Goal: Task Accomplishment & Management: Use online tool/utility

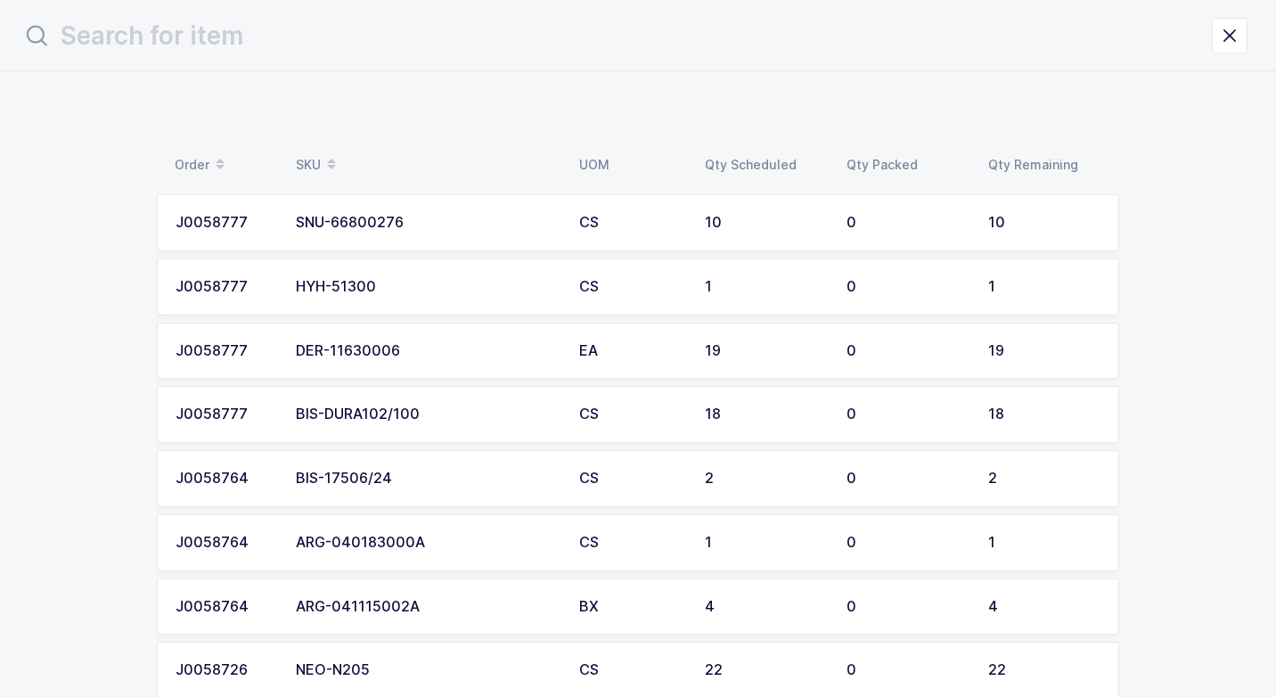
click at [347, 222] on div "SNU-66800276" at bounding box center [427, 223] width 262 height 16
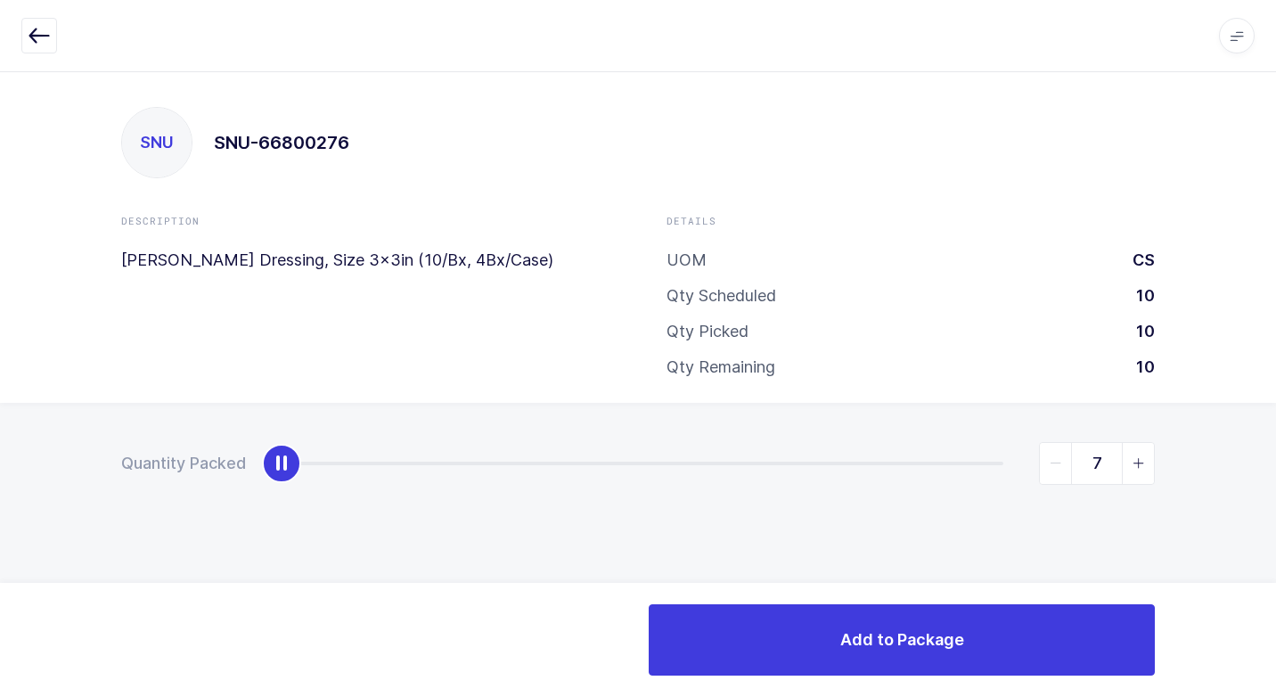
type input "10"
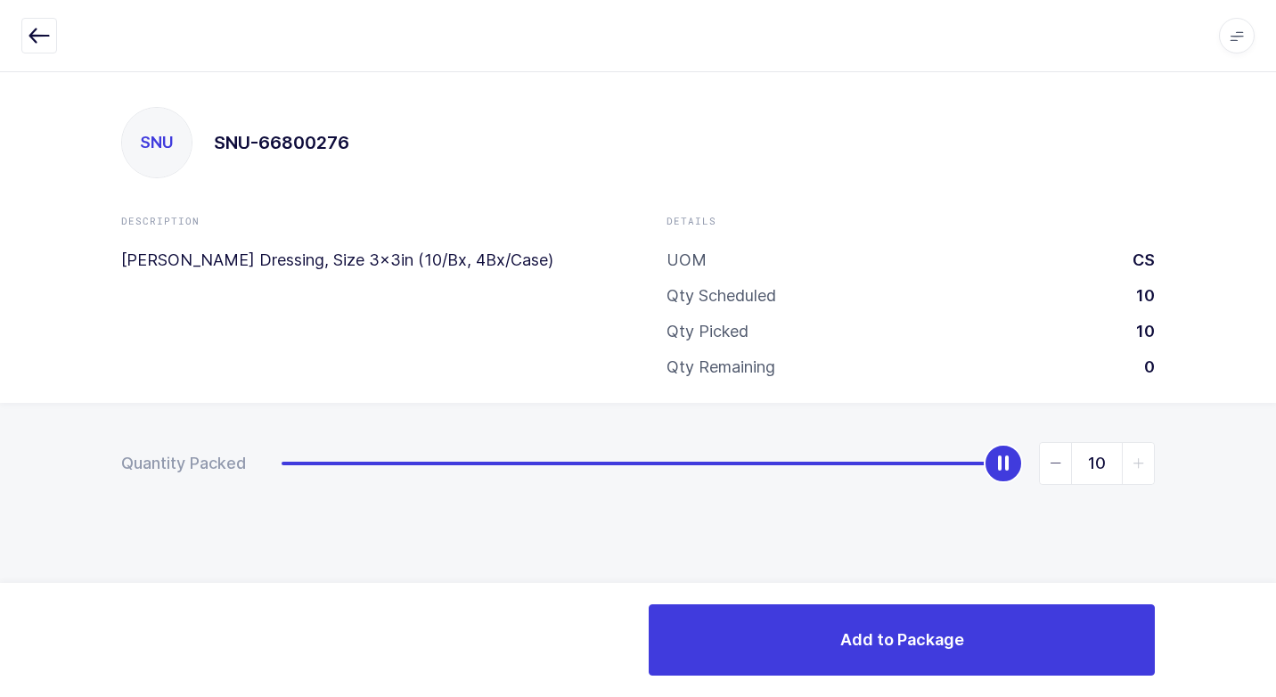
drag, startPoint x: 287, startPoint y: 476, endPoint x: 964, endPoint y: 597, distance: 687.7
click at [1261, 481] on div "Quantity Packed 10" at bounding box center [638, 526] width 1276 height 246
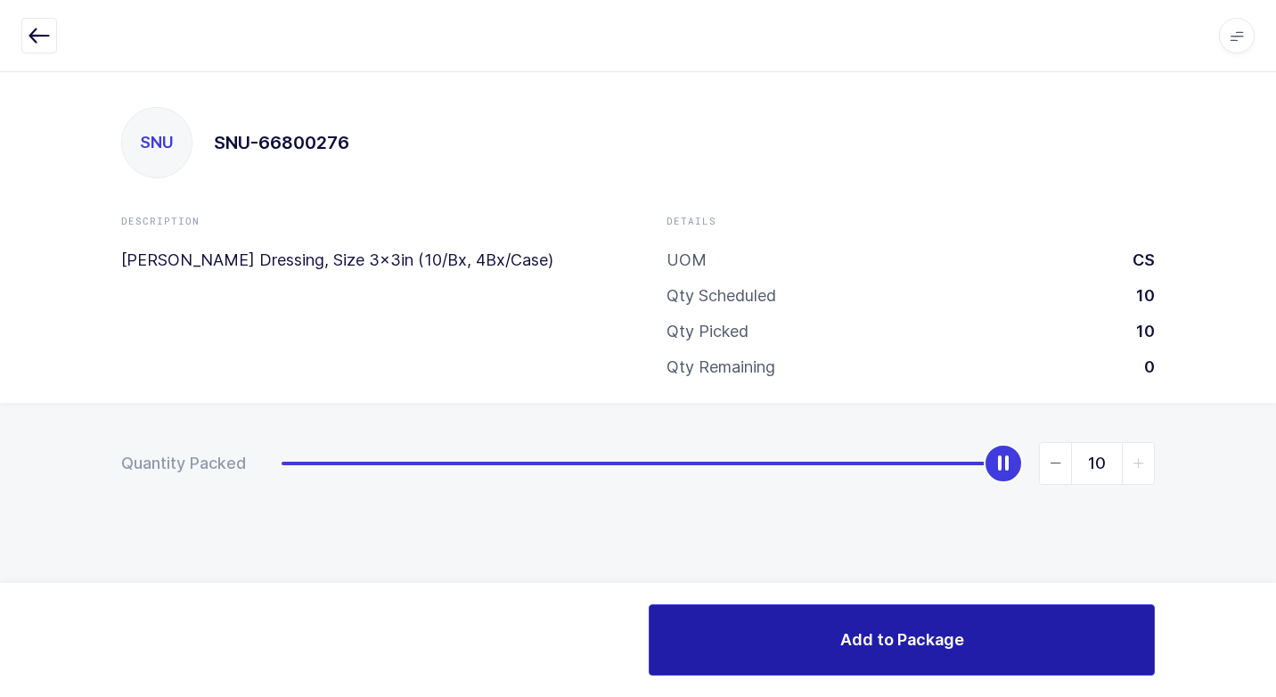
click at [733, 655] on button "Add to Package" at bounding box center [901, 639] width 506 height 71
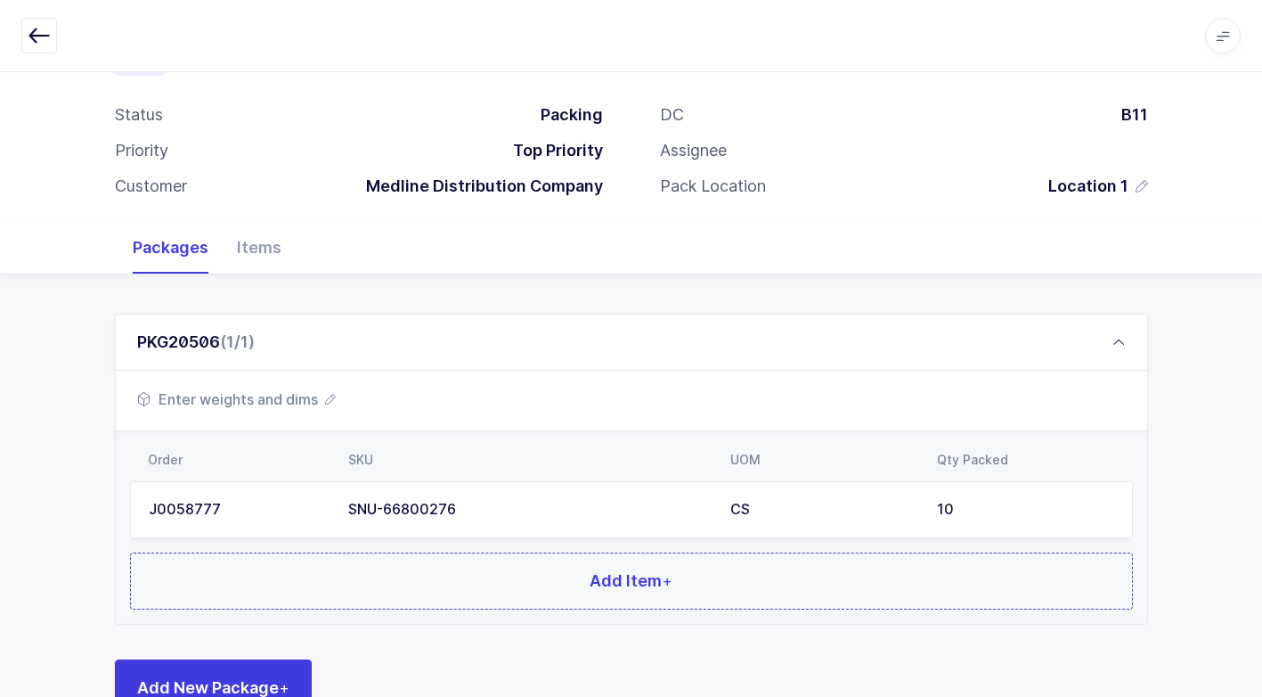
scroll to position [136, 0]
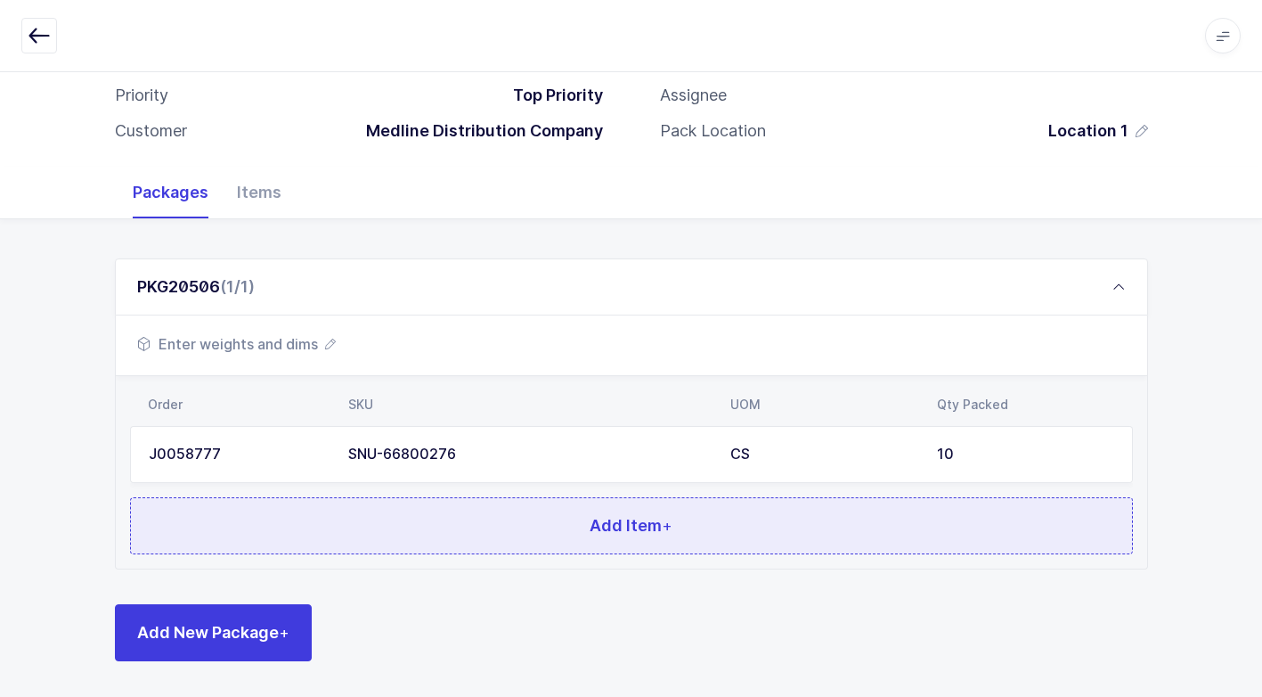
click at [383, 531] on button "Add Item +" at bounding box center [631, 525] width 1003 height 57
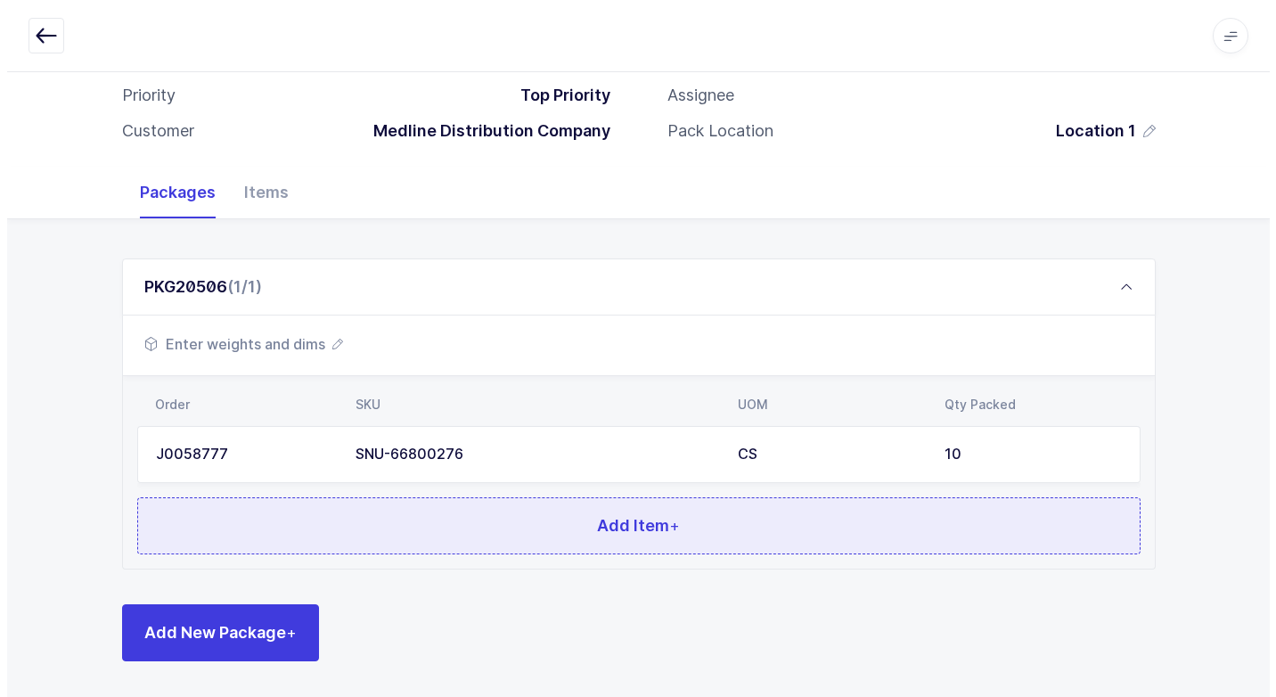
scroll to position [0, 0]
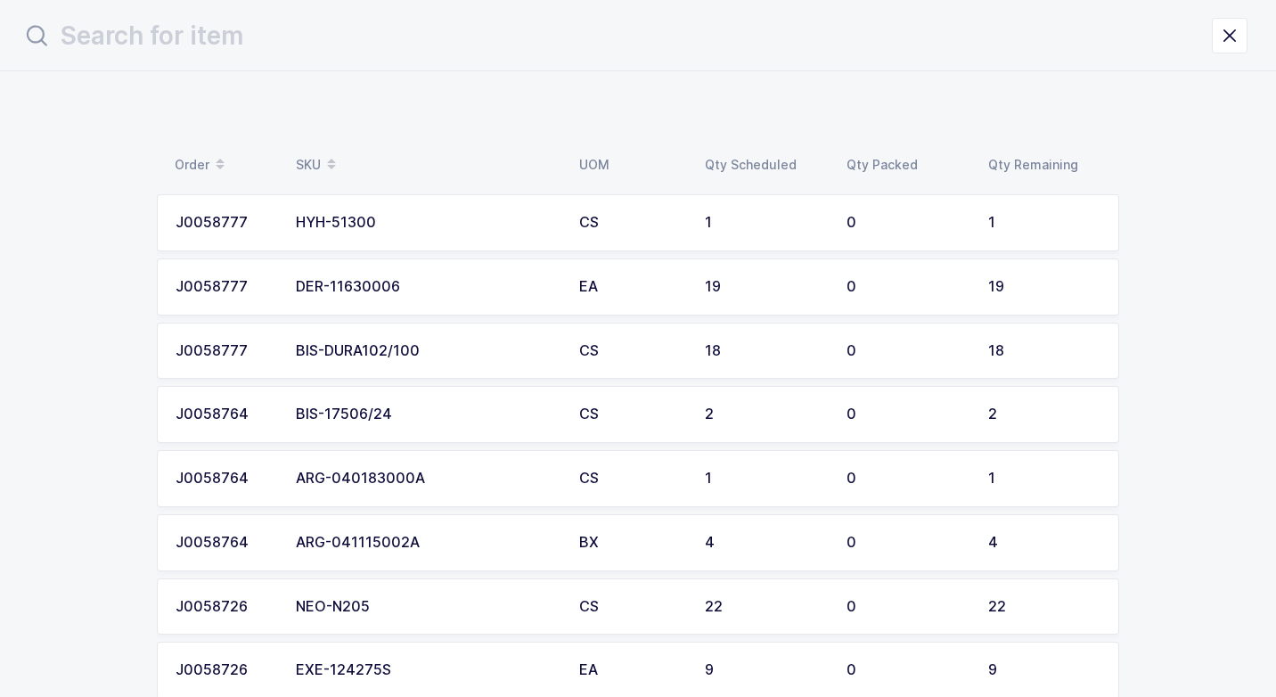
click at [363, 228] on div "HYH-51300" at bounding box center [427, 223] width 262 height 16
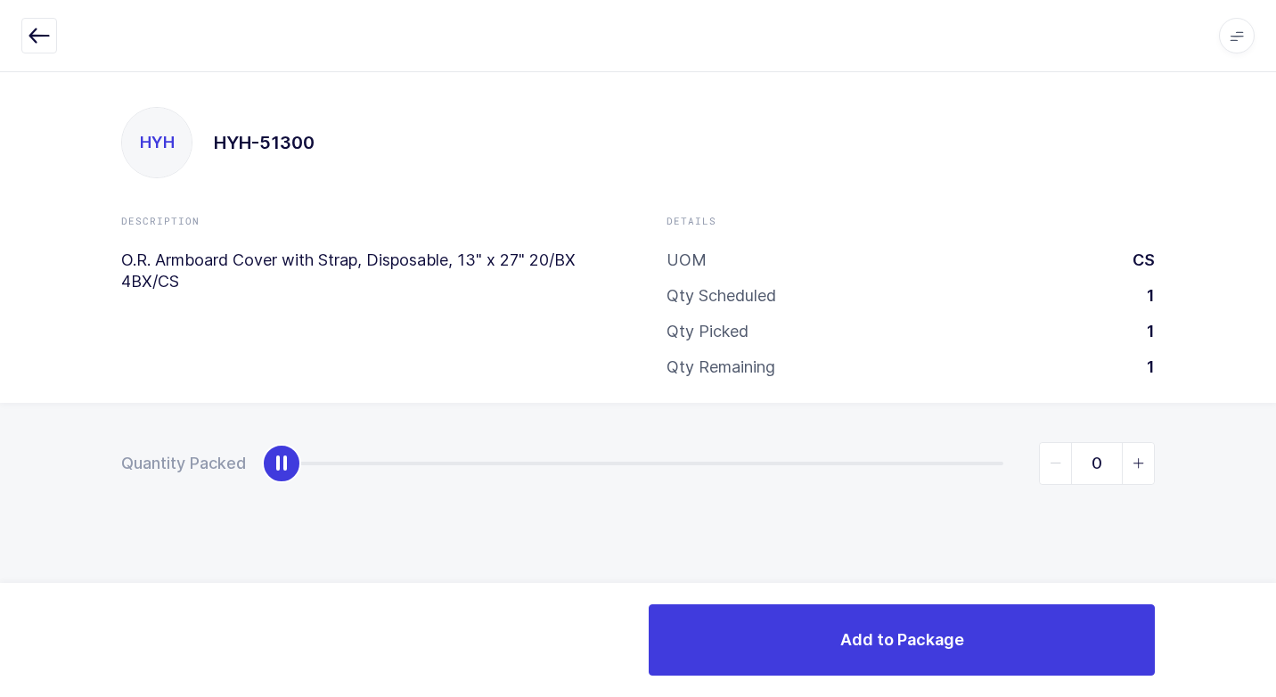
type input "1"
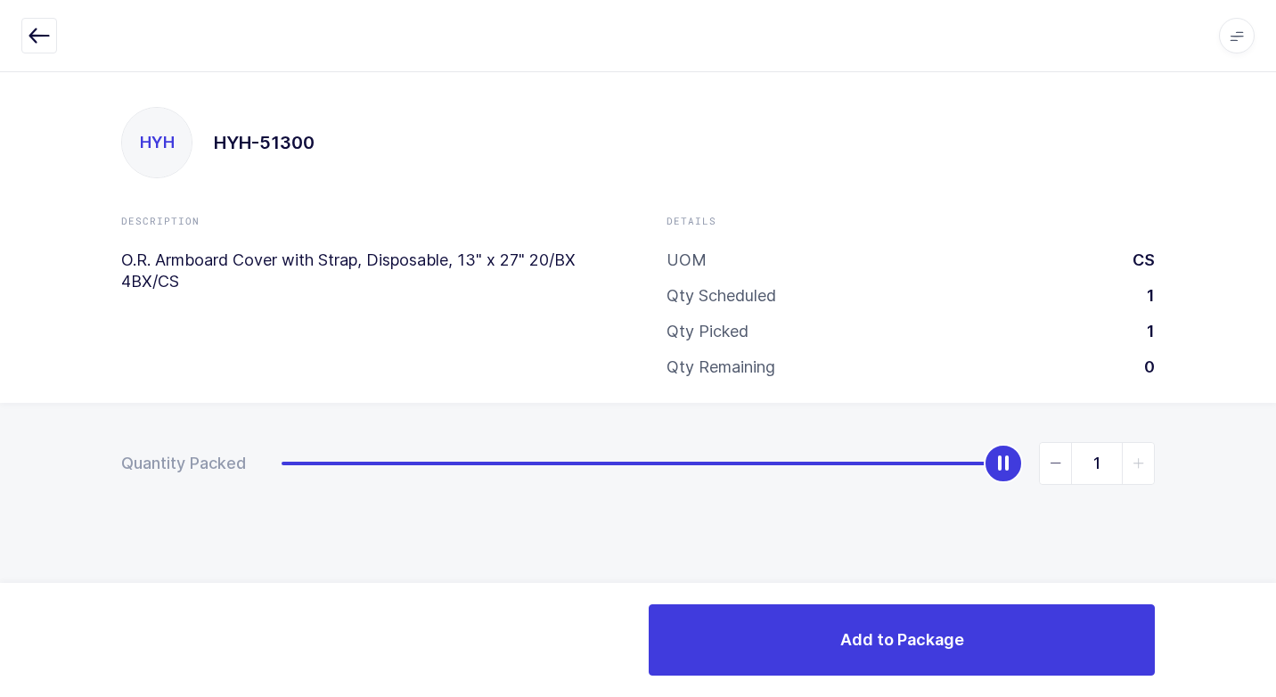
drag, startPoint x: 281, startPoint y: 471, endPoint x: 1278, endPoint y: 517, distance: 998.7
click at [1275, 517] on html "Apps Core Warehouse Admin Mission Control Purchasing Juan W. Logout Account Jua…" at bounding box center [638, 348] width 1276 height 697
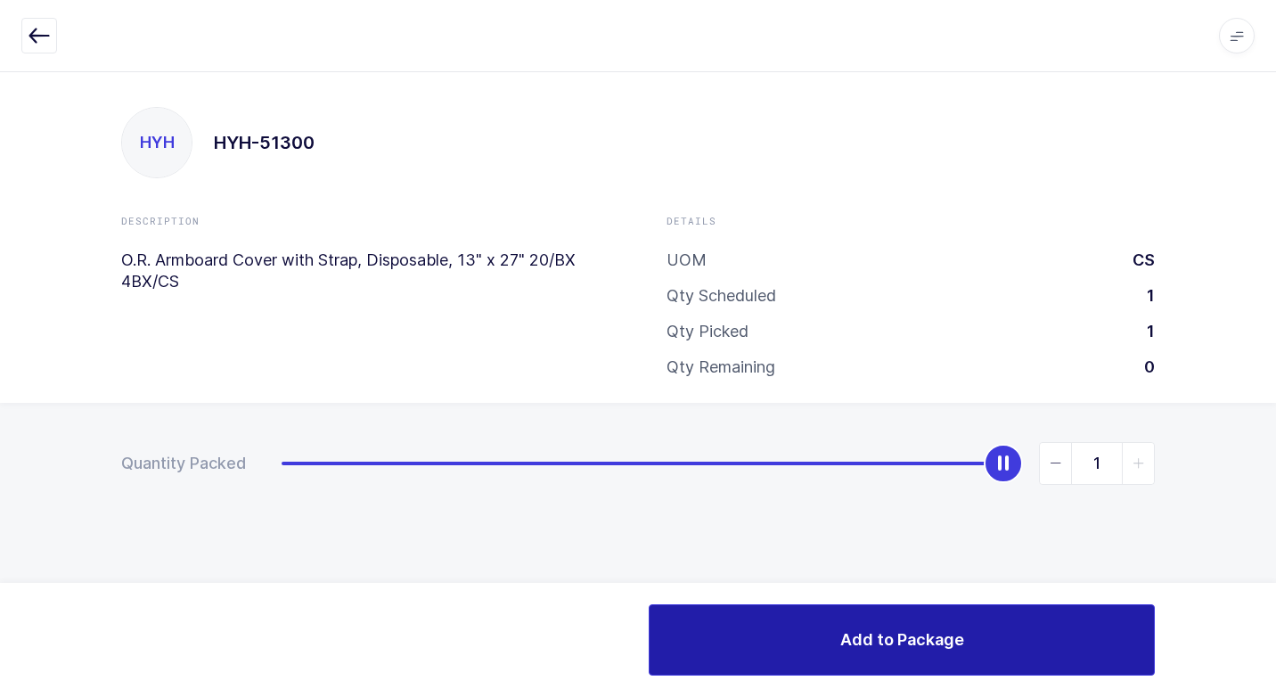
click at [656, 621] on button "Add to Package" at bounding box center [901, 639] width 506 height 71
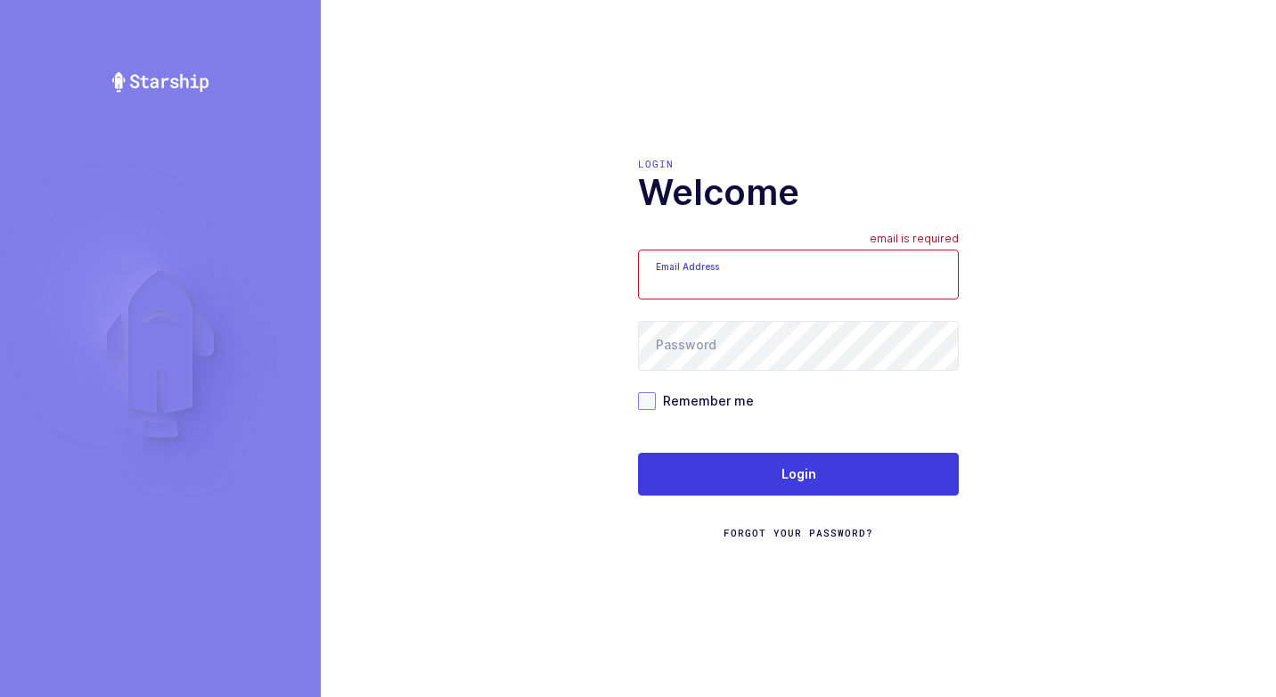
type input "walkerj@gmail.com"
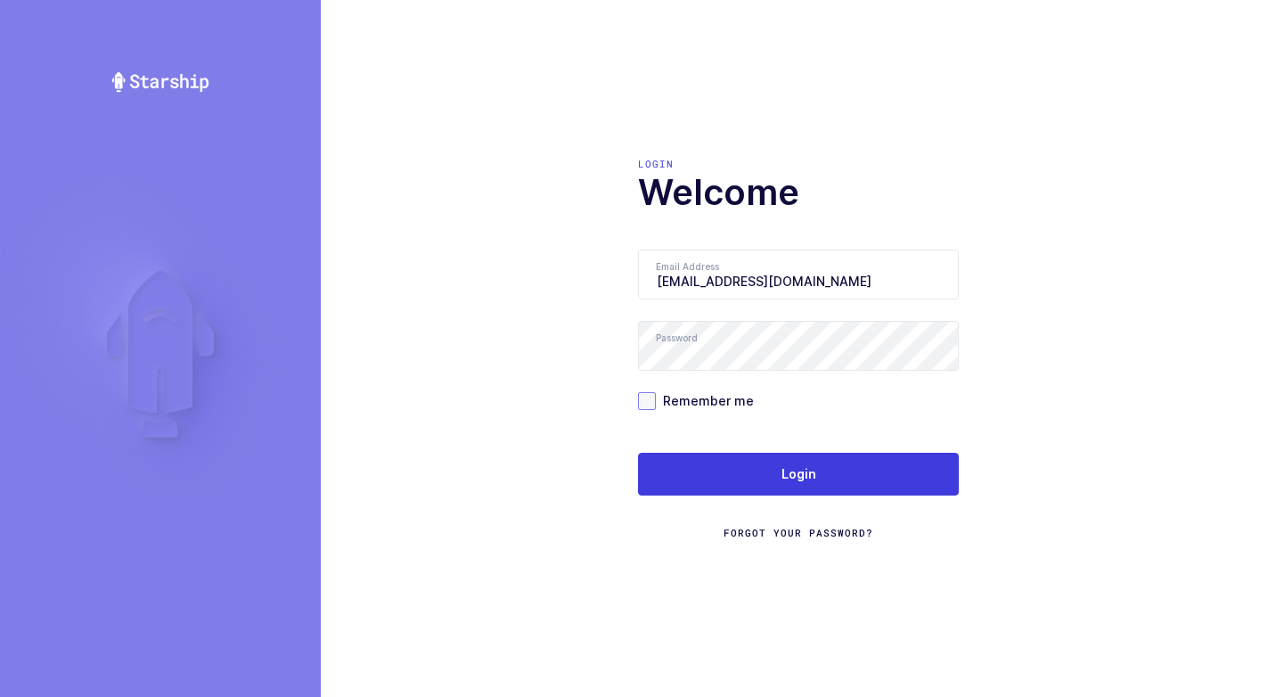
click at [644, 404] on span at bounding box center [647, 401] width 18 height 18
click at [656, 392] on input "Remember me" at bounding box center [656, 392] width 0 height 0
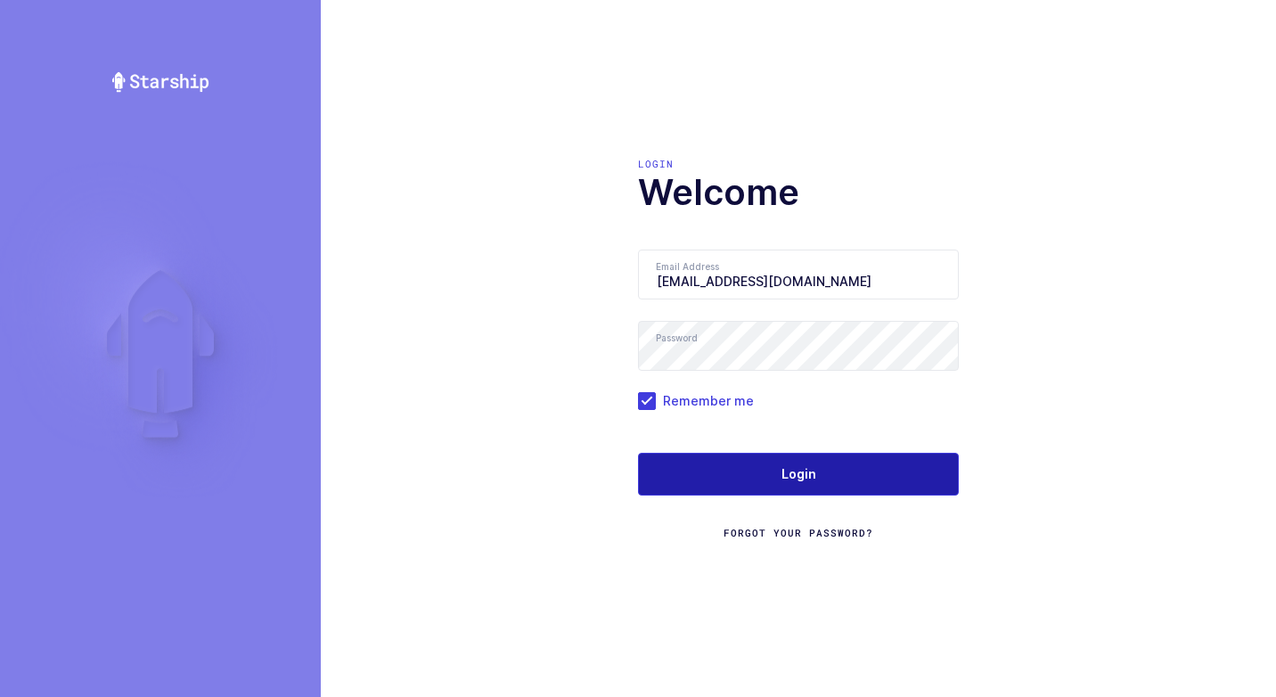
click at [685, 472] on button "Login" at bounding box center [798, 474] width 321 height 43
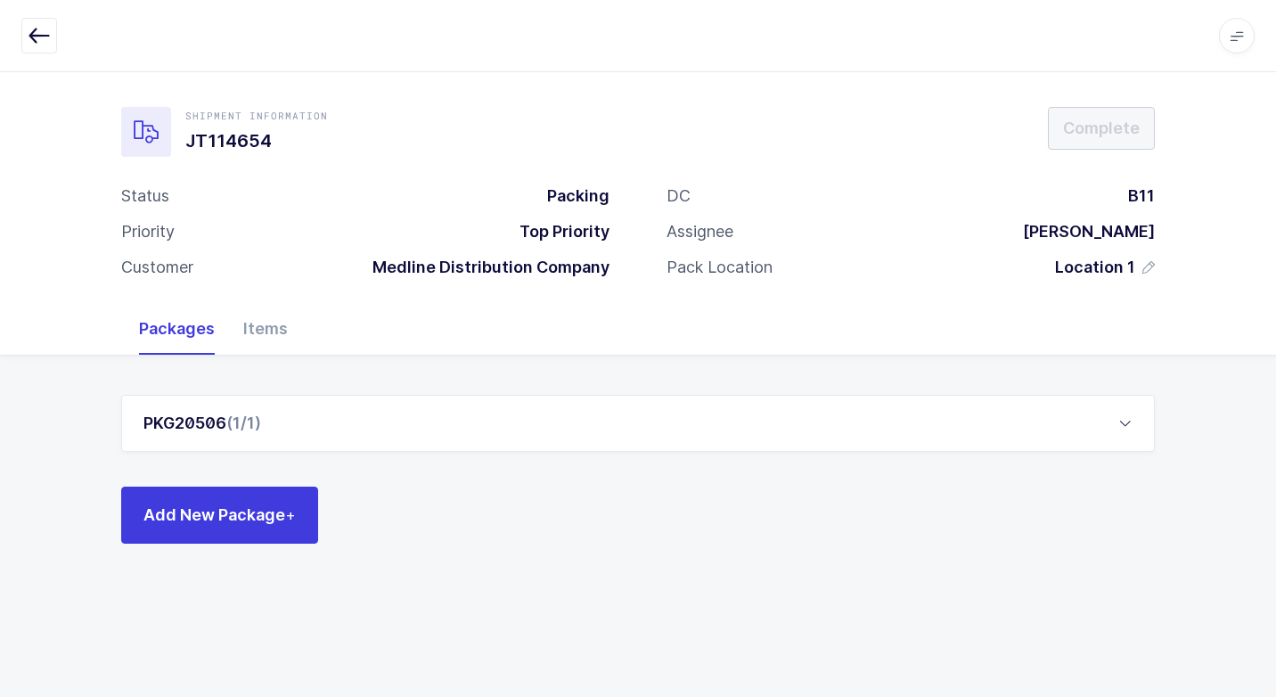
click at [315, 417] on div "PKG20506 (1/1)" at bounding box center [637, 423] width 1033 height 57
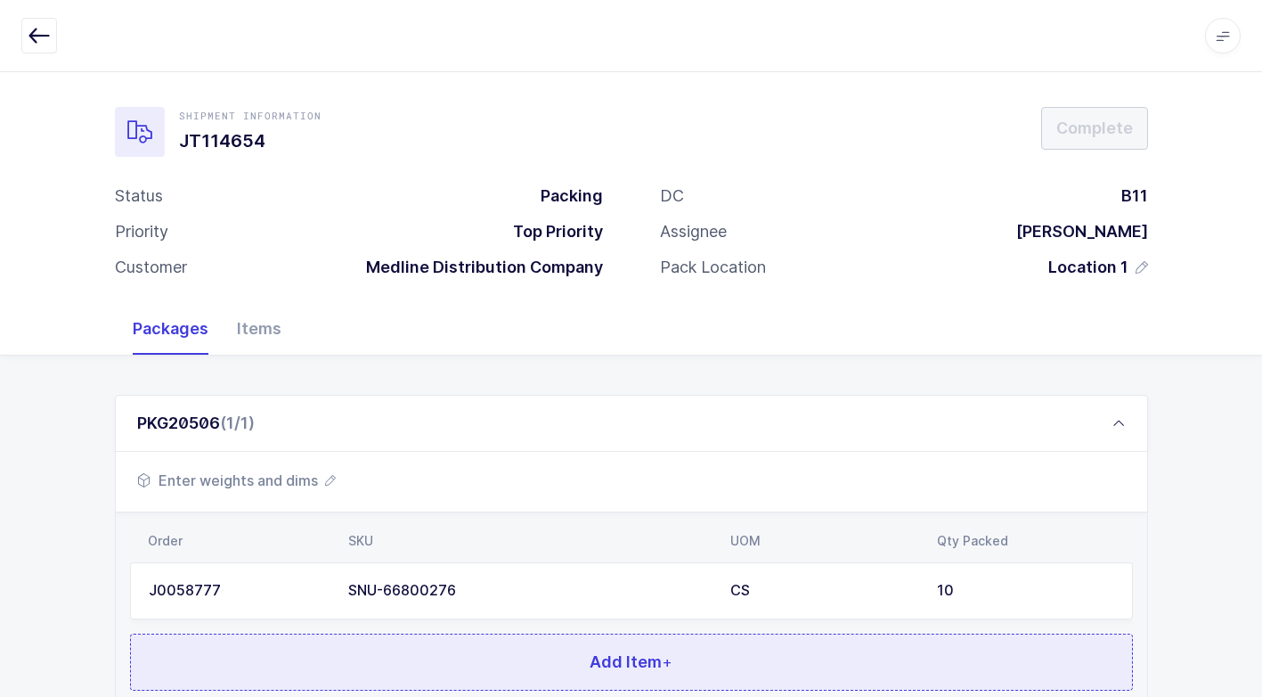
click at [374, 640] on button "Add Item +" at bounding box center [631, 661] width 1003 height 57
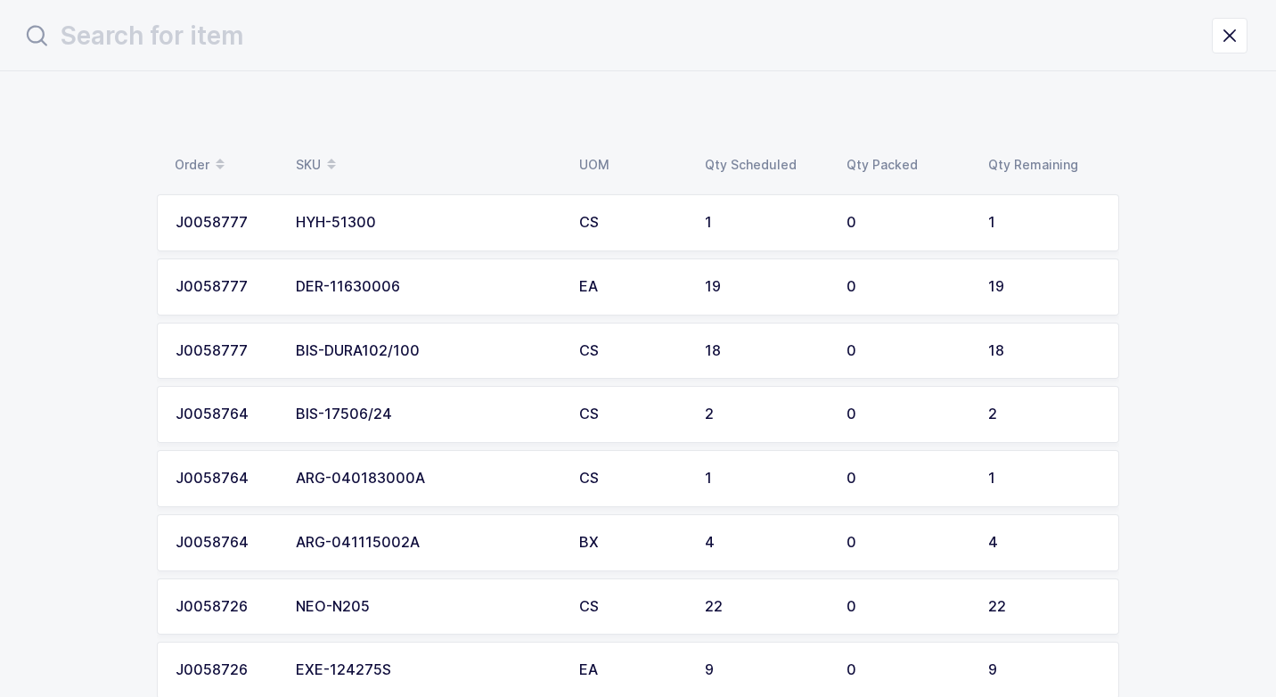
click at [487, 211] on td "HYH-51300" at bounding box center [426, 222] width 283 height 57
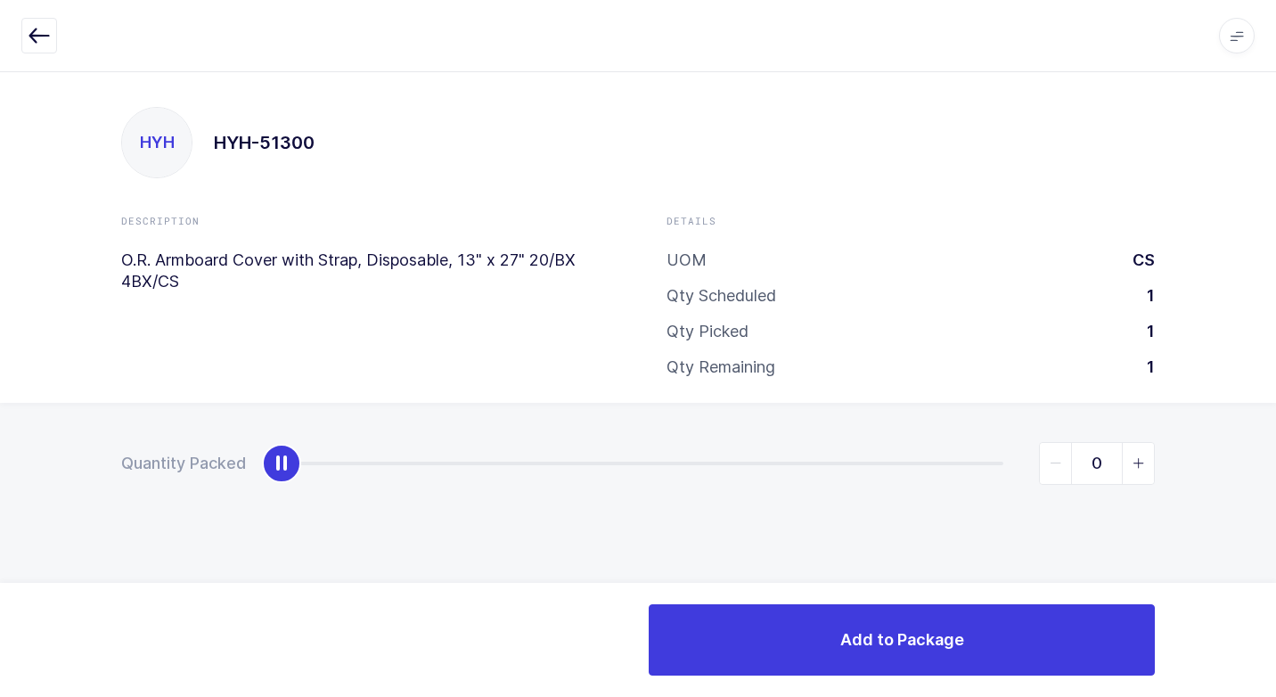
type input "1"
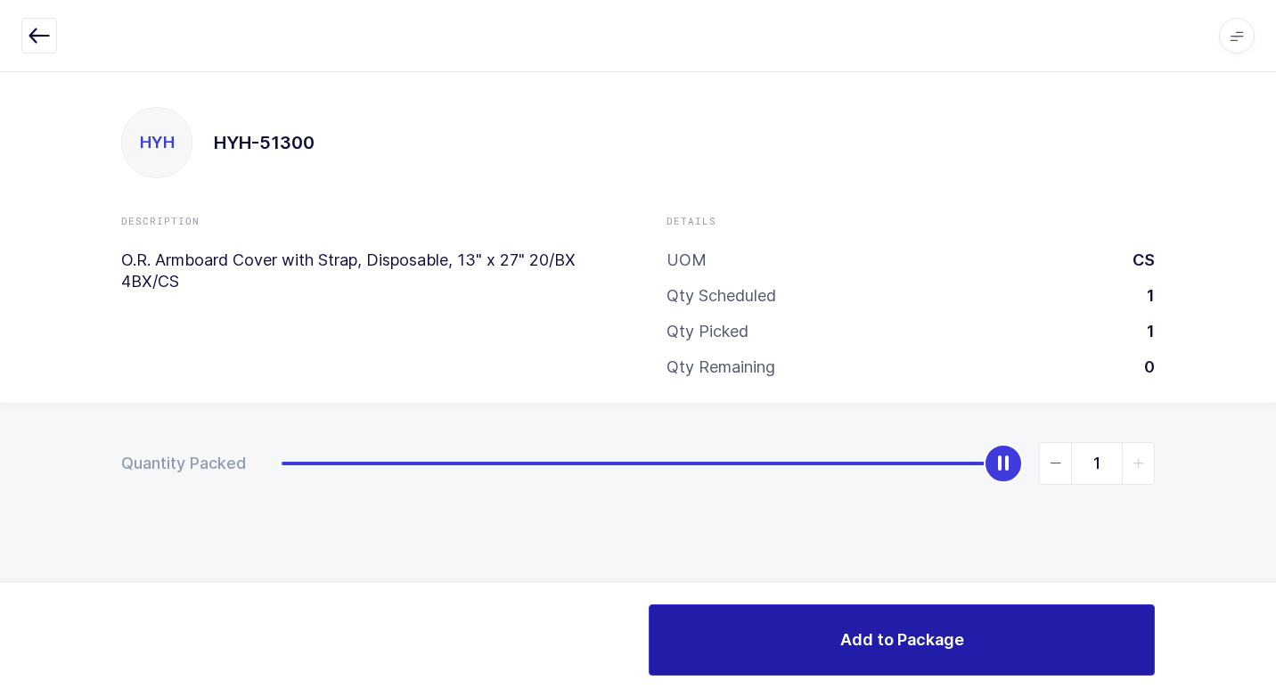
drag, startPoint x: 286, startPoint y: 475, endPoint x: 1128, endPoint y: 672, distance: 864.5
click at [1275, 599] on html "Apps Core Warehouse Admin Mission Control Purchasing Juan W. Logout Account Jua…" at bounding box center [638, 348] width 1276 height 697
click at [742, 640] on button "Add to Package" at bounding box center [901, 639] width 506 height 71
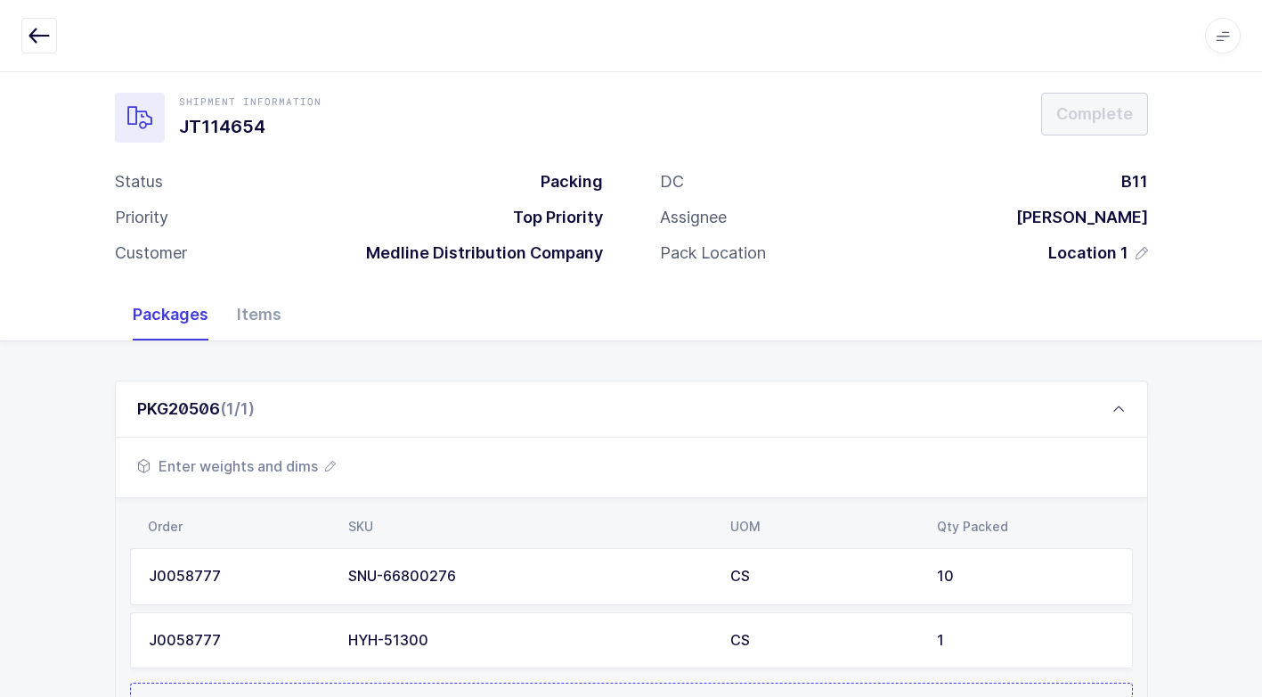
scroll to position [200, 0]
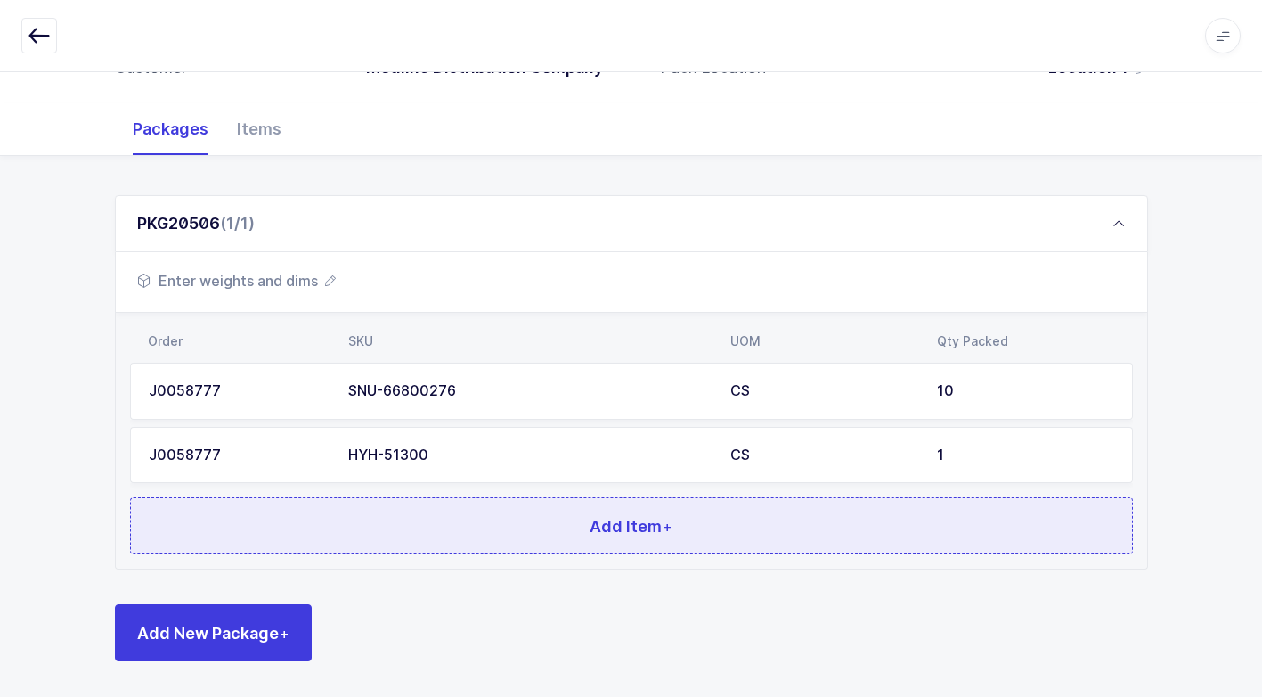
click at [477, 512] on button "Add Item +" at bounding box center [631, 525] width 1003 height 57
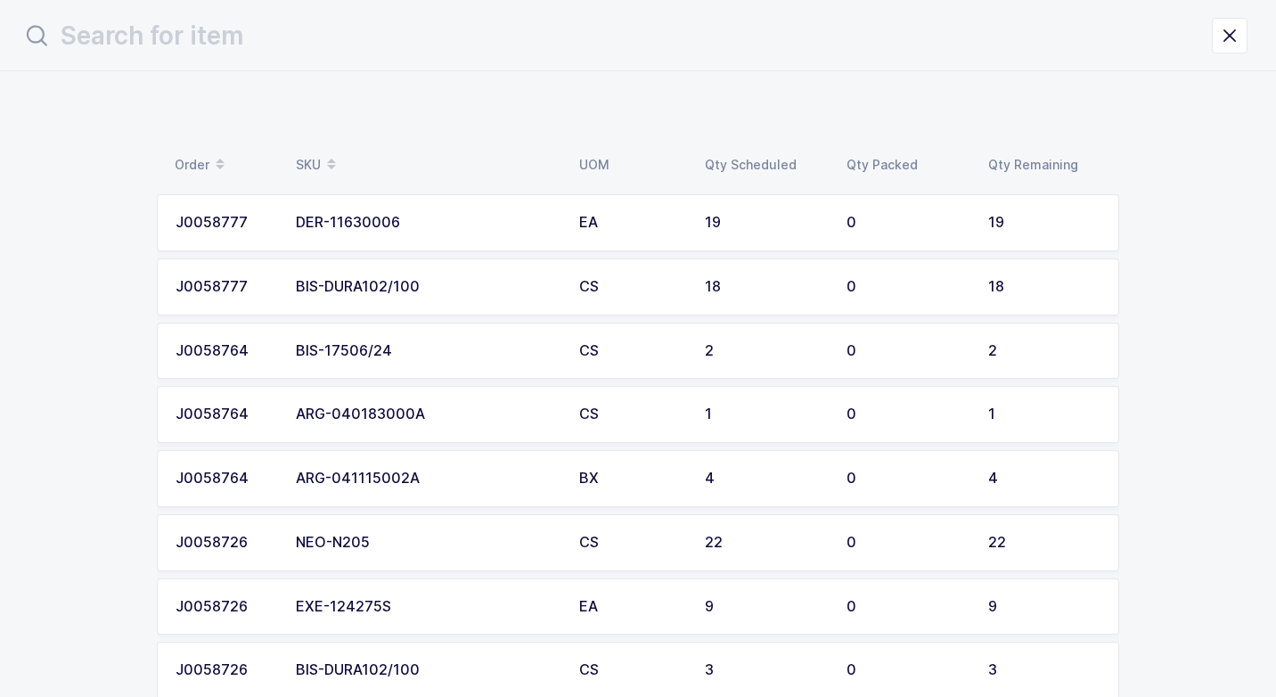
click at [534, 219] on div "DER-11630006" at bounding box center [427, 223] width 262 height 16
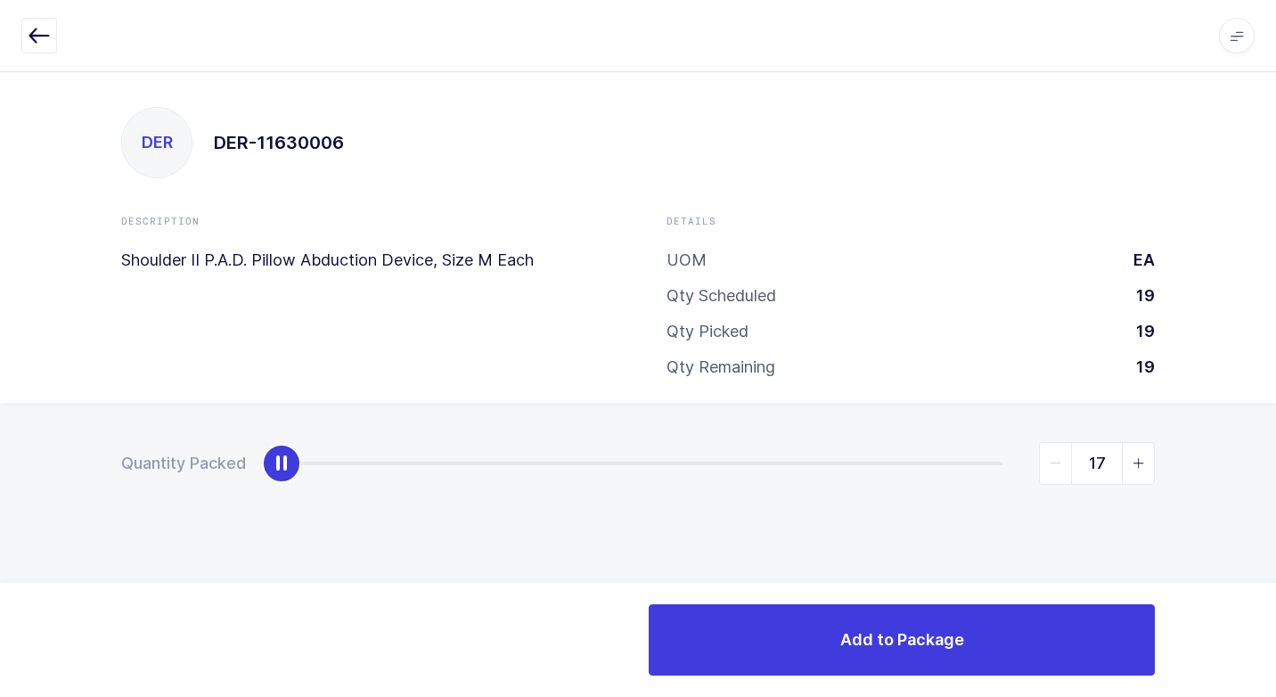
type input "19"
drag, startPoint x: 295, startPoint y: 461, endPoint x: 1275, endPoint y: 520, distance: 981.7
click at [1275, 511] on html "Apps Core Warehouse Admin Mission Control Purchasing Juan W. Logout Account Jua…" at bounding box center [638, 348] width 1276 height 697
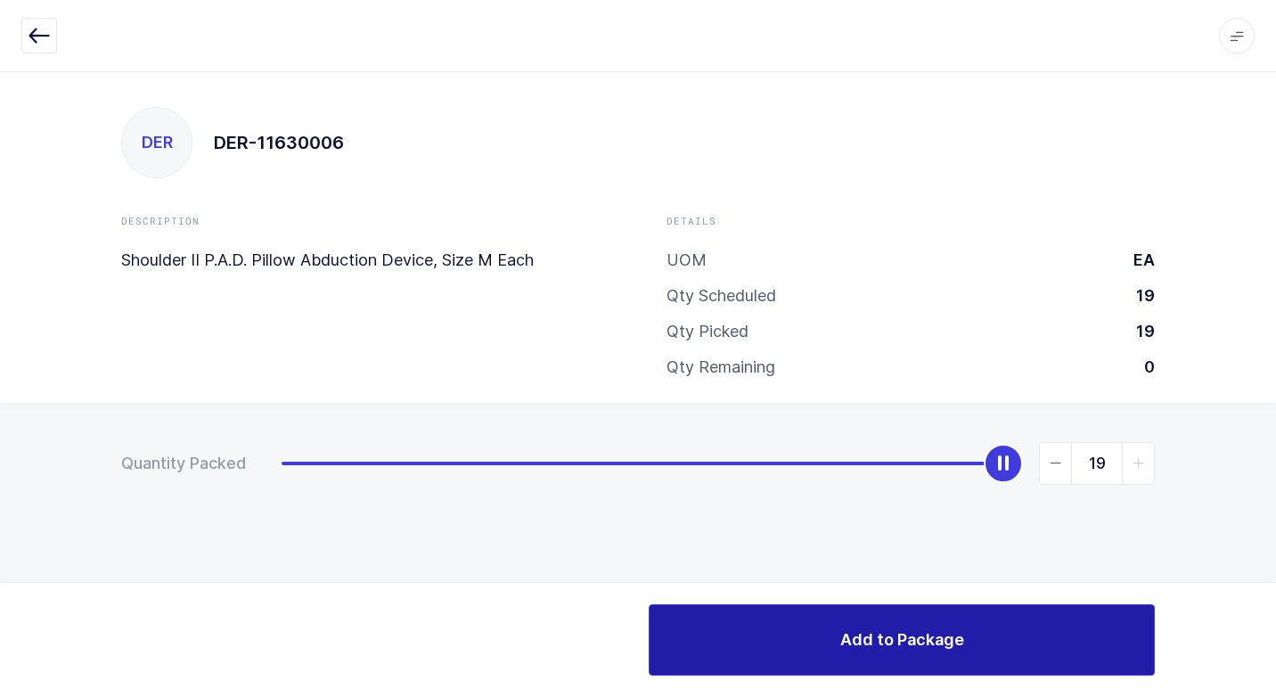
click at [736, 643] on button "Add to Package" at bounding box center [901, 639] width 506 height 71
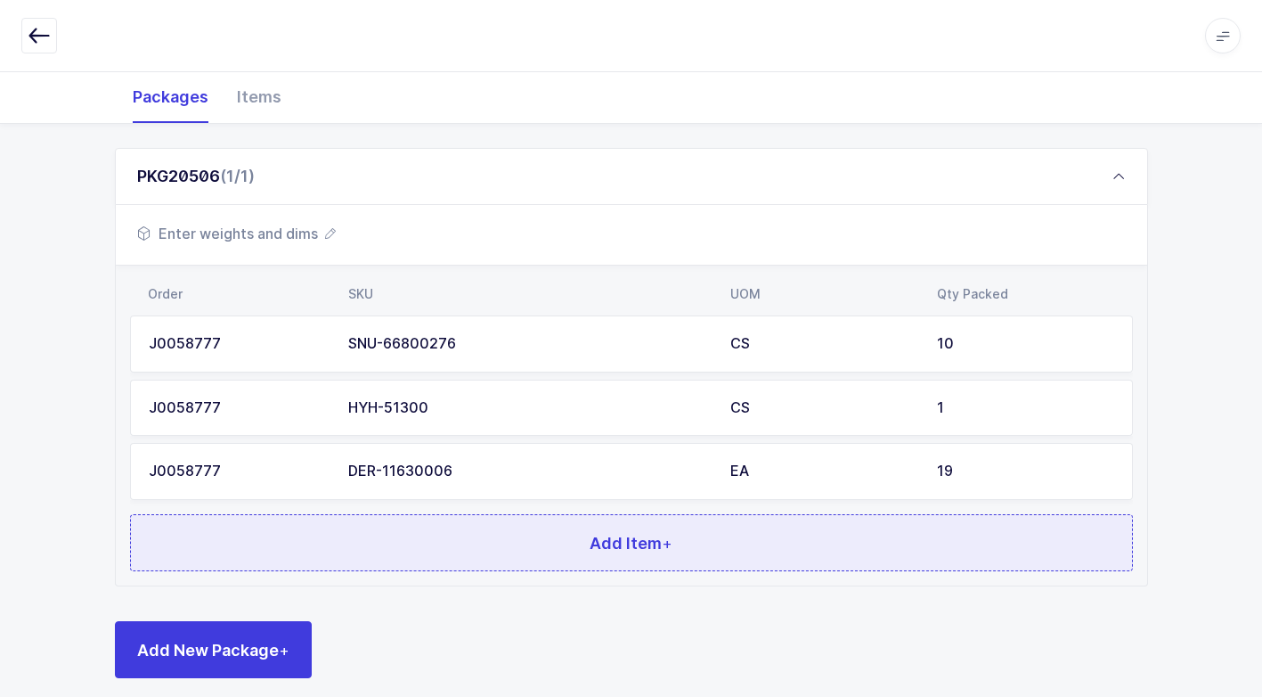
scroll to position [264, 0]
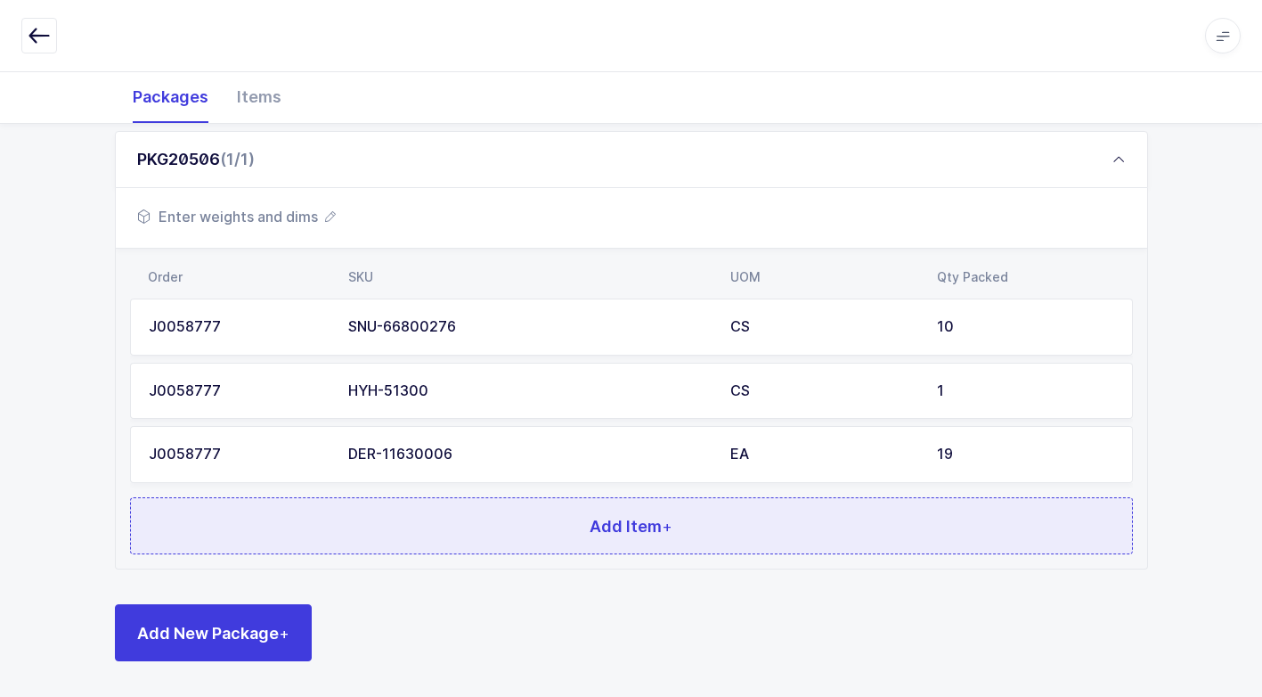
click at [552, 546] on button "Add Item +" at bounding box center [631, 525] width 1003 height 57
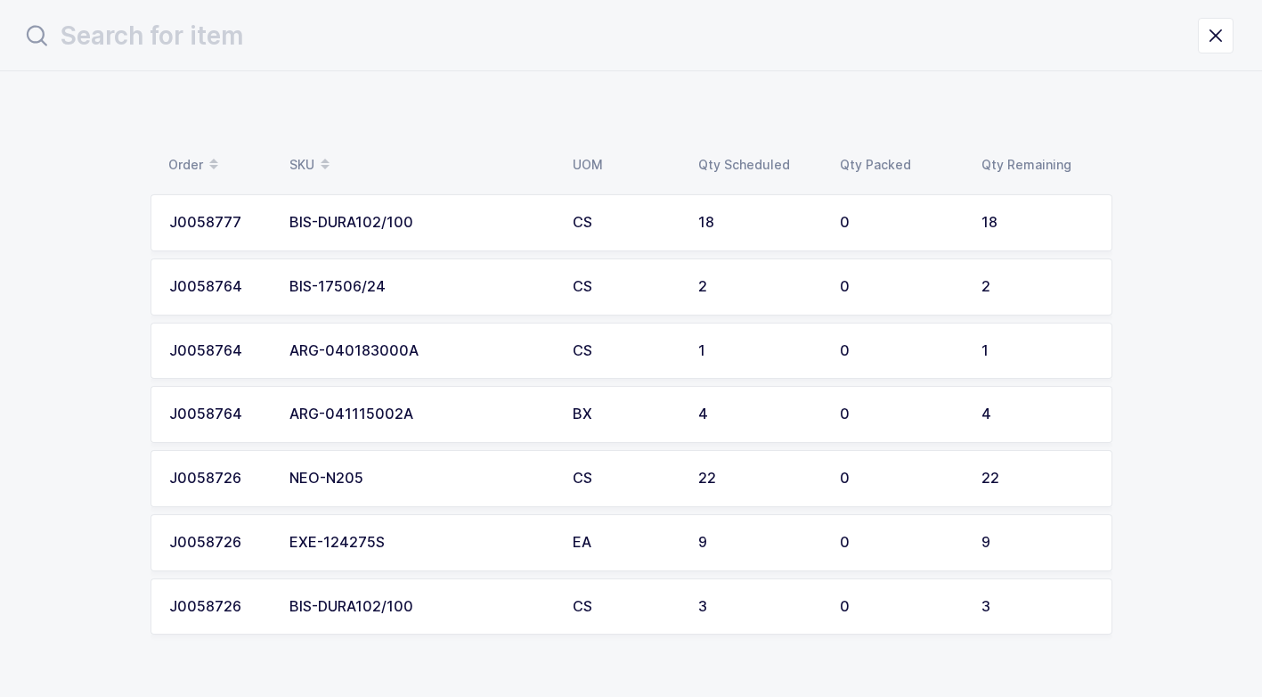
scroll to position [0, 0]
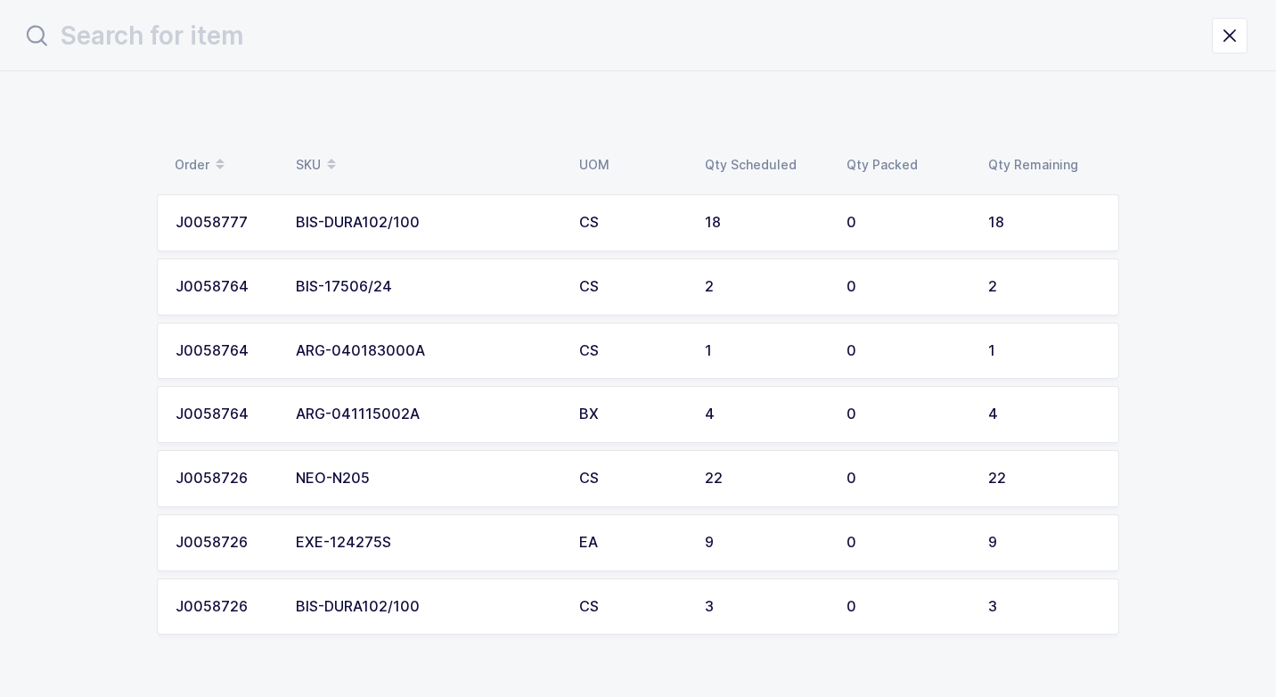
click at [587, 204] on td "CS" at bounding box center [631, 222] width 126 height 57
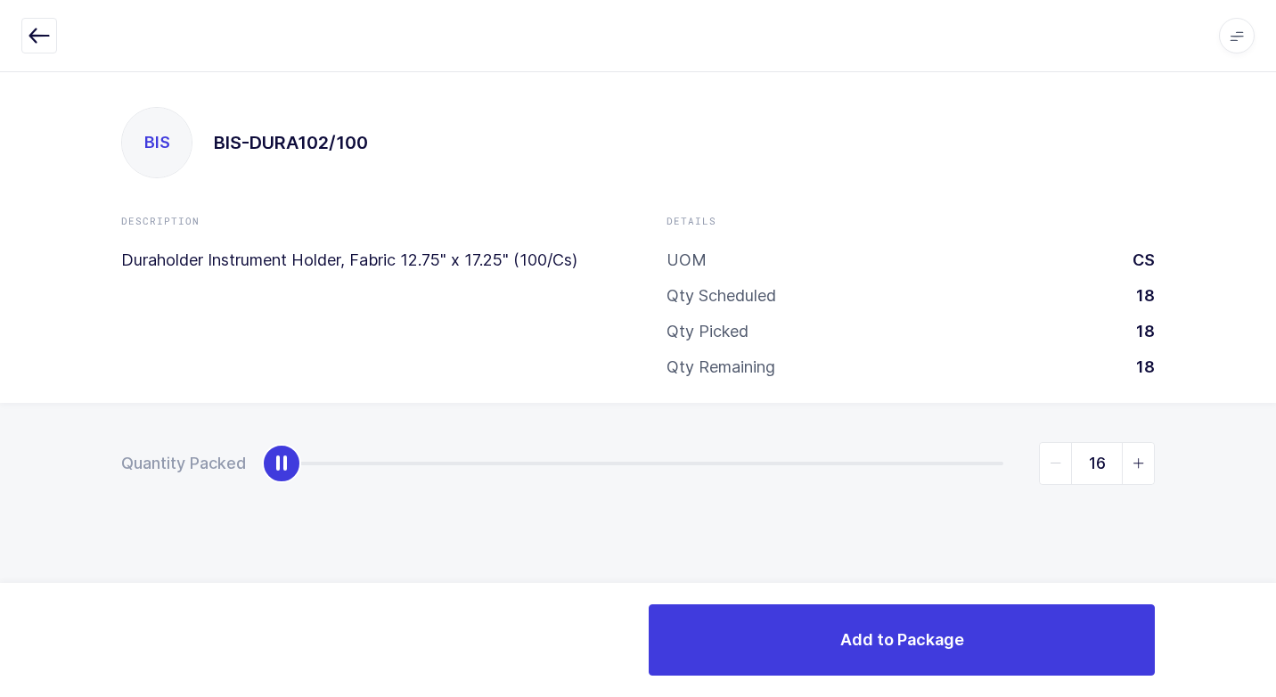
type input "18"
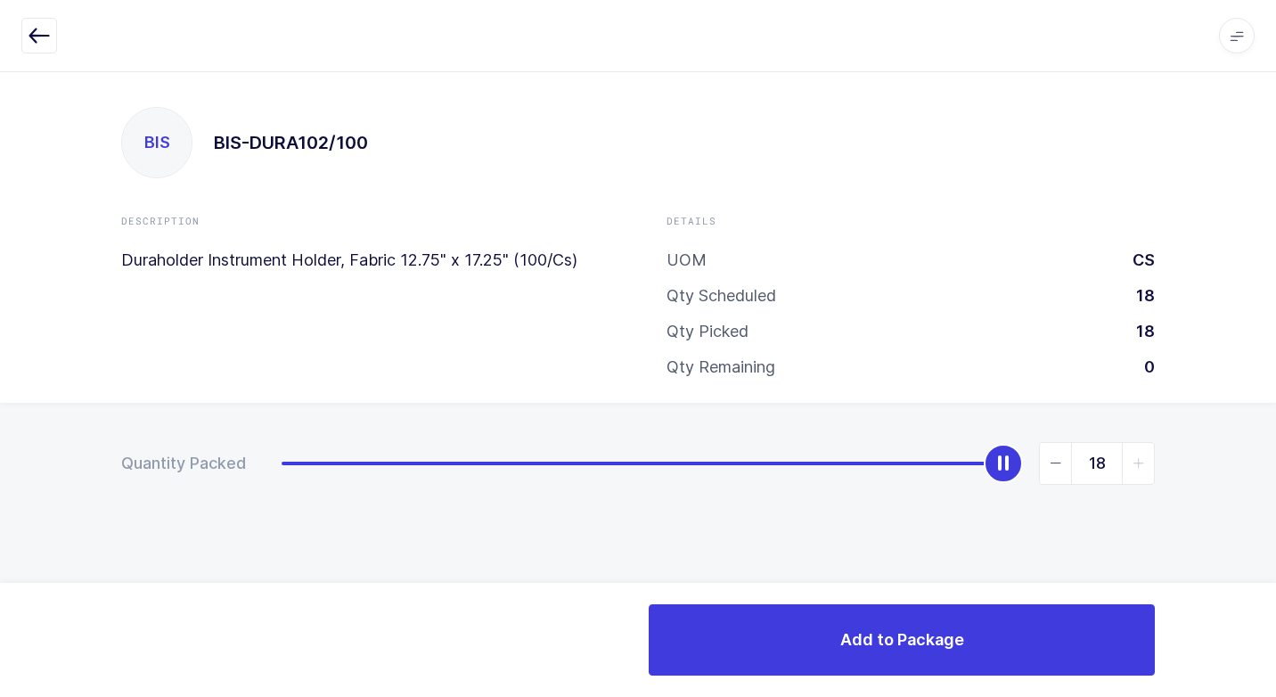
drag, startPoint x: 290, startPoint y: 460, endPoint x: 1119, endPoint y: 695, distance: 861.2
click at [1252, 622] on div "Apps Core Warehouse Admin Mission Control Purchasing Juan W. Logout Account Jua…" at bounding box center [638, 383] width 1276 height 625
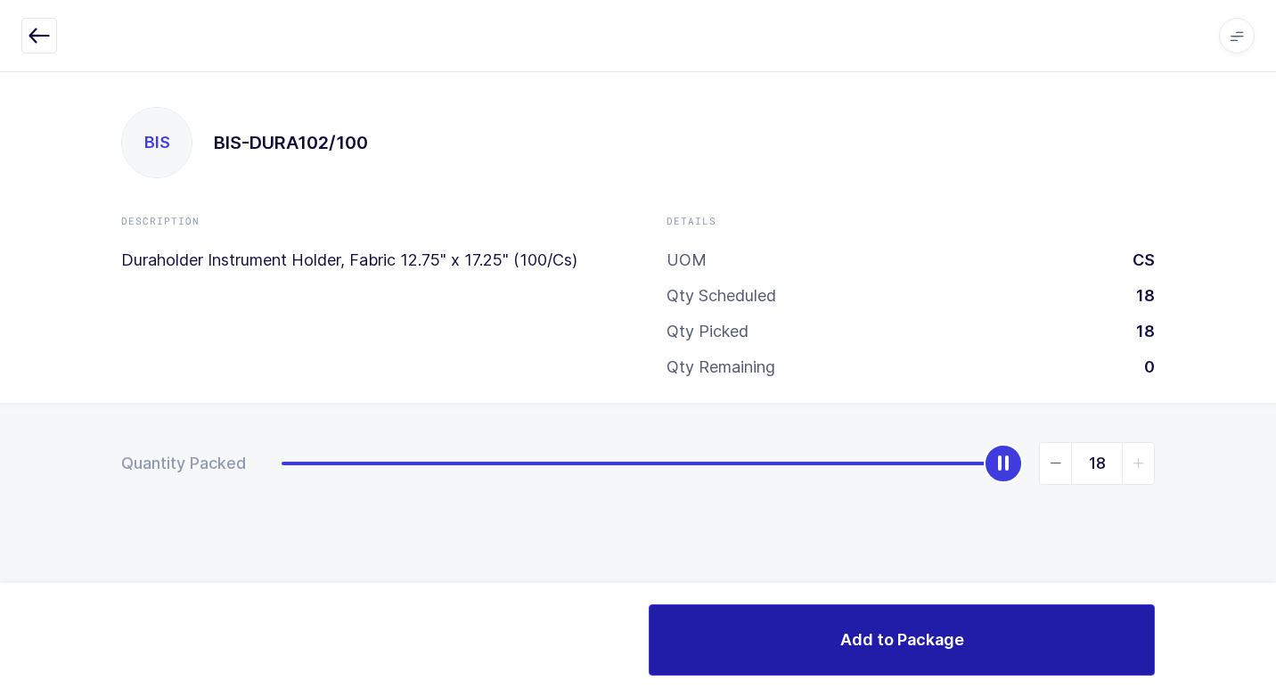
click at [699, 653] on button "Add to Package" at bounding box center [901, 639] width 506 height 71
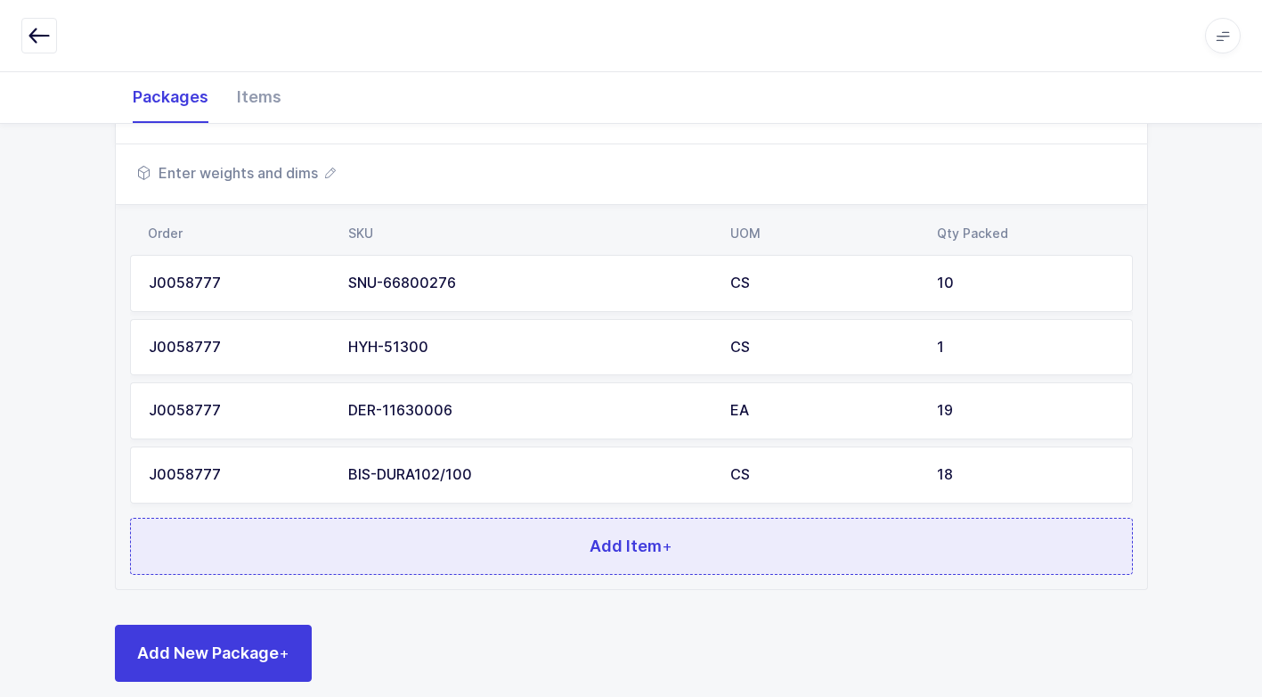
scroll to position [328, 0]
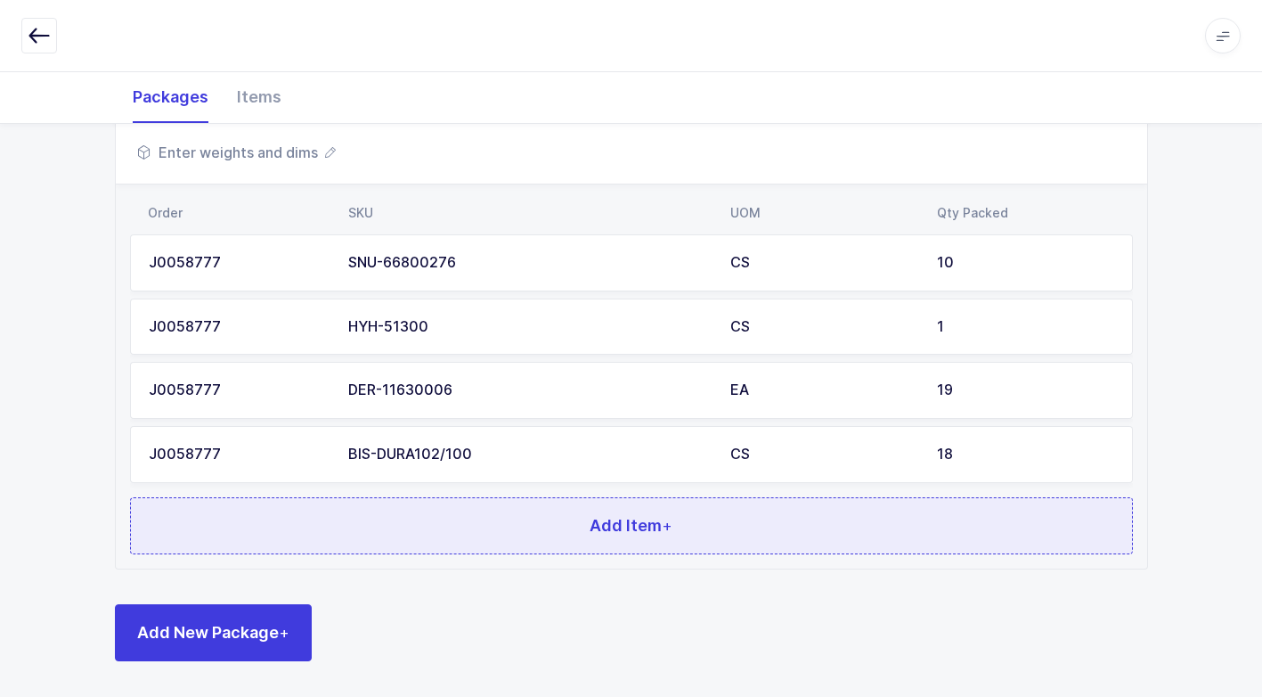
click at [462, 534] on button "Add Item +" at bounding box center [631, 525] width 1003 height 57
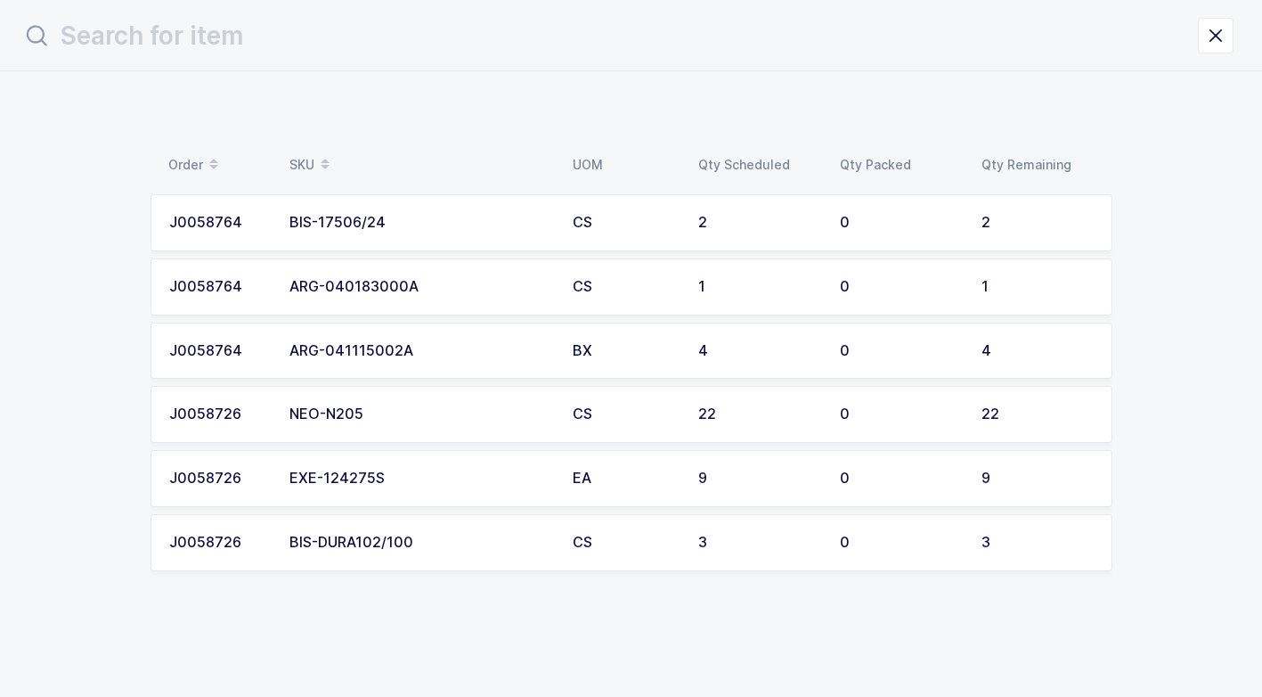
scroll to position [0, 0]
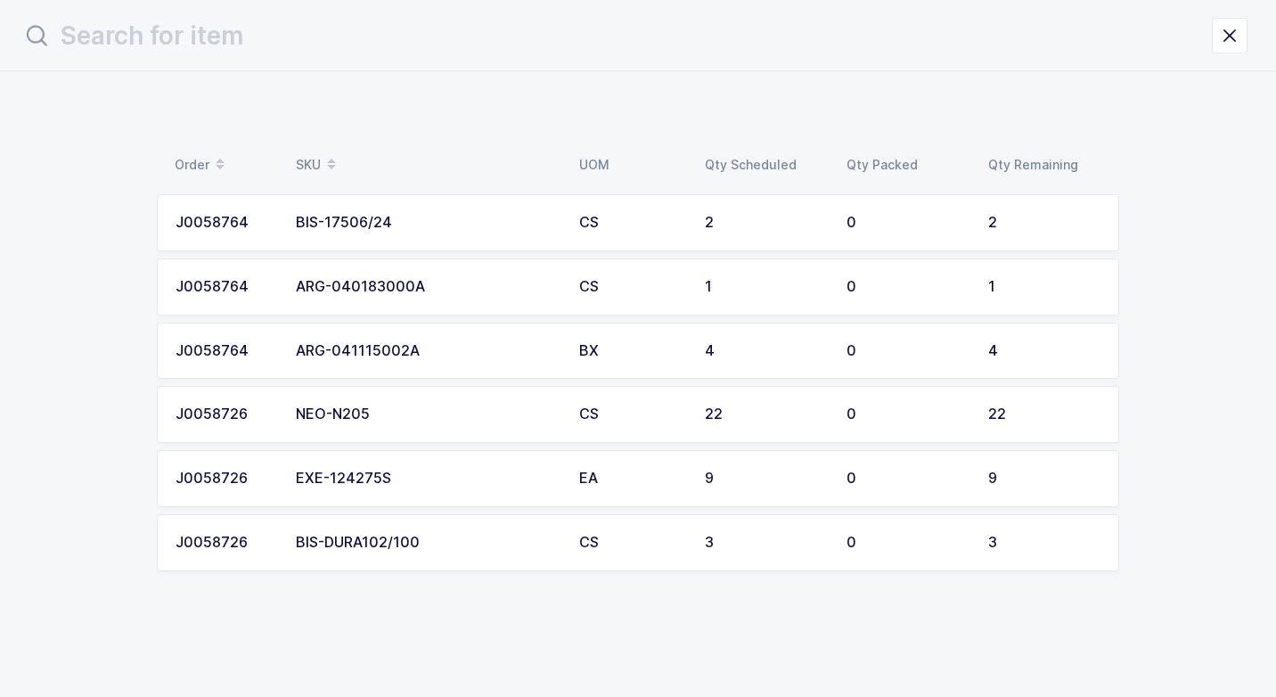
click at [497, 411] on div "NEO-N205" at bounding box center [427, 414] width 262 height 16
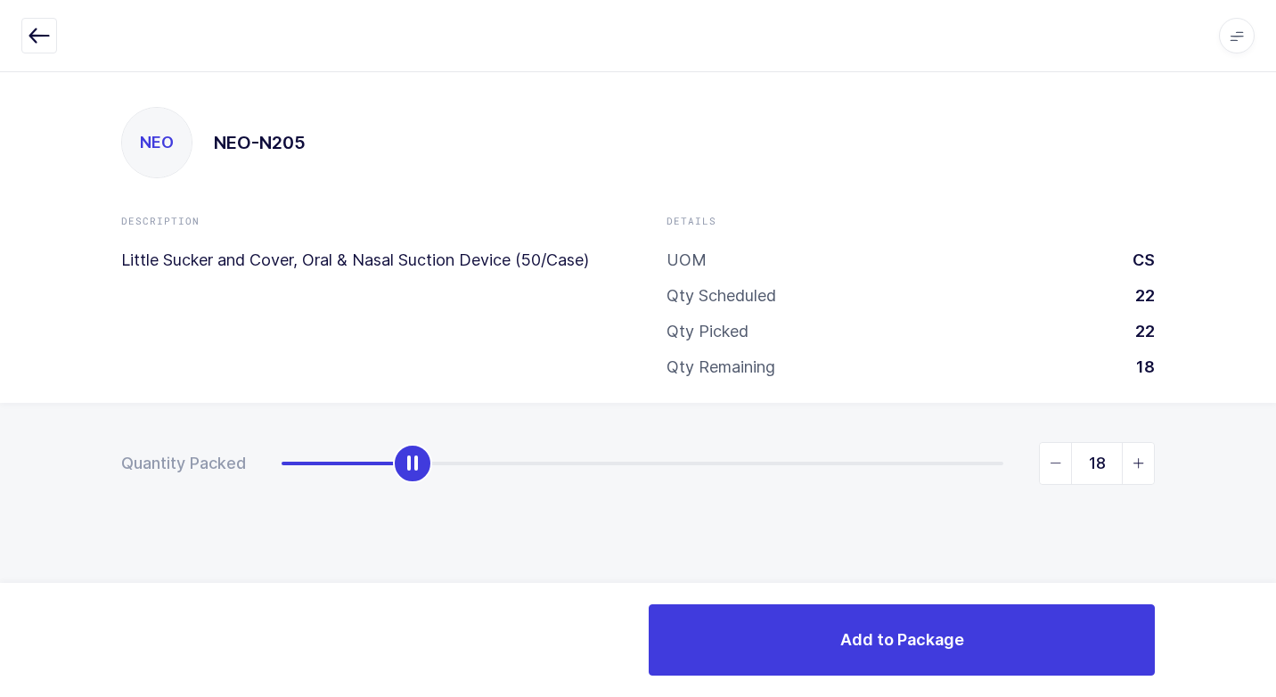
type input "22"
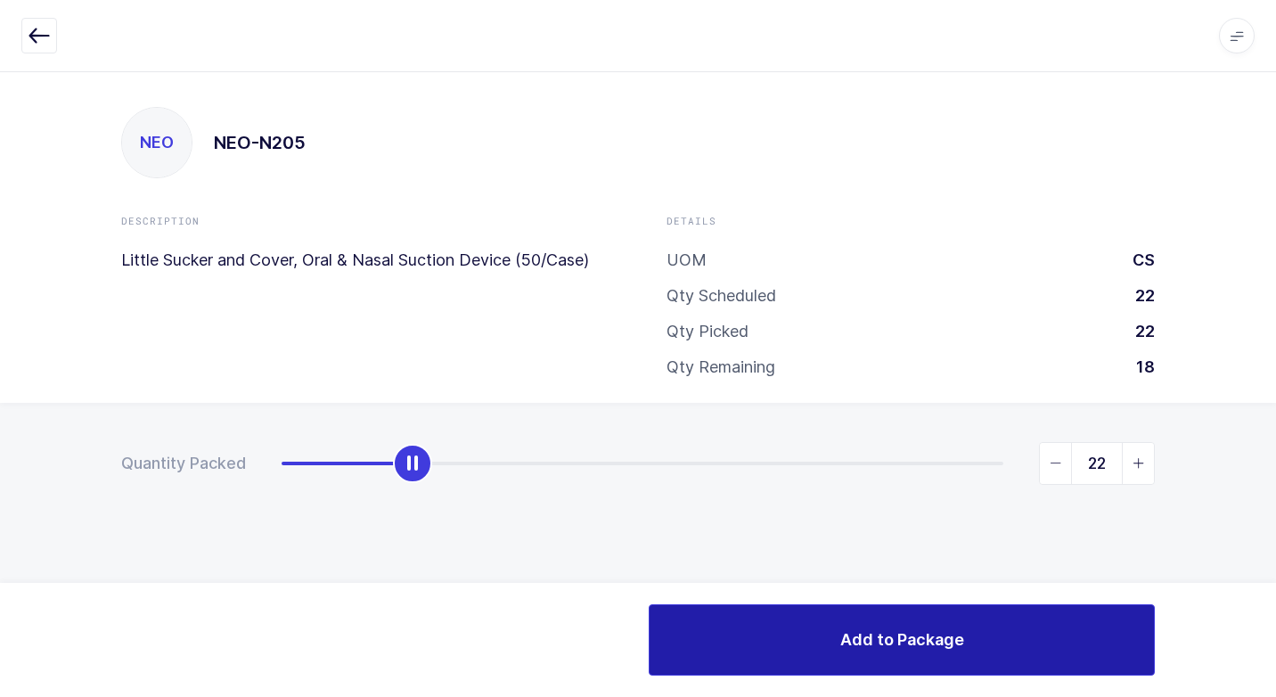
drag, startPoint x: 277, startPoint y: 467, endPoint x: 1099, endPoint y: 608, distance: 834.1
click at [1275, 572] on html "Apps Core Warehouse Admin Mission Control Purchasing Juan W. Logout Account Jua…" at bounding box center [638, 348] width 1276 height 697
click at [768, 640] on button "Add to Package" at bounding box center [901, 639] width 506 height 71
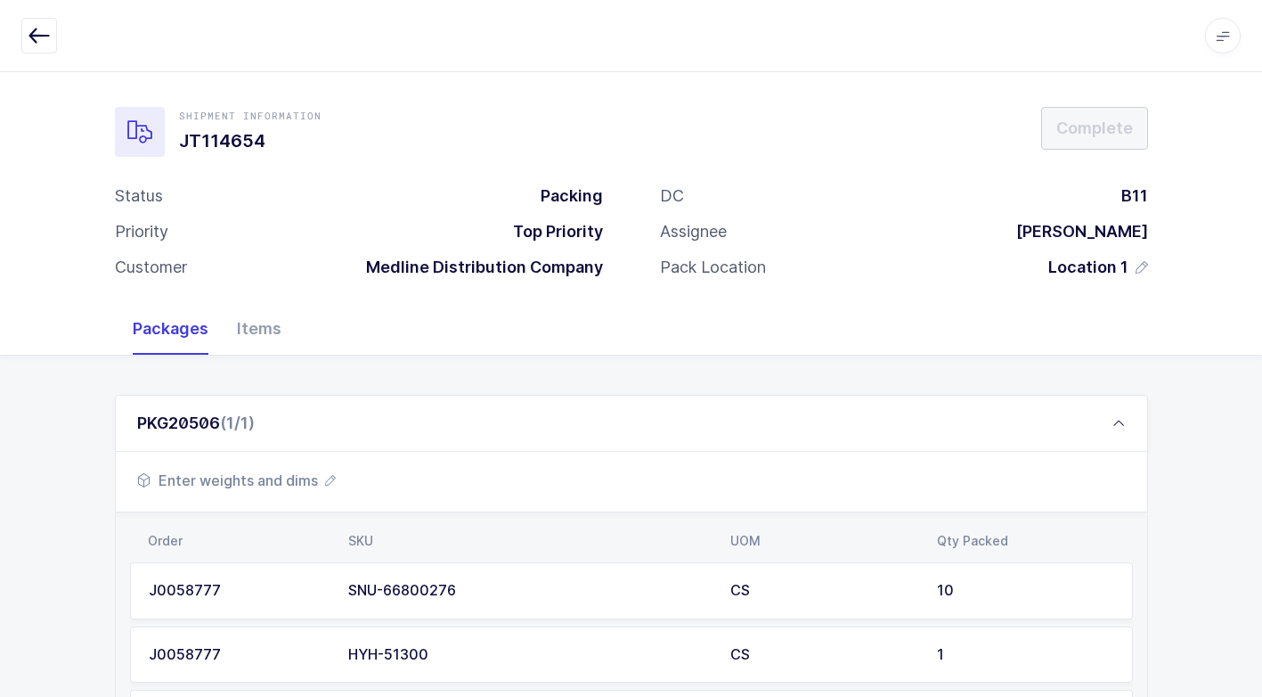
scroll to position [392, 0]
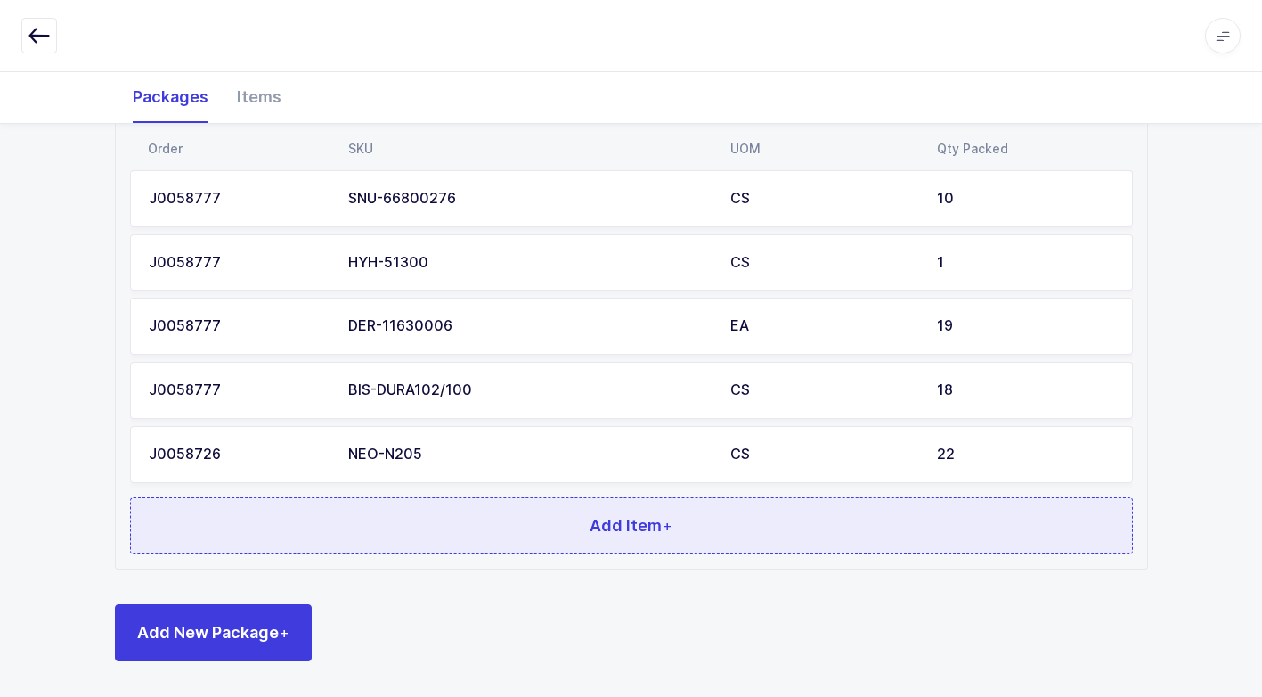
click at [648, 545] on button "Add Item +" at bounding box center [631, 525] width 1003 height 57
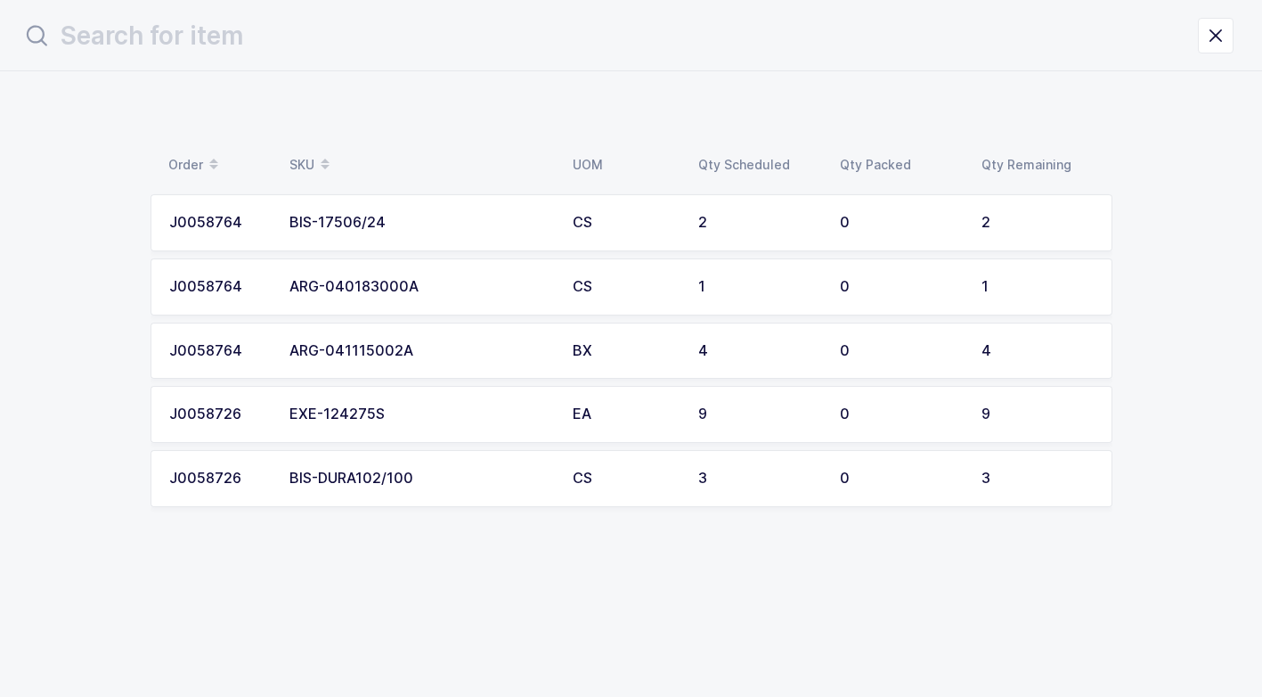
scroll to position [0, 0]
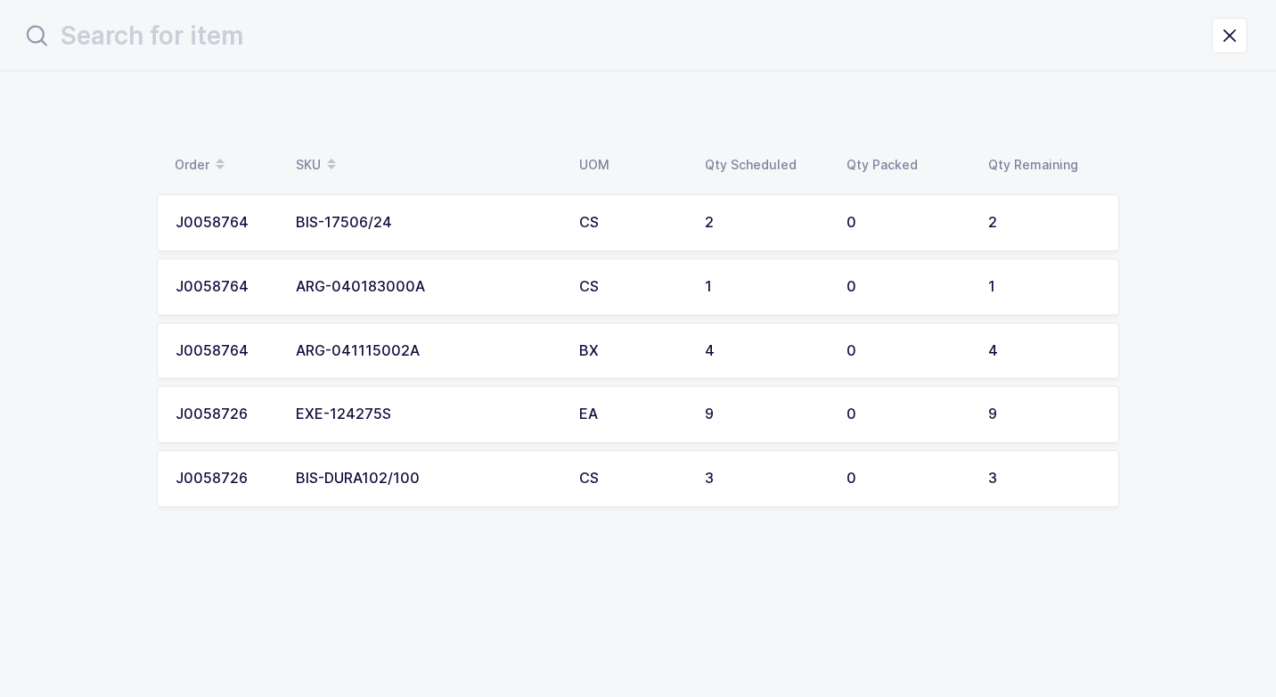
click at [614, 479] on div "CS" at bounding box center [631, 478] width 104 height 16
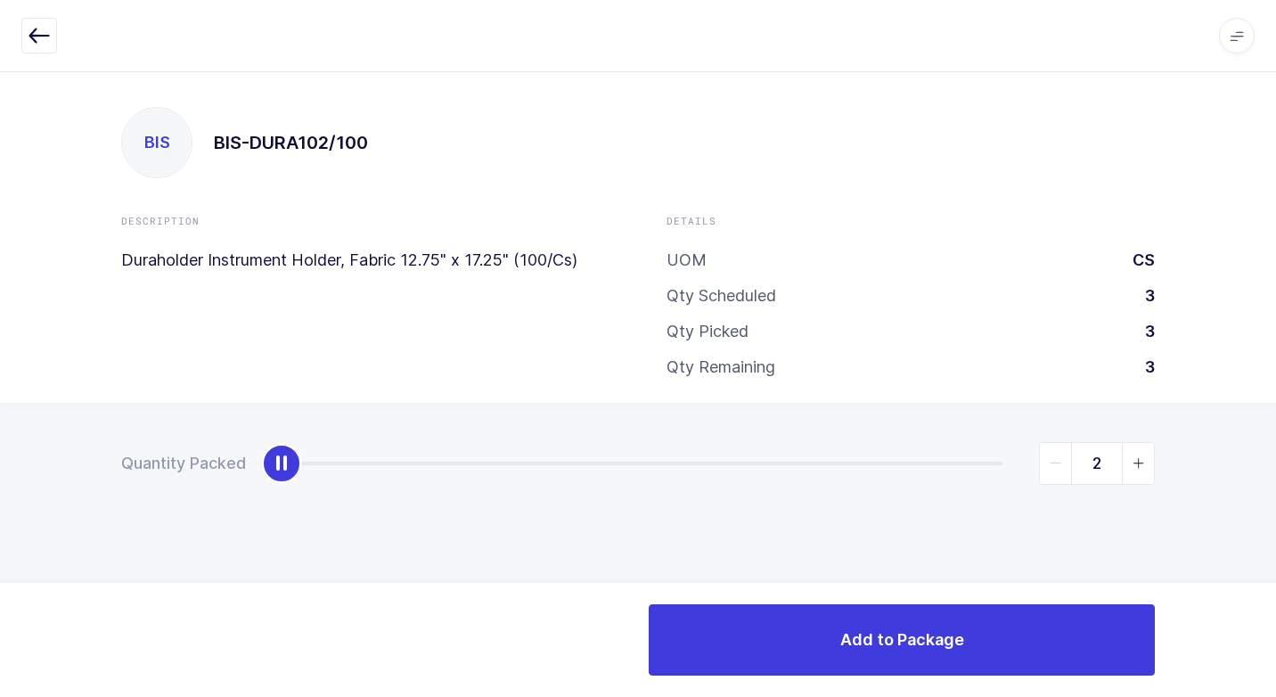
type input "3"
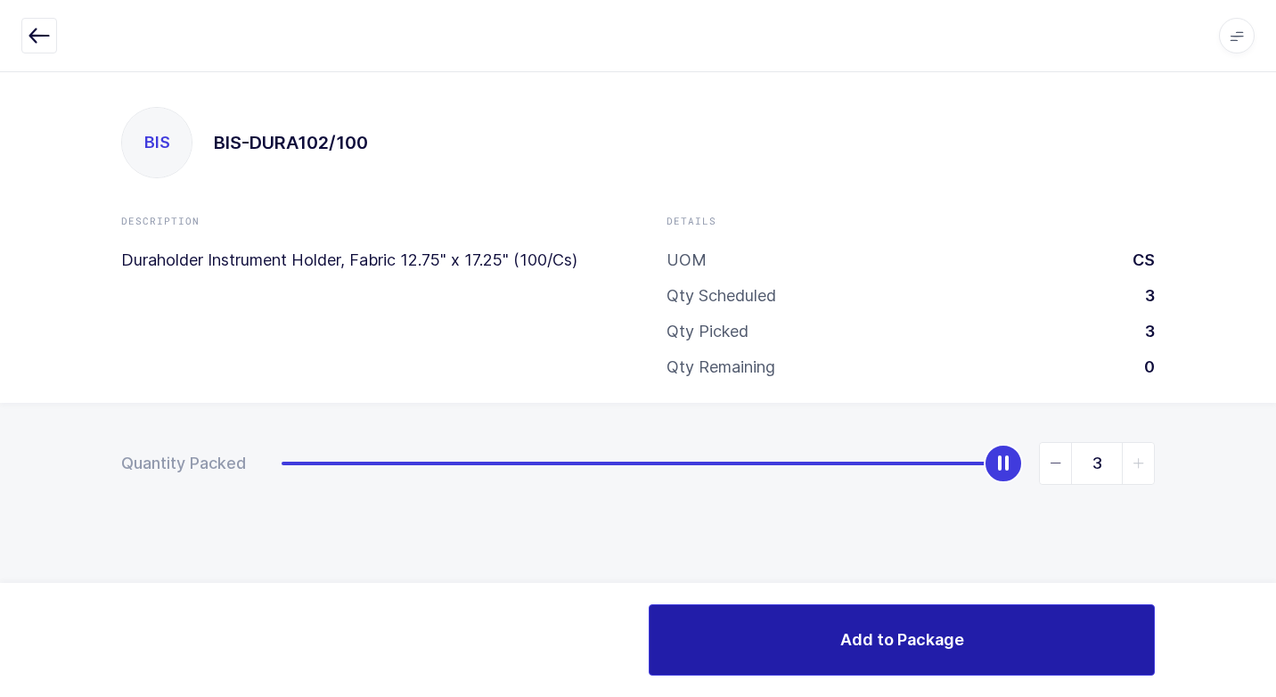
drag, startPoint x: 284, startPoint y: 469, endPoint x: 1109, endPoint y: 631, distance: 840.5
click at [1275, 587] on html "Apps Core Warehouse Admin Mission Control Purchasing Juan W. Logout Account Jua…" at bounding box center [638, 348] width 1276 height 697
click at [742, 646] on button "Add to Package" at bounding box center [901, 639] width 506 height 71
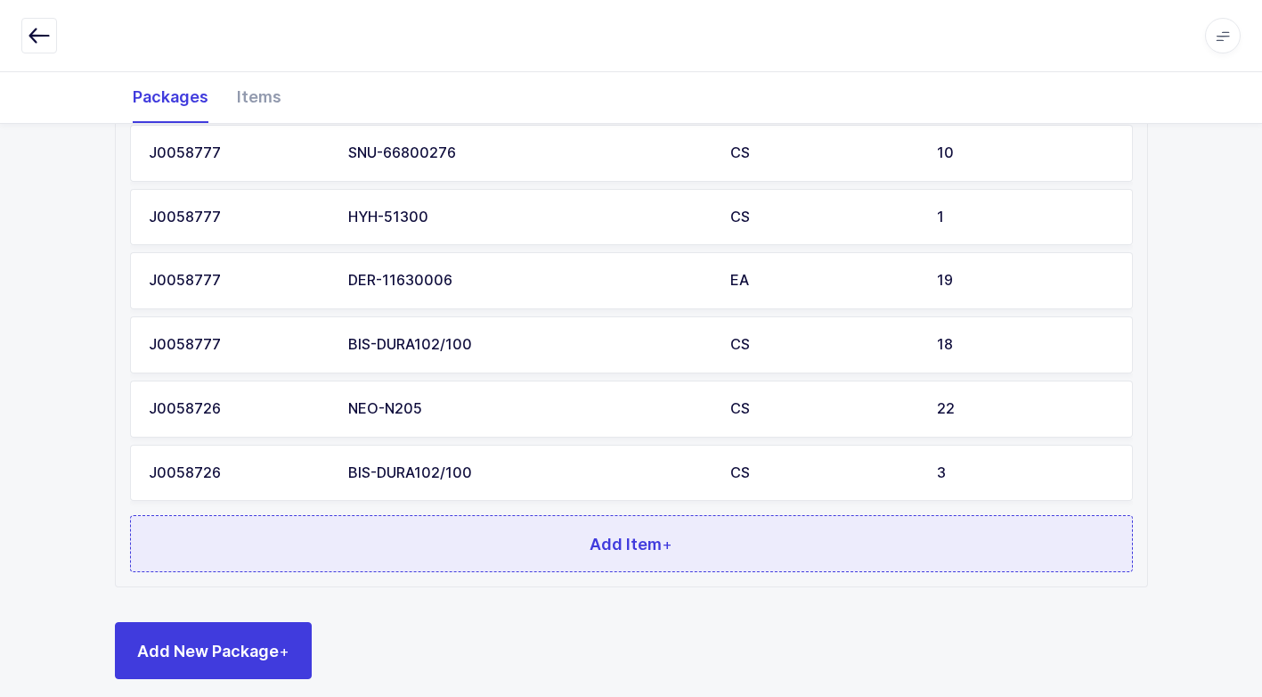
scroll to position [455, 0]
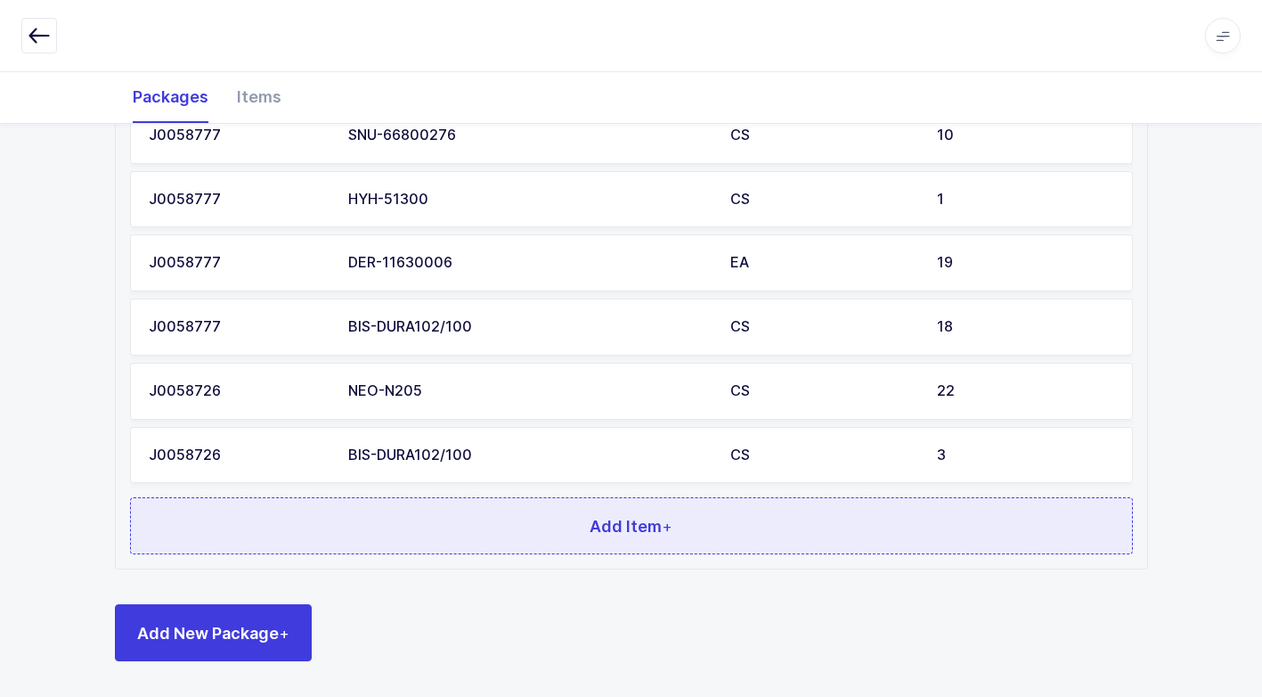
click at [685, 524] on button "Add Item +" at bounding box center [631, 525] width 1003 height 57
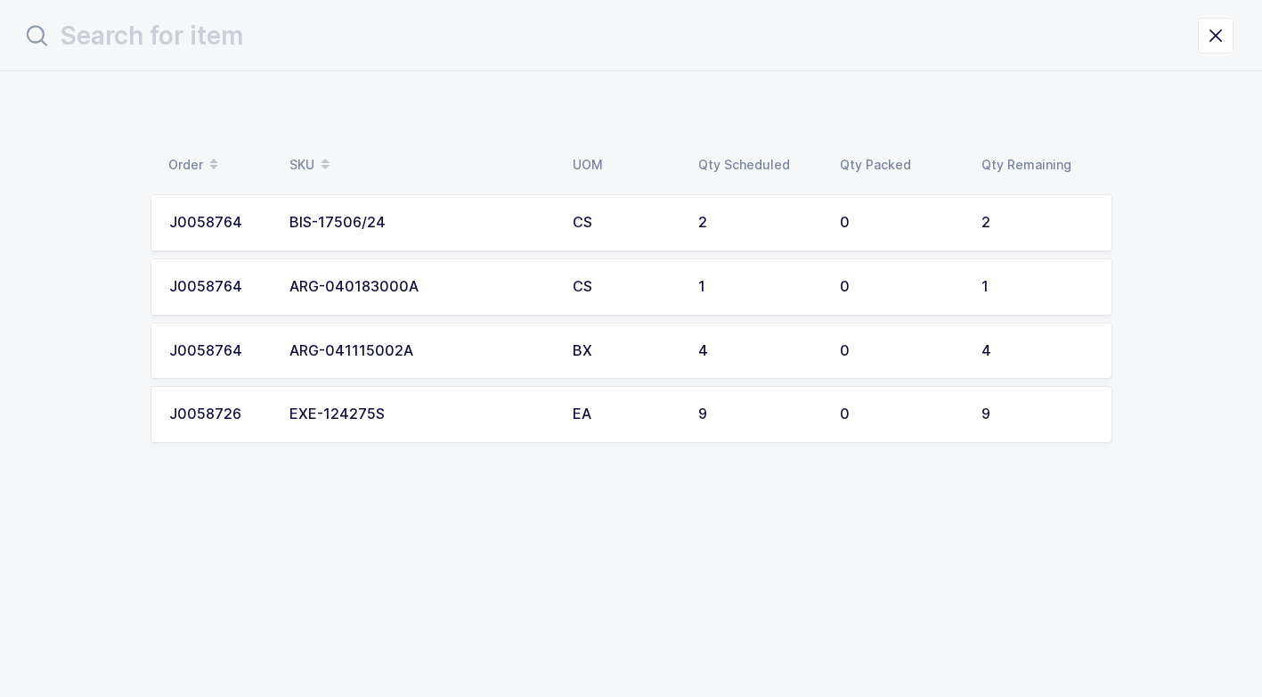
scroll to position [0, 0]
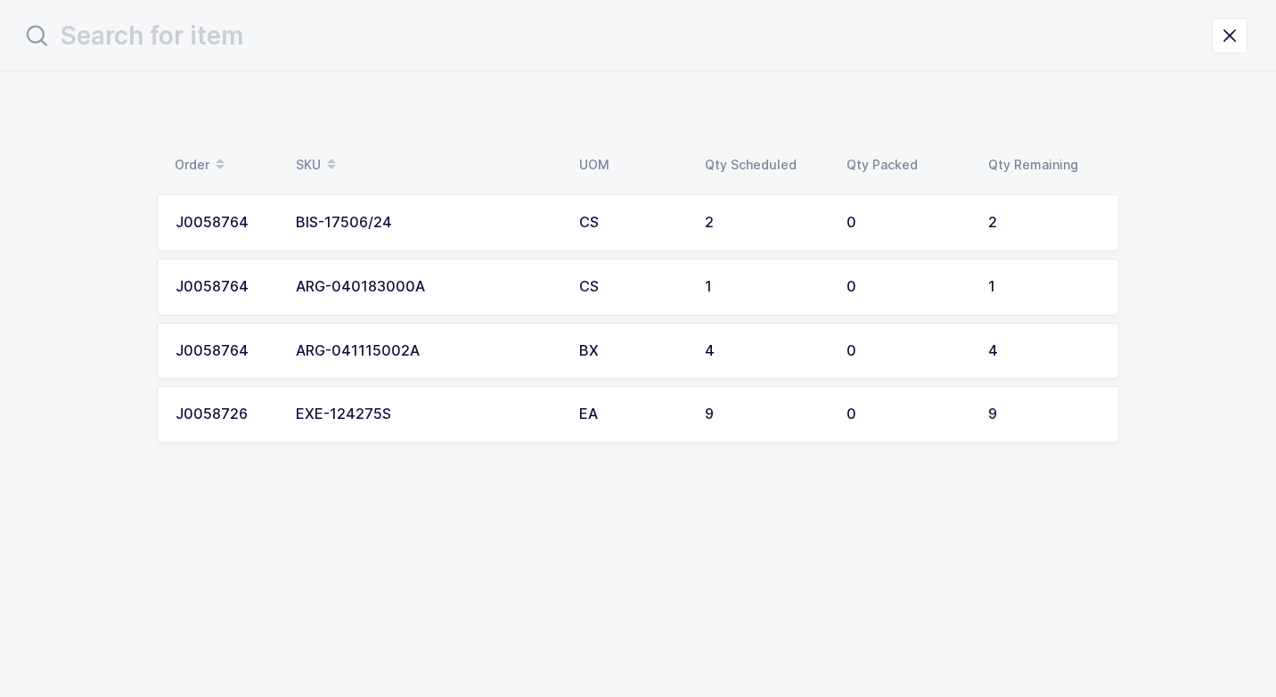
drag, startPoint x: 670, startPoint y: 396, endPoint x: 641, endPoint y: 420, distance: 37.3
click at [641, 420] on td "EA" at bounding box center [631, 414] width 126 height 57
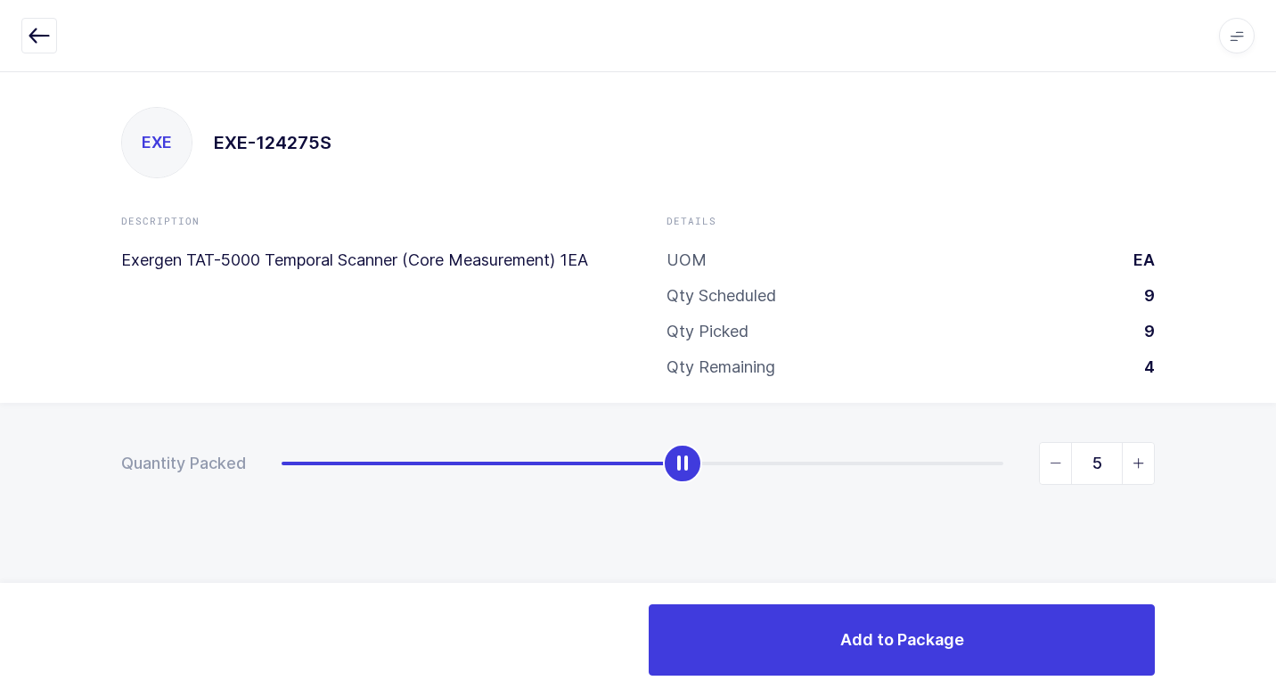
type input "9"
drag, startPoint x: 292, startPoint y: 470, endPoint x: 1278, endPoint y: 481, distance: 986.2
click at [1275, 481] on html "Apps Core Warehouse Admin Mission Control Purchasing Juan W. Logout Account Jua…" at bounding box center [638, 348] width 1276 height 697
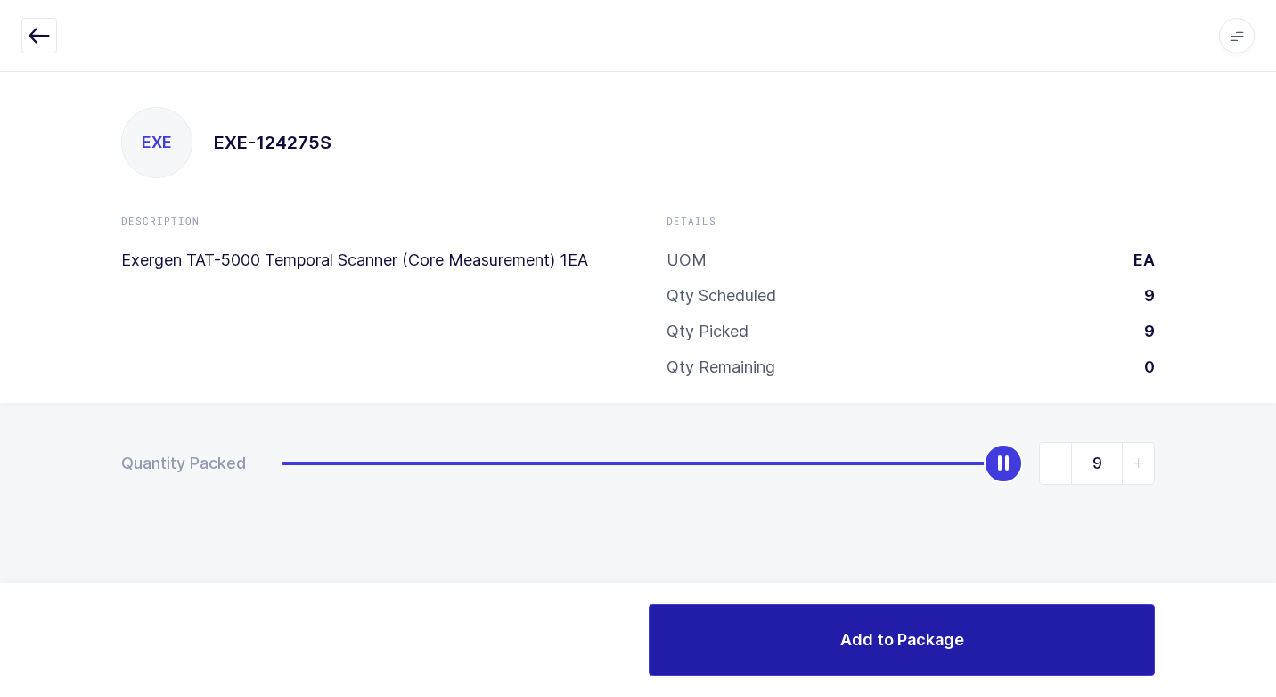
click at [733, 616] on button "Add to Package" at bounding box center [901, 639] width 506 height 71
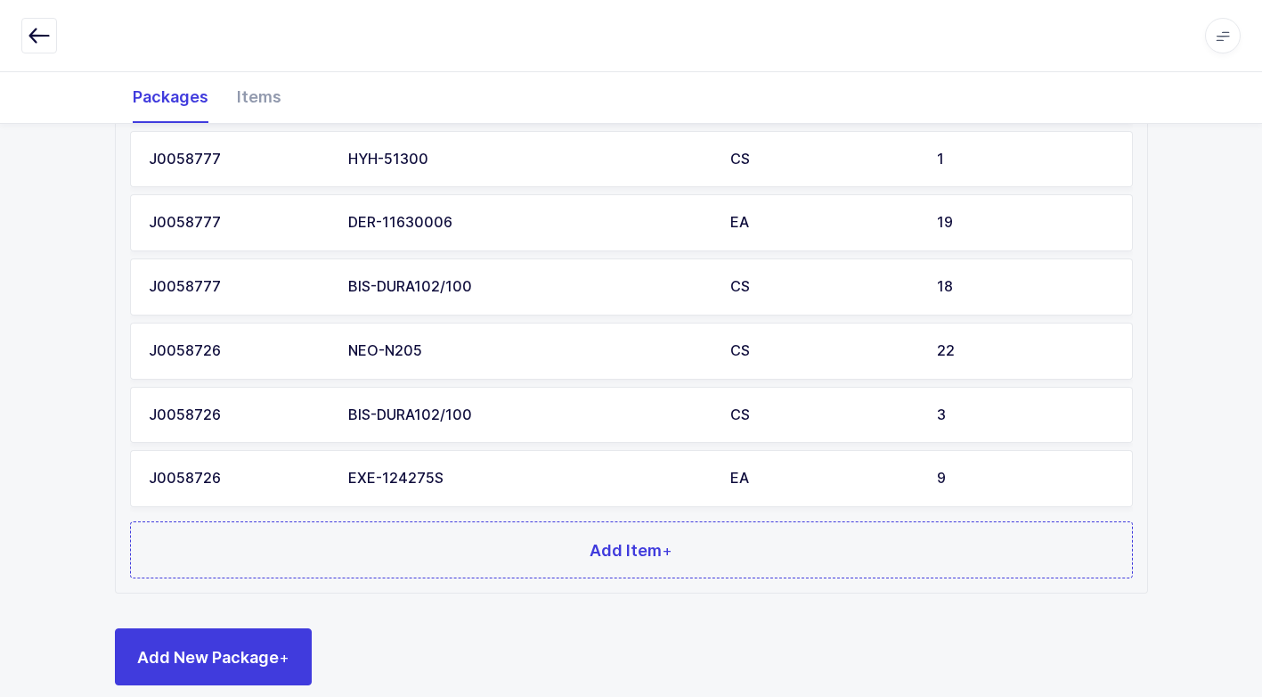
scroll to position [519, 0]
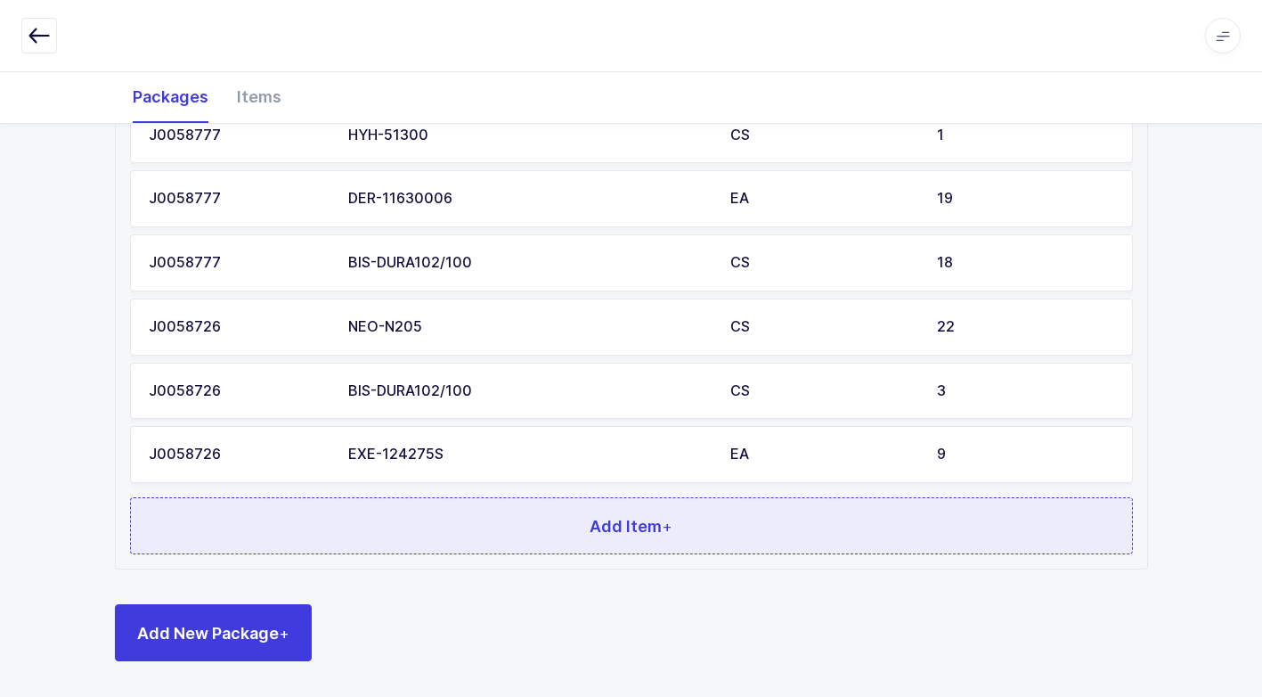
click at [671, 544] on button "Add Item +" at bounding box center [631, 525] width 1003 height 57
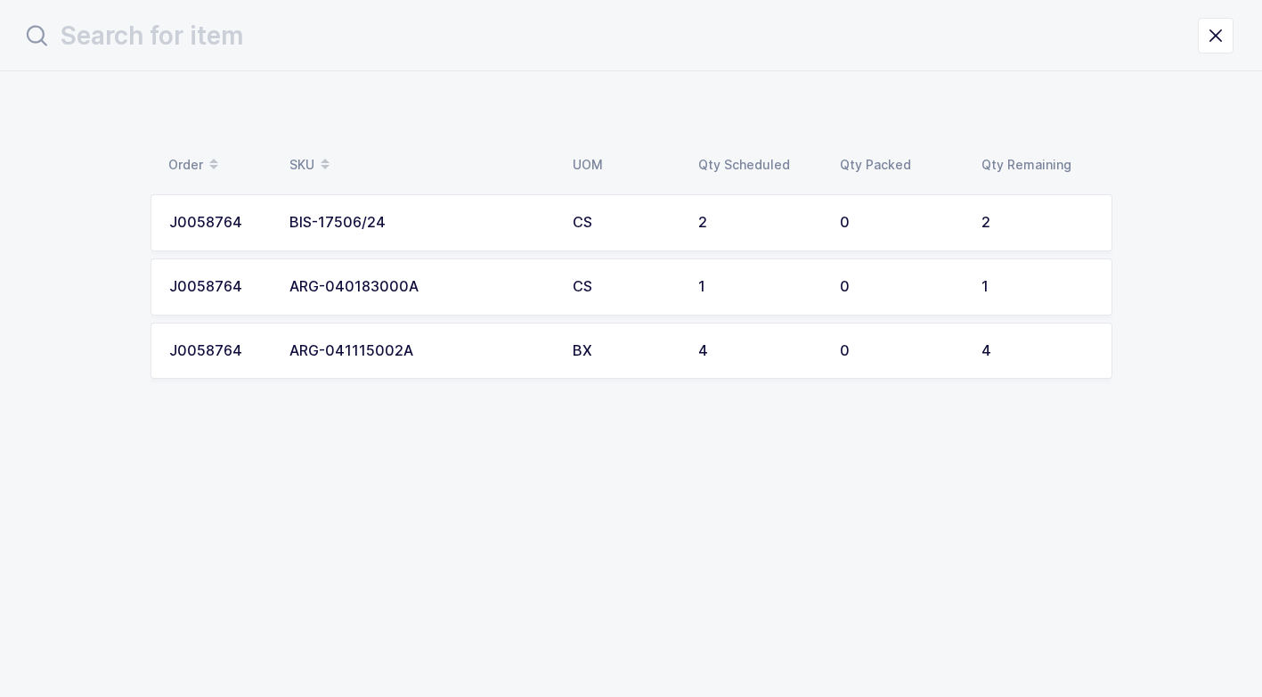
scroll to position [0, 0]
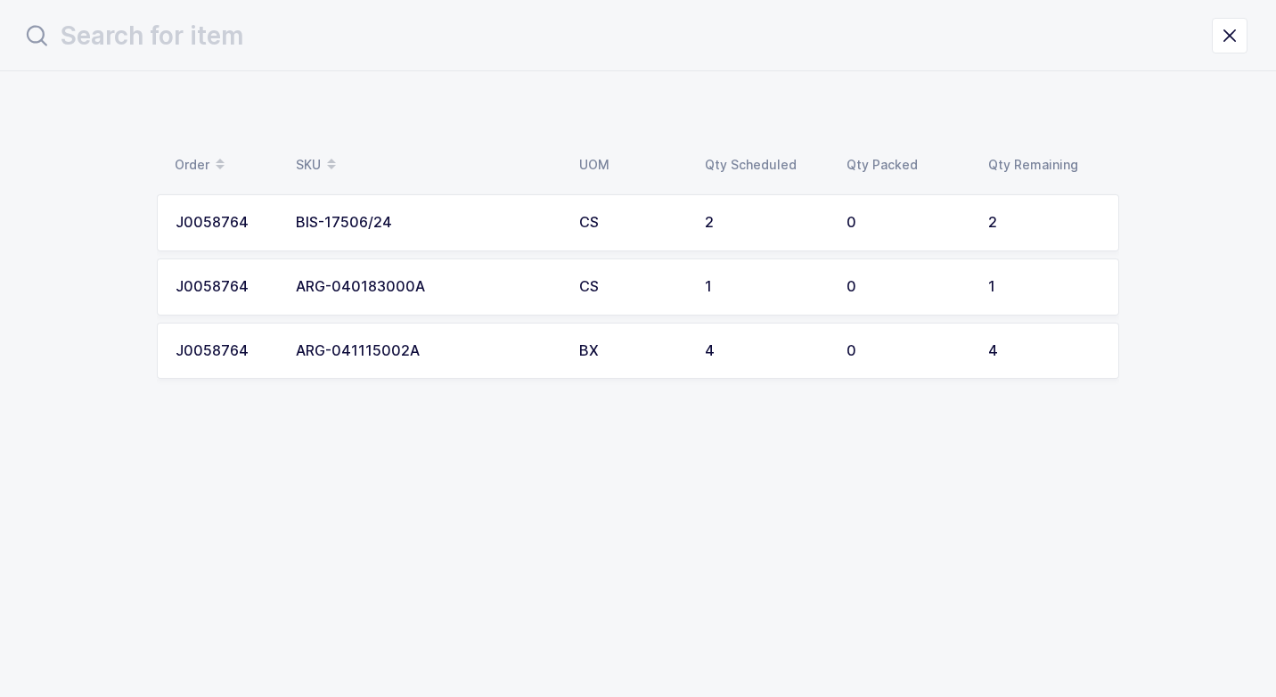
click at [587, 370] on td "BX" at bounding box center [631, 350] width 126 height 57
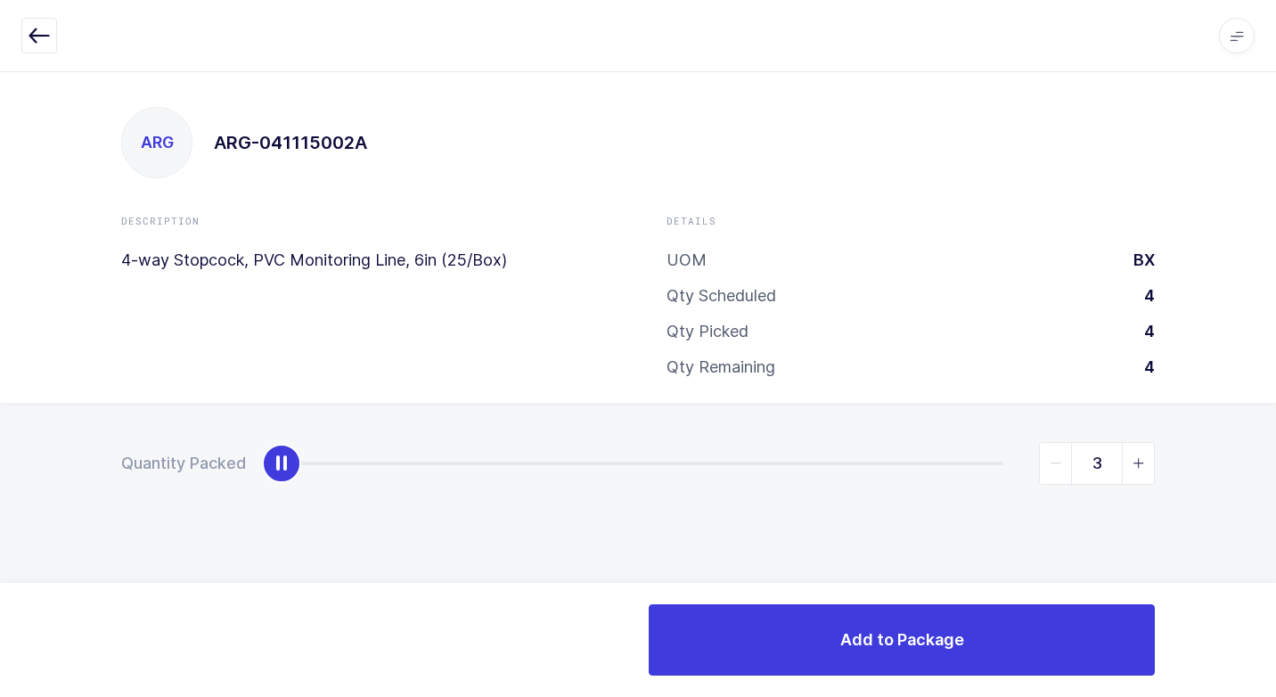
type input "4"
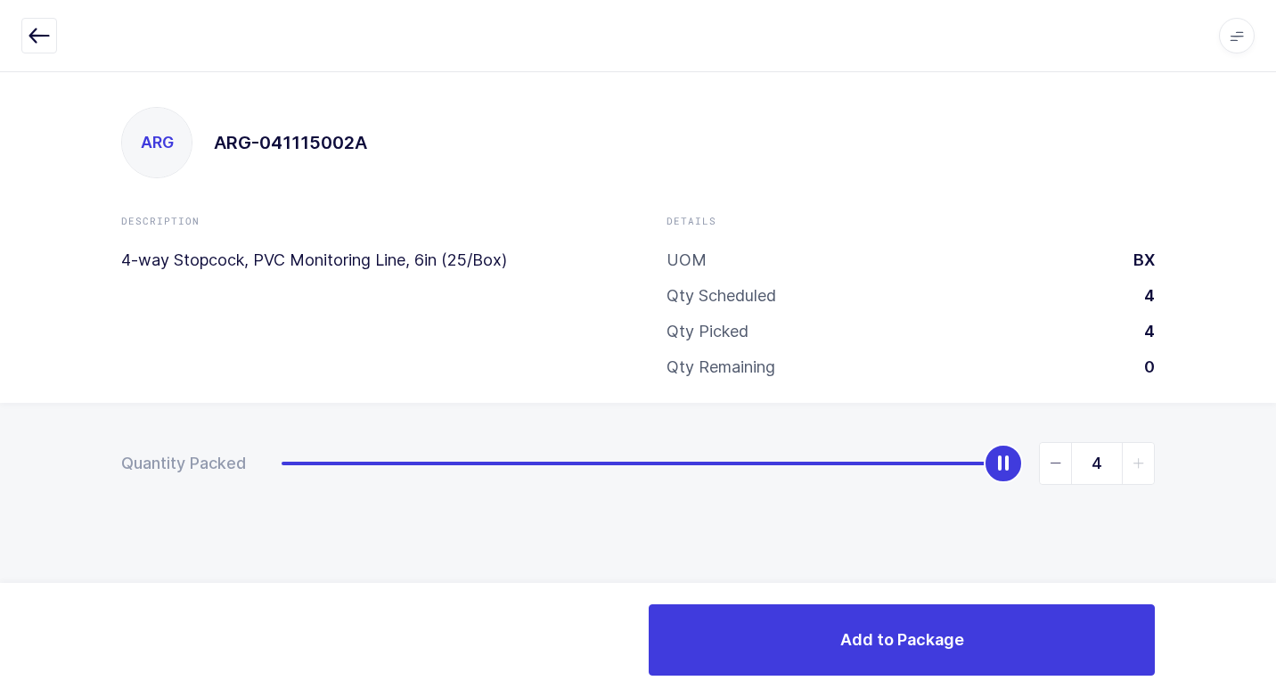
drag, startPoint x: 287, startPoint y: 462, endPoint x: 1278, endPoint y: 469, distance: 991.5
click at [1275, 469] on html "Apps Core Warehouse Admin Mission Control Purchasing Juan W. Logout Account Jua…" at bounding box center [638, 348] width 1276 height 697
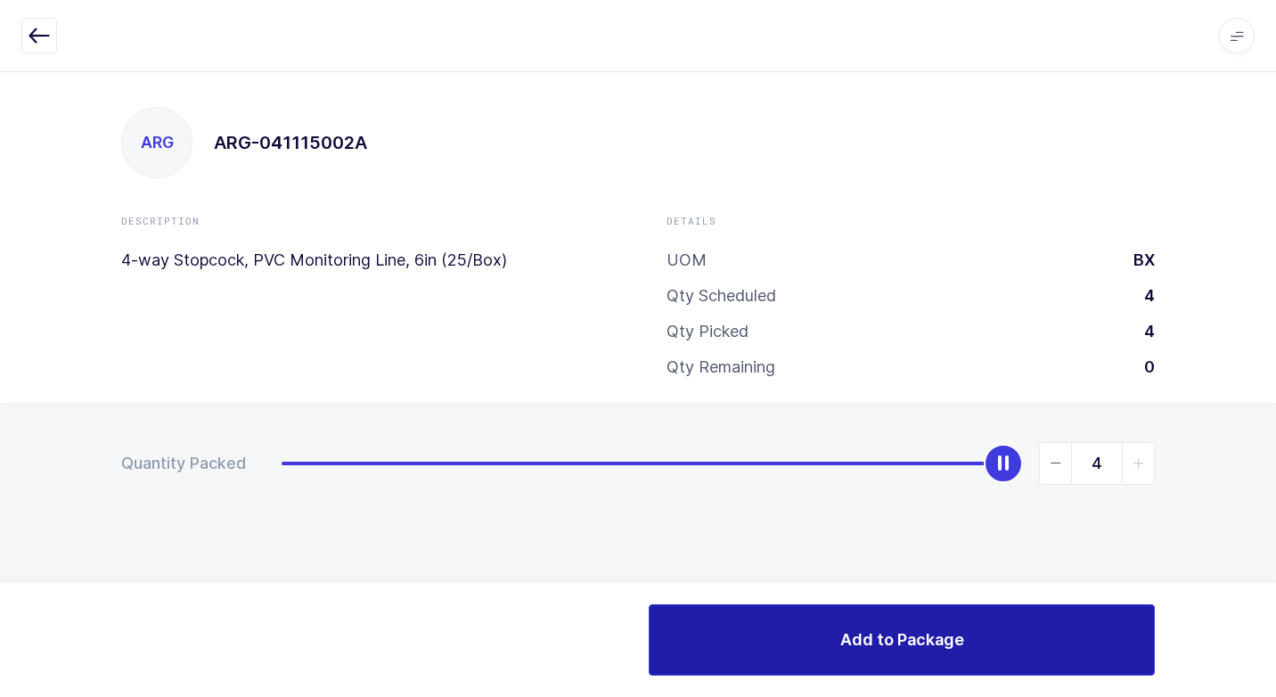
drag, startPoint x: 737, startPoint y: 635, endPoint x: 703, endPoint y: 571, distance: 72.5
click at [729, 630] on button "Add to Package" at bounding box center [901, 639] width 506 height 71
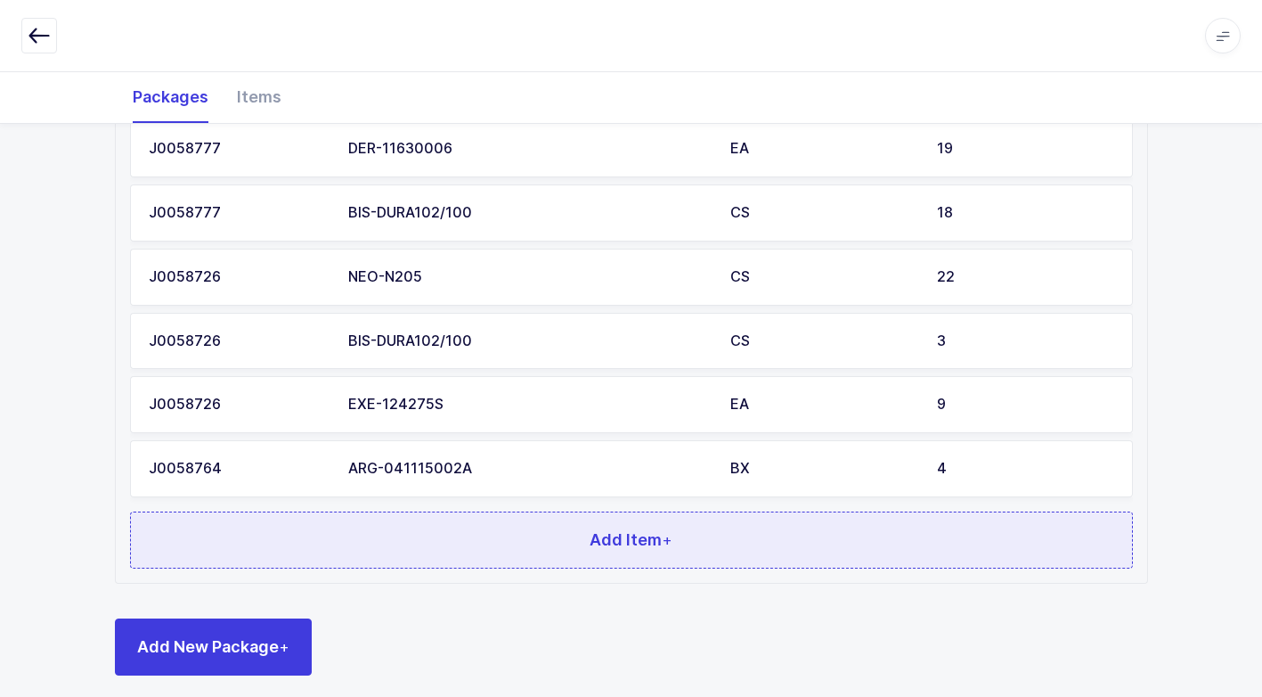
scroll to position [583, 0]
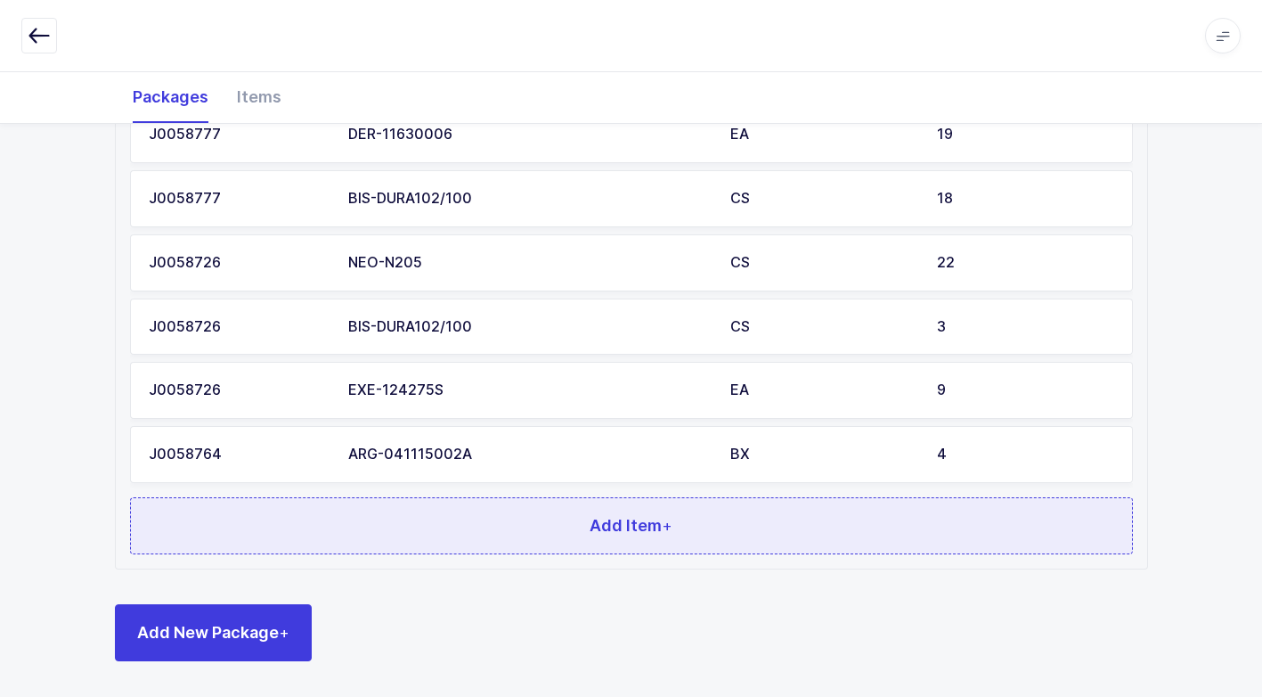
click at [613, 535] on button "Add Item +" at bounding box center [631, 525] width 1003 height 57
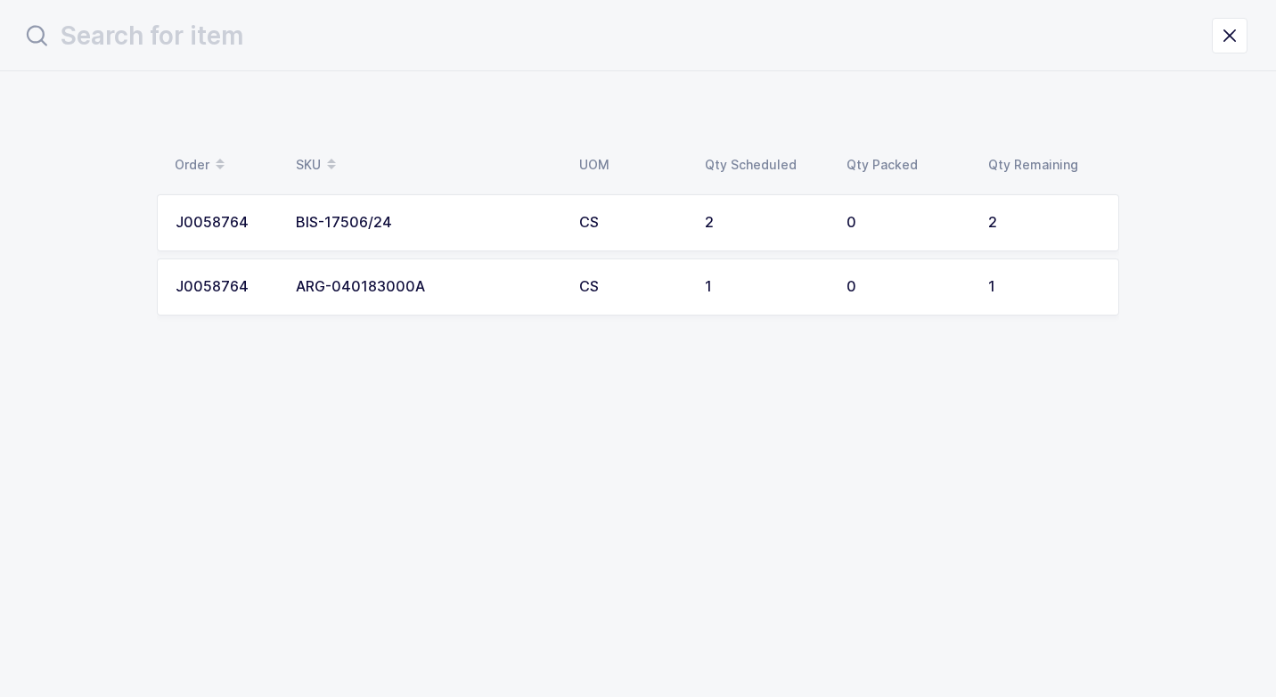
click at [647, 290] on div "CS" at bounding box center [631, 287] width 104 height 16
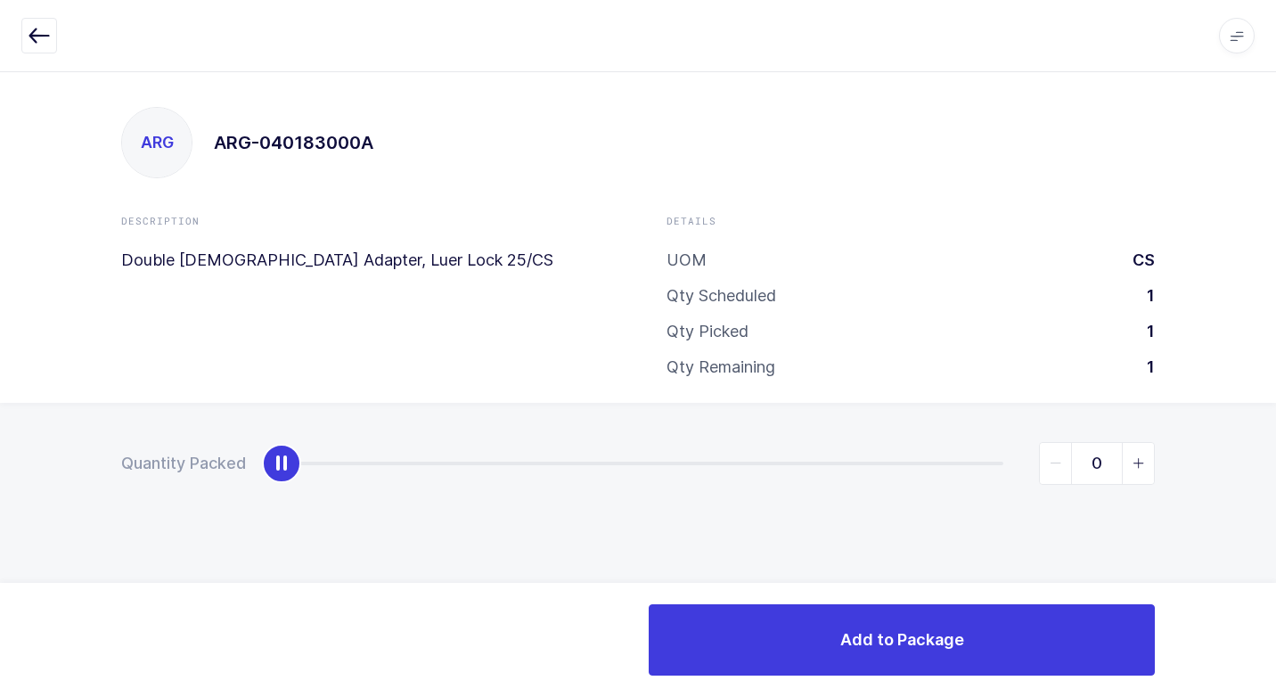
type input "1"
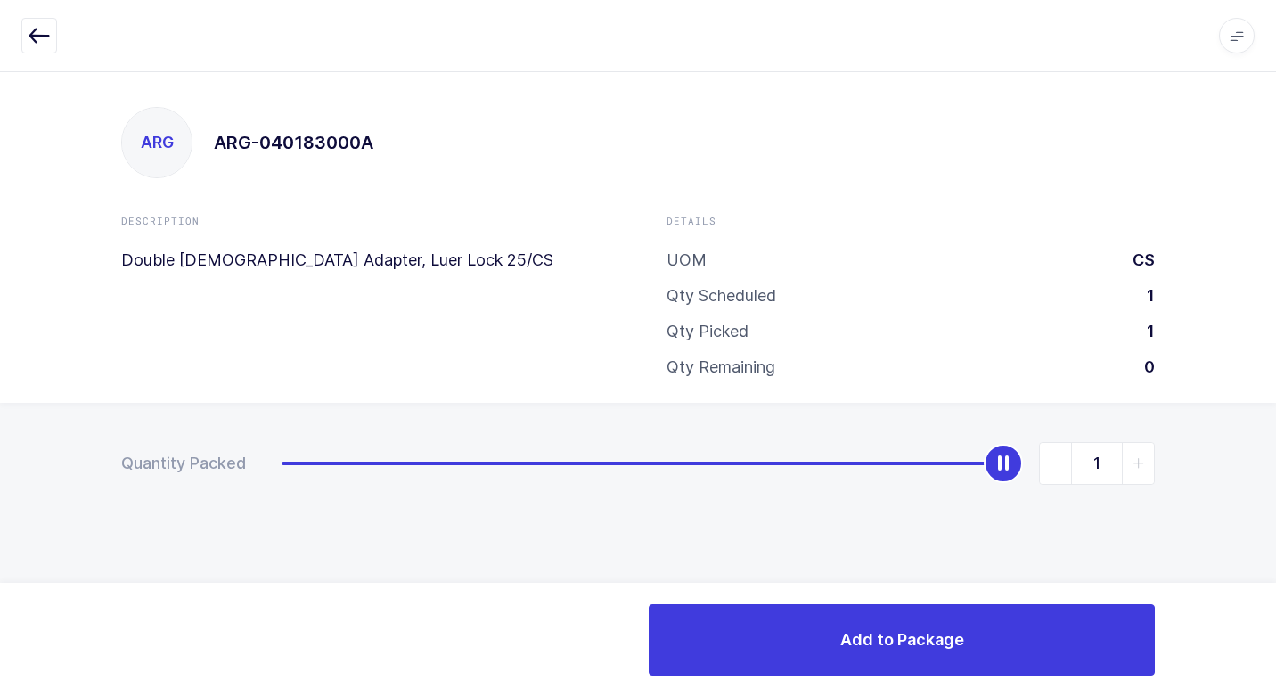
drag, startPoint x: 290, startPoint y: 463, endPoint x: 1144, endPoint y: 544, distance: 857.2
click at [1275, 507] on html "Apps Core Warehouse Admin Mission Control Purchasing Juan W. Logout Account Jua…" at bounding box center [638, 348] width 1276 height 697
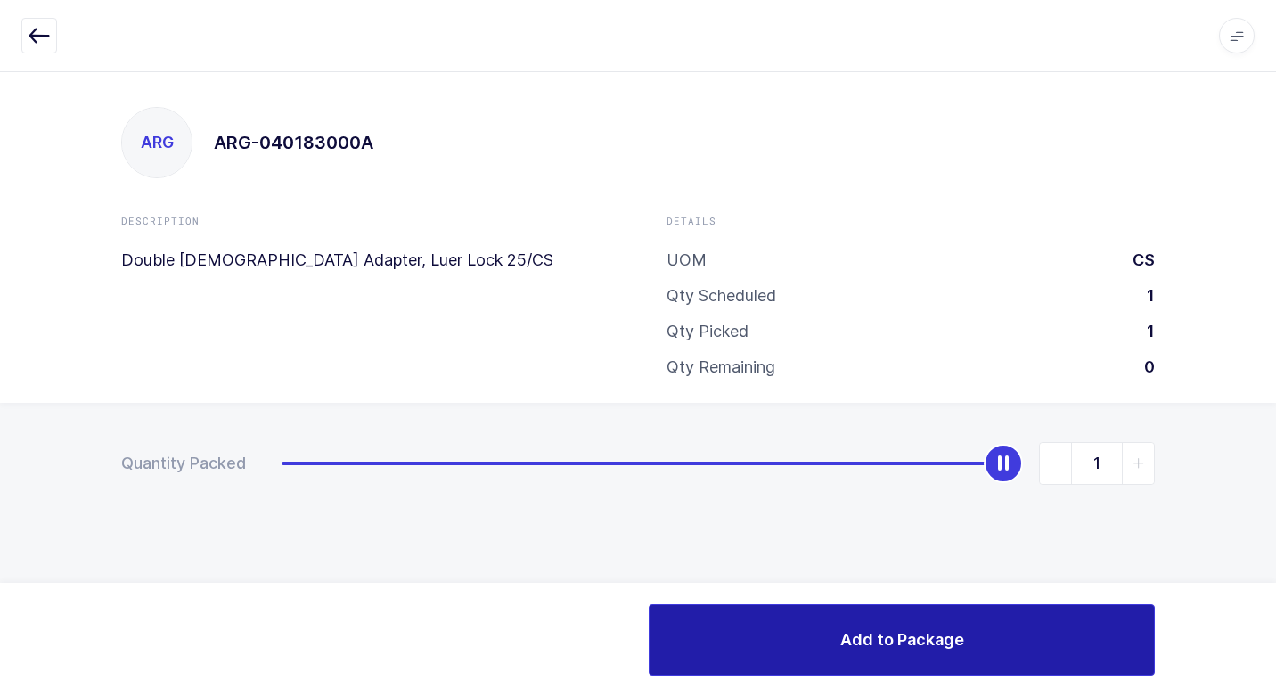
drag, startPoint x: 801, startPoint y: 622, endPoint x: 798, endPoint y: 593, distance: 28.6
click at [797, 603] on div "Add to Package" at bounding box center [638, 640] width 1276 height 114
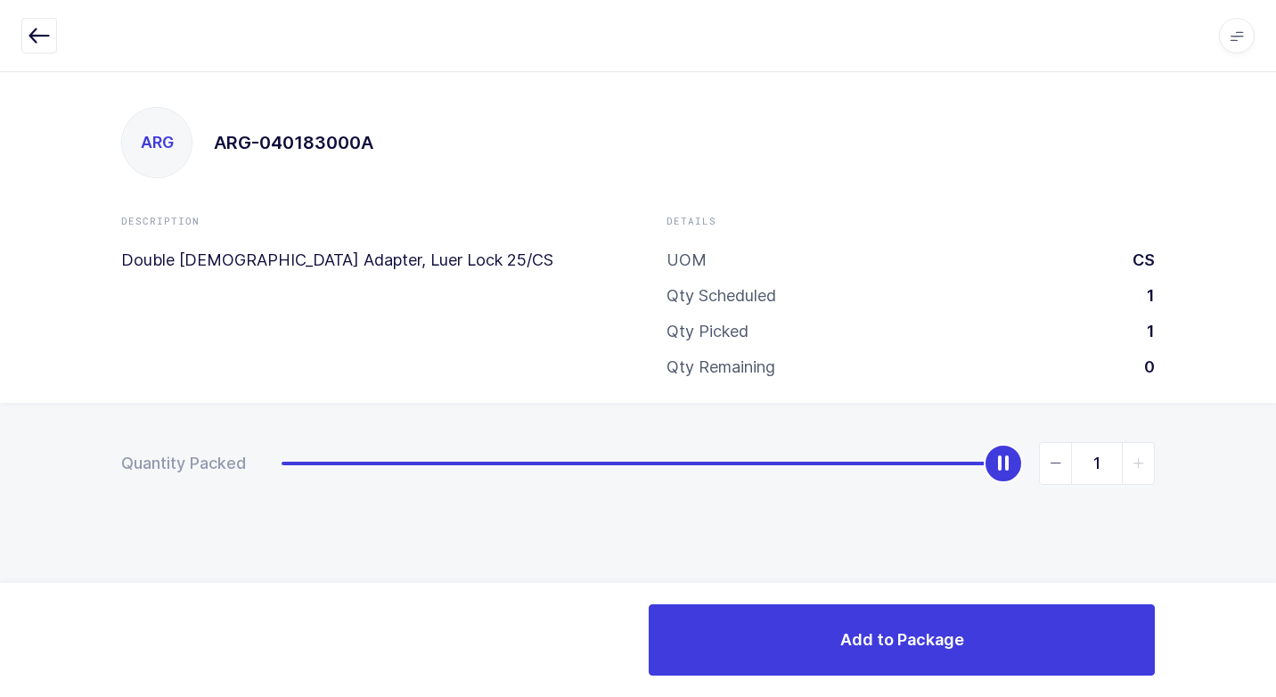
drag, startPoint x: 727, startPoint y: 595, endPoint x: 712, endPoint y: 591, distance: 15.6
click at [728, 584] on div "Add to Package" at bounding box center [638, 640] width 1276 height 114
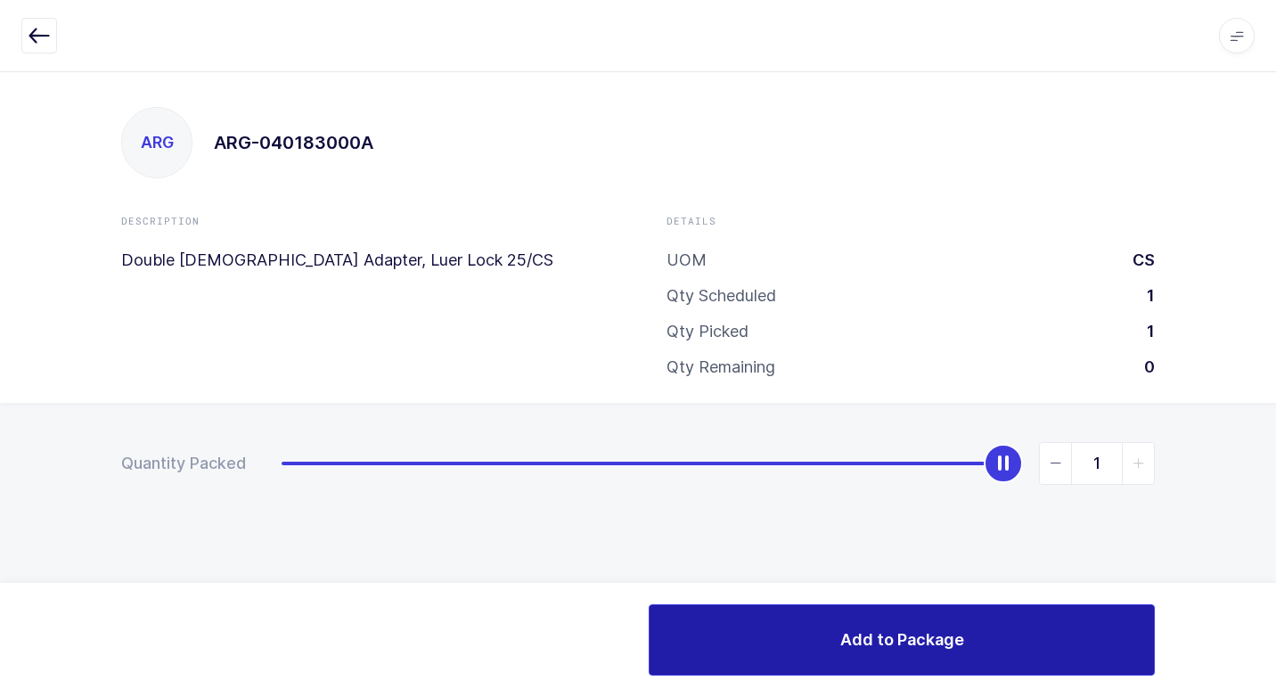
click at [682, 624] on button "Add to Package" at bounding box center [901, 639] width 506 height 71
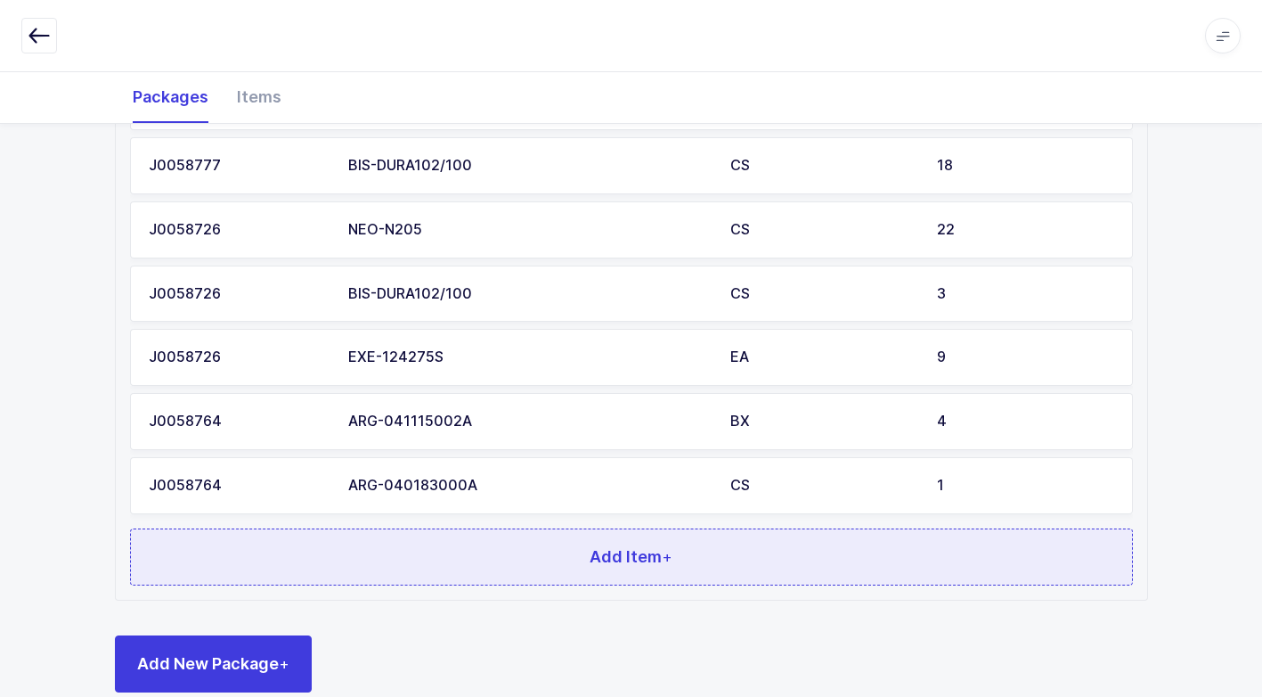
scroll to position [648, 0]
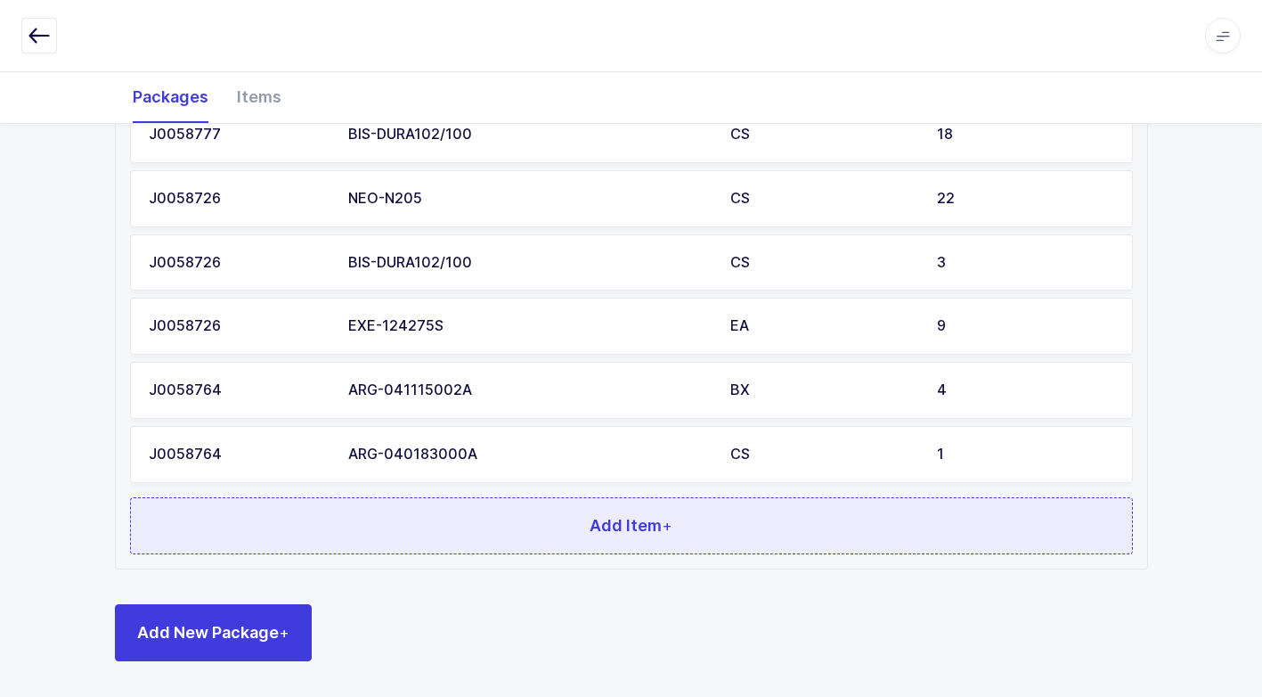
click at [687, 504] on button "Add Item +" at bounding box center [631, 525] width 1003 height 57
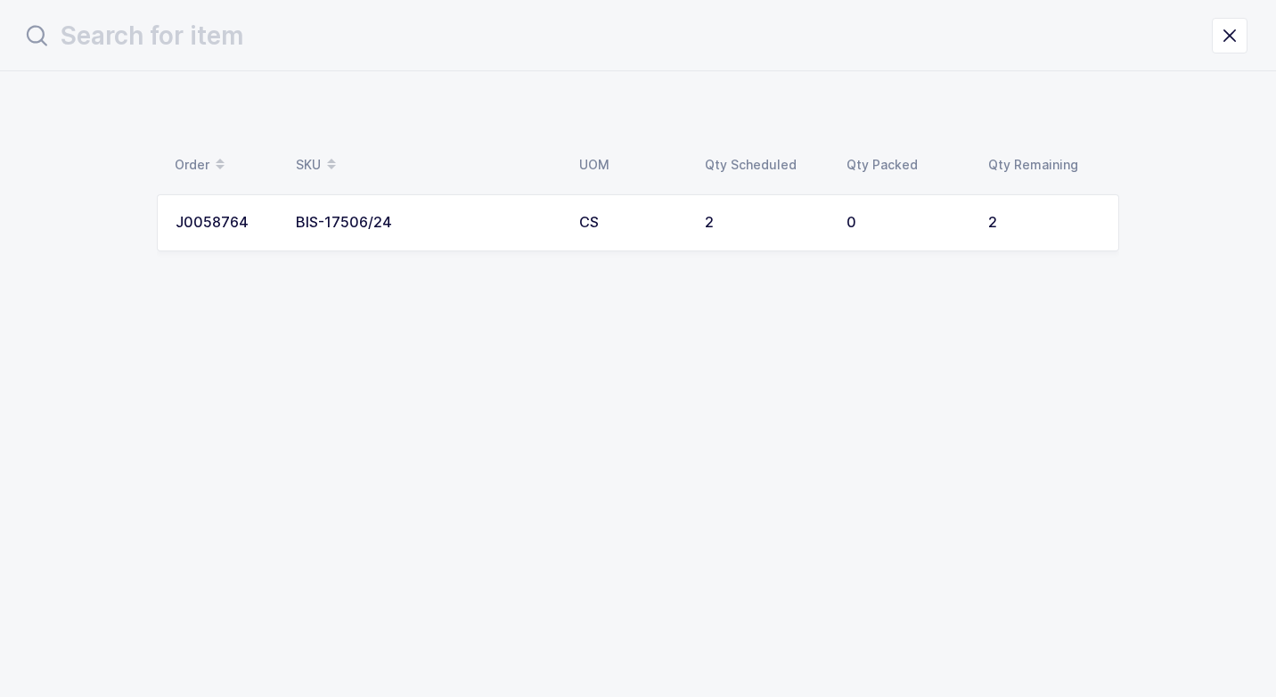
click at [640, 241] on td "CS" at bounding box center [631, 222] width 126 height 57
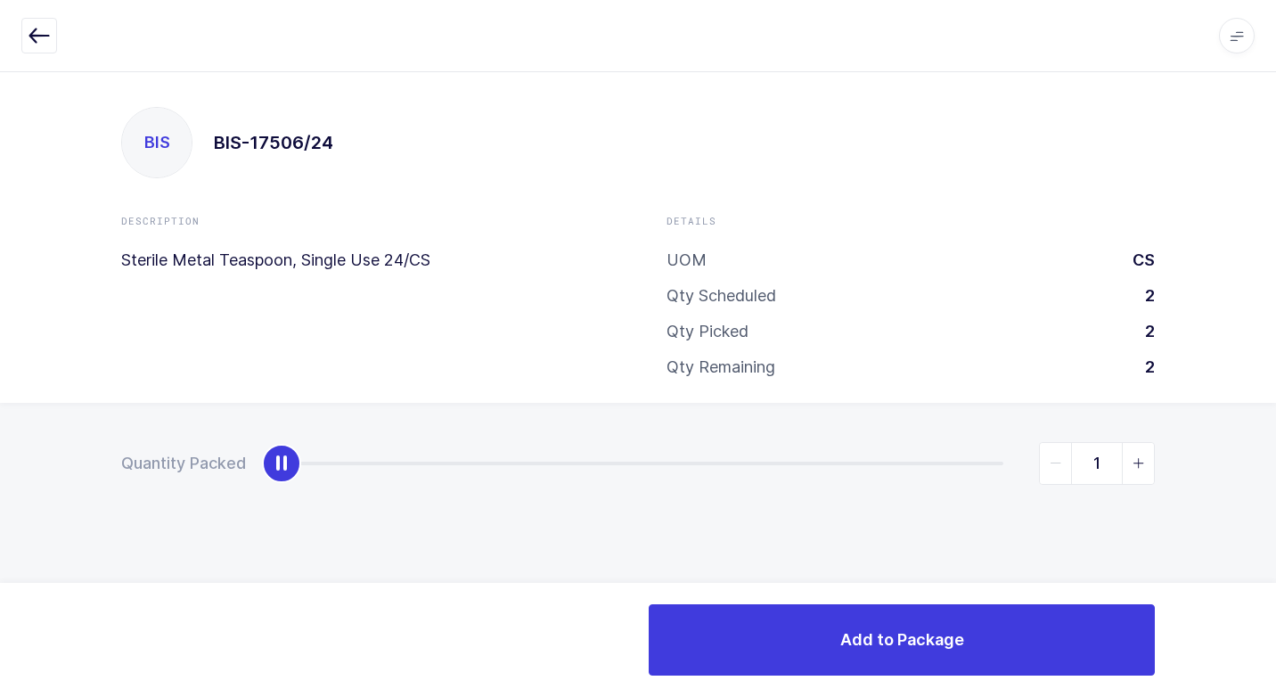
type input "2"
drag, startPoint x: 278, startPoint y: 469, endPoint x: 1239, endPoint y: 502, distance: 961.7
click at [1275, 464] on html "Apps Core Warehouse Admin Mission Control Purchasing Juan W. Logout Account Jua…" at bounding box center [638, 348] width 1276 height 697
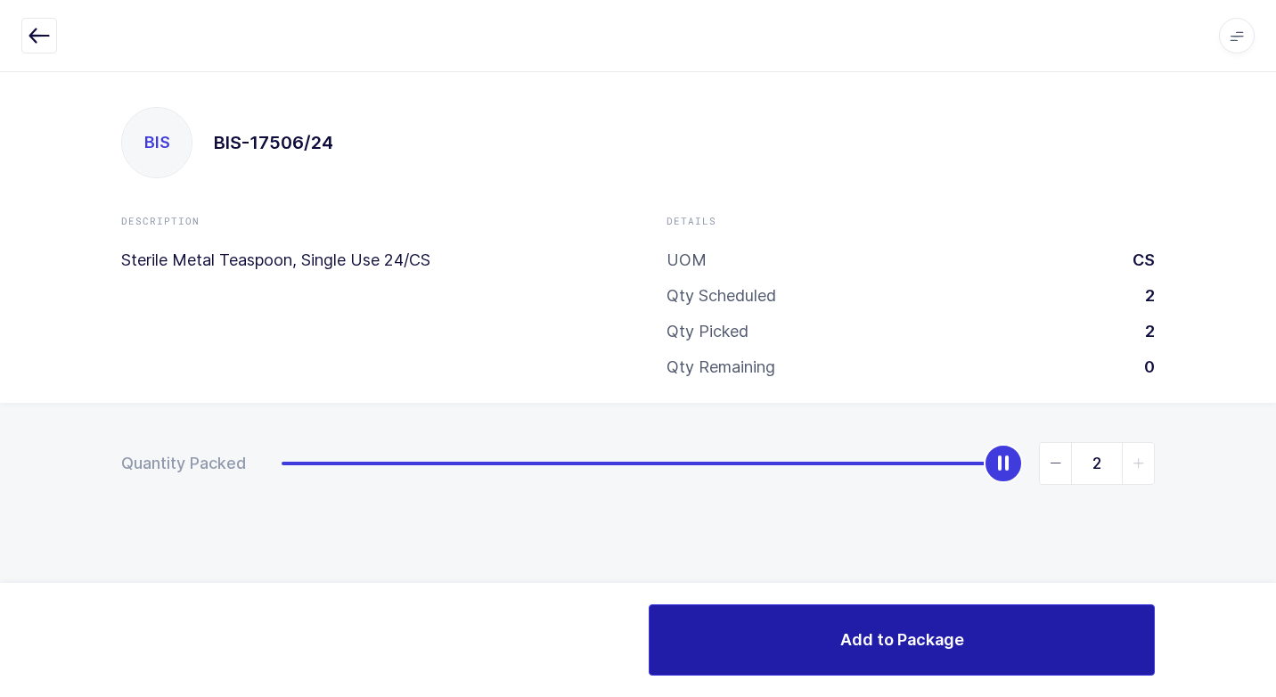
drag, startPoint x: 745, startPoint y: 636, endPoint x: 717, endPoint y: 635, distance: 27.6
click at [730, 636] on button "Add to Package" at bounding box center [901, 639] width 506 height 71
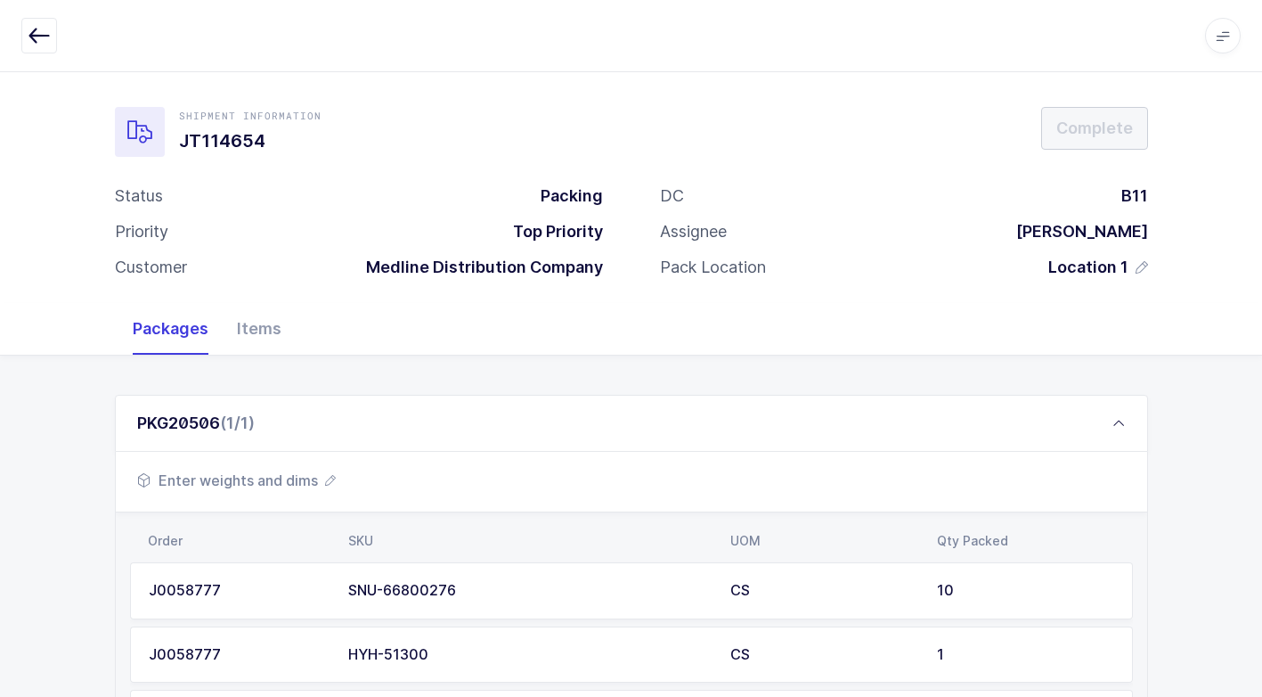
click at [246, 474] on span "Enter weights and dims" at bounding box center [236, 479] width 199 height 21
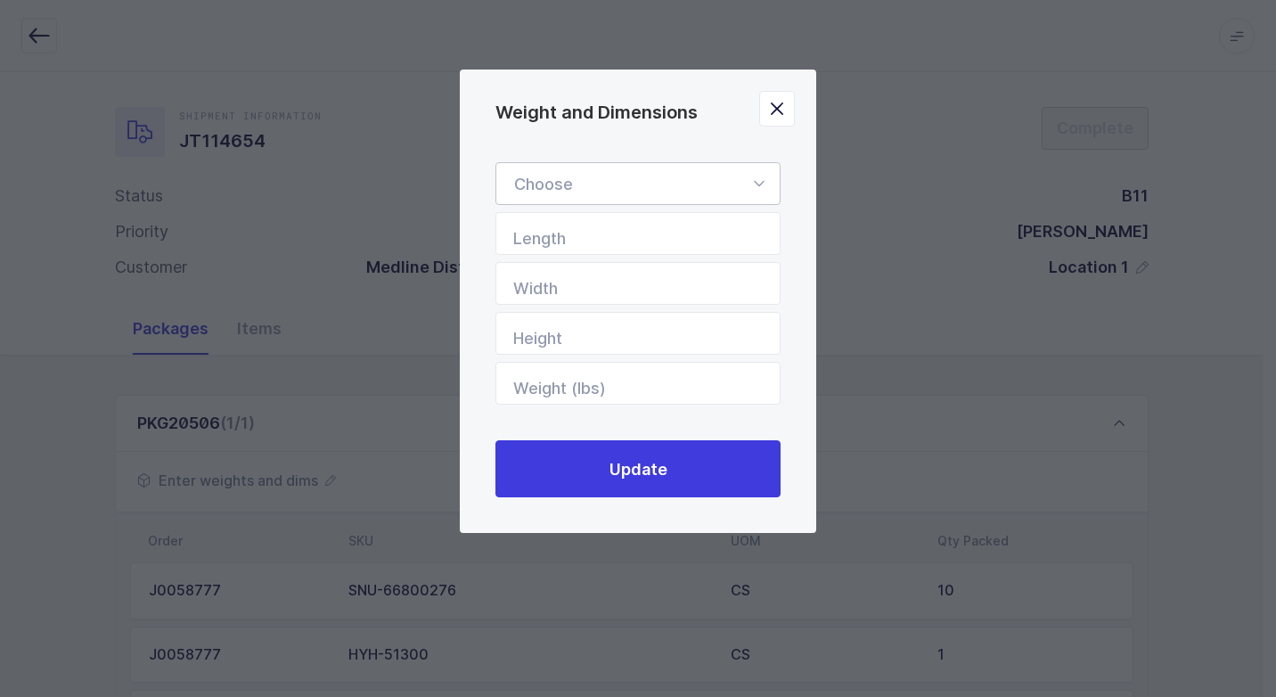
click at [762, 184] on icon "Weight and Dimensions" at bounding box center [758, 183] width 22 height 43
drag, startPoint x: 617, startPoint y: 233, endPoint x: 687, endPoint y: 298, distance: 95.2
click at [618, 233] on span "Standard Pallet" at bounding box center [571, 234] width 115 height 19
type input "Standard Pallet"
type input "48"
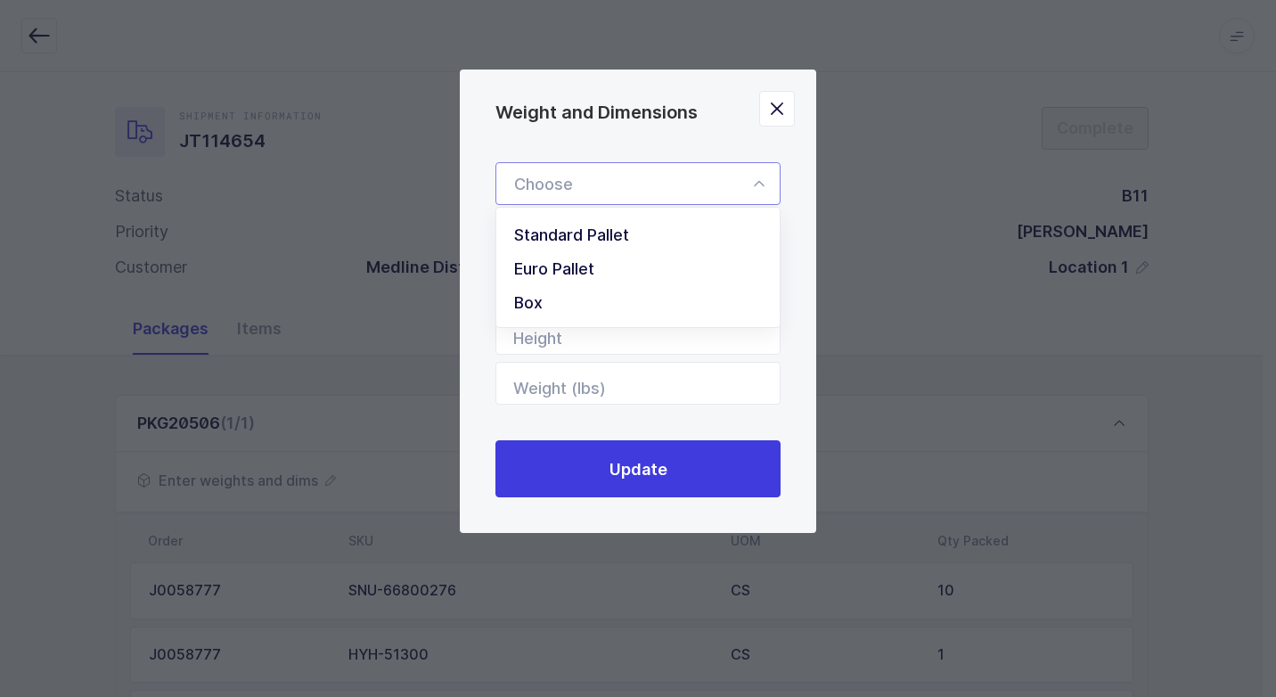
type input "40"
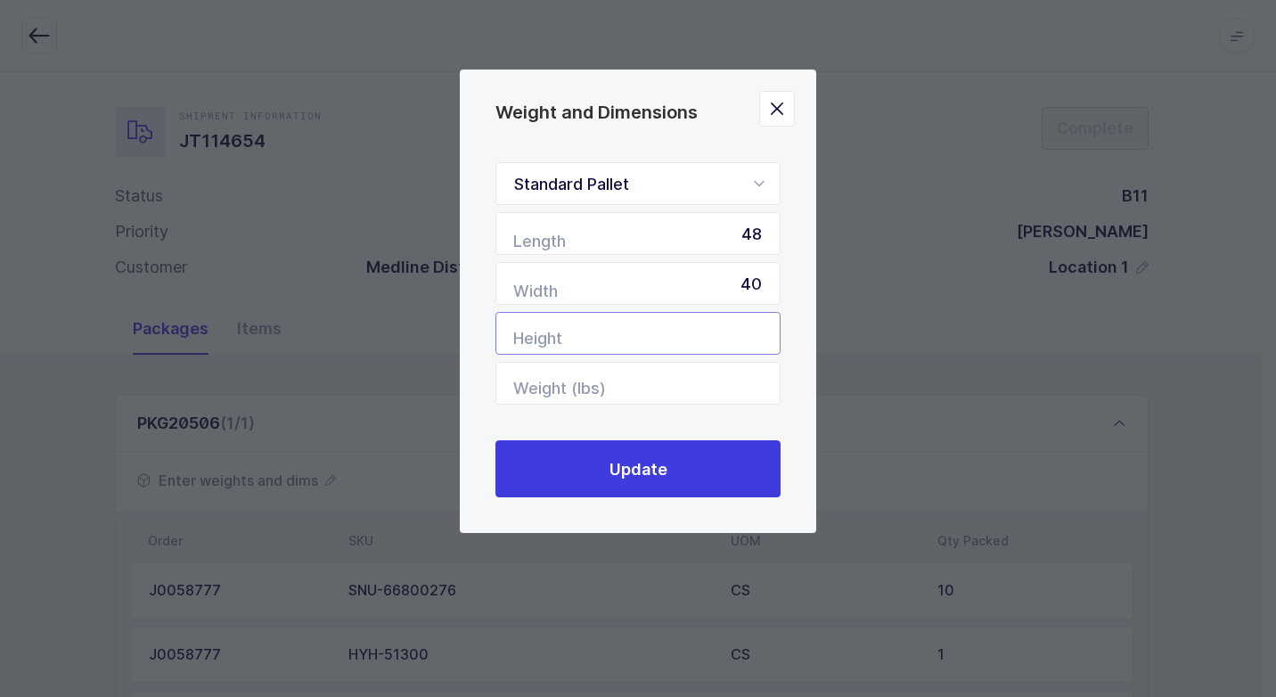
click at [703, 338] on input "Height" at bounding box center [637, 333] width 285 height 43
type input "44"
click at [646, 394] on input "Weight (lbs)" at bounding box center [637, 383] width 285 height 43
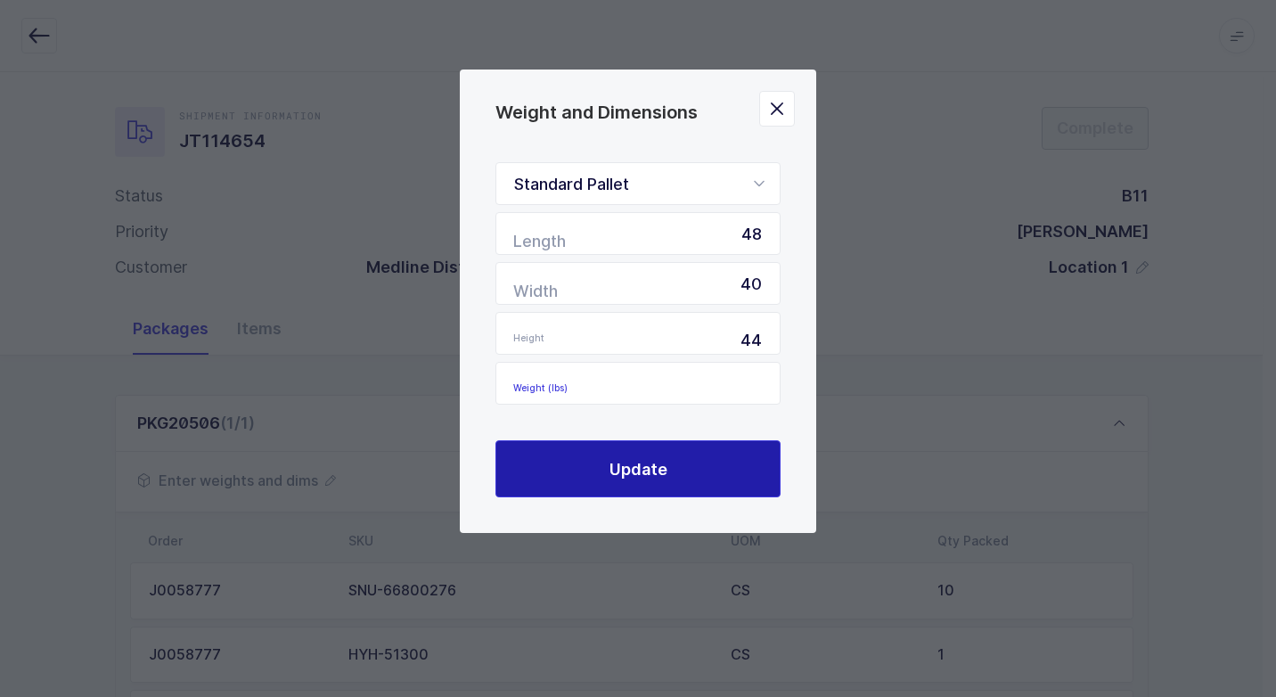
click at [725, 477] on button "Update" at bounding box center [637, 468] width 285 height 57
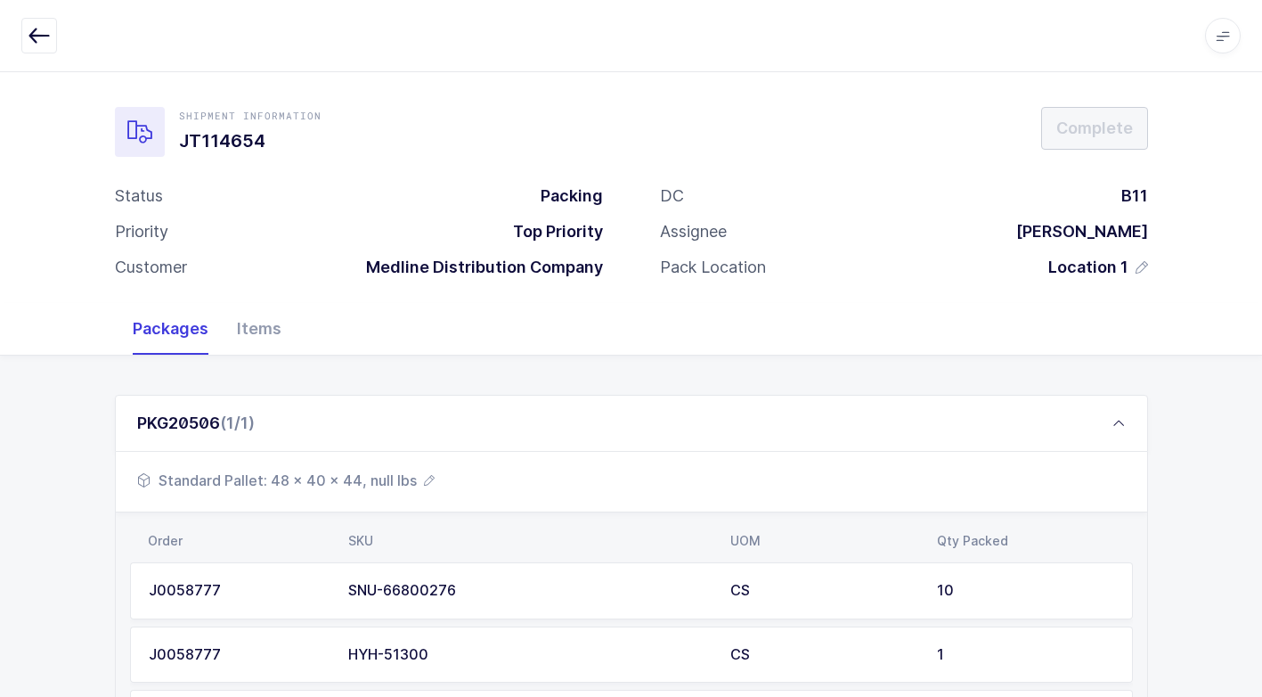
click at [307, 478] on span "Standard Pallet: 48 x 40 x 44, null lbs" at bounding box center [286, 479] width 298 height 21
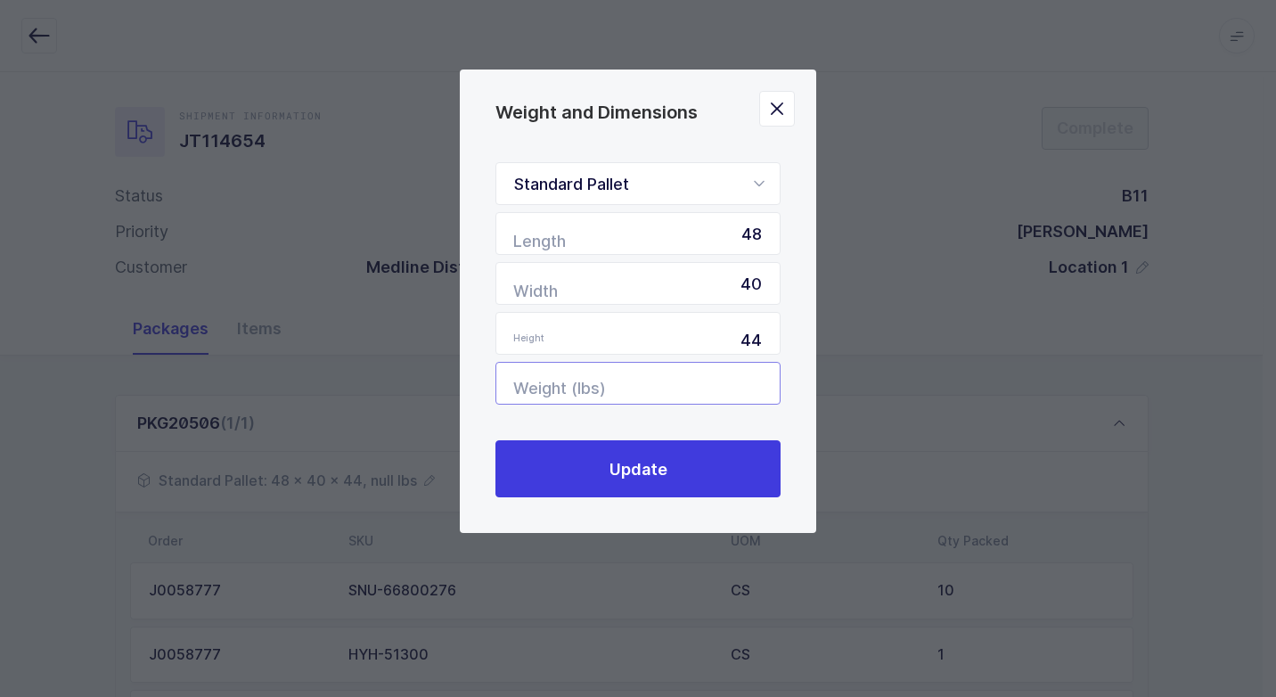
click at [722, 389] on input "Weight (lbs)" at bounding box center [637, 383] width 285 height 43
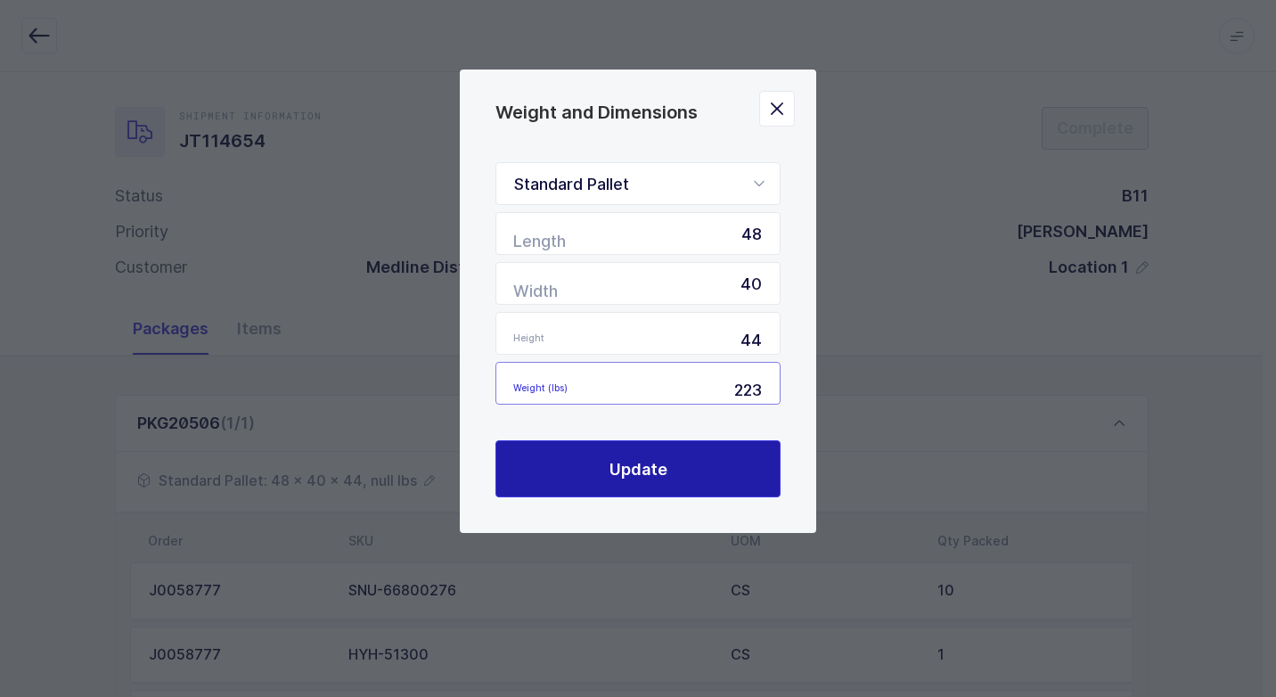
type input "223"
click at [688, 459] on button "Update" at bounding box center [637, 468] width 285 height 57
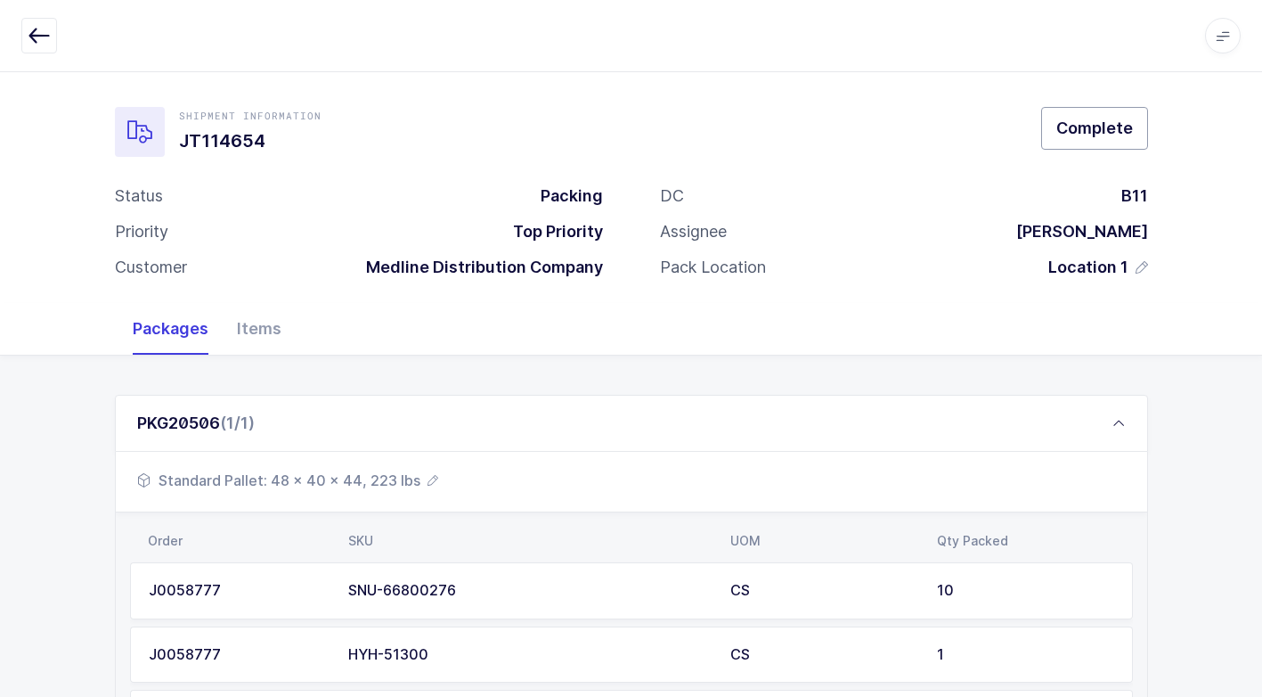
click at [1090, 137] on span "Complete" at bounding box center [1094, 128] width 77 height 22
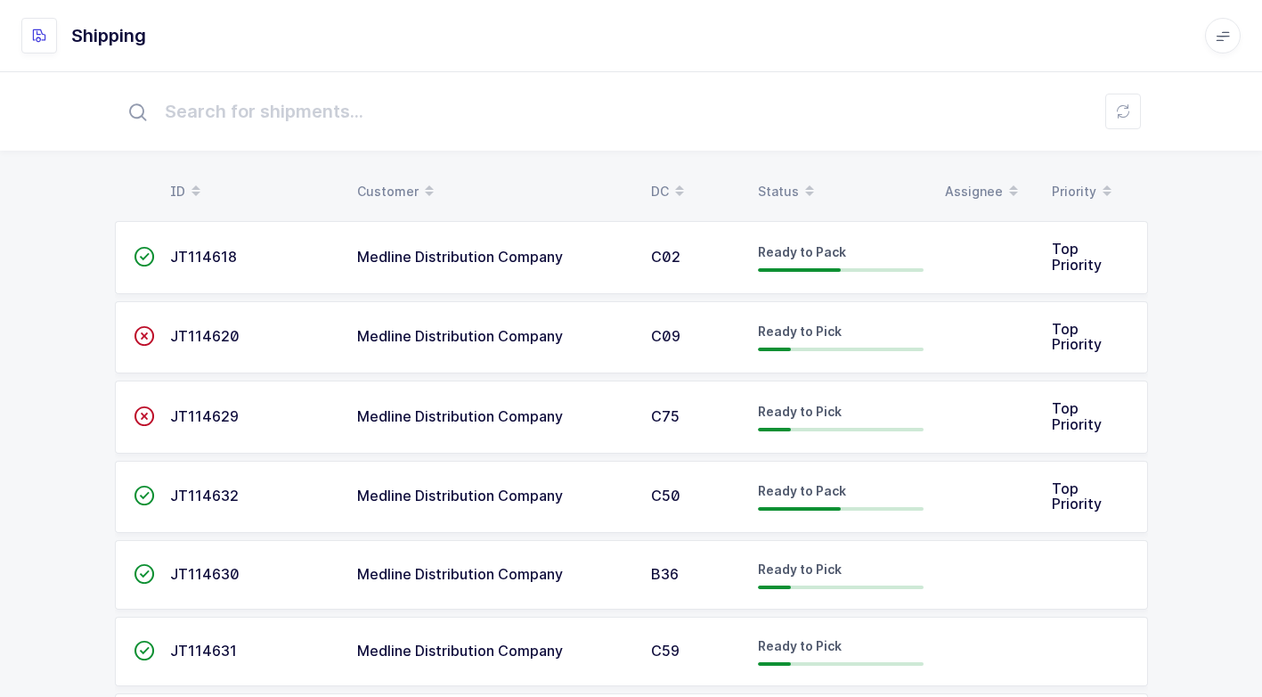
click at [493, 496] on span "Medline Distribution Company" at bounding box center [460, 495] width 206 height 18
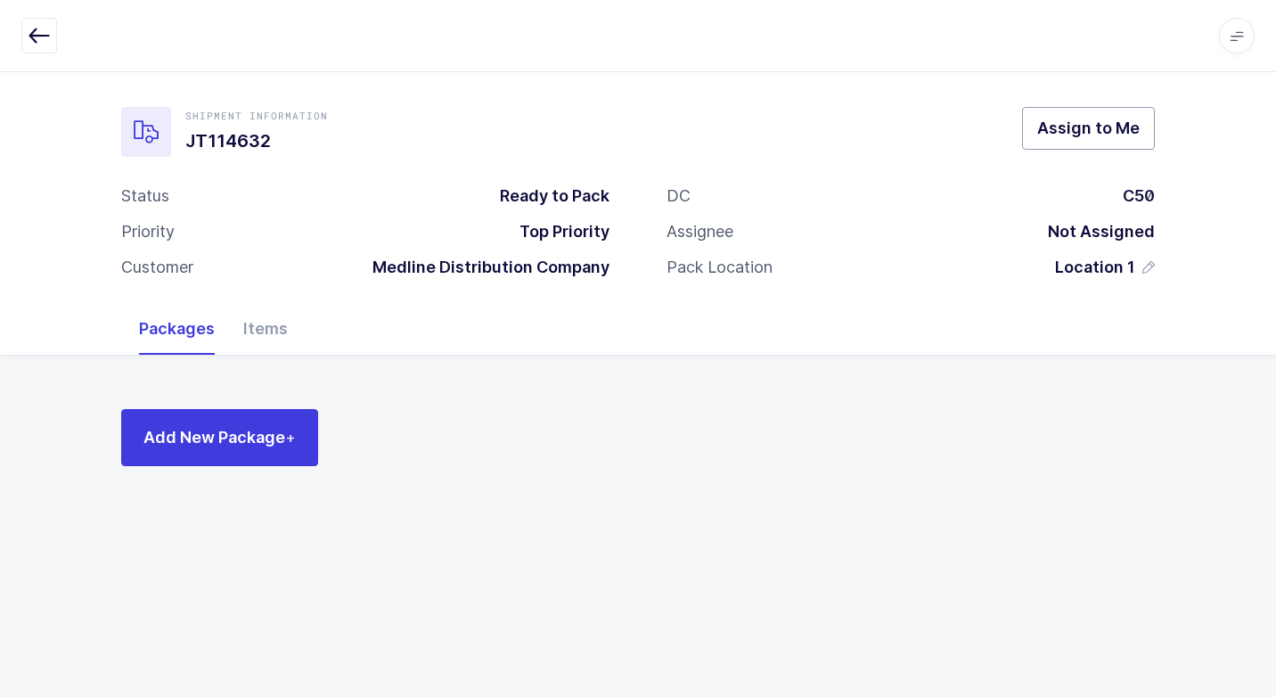
click at [1076, 135] on span "Assign to Me" at bounding box center [1088, 128] width 102 height 22
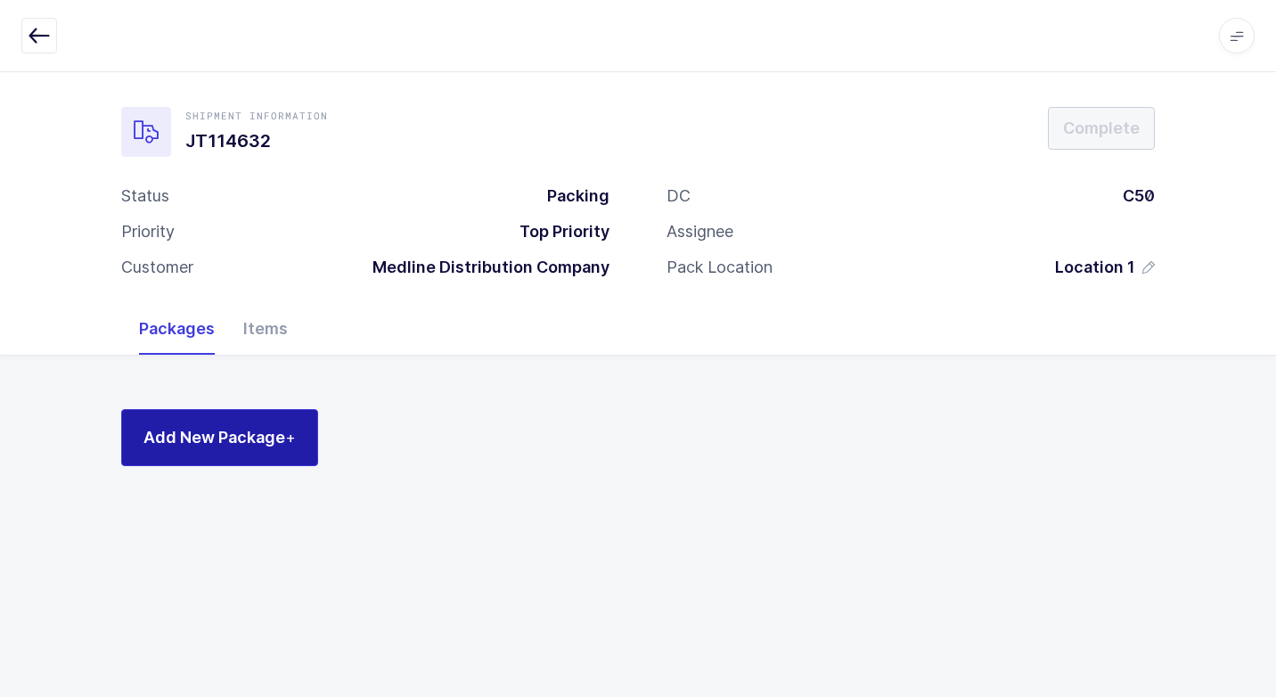
click at [299, 440] on button "Add New Package +" at bounding box center [219, 437] width 197 height 57
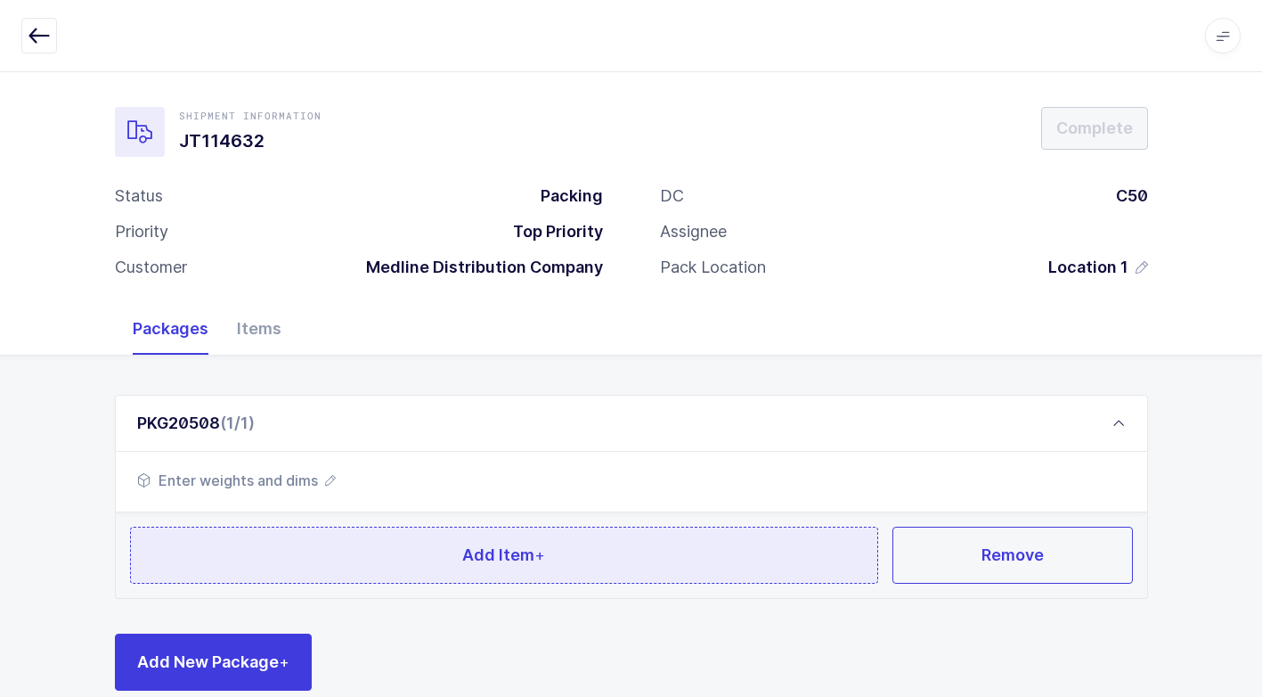
click at [271, 566] on button "Add Item +" at bounding box center [504, 554] width 749 height 57
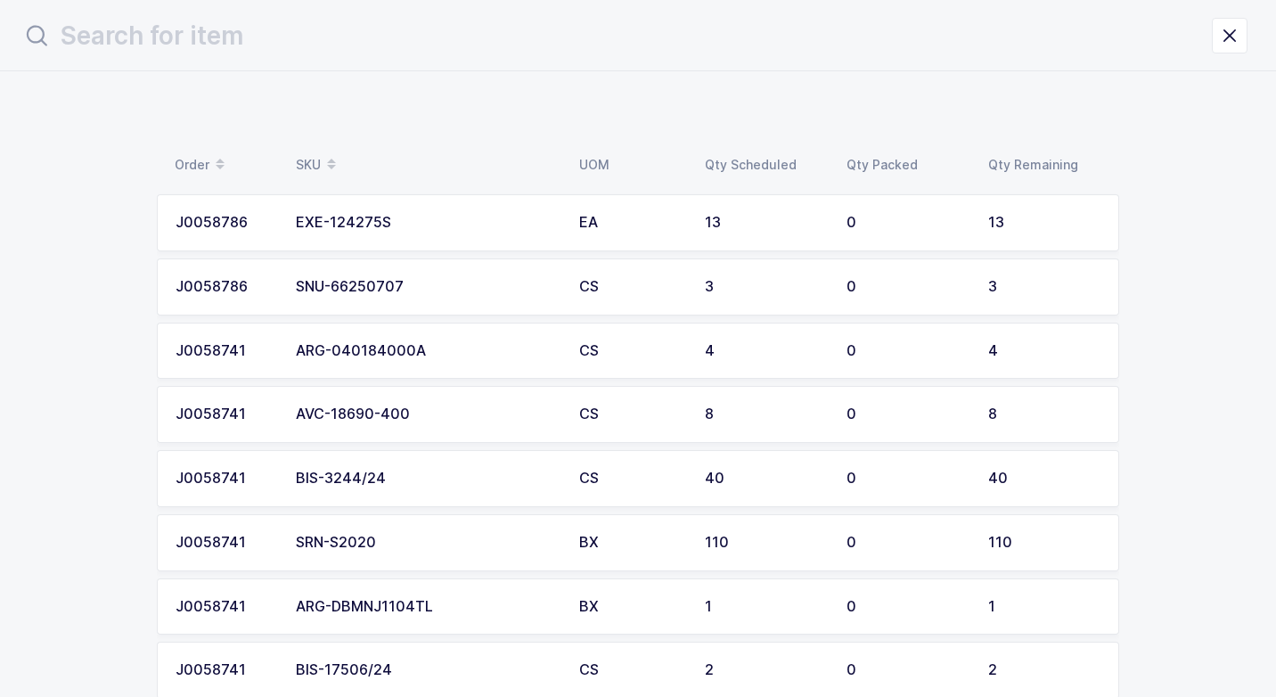
click at [335, 216] on div "EXE-124275S" at bounding box center [427, 223] width 262 height 16
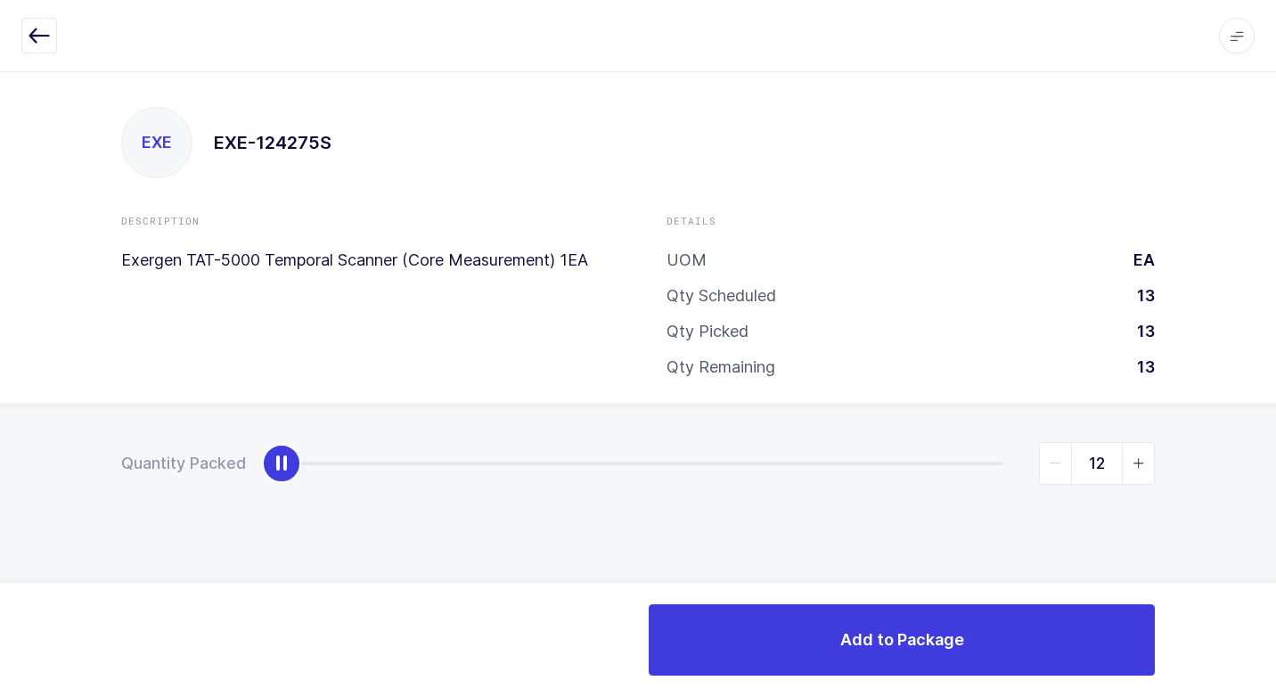
type input "13"
drag, startPoint x: 290, startPoint y: 477, endPoint x: 1273, endPoint y: 467, distance: 982.6
click at [1275, 461] on html "Apps Core Warehouse Admin Mission Control Purchasing Juan W. Logout Account Jua…" at bounding box center [638, 348] width 1276 height 697
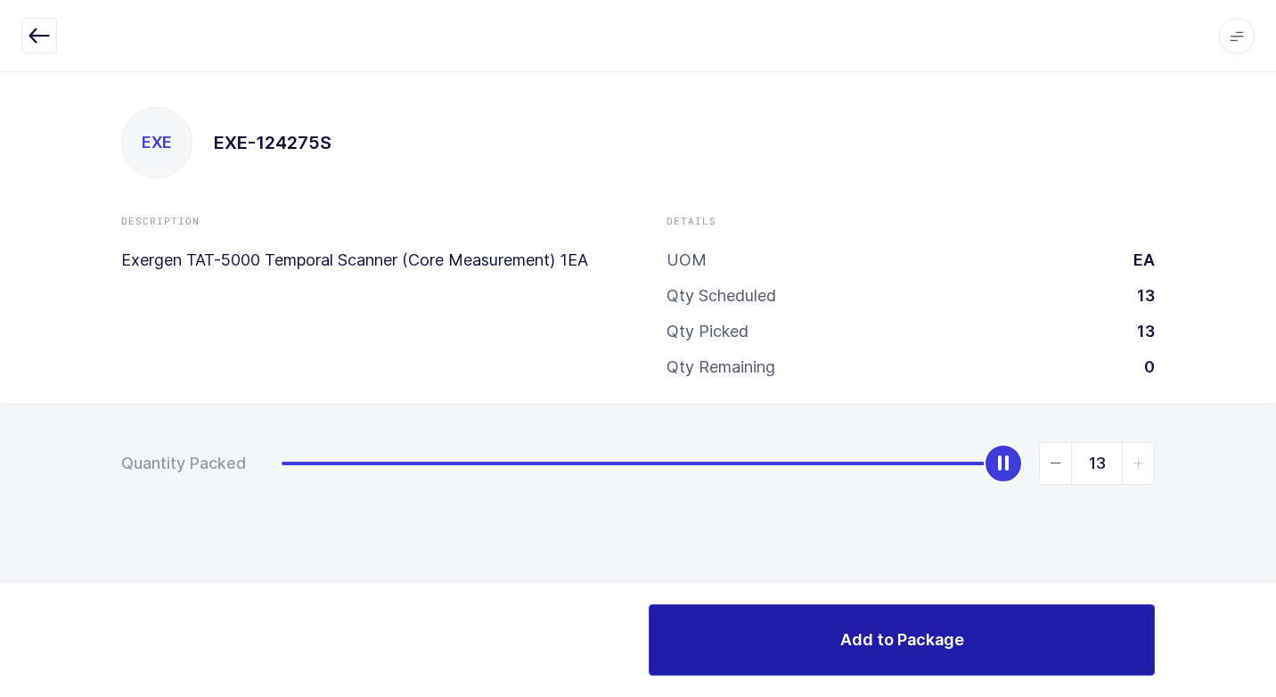
click at [763, 651] on button "Add to Package" at bounding box center [901, 639] width 506 height 71
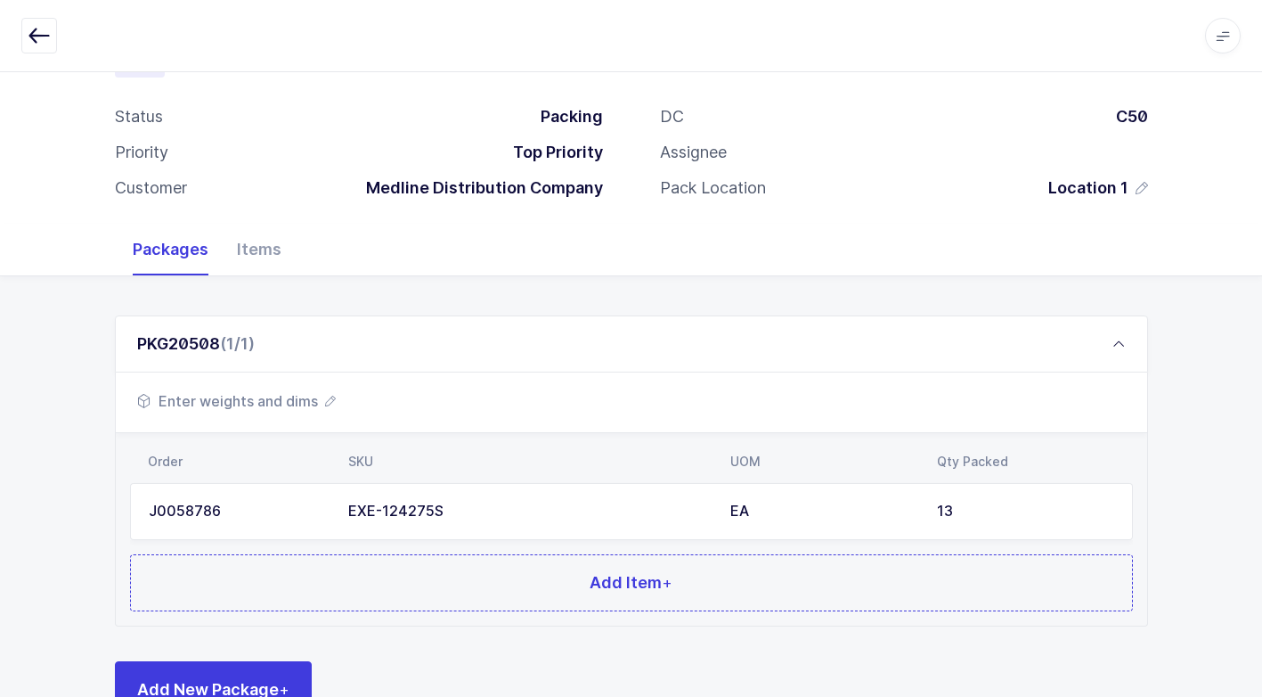
scroll to position [136, 0]
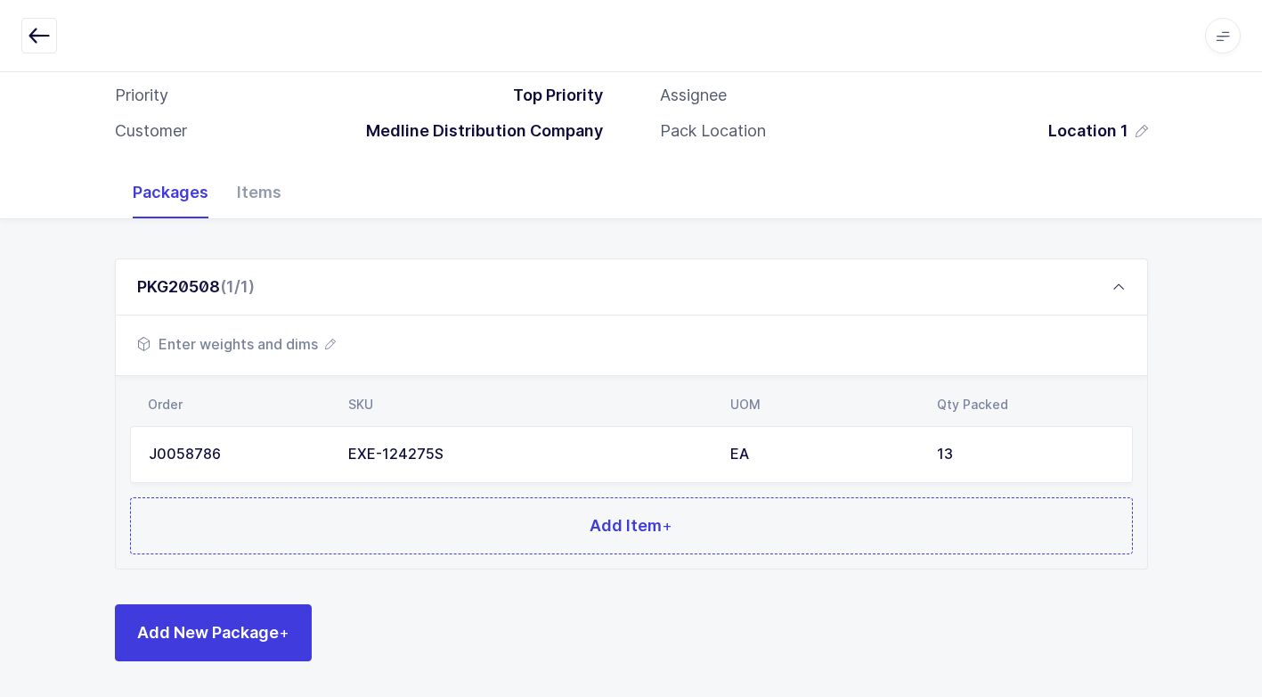
click at [546, 567] on div "Order SKU UOM Qty Packed J0058786 EXE-124275S EA 13 Add Item +" at bounding box center [632, 472] width 1032 height 192
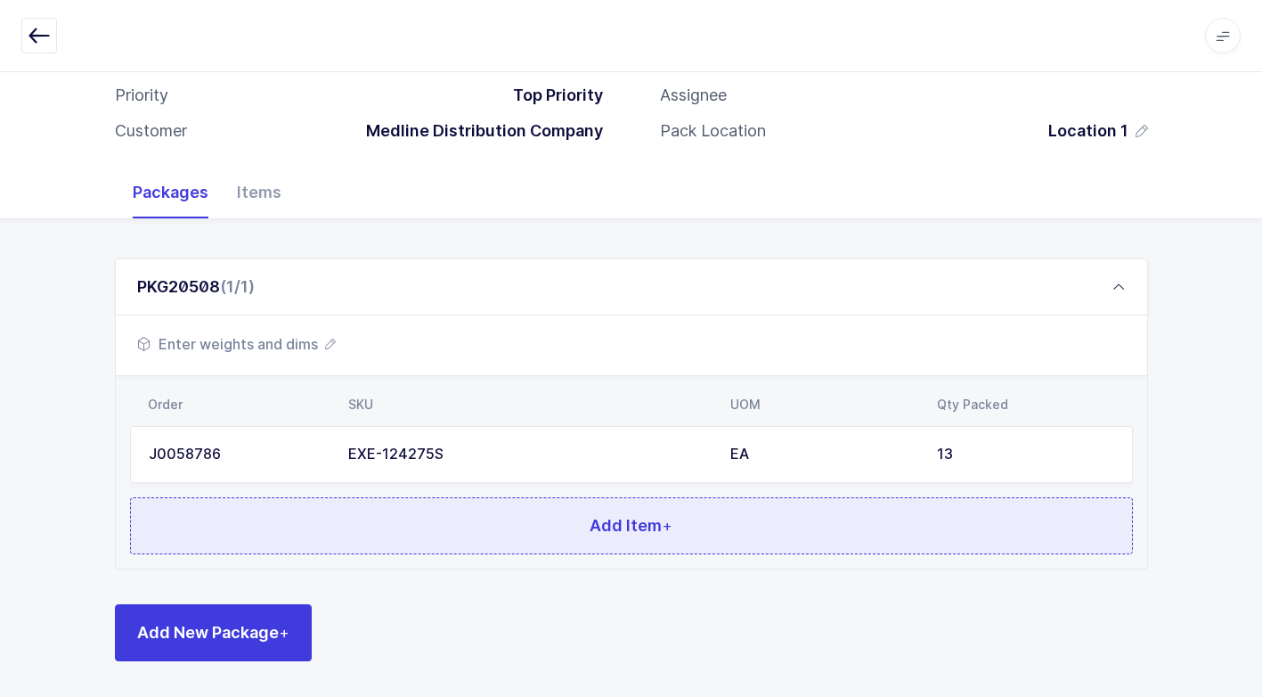
click at [543, 542] on button "Add Item +" at bounding box center [631, 525] width 1003 height 57
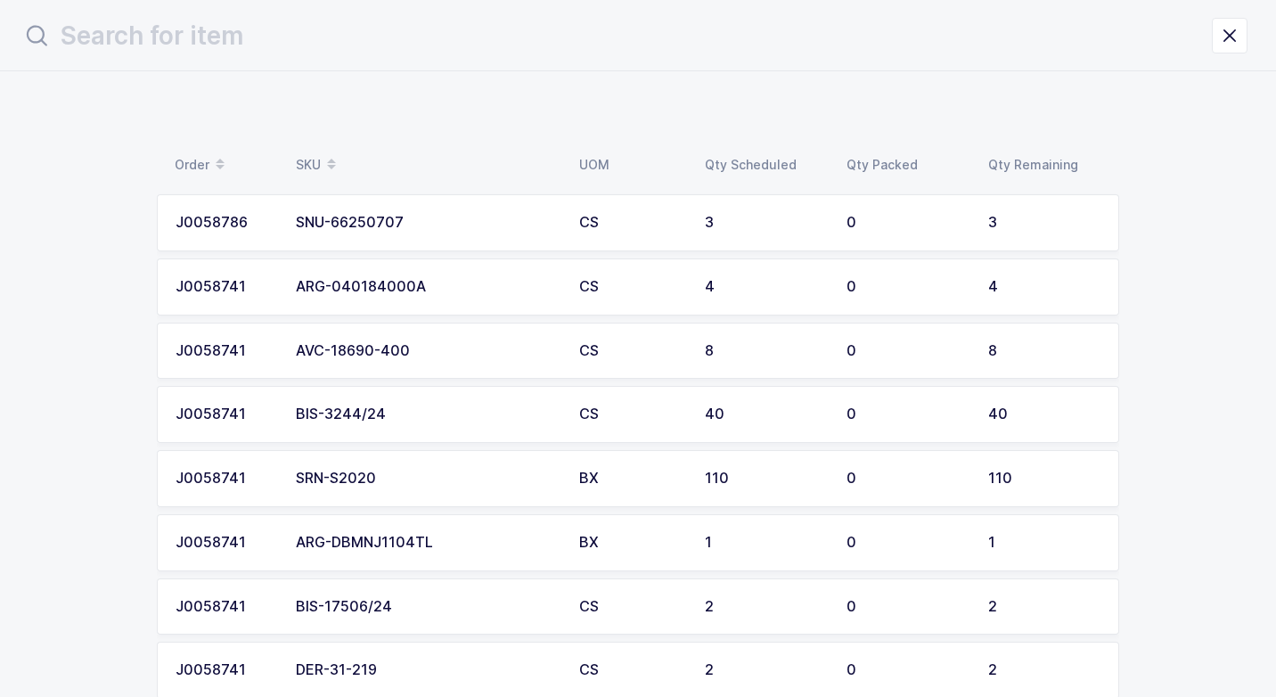
click at [392, 220] on div "SNU-66250707" at bounding box center [427, 223] width 262 height 16
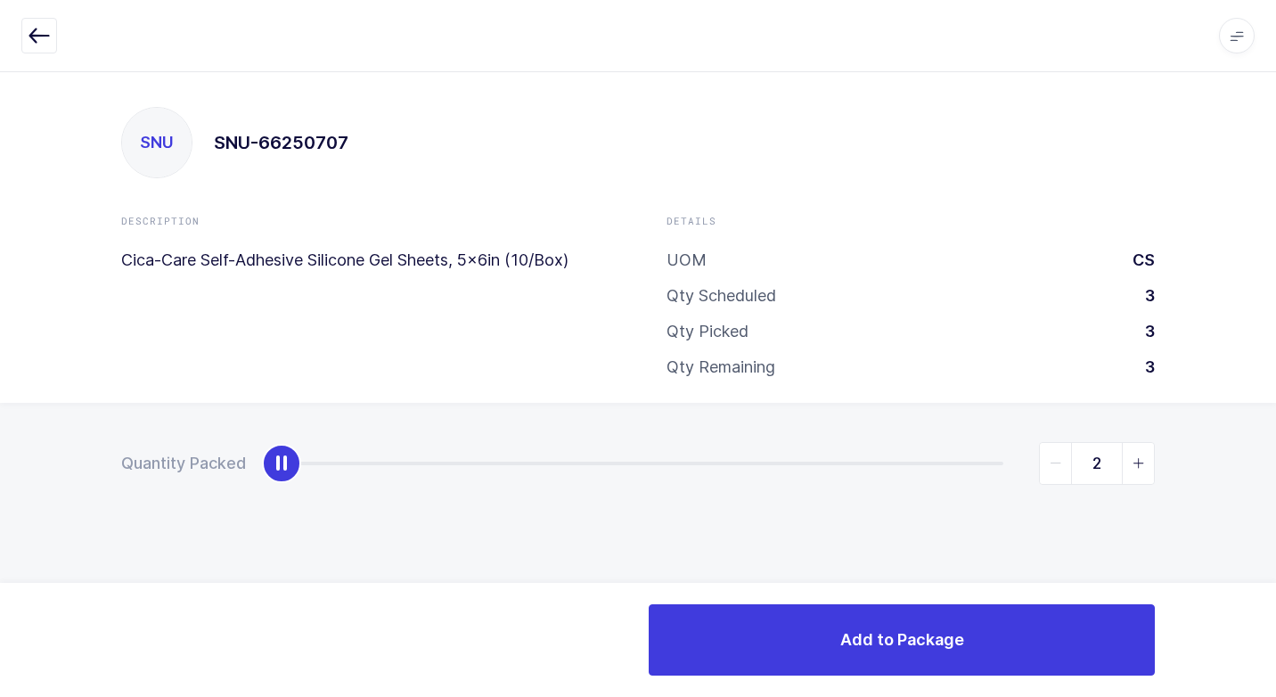
type input "3"
drag, startPoint x: 285, startPoint y: 464, endPoint x: 1265, endPoint y: 476, distance: 979.9
click at [1275, 471] on html "Apps Core Warehouse Admin Mission Control Purchasing Juan W. Logout Account Jua…" at bounding box center [638, 348] width 1276 height 697
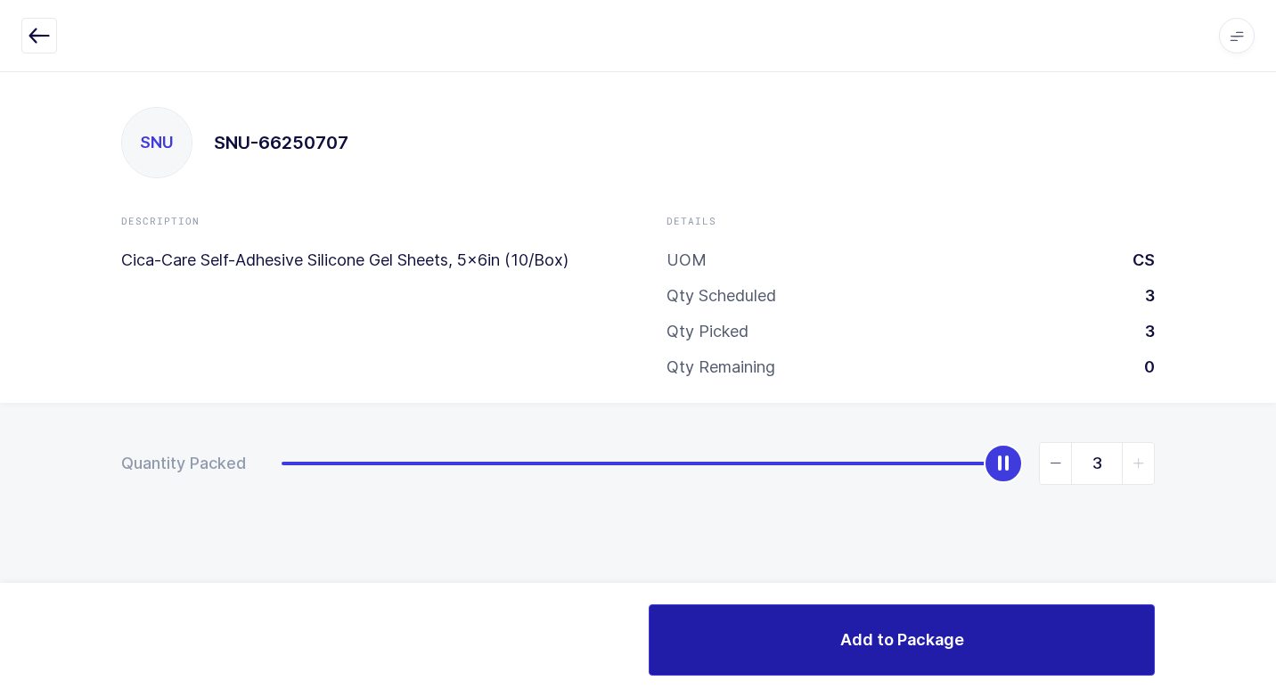
click at [658, 632] on button "Add to Package" at bounding box center [901, 639] width 506 height 71
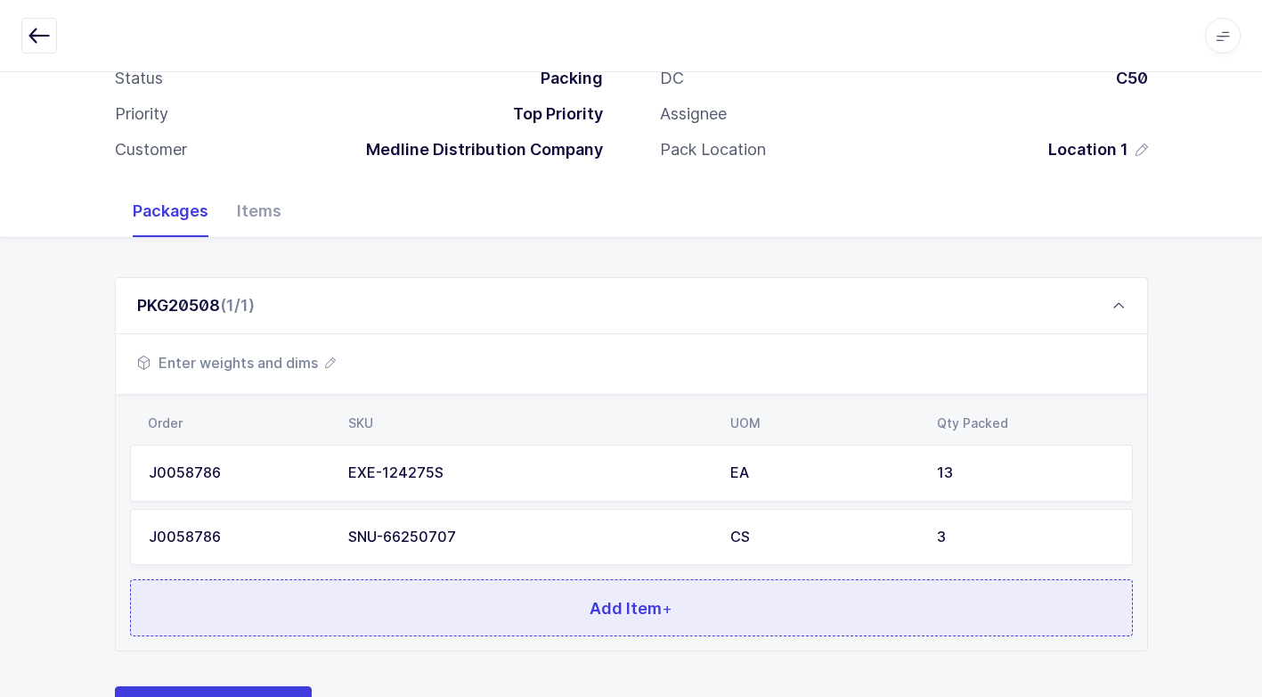
scroll to position [200, 0]
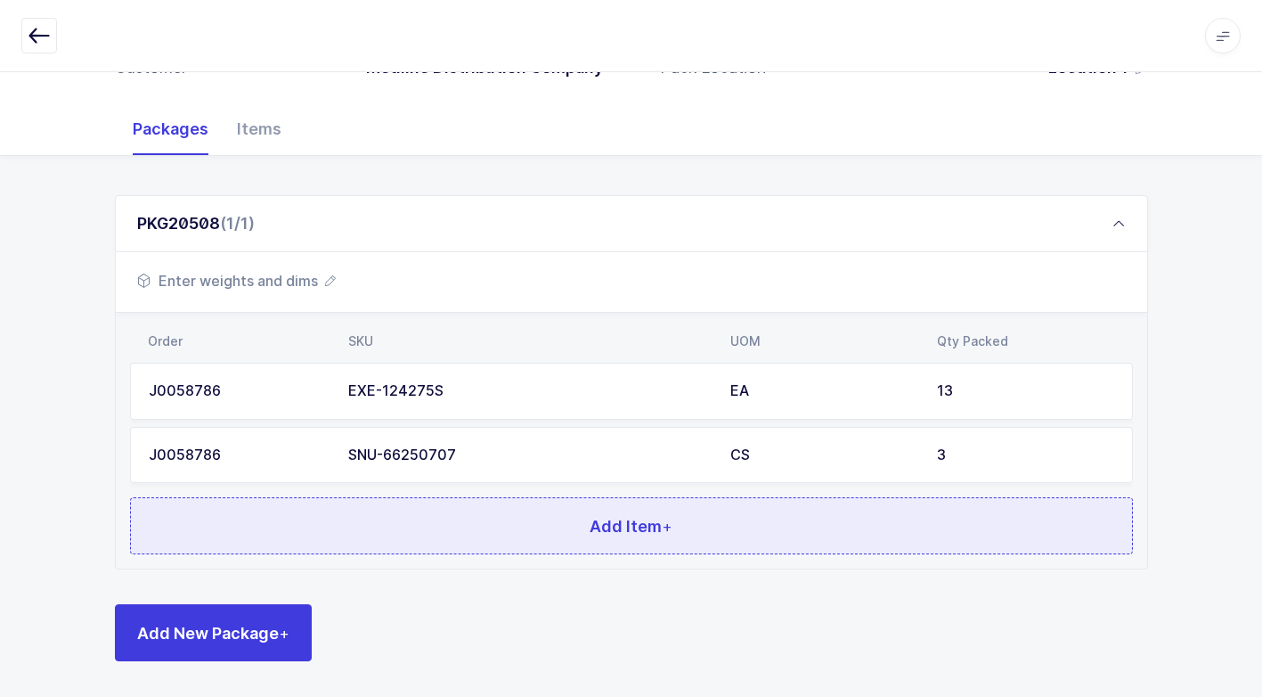
click at [492, 518] on button "Add Item +" at bounding box center [631, 525] width 1003 height 57
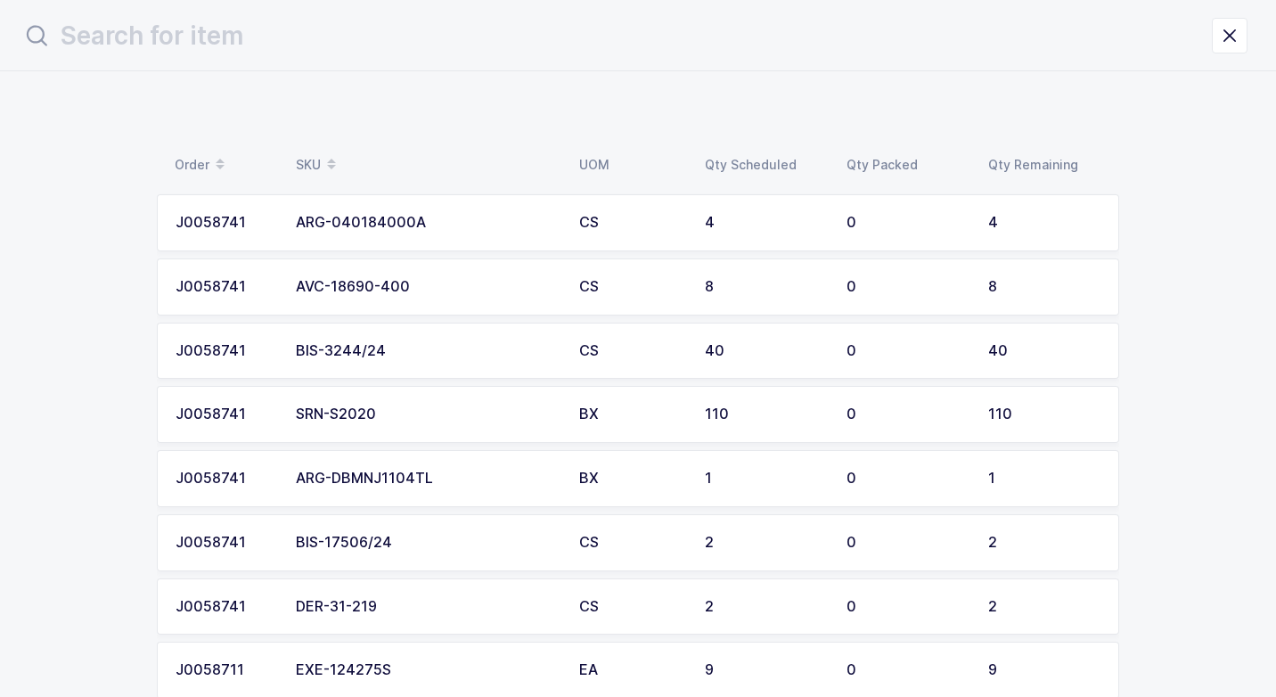
click at [426, 224] on div "ARG-040184000A" at bounding box center [427, 223] width 262 height 16
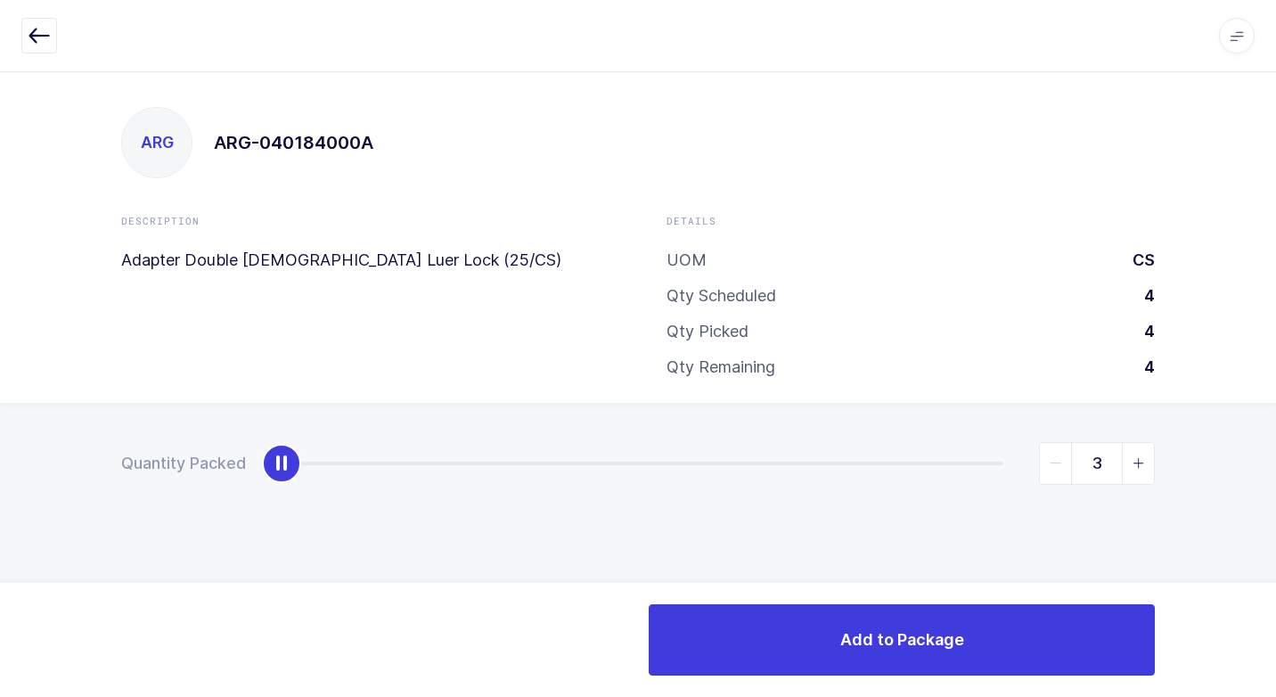
type input "4"
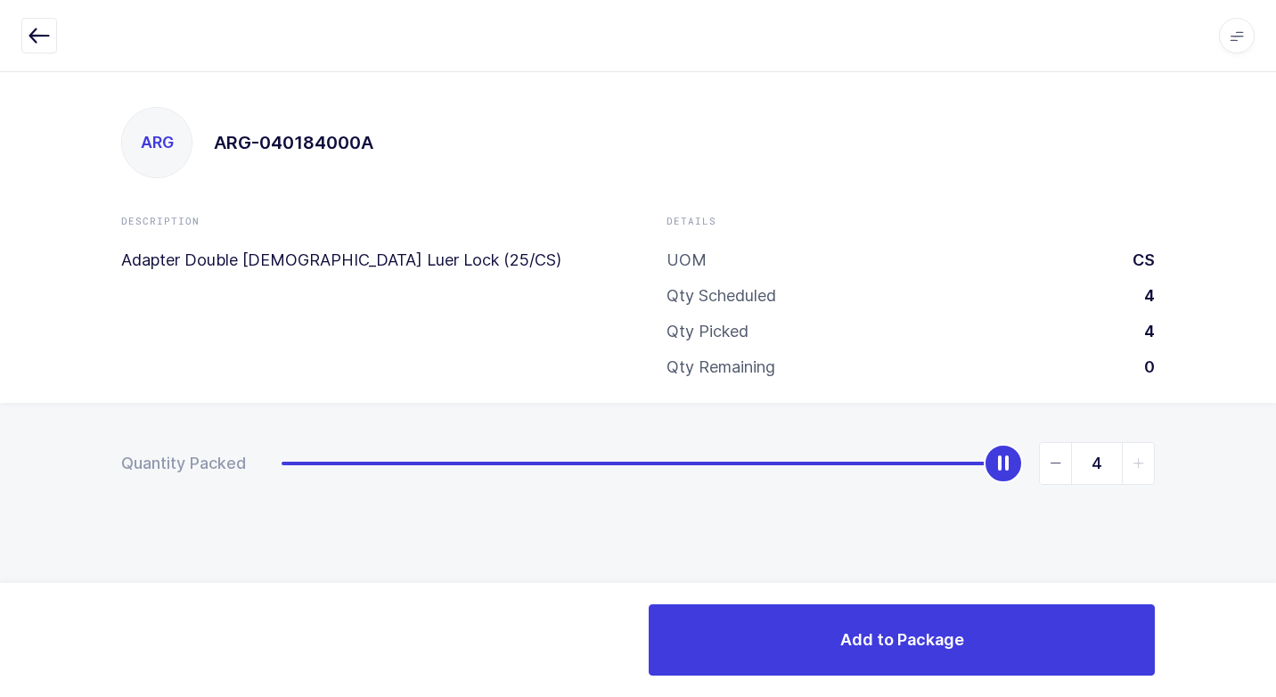
drag, startPoint x: 277, startPoint y: 466, endPoint x: 1278, endPoint y: 489, distance: 1001.5
click at [1275, 489] on html "Apps Core Warehouse Admin Mission Control Purchasing Juan W. Logout Account Jua…" at bounding box center [638, 348] width 1276 height 697
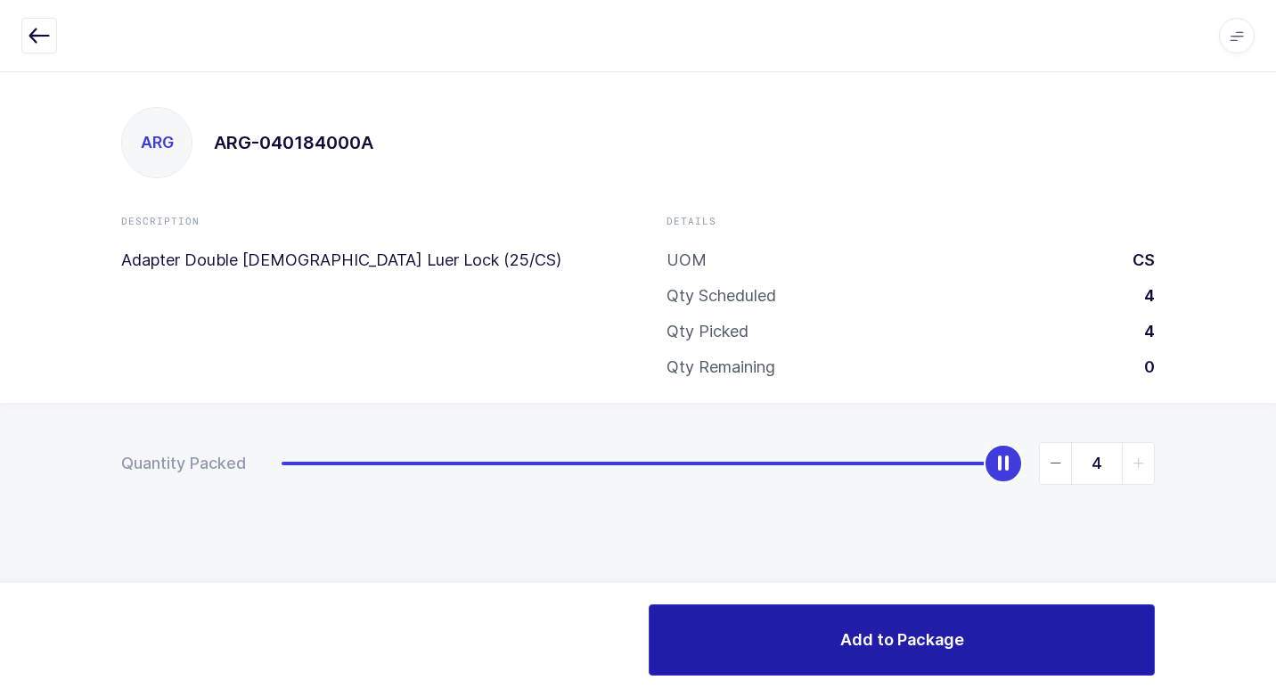
click at [704, 625] on button "Add to Package" at bounding box center [901, 639] width 506 height 71
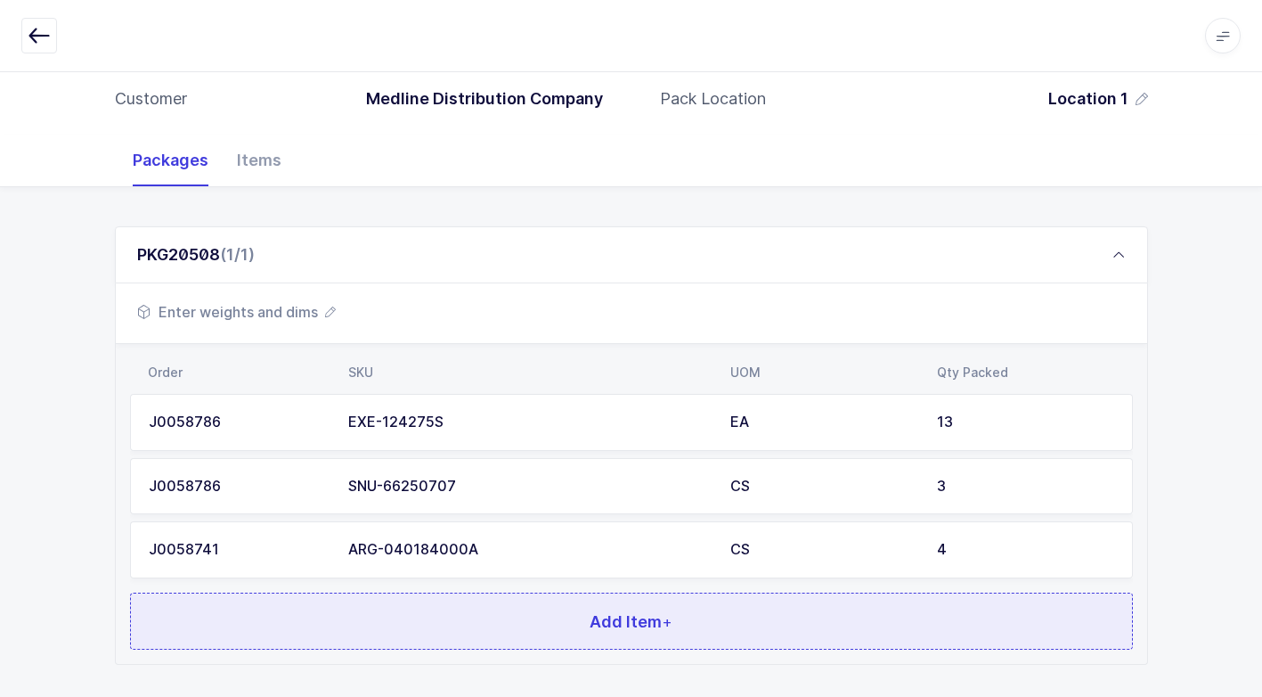
scroll to position [264, 0]
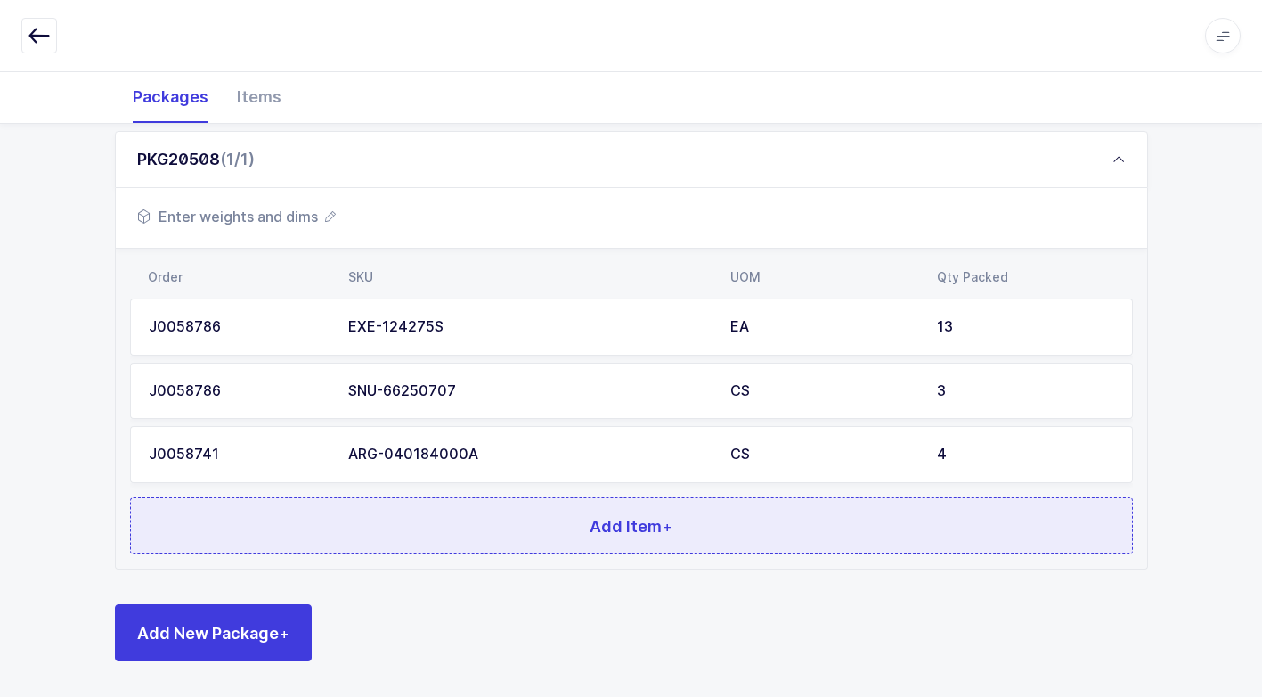
click at [495, 538] on button "Add Item +" at bounding box center [631, 525] width 1003 height 57
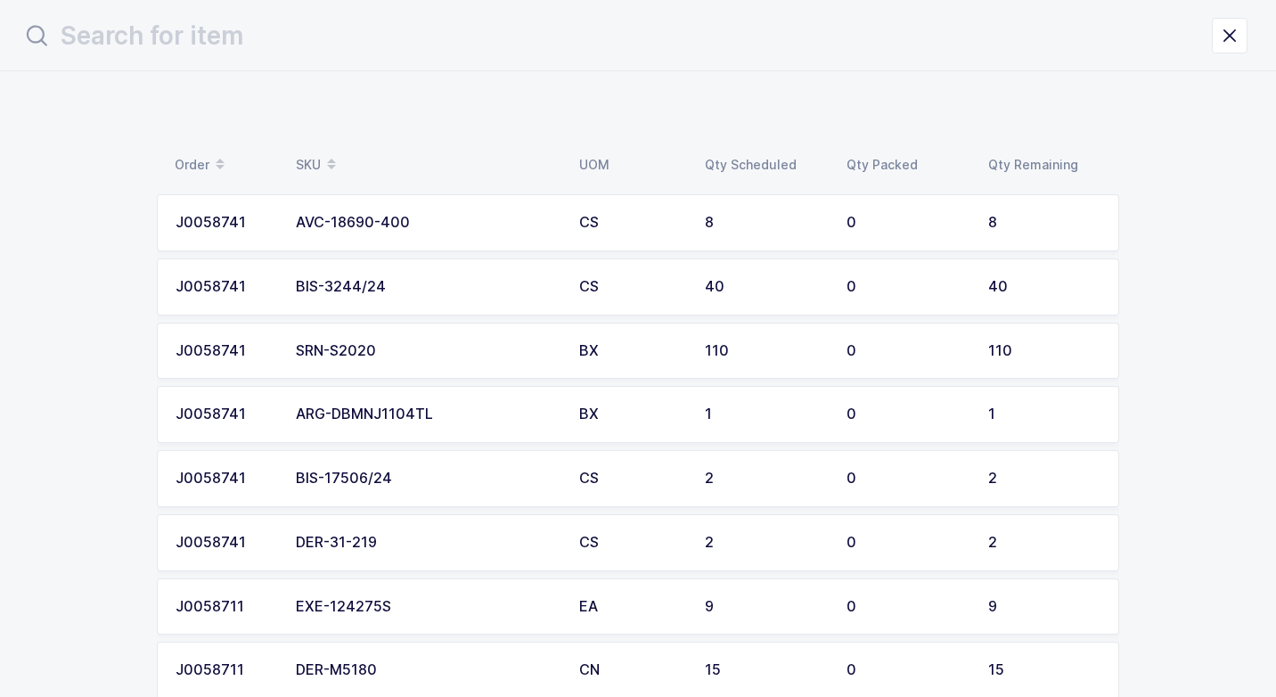
click at [389, 215] on div "AVC-18690-400" at bounding box center [427, 223] width 262 height 16
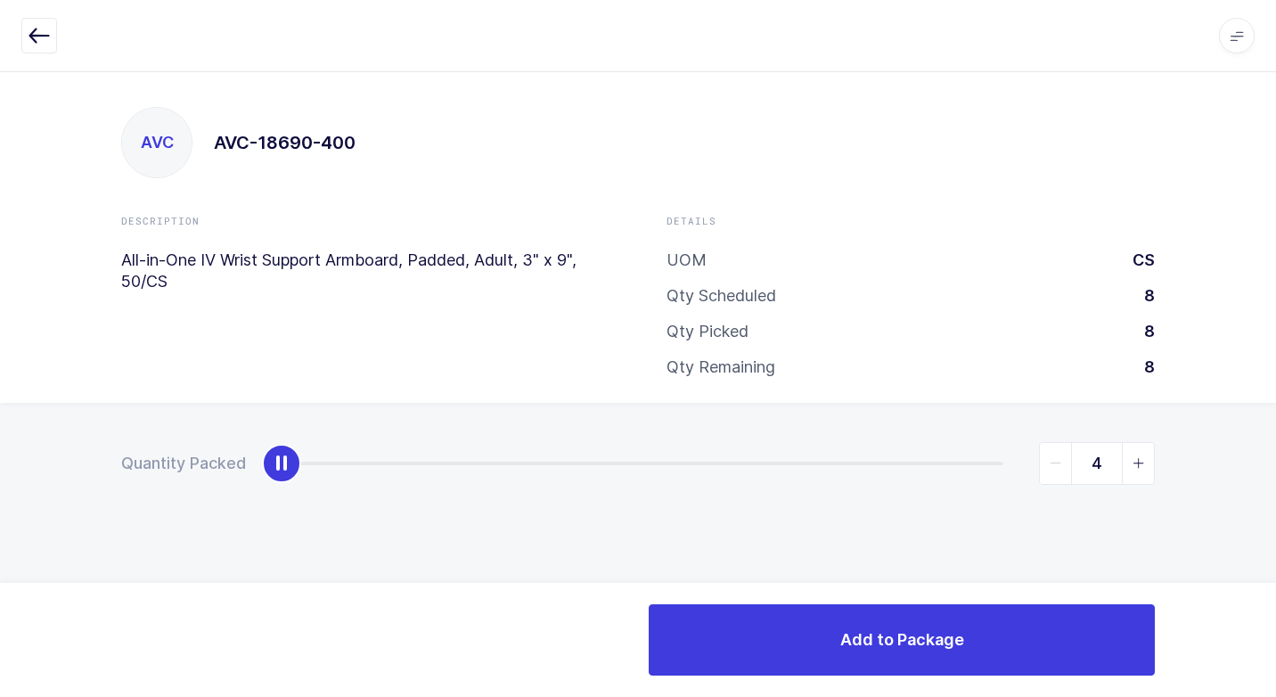
type input "8"
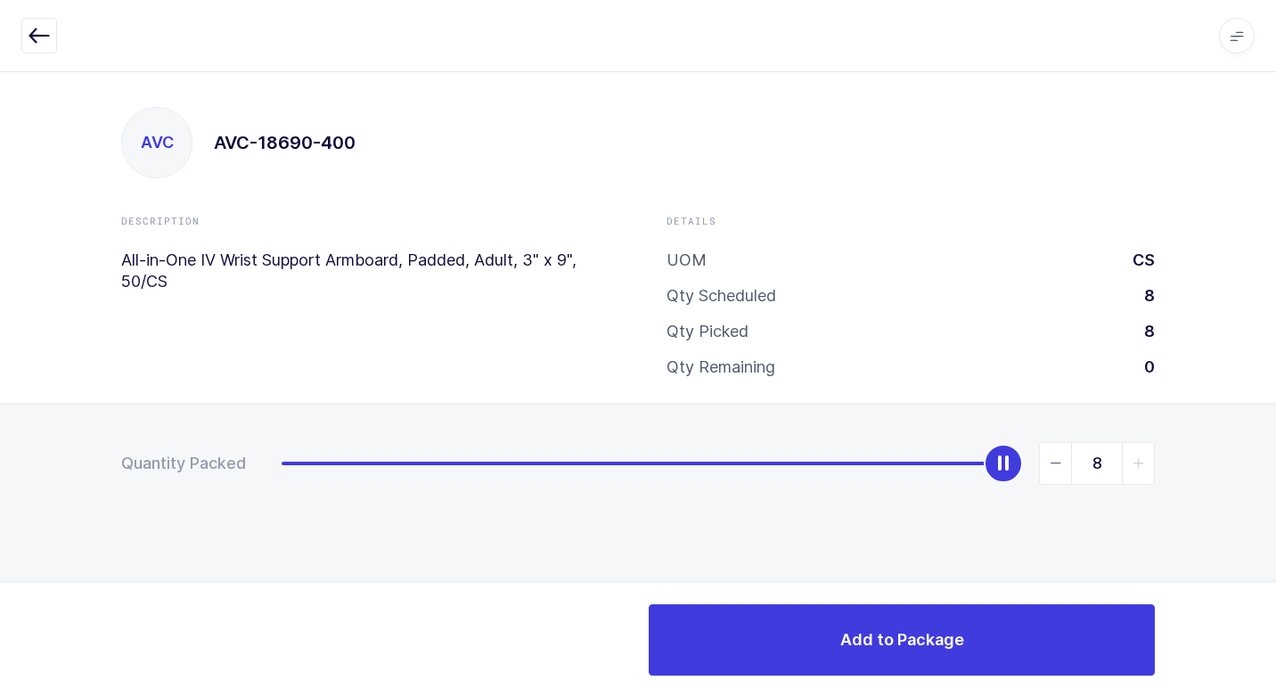
drag, startPoint x: 284, startPoint y: 463, endPoint x: 1229, endPoint y: 502, distance: 945.9
click at [1275, 477] on html "Apps Core Warehouse Admin Mission Control Purchasing Juan W. Logout Account Jua…" at bounding box center [638, 348] width 1276 height 697
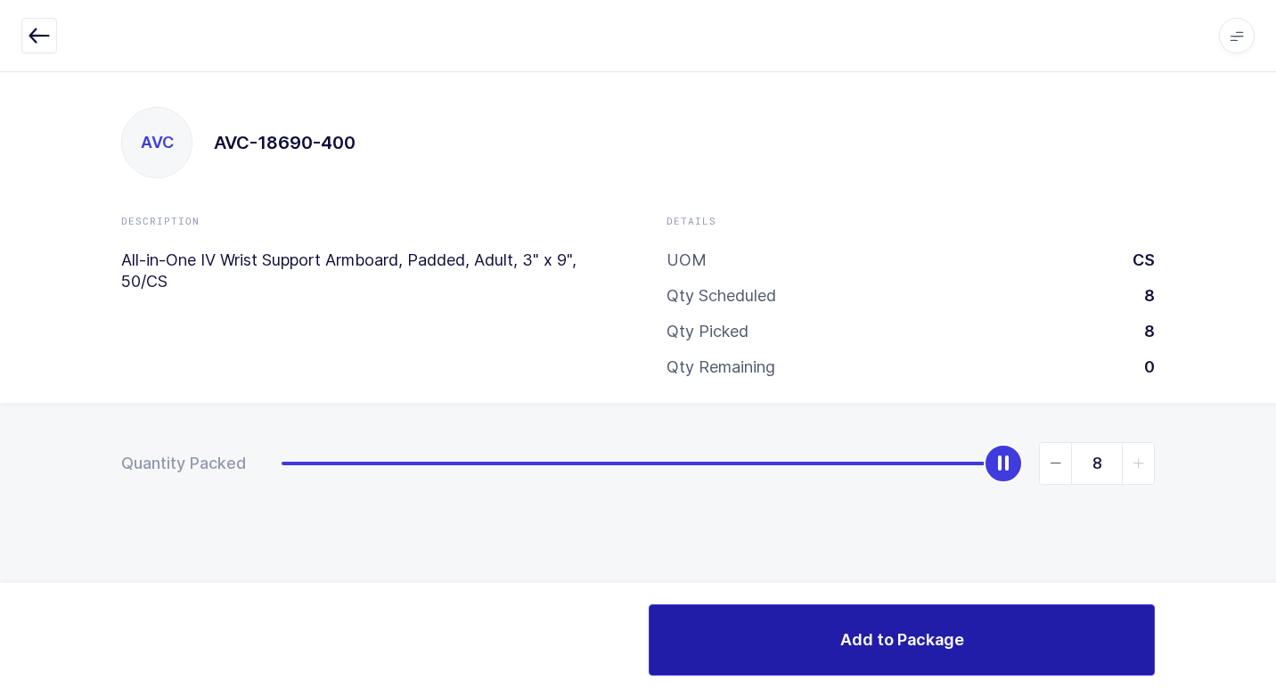
drag, startPoint x: 704, startPoint y: 639, endPoint x: 581, endPoint y: 606, distance: 127.3
click at [693, 632] on button "Add to Package" at bounding box center [901, 639] width 506 height 71
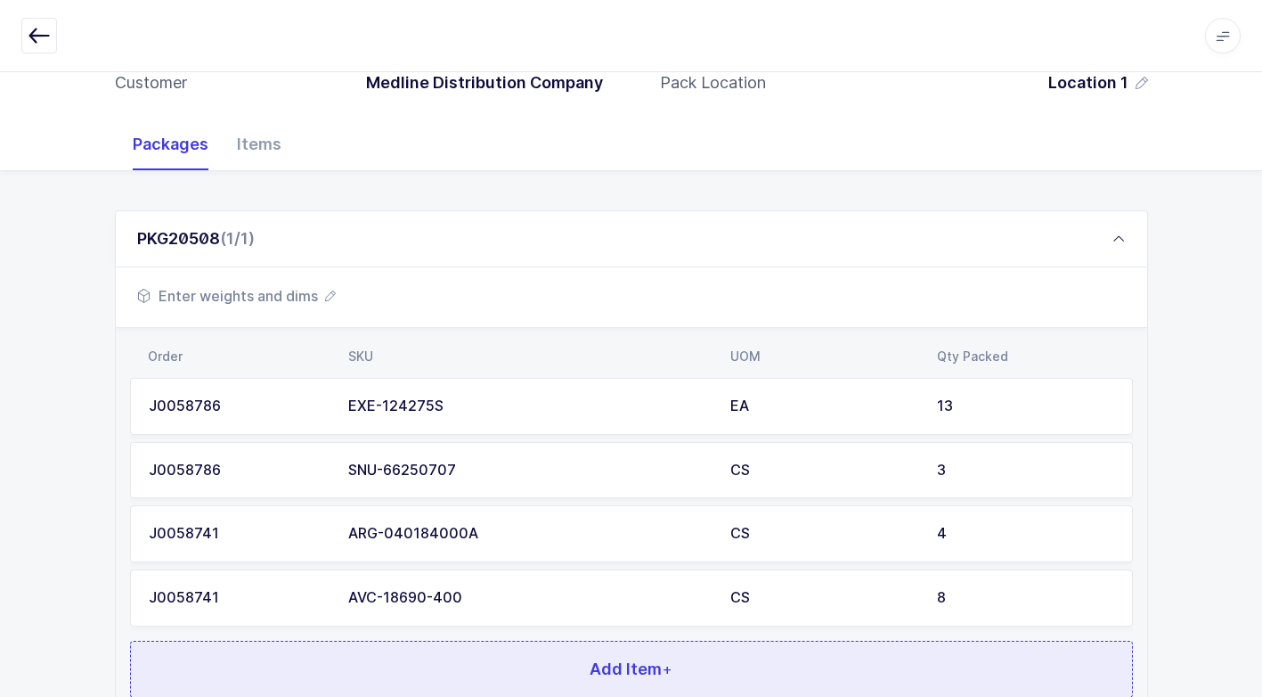
scroll to position [328, 0]
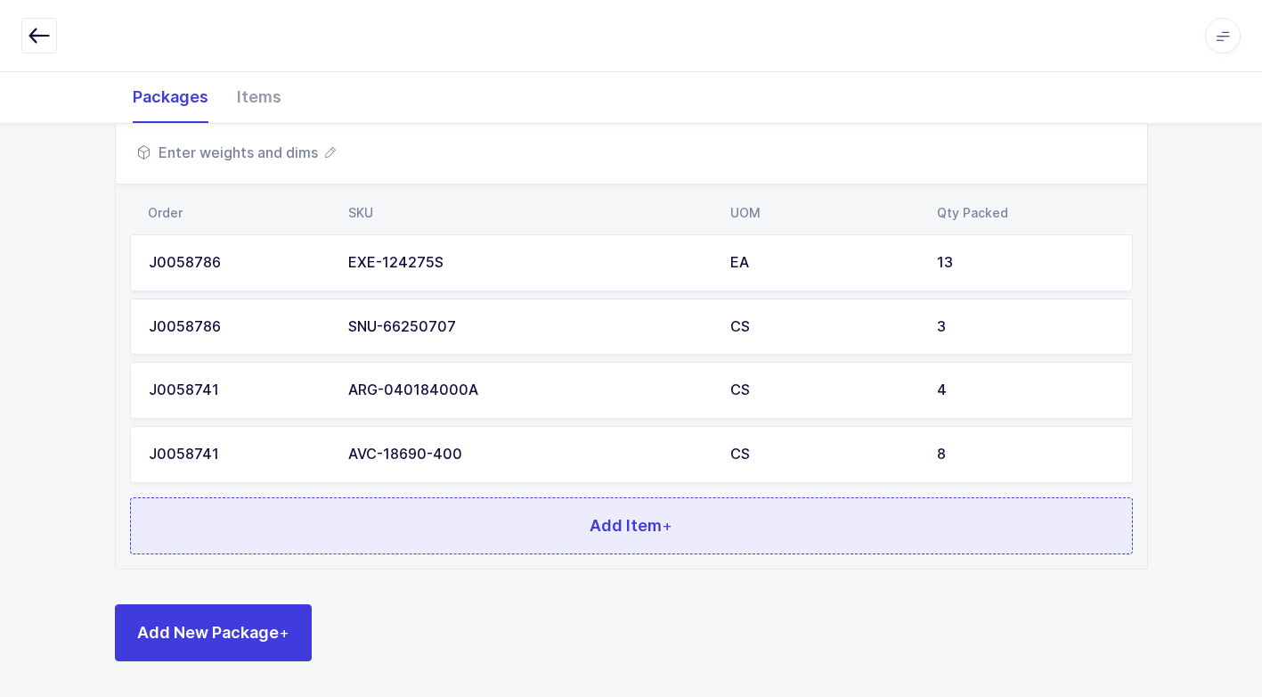
click at [469, 531] on button "Add Item +" at bounding box center [631, 525] width 1003 height 57
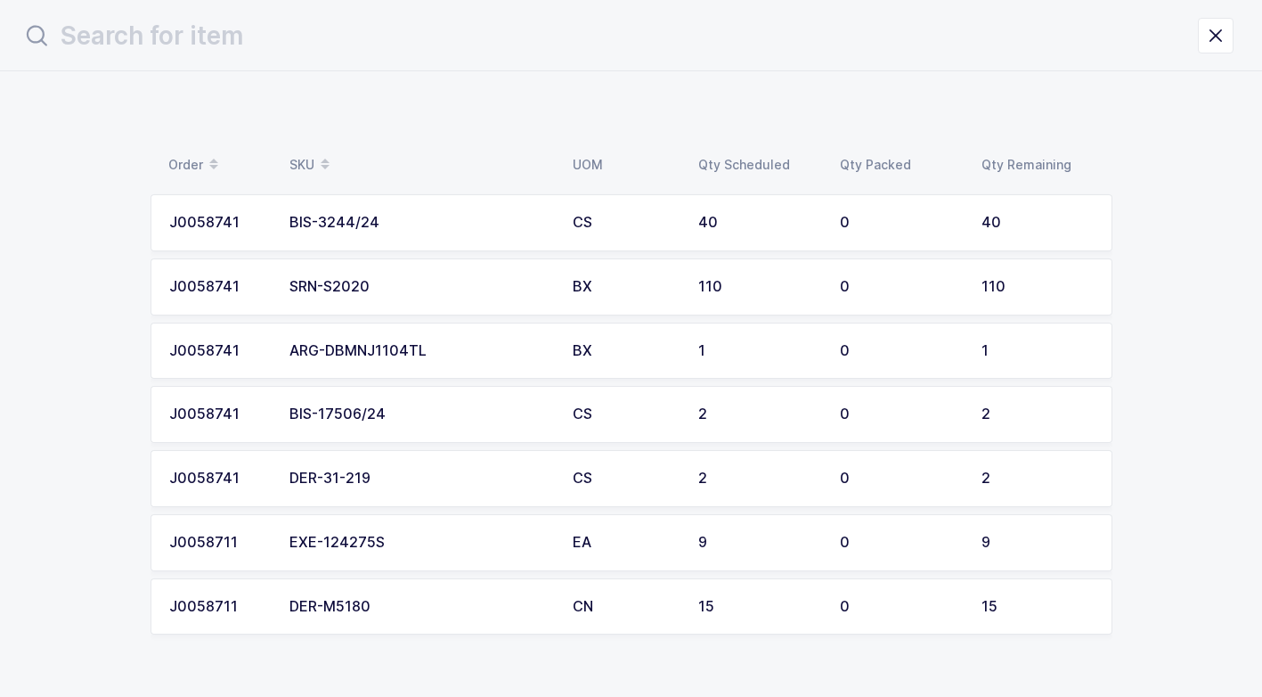
scroll to position [0, 0]
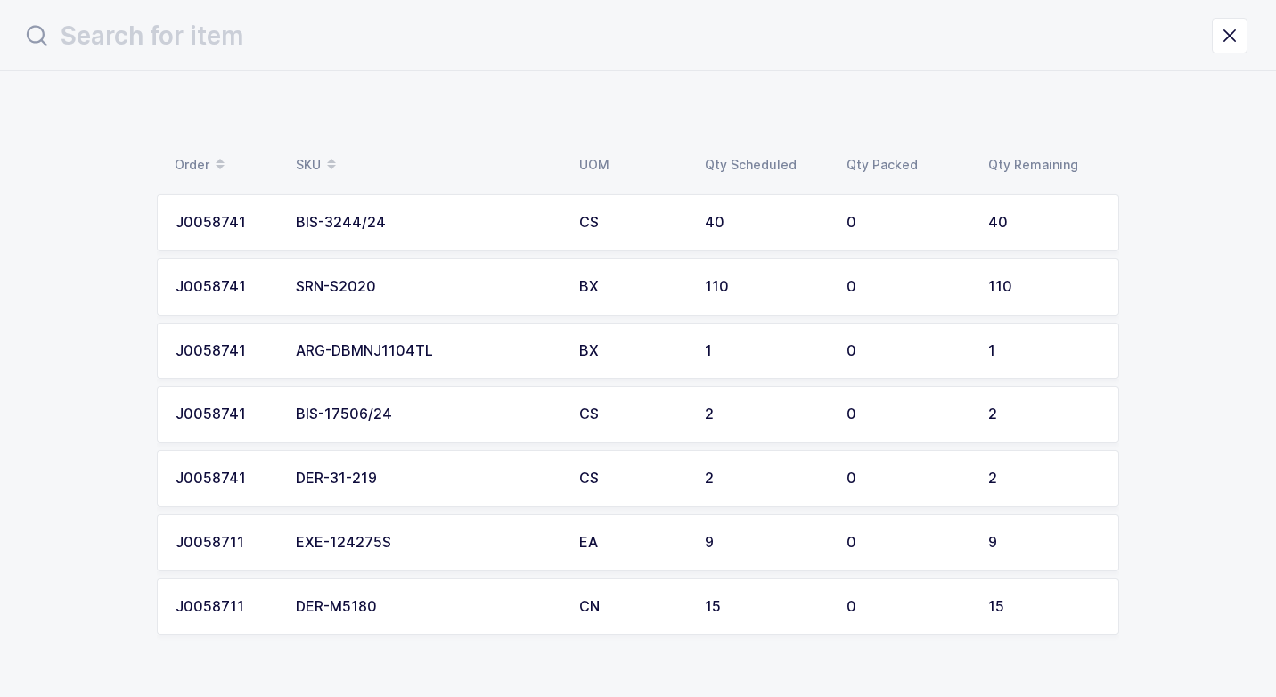
click at [435, 228] on div "BIS-3244/24" at bounding box center [427, 223] width 262 height 16
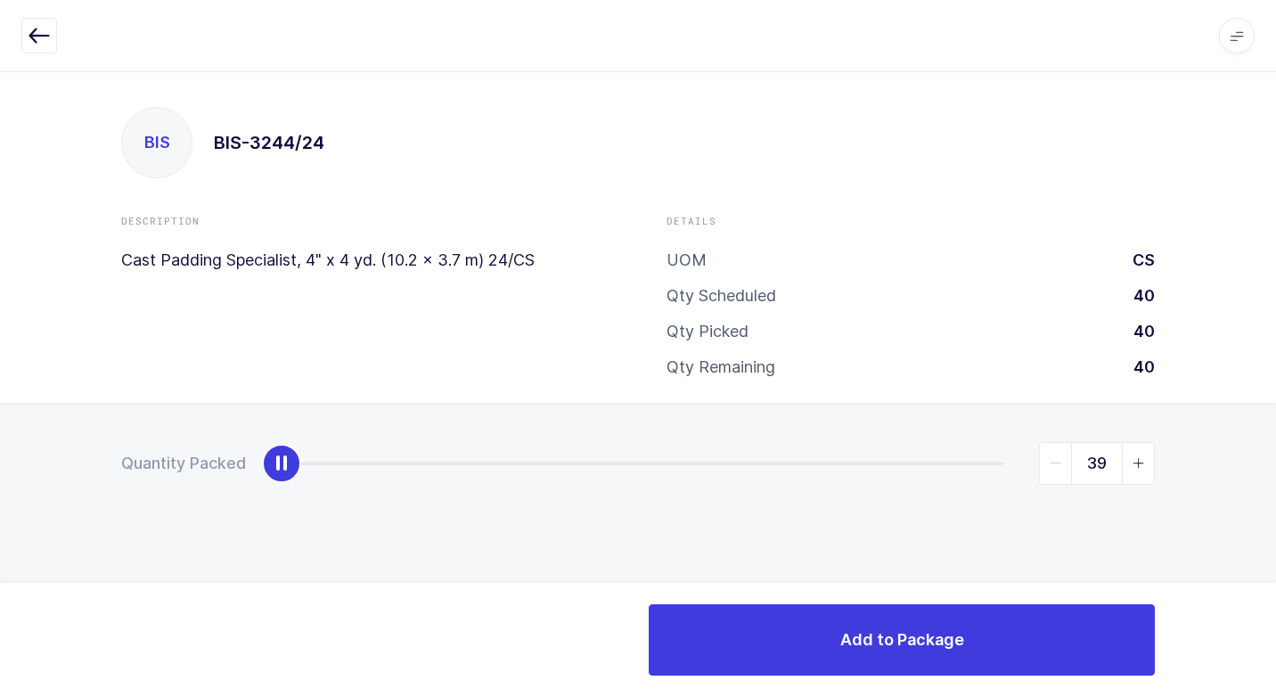
type input "40"
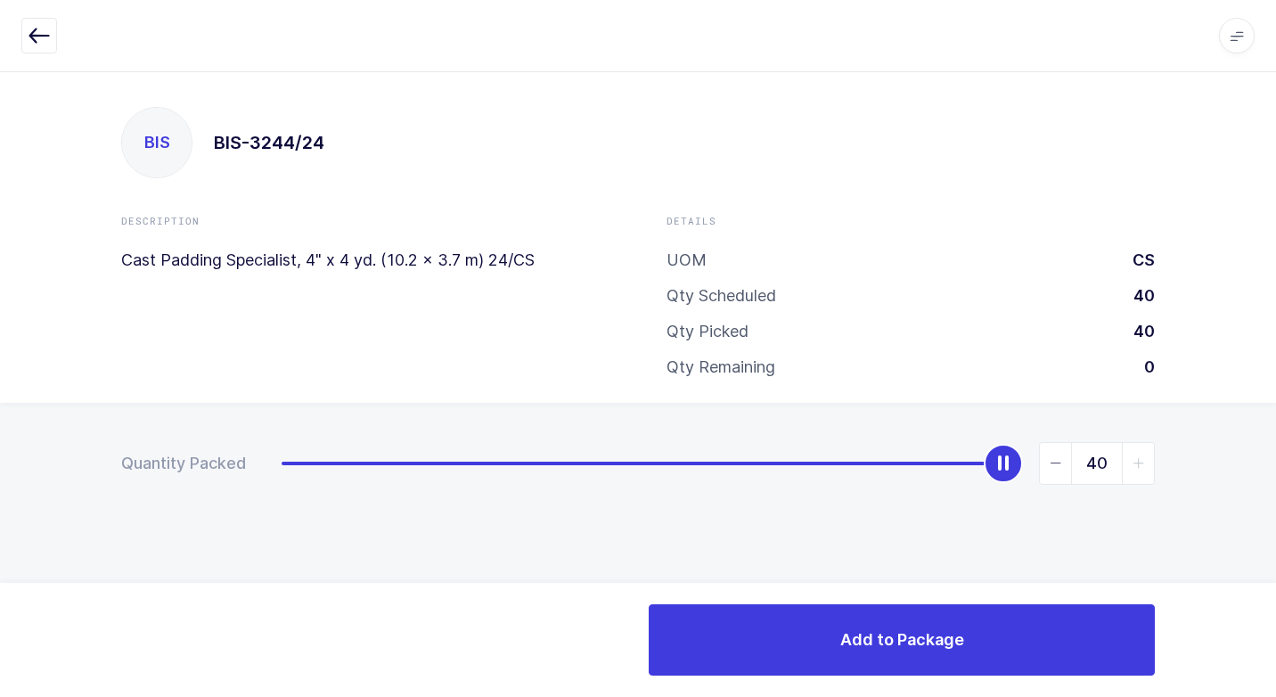
drag, startPoint x: 281, startPoint y: 461, endPoint x: 909, endPoint y: 594, distance: 642.7
click at [1275, 427] on html "Apps Core Warehouse Admin Mission Control Purchasing Juan W. Logout Account Jua…" at bounding box center [638, 348] width 1276 height 697
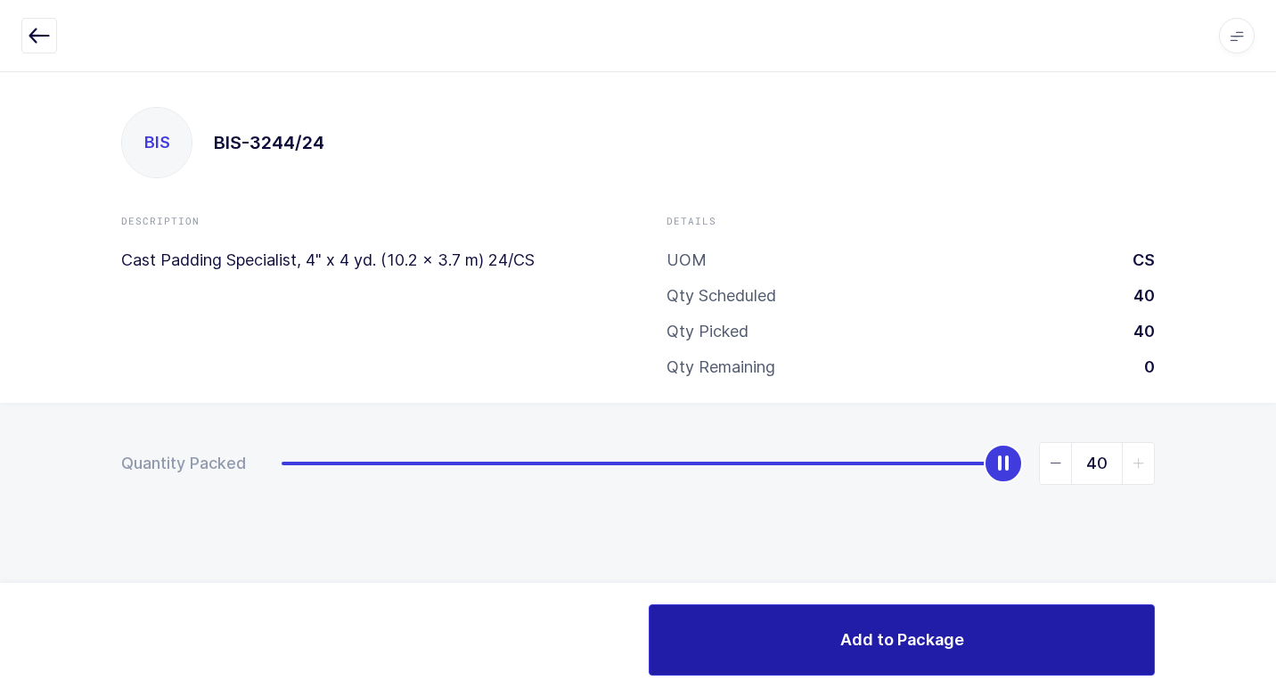
click at [689, 643] on button "Add to Package" at bounding box center [901, 639] width 506 height 71
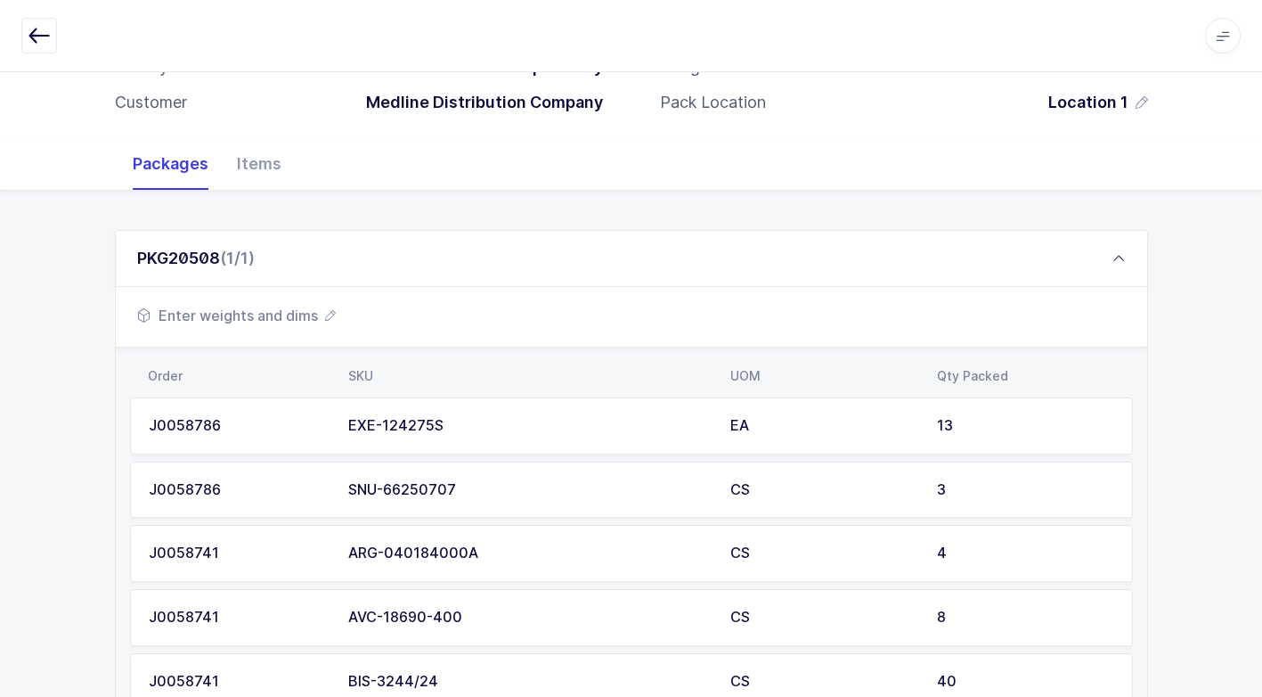
scroll to position [392, 0]
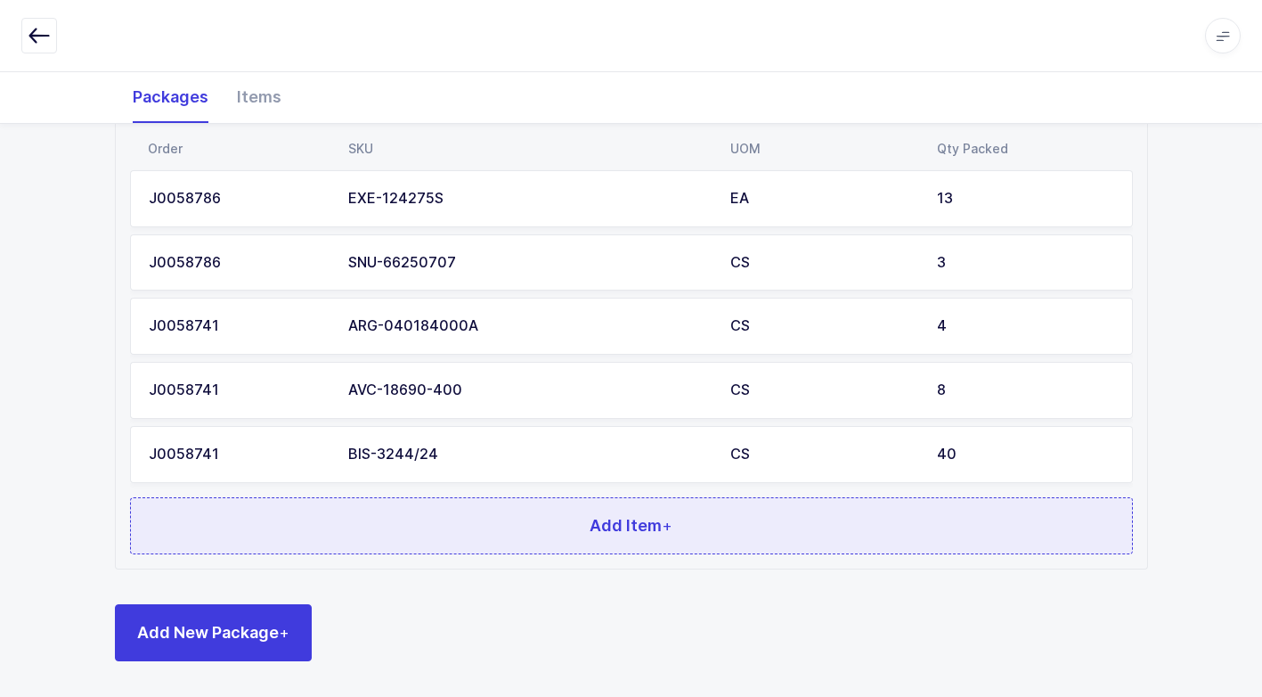
click at [396, 519] on button "Add Item +" at bounding box center [631, 525] width 1003 height 57
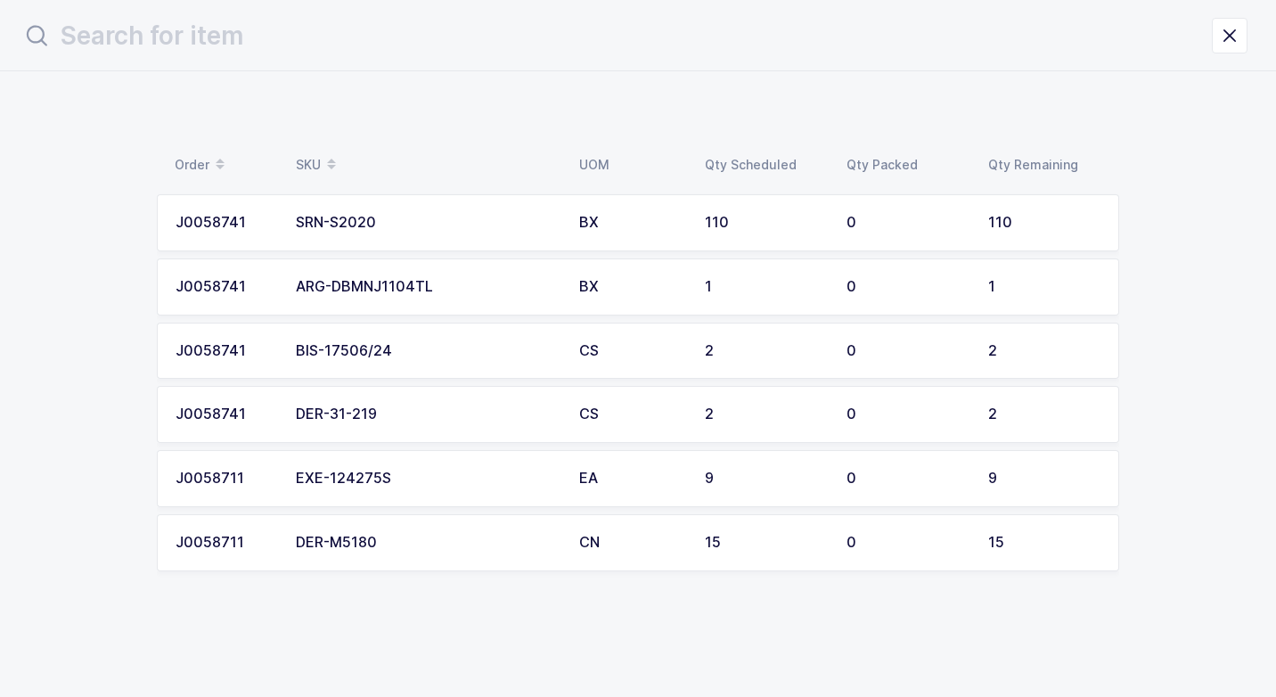
click at [409, 223] on div "SRN-S2020" at bounding box center [427, 223] width 262 height 16
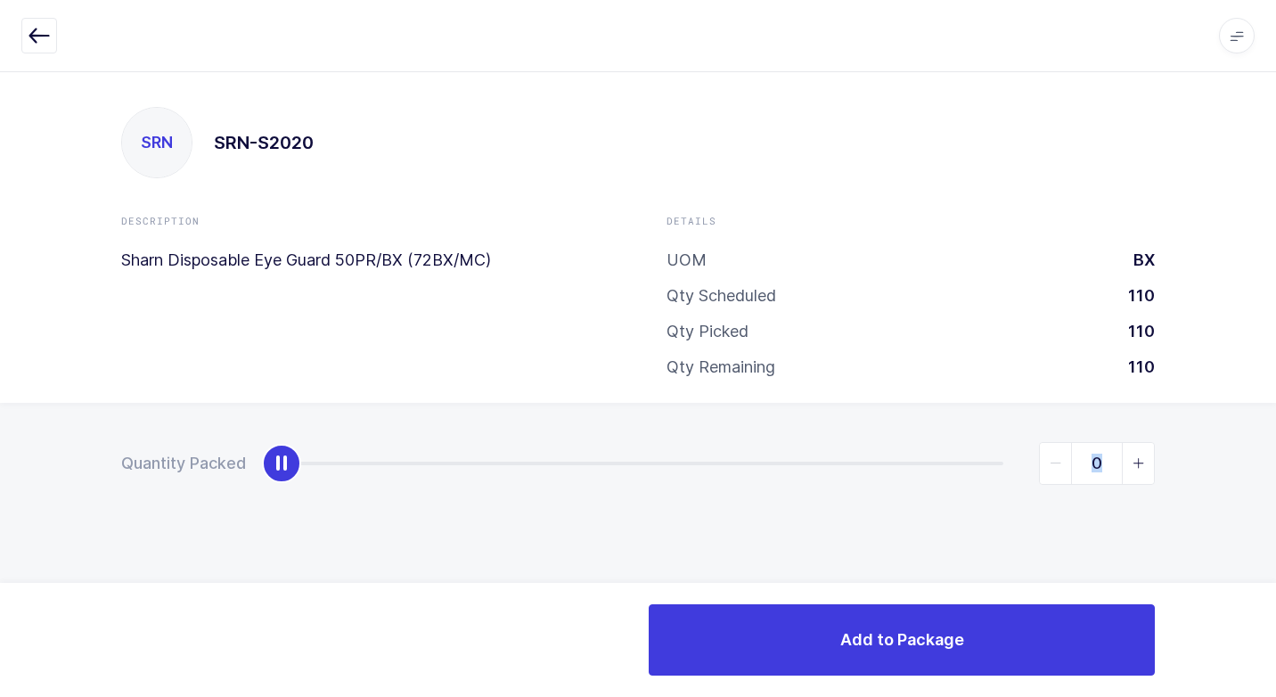
drag, startPoint x: 1278, startPoint y: 457, endPoint x: 1233, endPoint y: 516, distance: 74.3
click at [1275, 475] on html "Apps Core Warehouse Admin Mission Control Purchasing Juan W. Logout Account Jua…" at bounding box center [638, 348] width 1276 height 697
type input "110"
drag, startPoint x: 282, startPoint y: 464, endPoint x: 1278, endPoint y: 540, distance: 998.8
click at [1275, 540] on html "Apps Core Warehouse Admin Mission Control Purchasing Juan W. Logout Account Jua…" at bounding box center [638, 348] width 1276 height 697
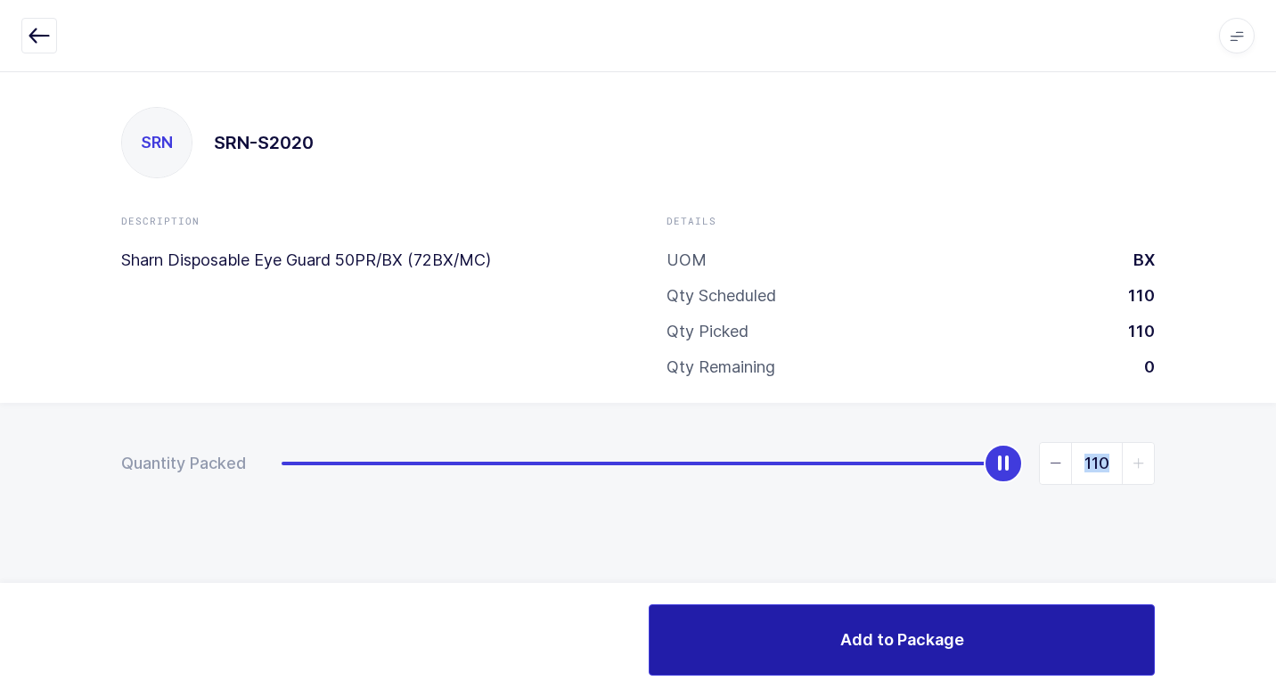
click at [736, 630] on button "Add to Package" at bounding box center [901, 639] width 506 height 71
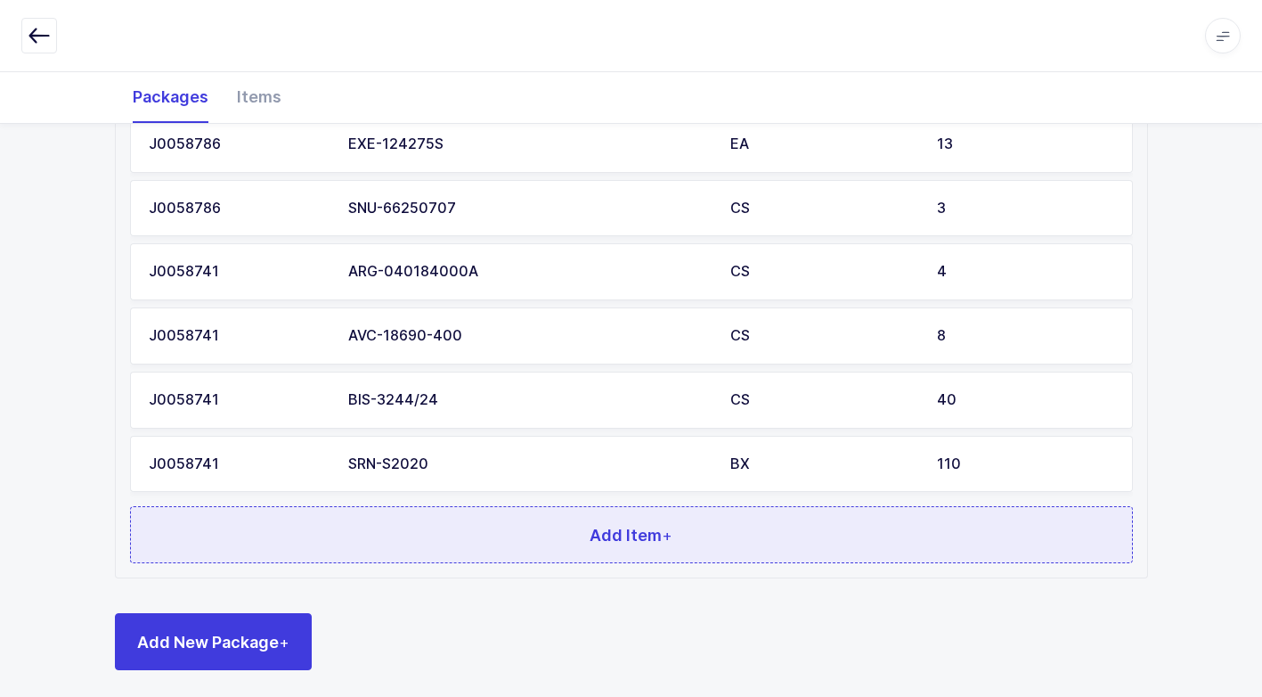
scroll to position [455, 0]
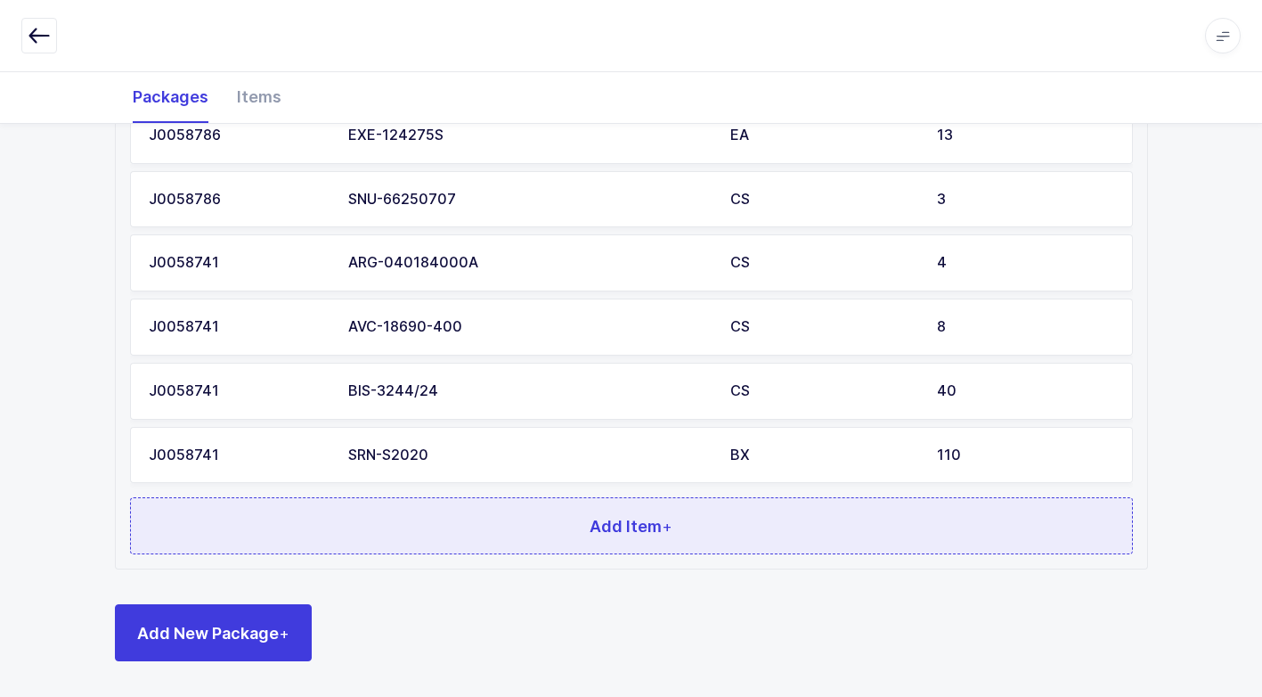
click at [528, 524] on button "Add Item +" at bounding box center [631, 525] width 1003 height 57
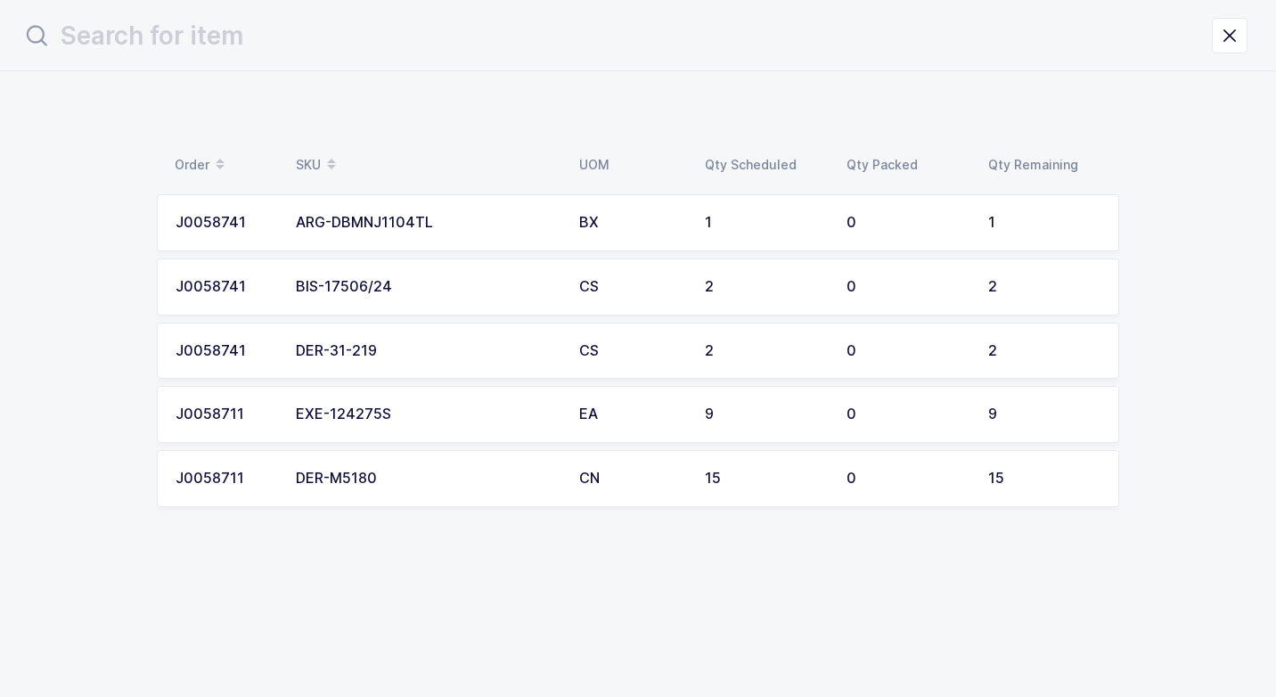
click at [396, 224] on div "ARG-DBMNJ1104TL" at bounding box center [427, 223] width 262 height 16
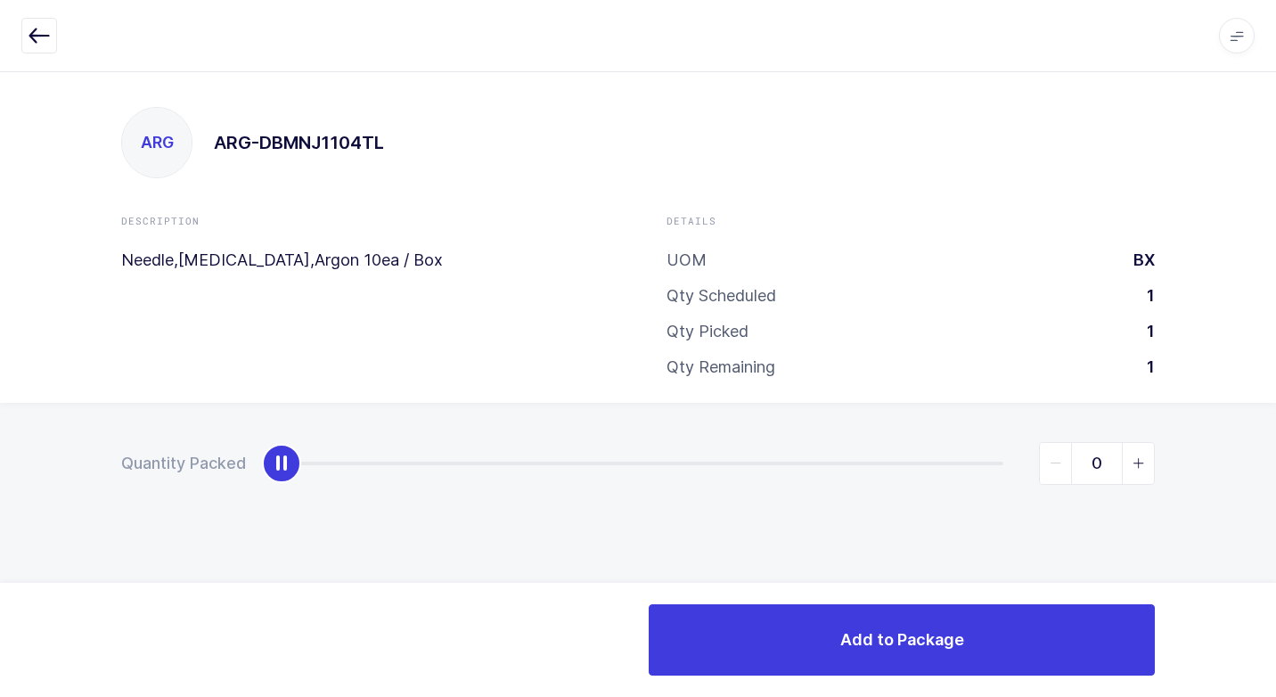
type input "1"
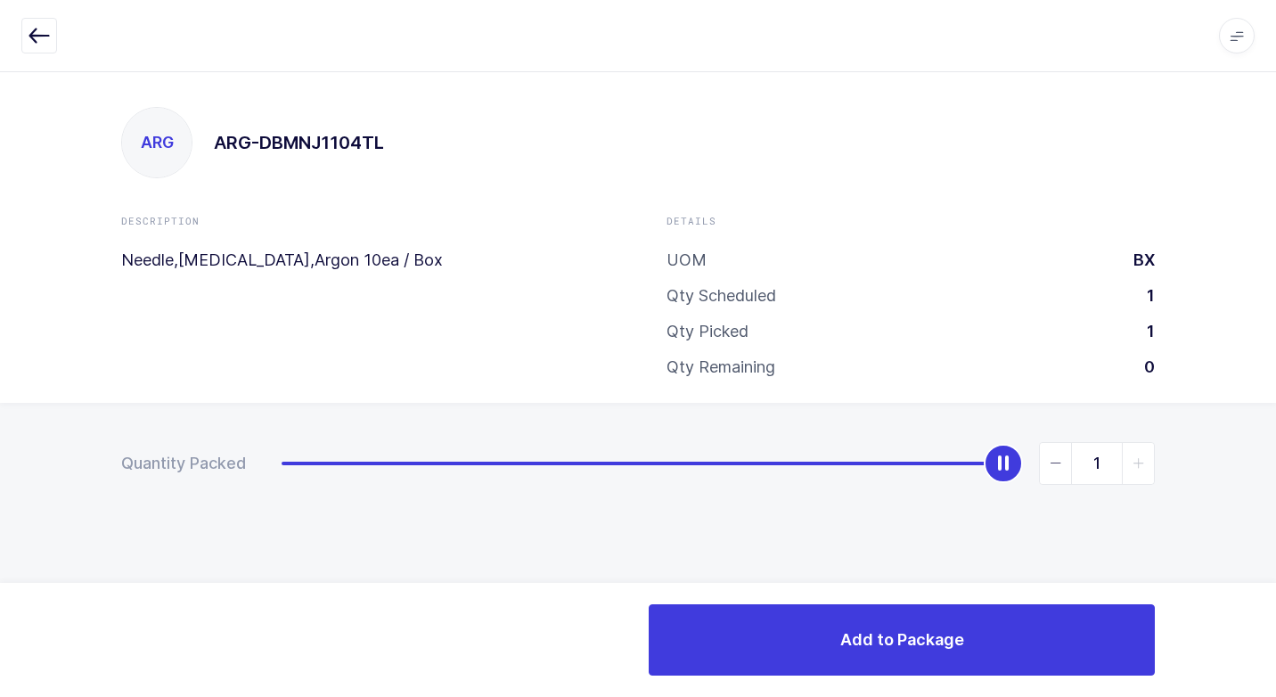
drag, startPoint x: 290, startPoint y: 472, endPoint x: 1183, endPoint y: 696, distance: 920.1
click at [1262, 691] on div "Apps Core Warehouse Admin Mission Control Purchasing Juan W. Logout Account Jua…" at bounding box center [638, 383] width 1276 height 625
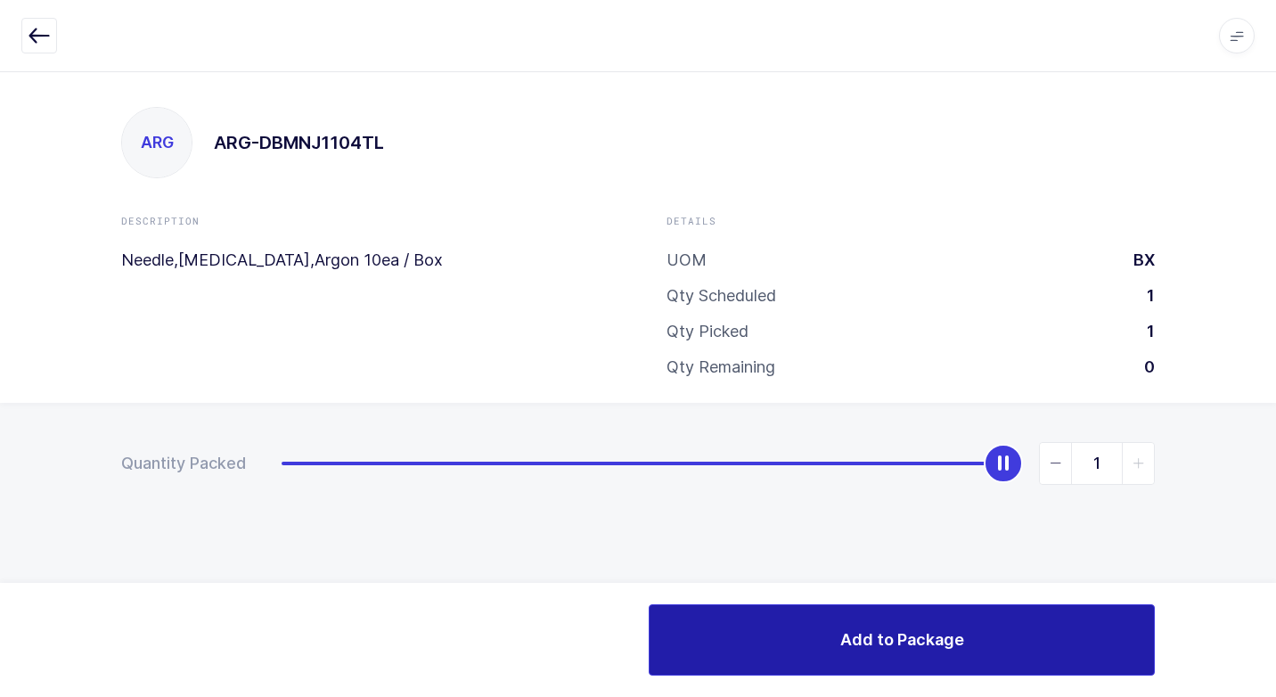
click at [783, 642] on button "Add to Package" at bounding box center [901, 639] width 506 height 71
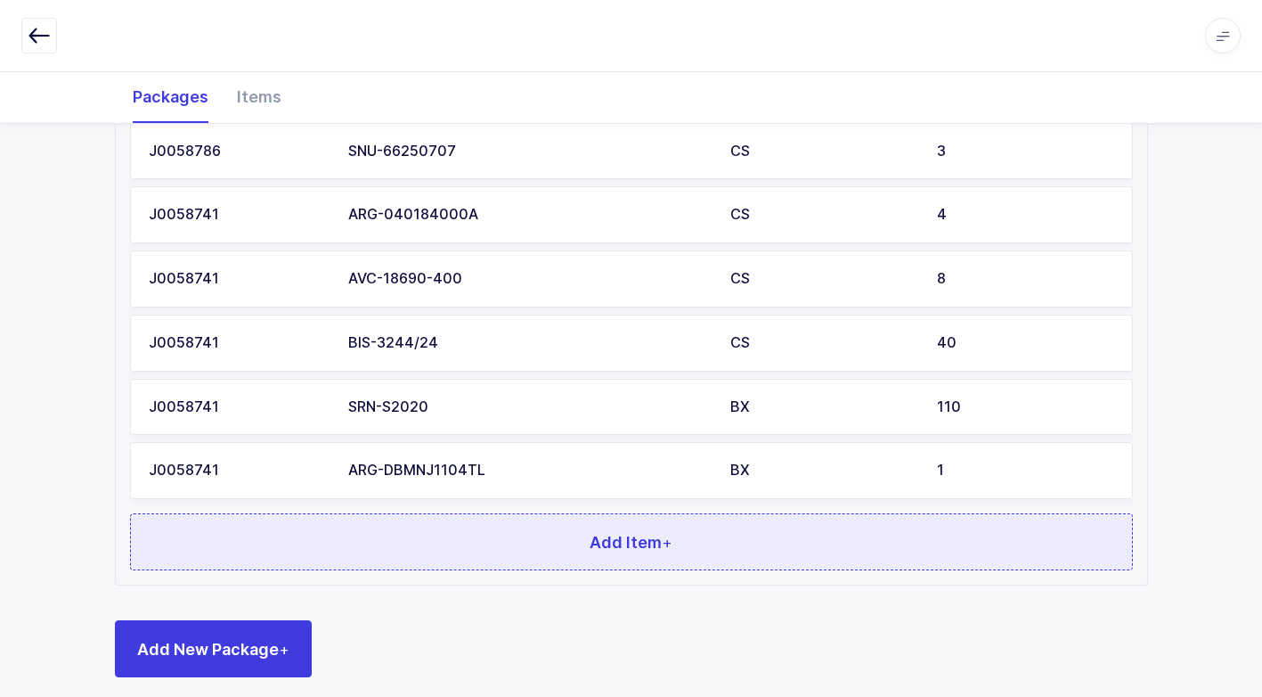
scroll to position [519, 0]
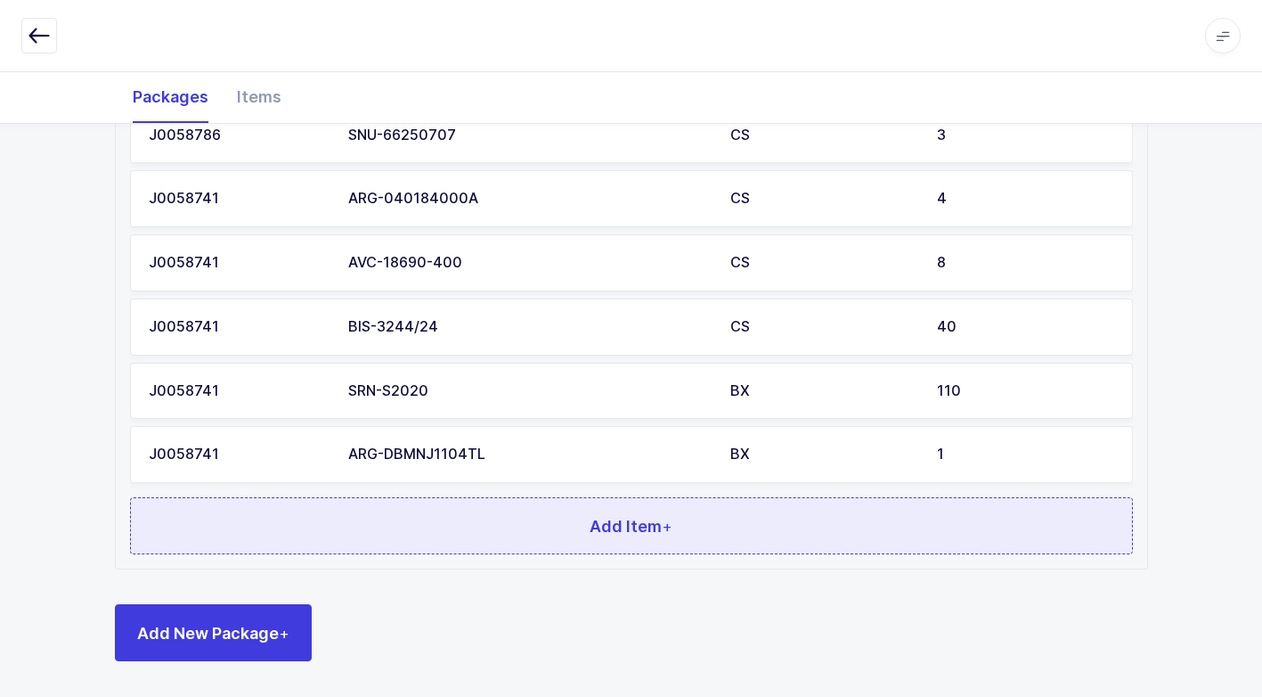
click at [433, 526] on button "Add Item +" at bounding box center [631, 525] width 1003 height 57
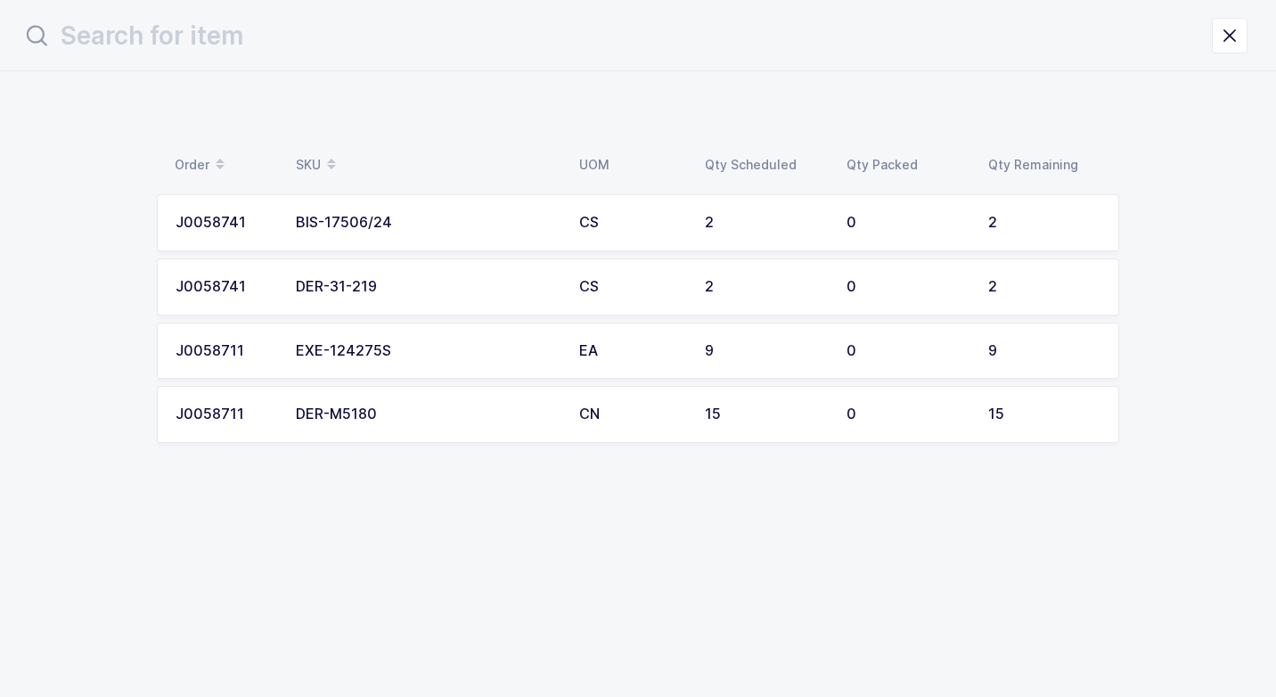
click at [431, 226] on div "BIS-17506/24" at bounding box center [427, 223] width 262 height 16
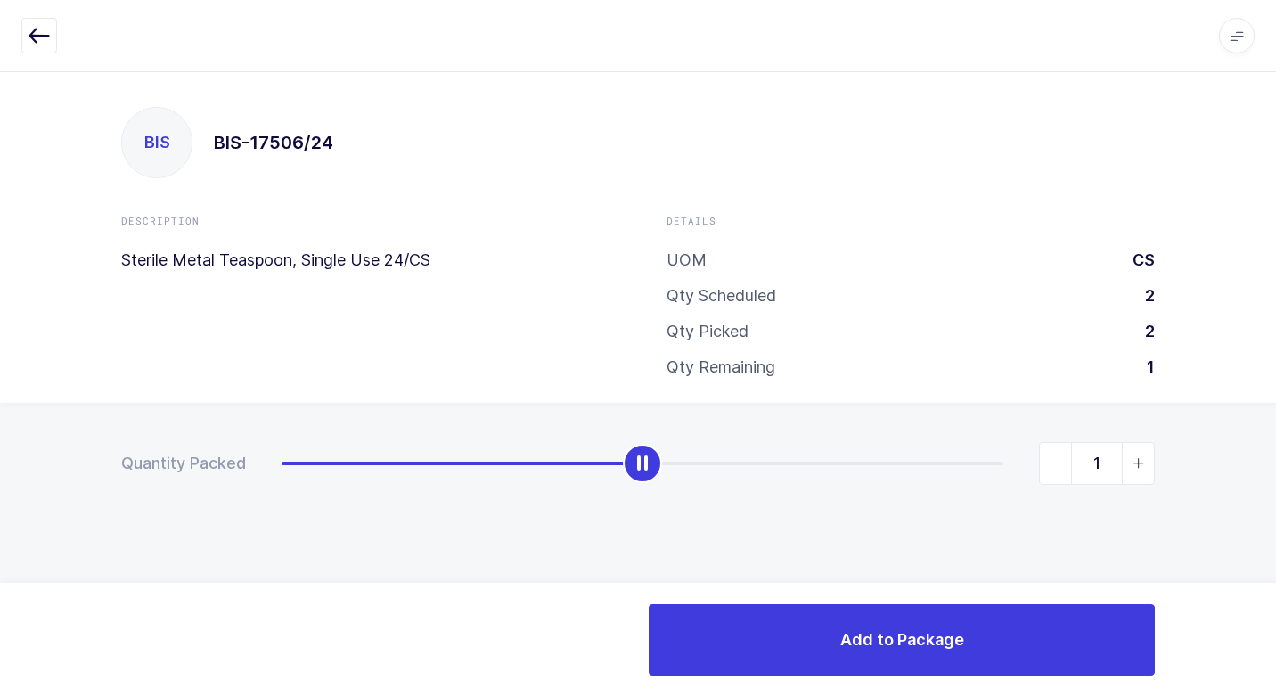
type input "2"
drag, startPoint x: 286, startPoint y: 462, endPoint x: 1250, endPoint y: 448, distance: 963.9
click at [1273, 426] on div "Quantity Packed 2" at bounding box center [638, 526] width 1276 height 246
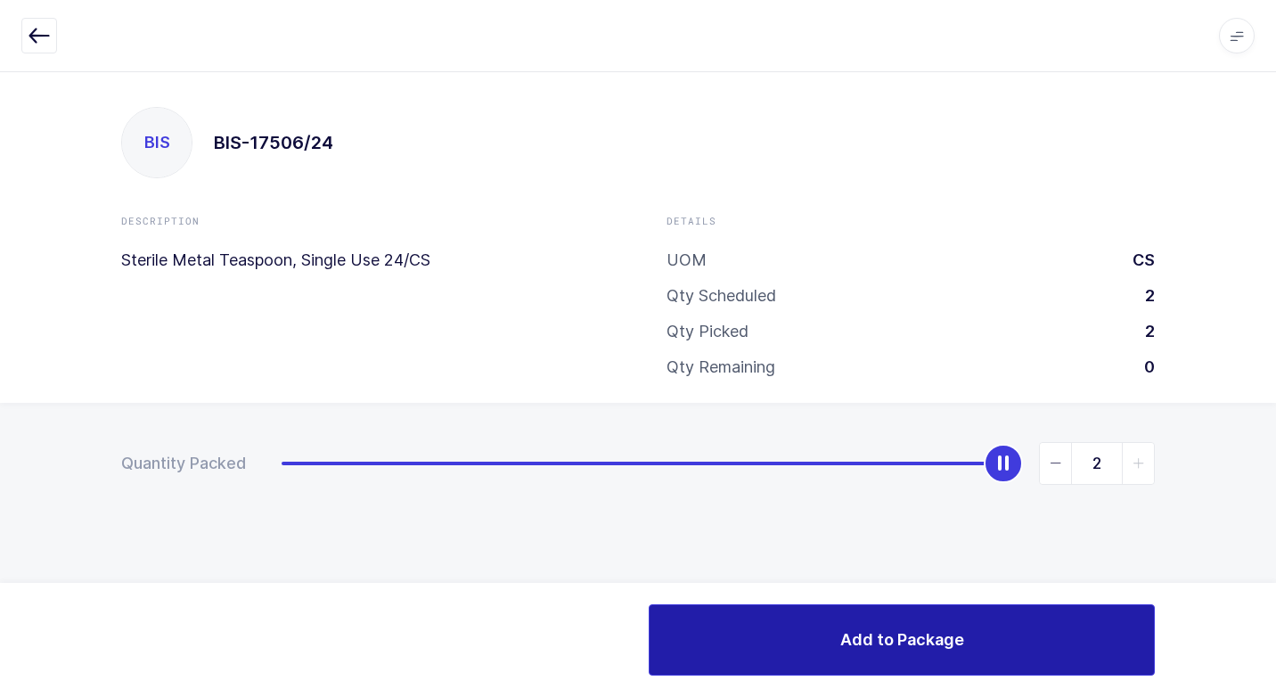
drag, startPoint x: 780, startPoint y: 631, endPoint x: 765, endPoint y: 630, distance: 15.2
click at [771, 632] on button "Add to Package" at bounding box center [901, 639] width 506 height 71
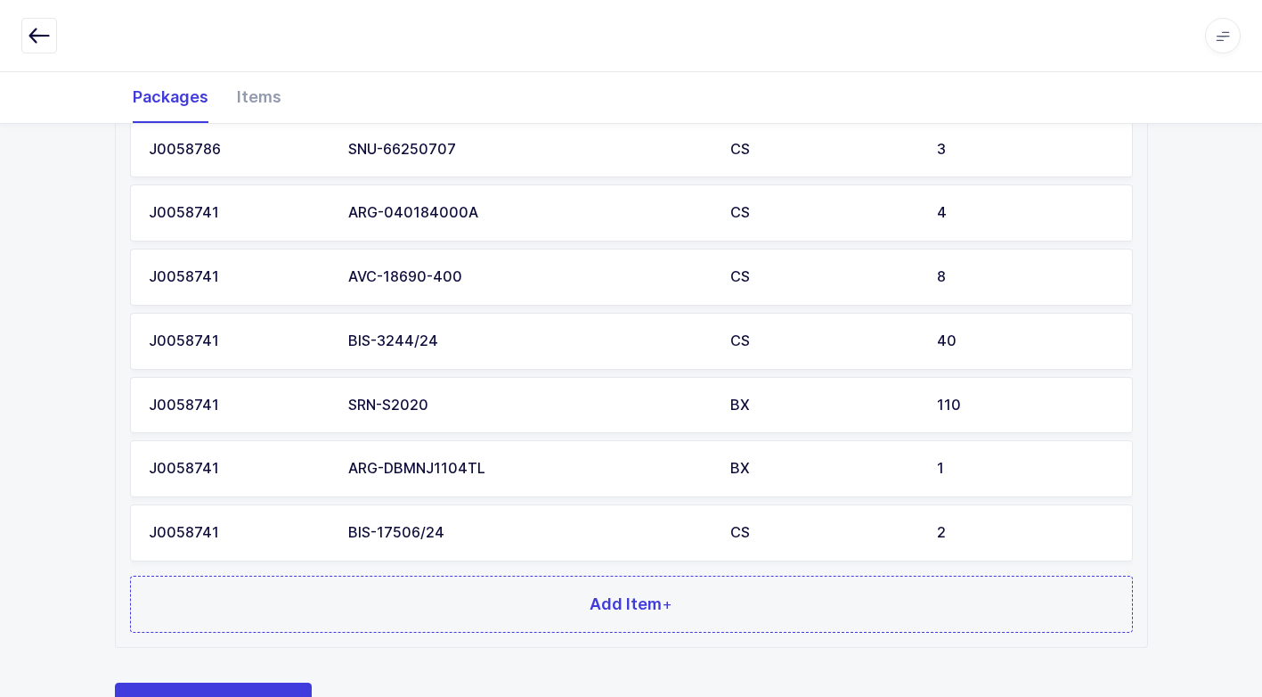
scroll to position [583, 0]
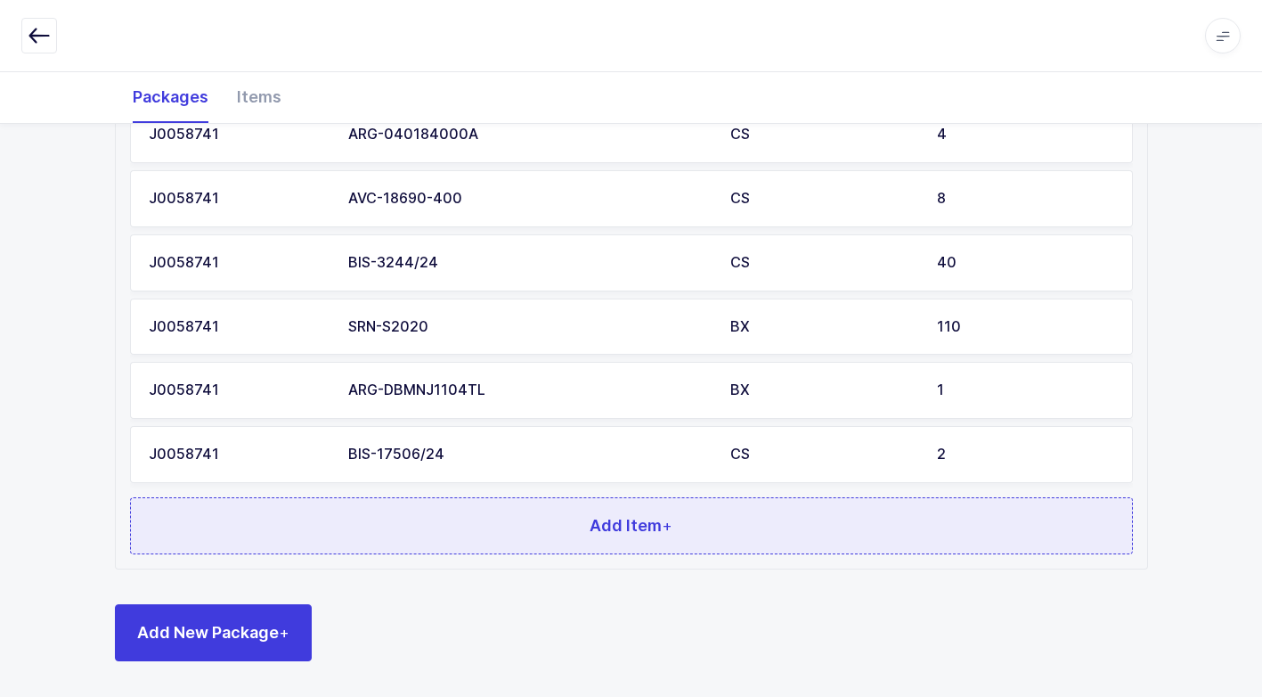
click at [451, 522] on button "Add Item +" at bounding box center [631, 525] width 1003 height 57
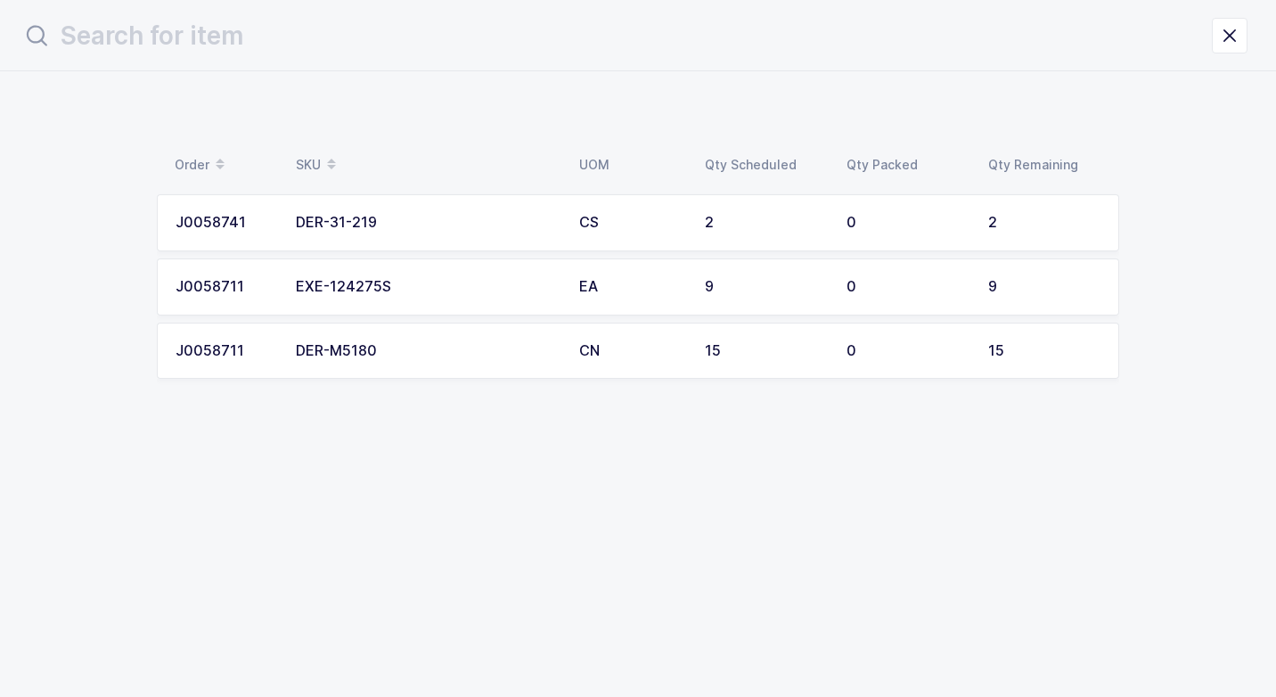
click at [505, 211] on td "DER-31-219" at bounding box center [426, 222] width 283 height 57
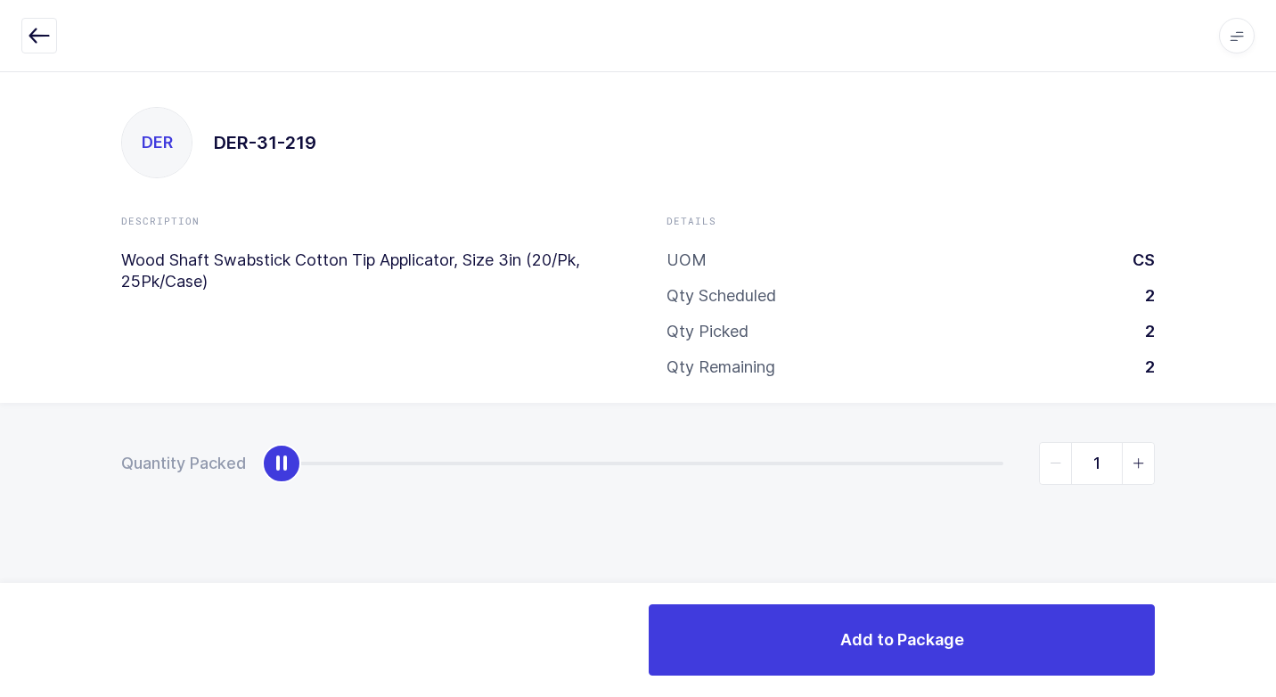
type input "2"
drag, startPoint x: 291, startPoint y: 457, endPoint x: 1278, endPoint y: 500, distance: 987.9
click at [1275, 500] on html "Apps Core Warehouse Admin Mission Control Purchasing Juan W. Logout Account Jua…" at bounding box center [638, 348] width 1276 height 697
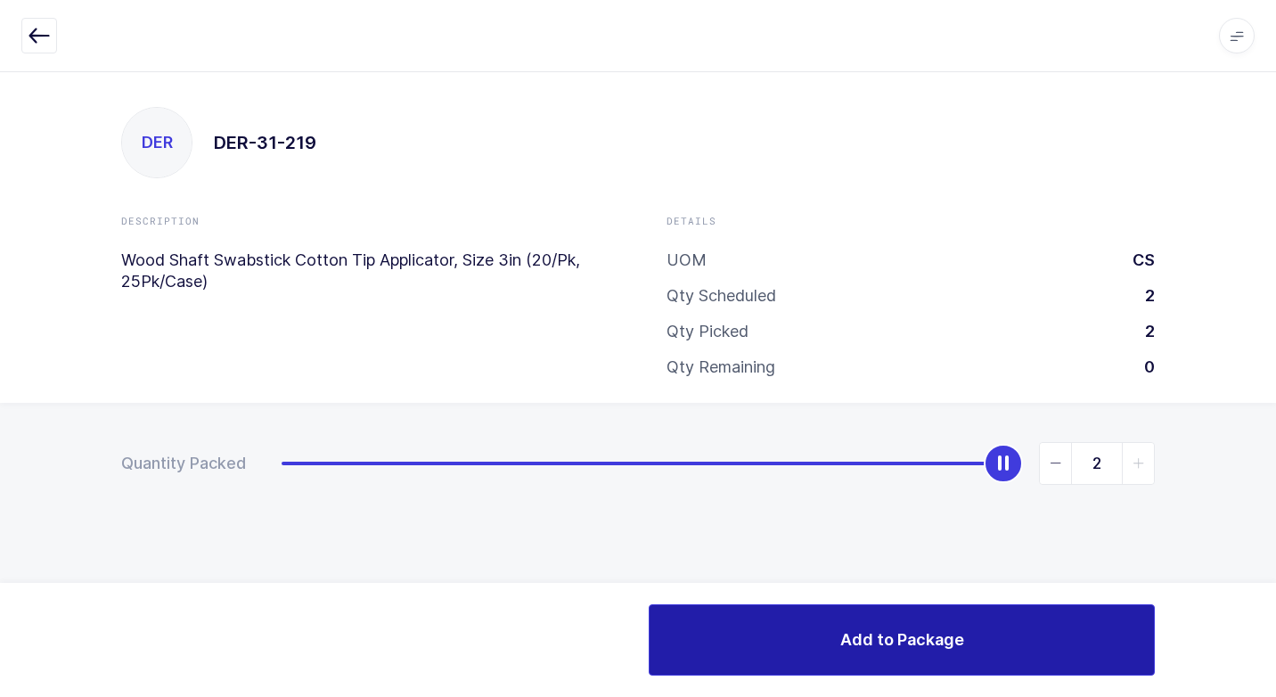
drag, startPoint x: 732, startPoint y: 632, endPoint x: 708, endPoint y: 643, distance: 26.3
click at [731, 636] on button "Add to Package" at bounding box center [901, 639] width 506 height 71
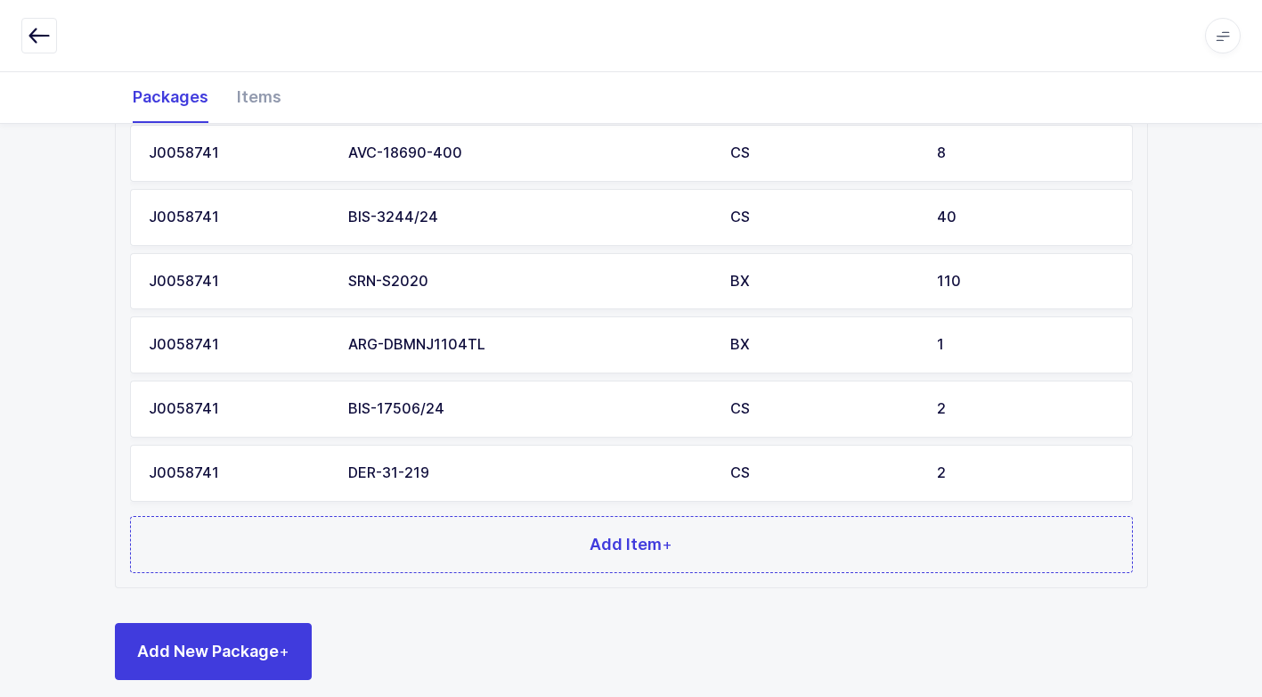
scroll to position [648, 0]
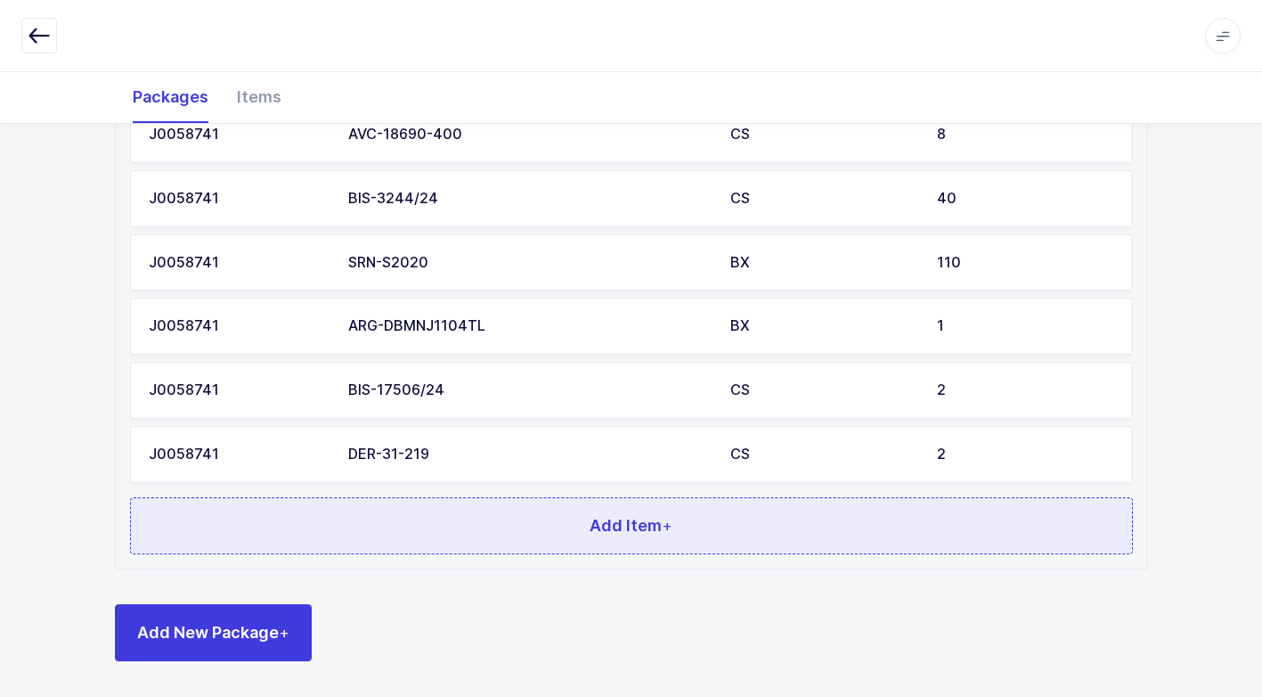
click at [486, 523] on button "Add Item +" at bounding box center [631, 525] width 1003 height 57
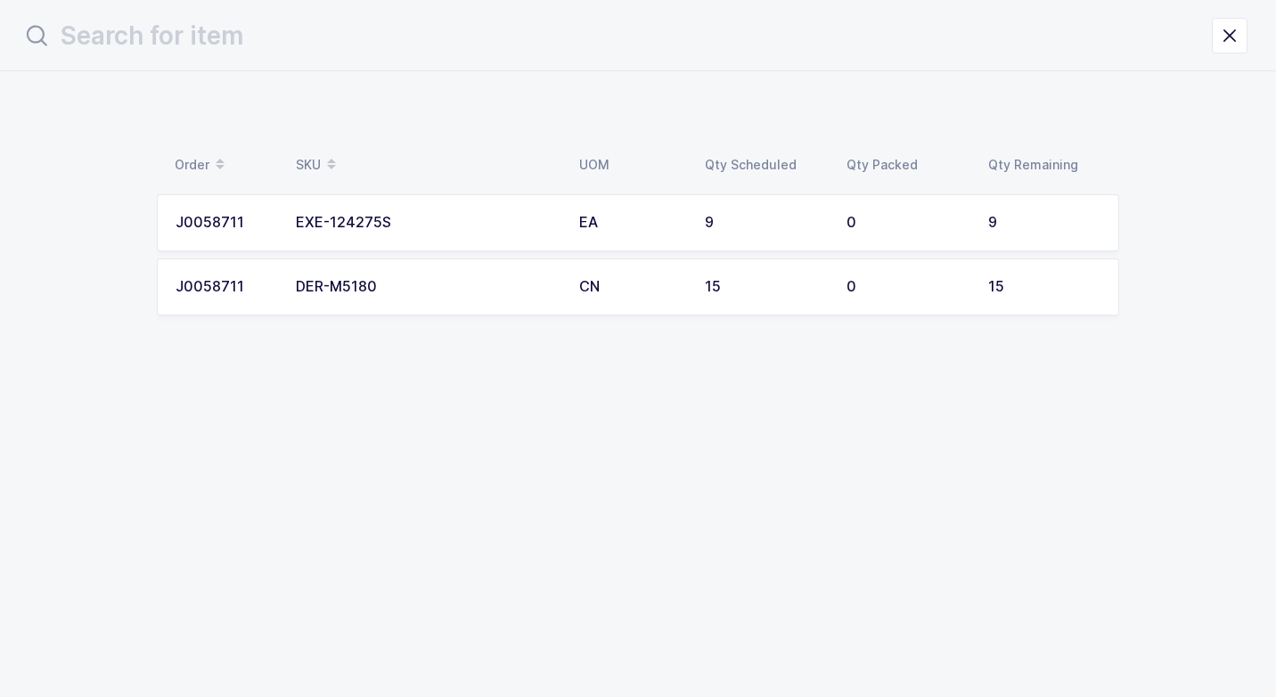
click at [376, 229] on div "EXE-124275S" at bounding box center [427, 223] width 262 height 16
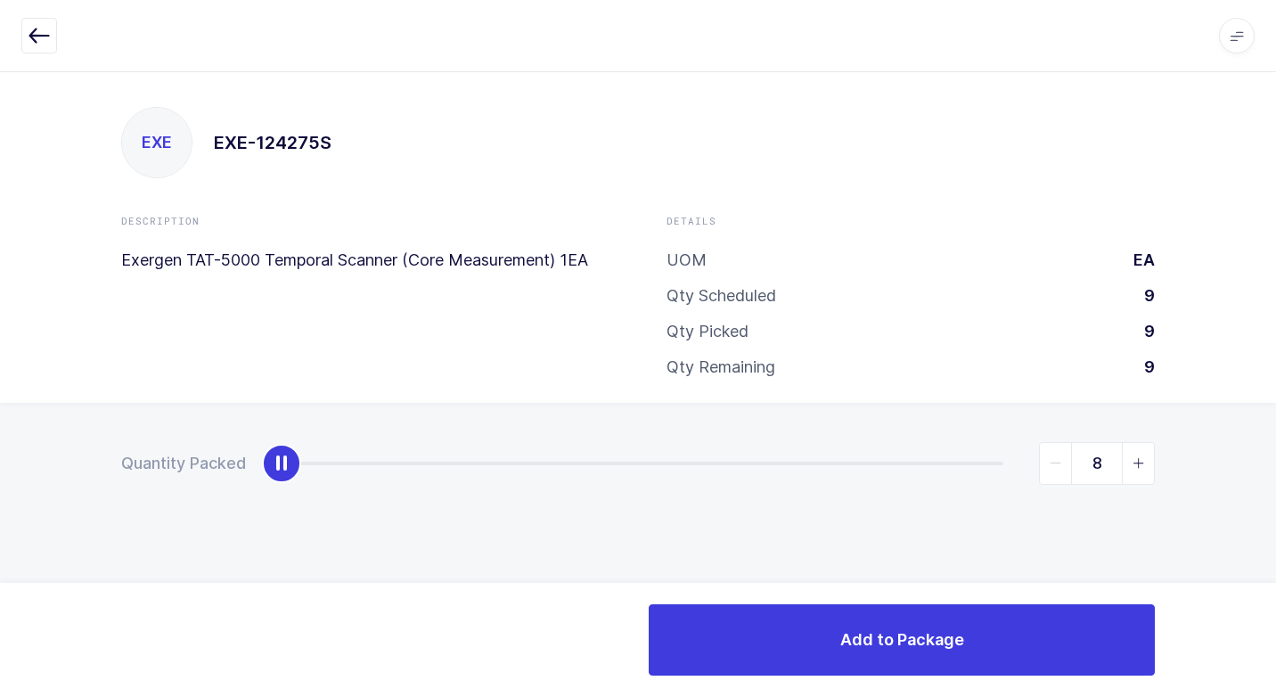
type input "9"
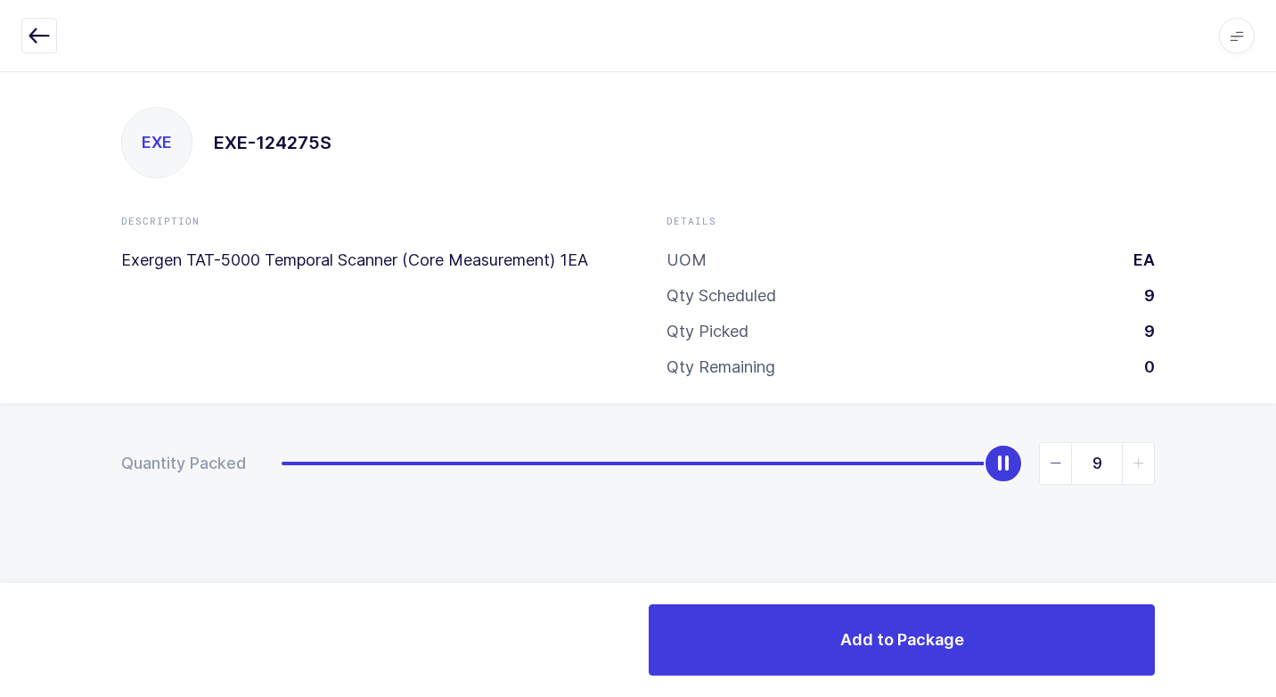
drag, startPoint x: 292, startPoint y: 471, endPoint x: 1203, endPoint y: 530, distance: 913.2
click at [1250, 518] on div "Quantity Packed 9" at bounding box center [638, 526] width 1276 height 246
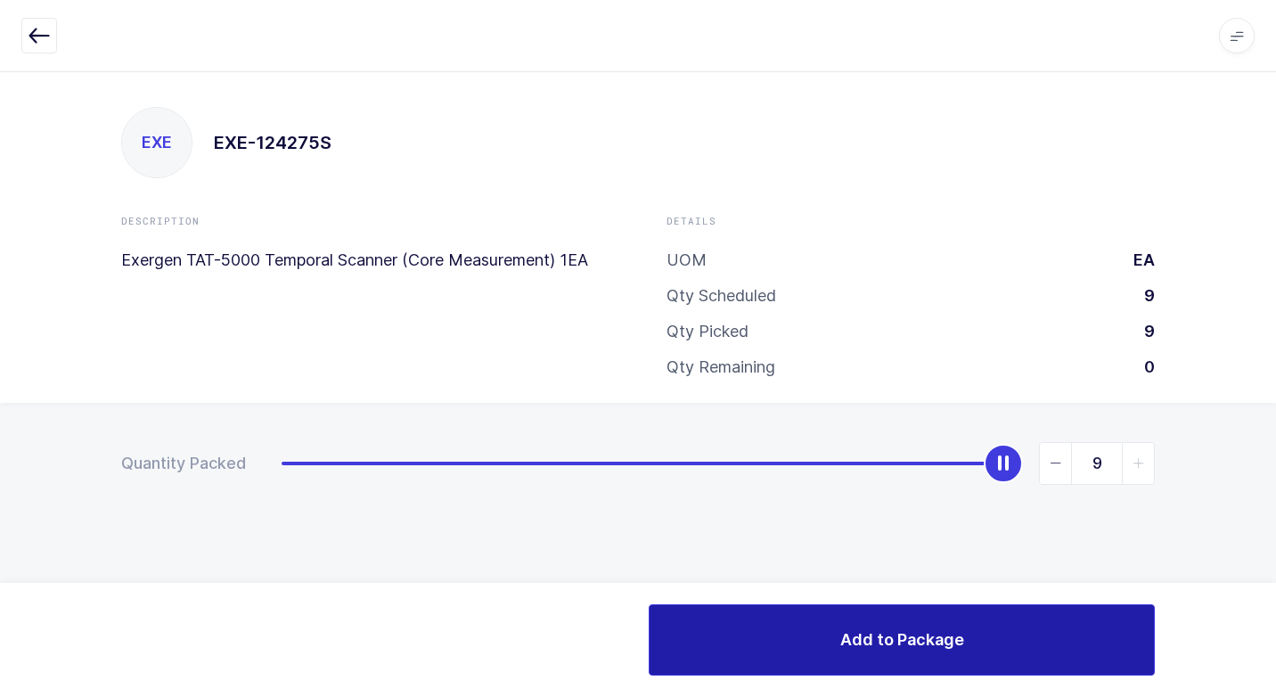
drag, startPoint x: 832, startPoint y: 657, endPoint x: 825, endPoint y: 648, distance: 10.7
click at [828, 653] on button "Add to Package" at bounding box center [901, 639] width 506 height 71
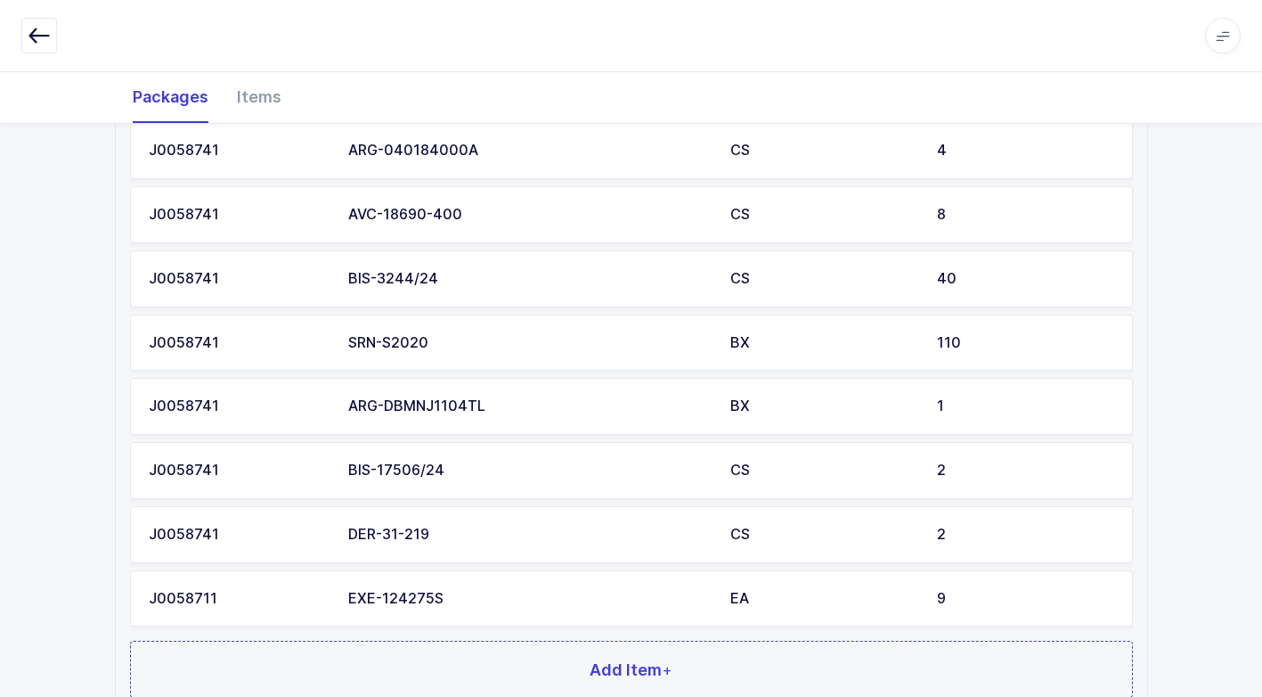
scroll to position [711, 0]
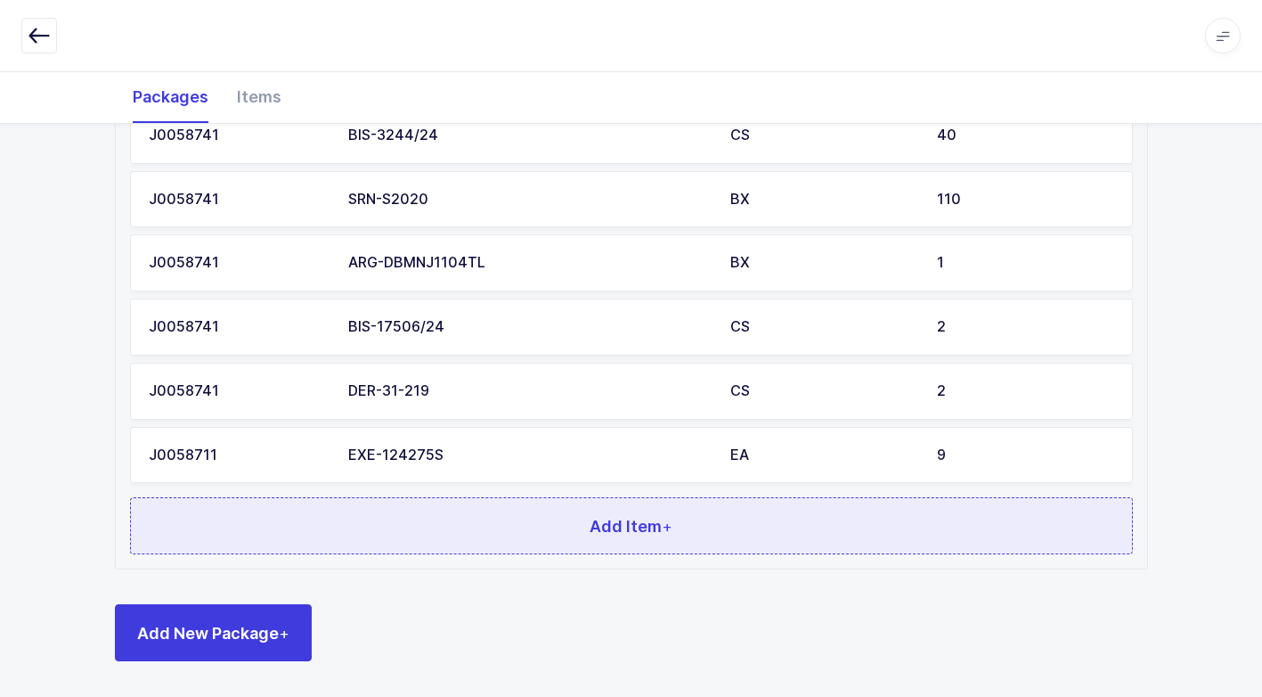
click at [428, 516] on button "Add Item +" at bounding box center [631, 525] width 1003 height 57
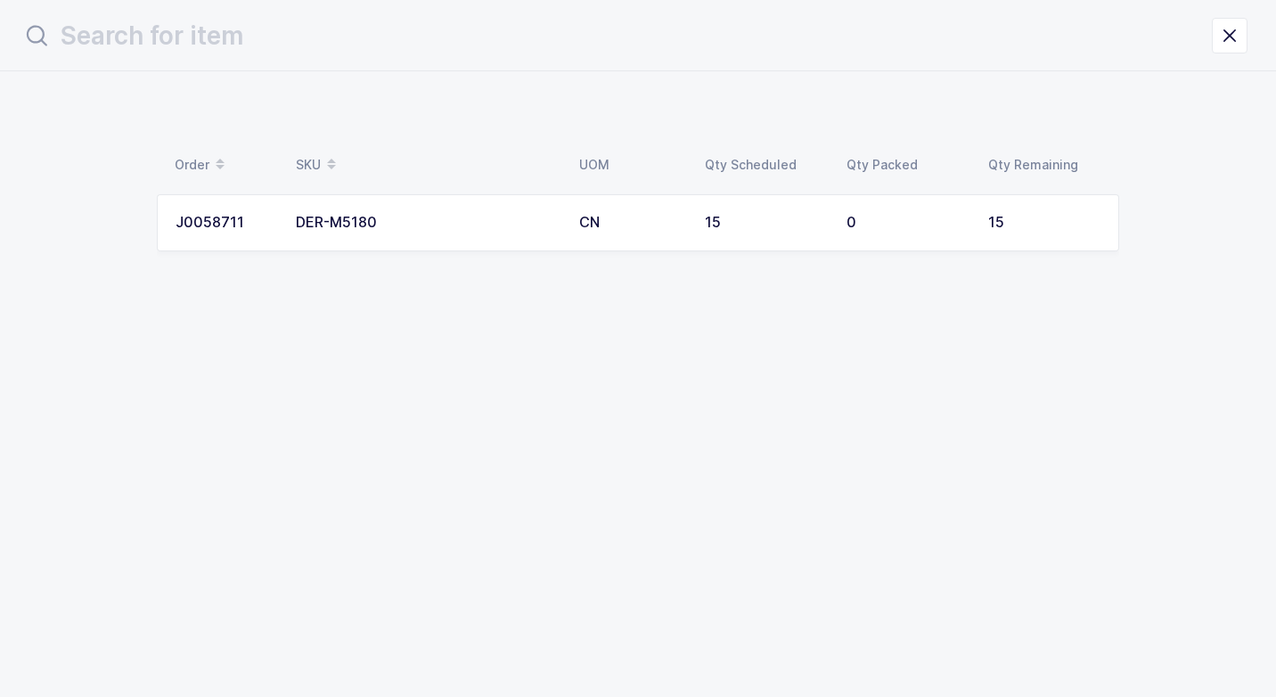
click at [403, 230] on div "DER-M5180" at bounding box center [427, 223] width 262 height 16
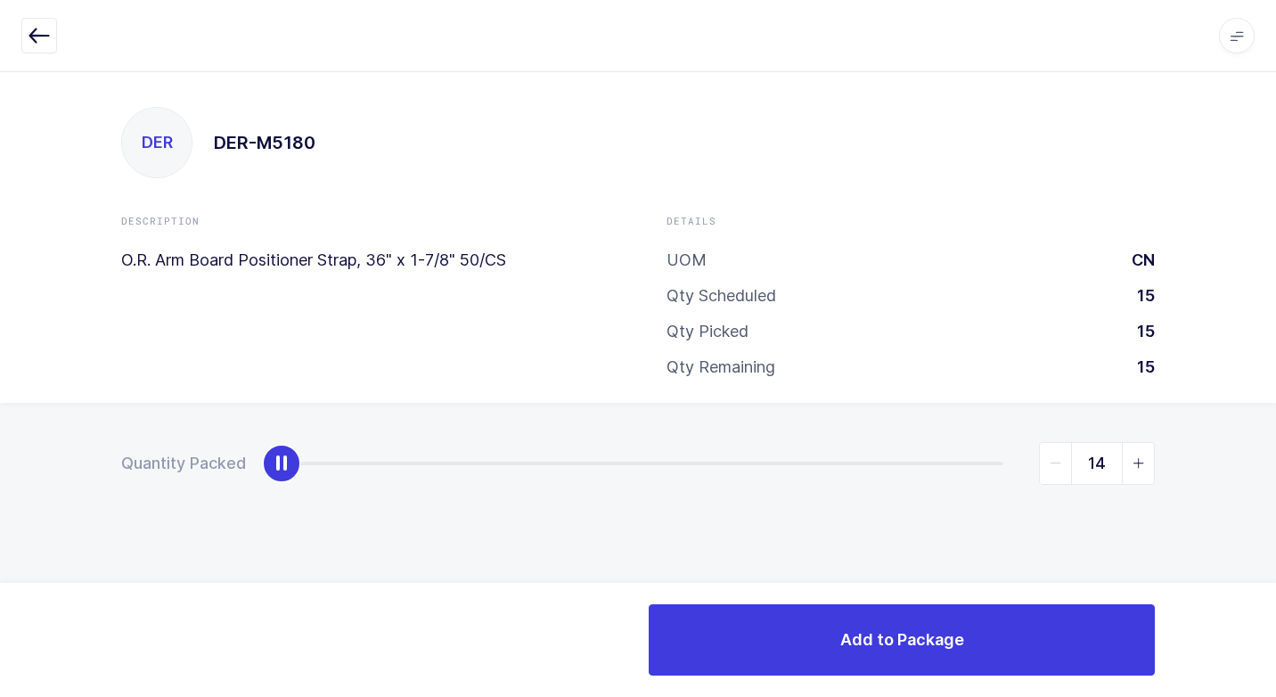
type input "15"
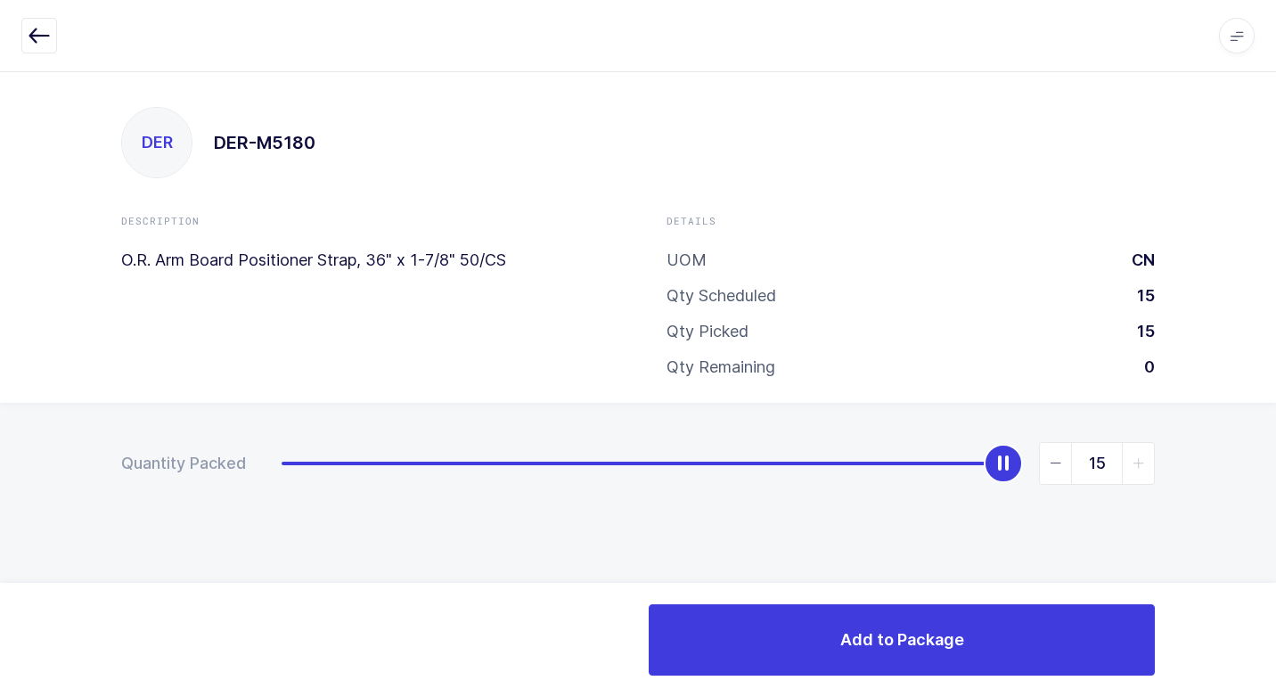
drag, startPoint x: 284, startPoint y: 459, endPoint x: 1244, endPoint y: 615, distance: 972.8
click at [1268, 607] on div "Apps Core Warehouse Admin Mission Control Purchasing Juan W. Logout Account Jua…" at bounding box center [638, 383] width 1276 height 625
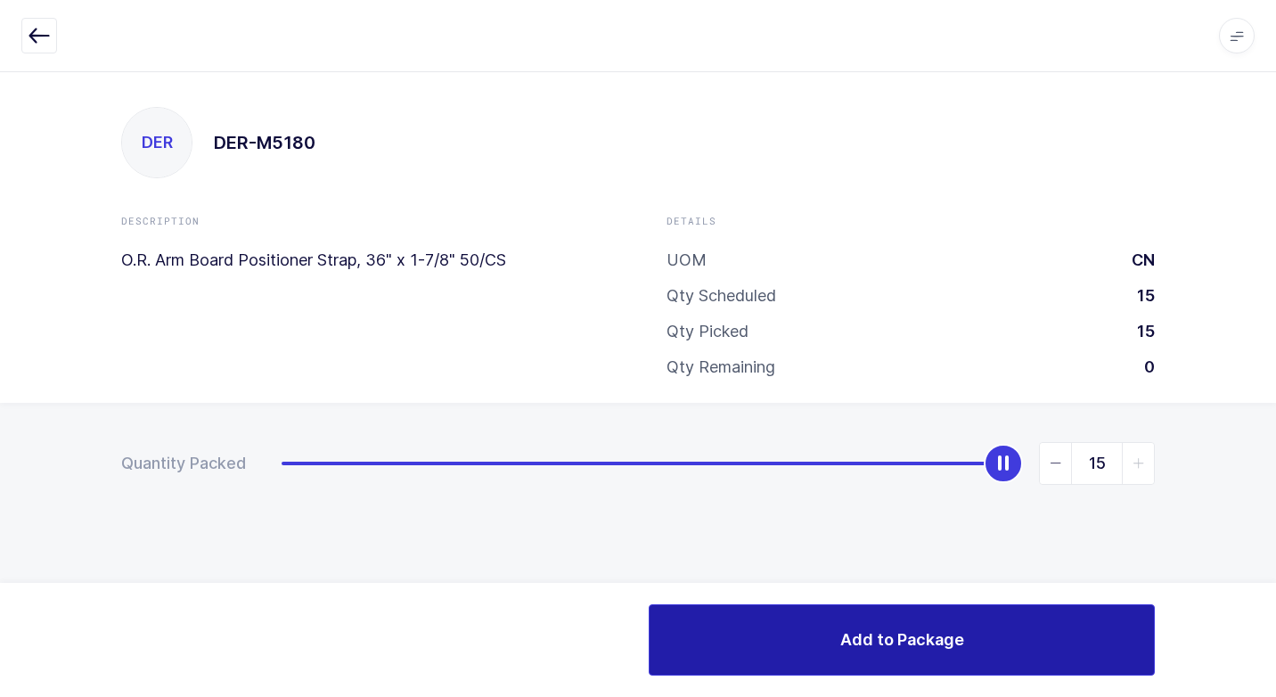
drag, startPoint x: 866, startPoint y: 644, endPoint x: 852, endPoint y: 651, distance: 15.9
click at [865, 644] on span "Add to Package" at bounding box center [902, 639] width 124 height 22
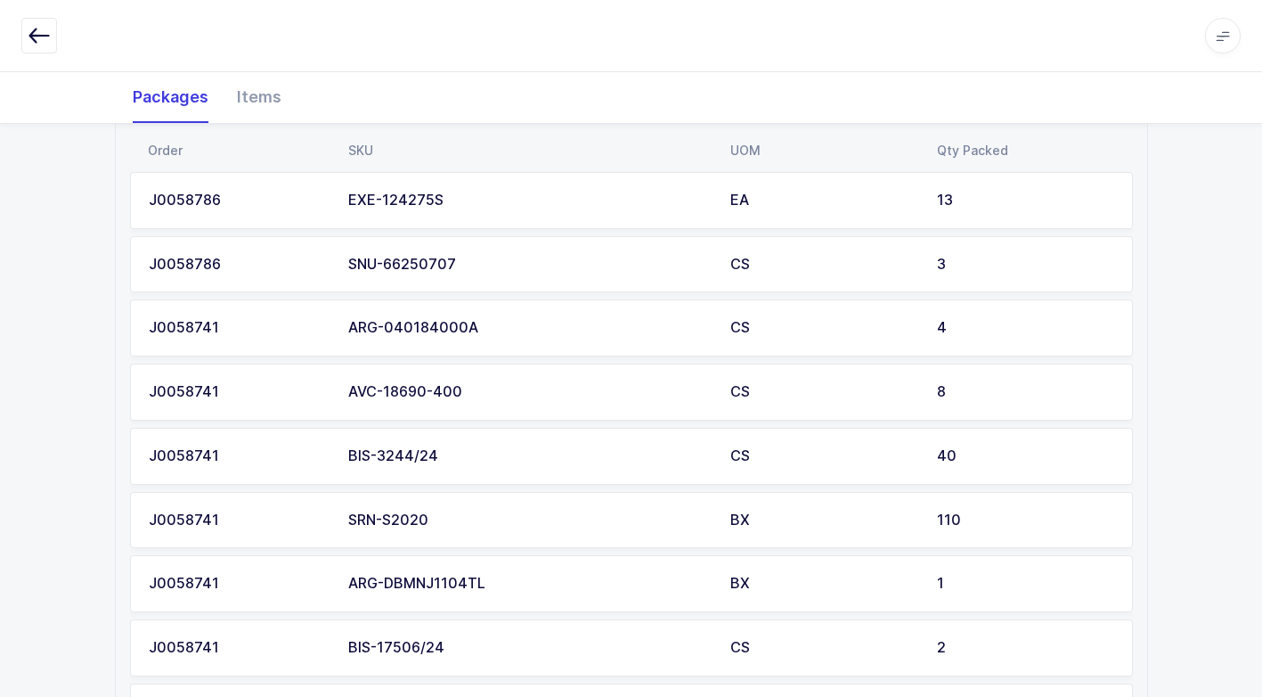
scroll to position [126, 0]
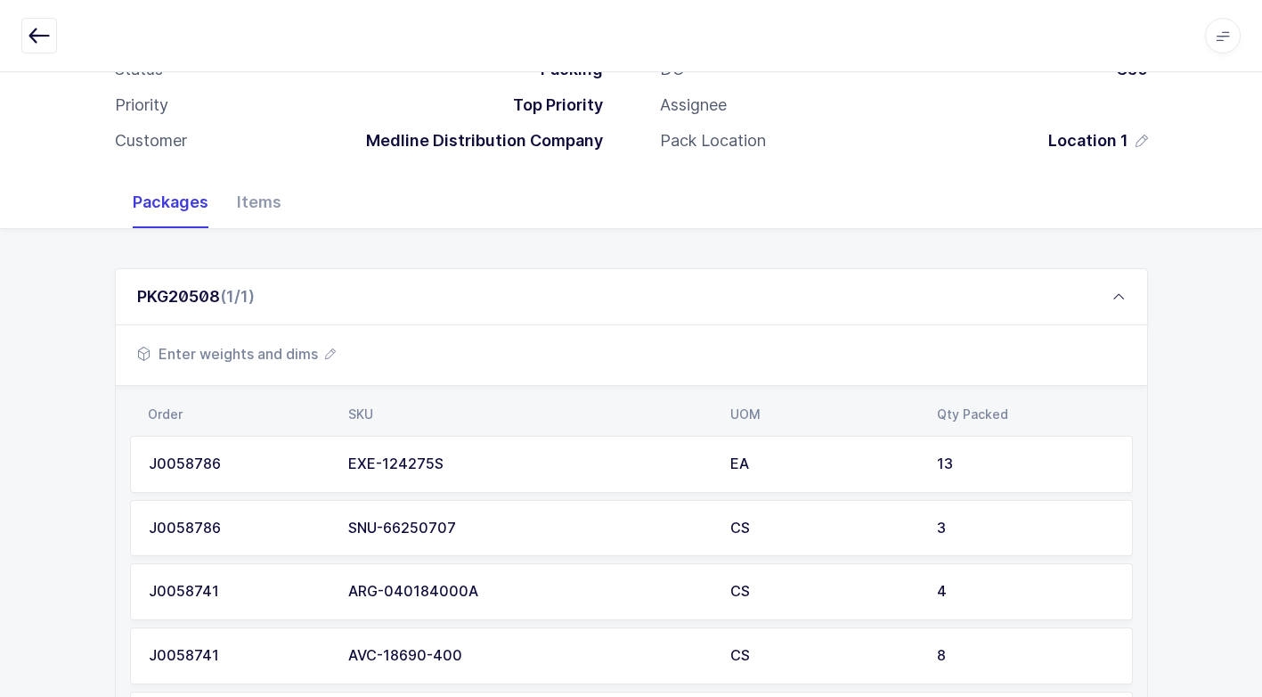
click at [267, 354] on span "Enter weights and dims" at bounding box center [236, 353] width 199 height 21
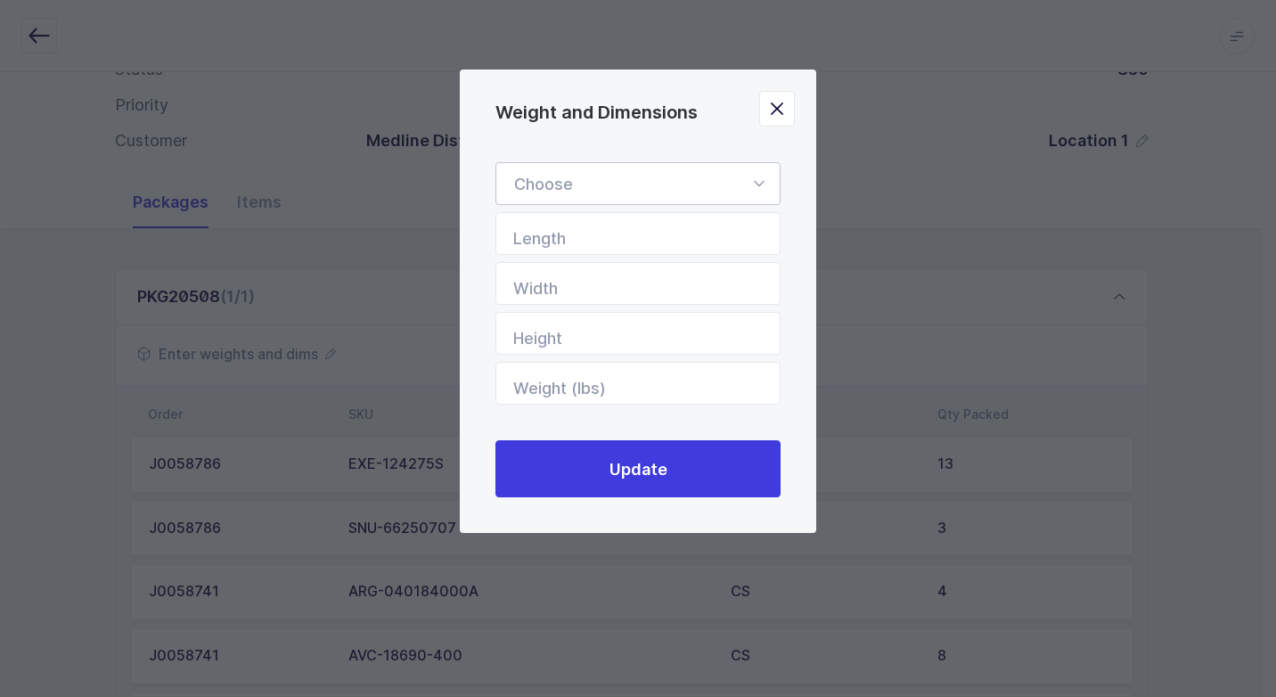
drag, startPoint x: 762, startPoint y: 176, endPoint x: 748, endPoint y: 193, distance: 21.6
click at [760, 176] on icon "Weight and Dimensions" at bounding box center [758, 183] width 22 height 43
click at [680, 229] on li "Standard Pallet" at bounding box center [644, 235] width 282 height 34
type input "Standard Pallet"
type input "48"
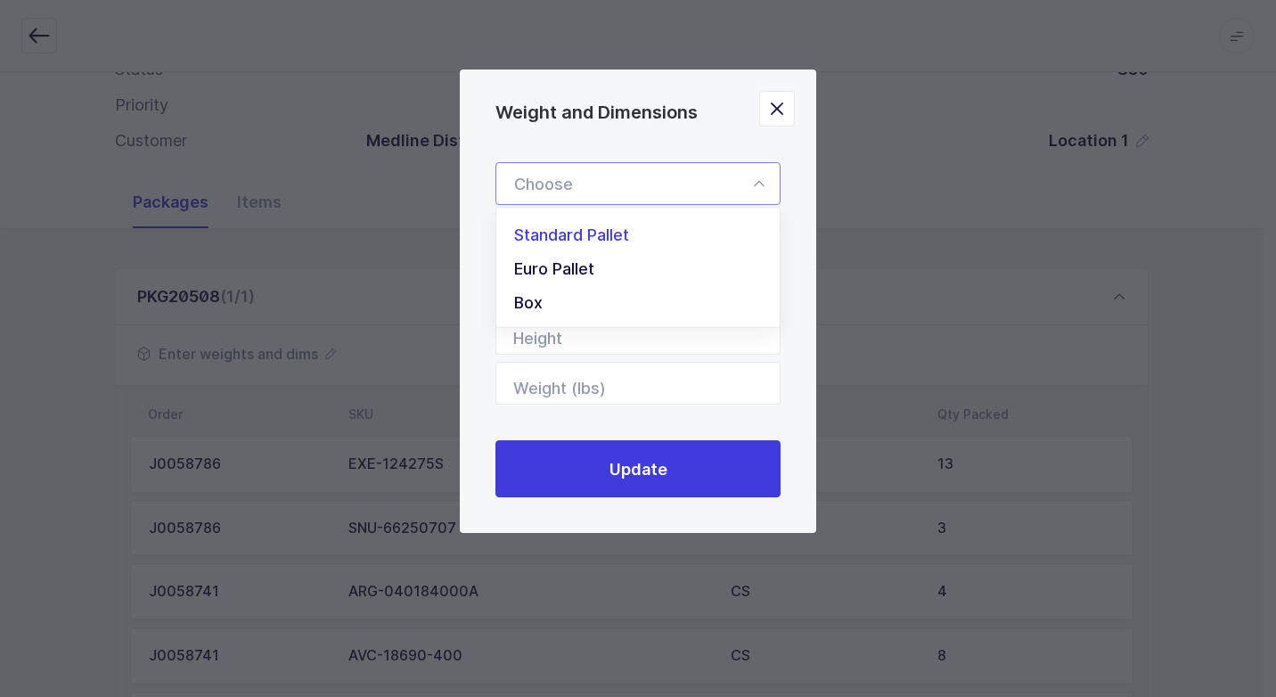
type input "40"
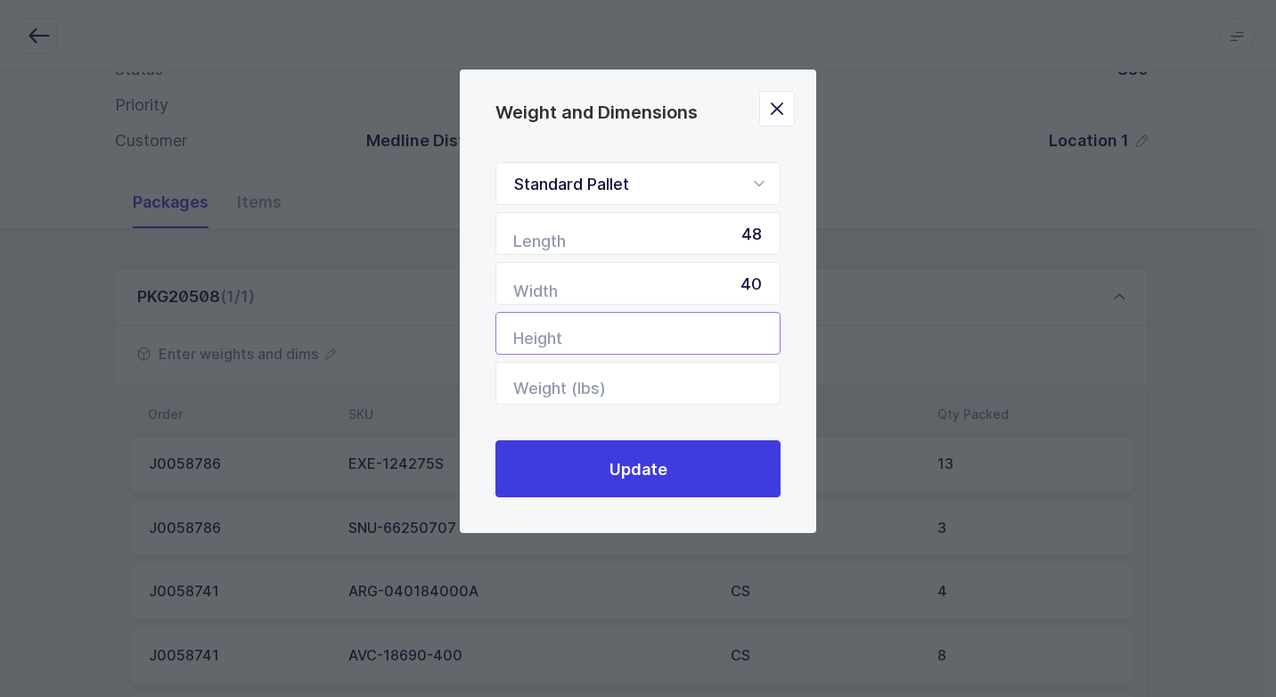
click at [741, 344] on input "Height" at bounding box center [637, 333] width 285 height 43
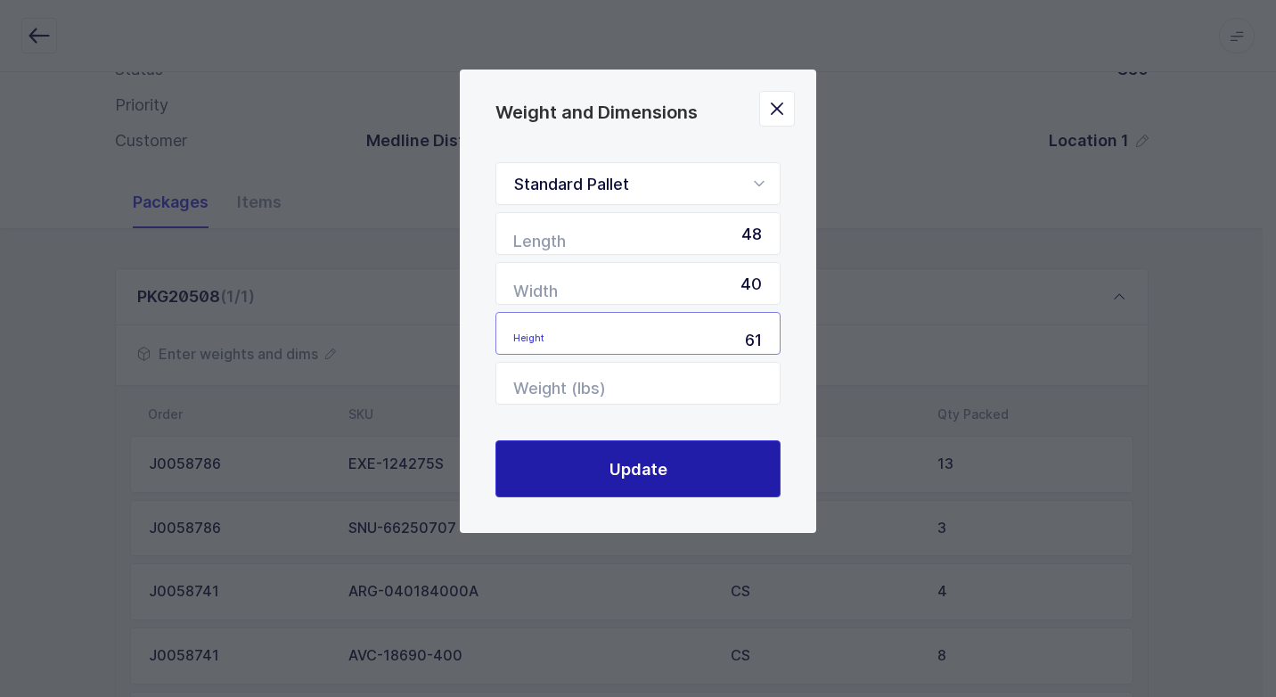
type input "61"
click at [678, 472] on button "Update" at bounding box center [637, 468] width 285 height 57
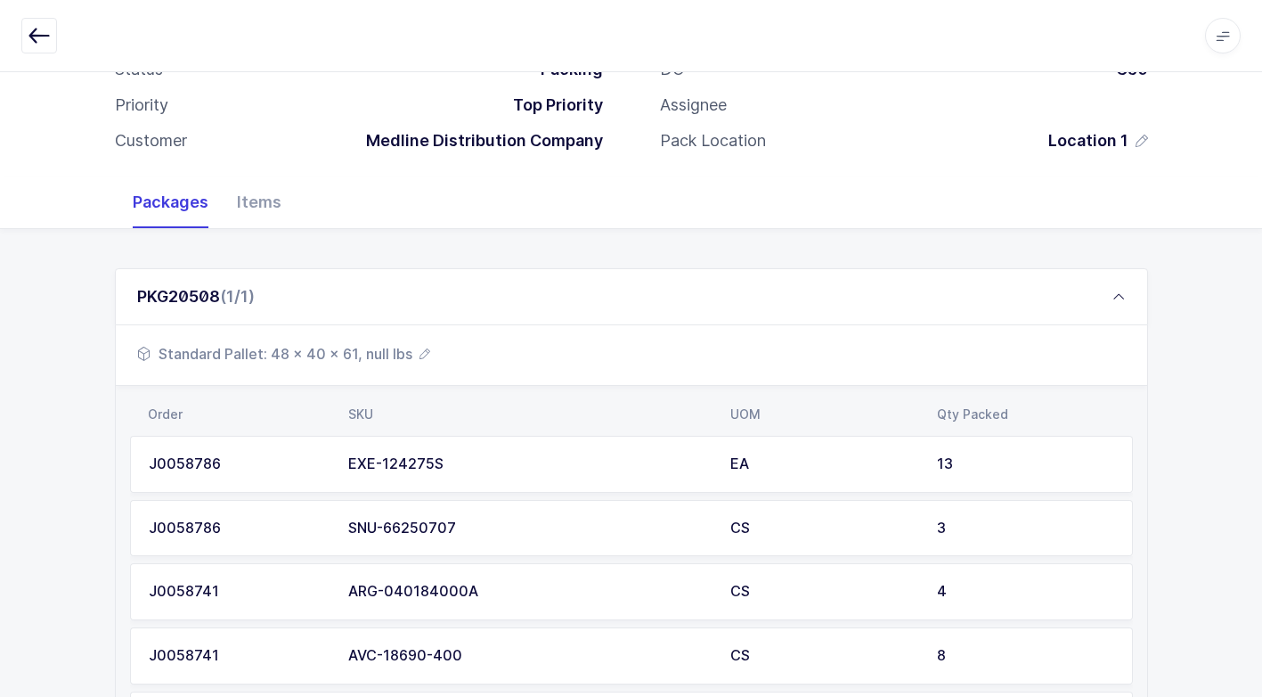
click at [359, 361] on span "Standard Pallet: 48 x 40 x 61, null lbs" at bounding box center [283, 353] width 293 height 21
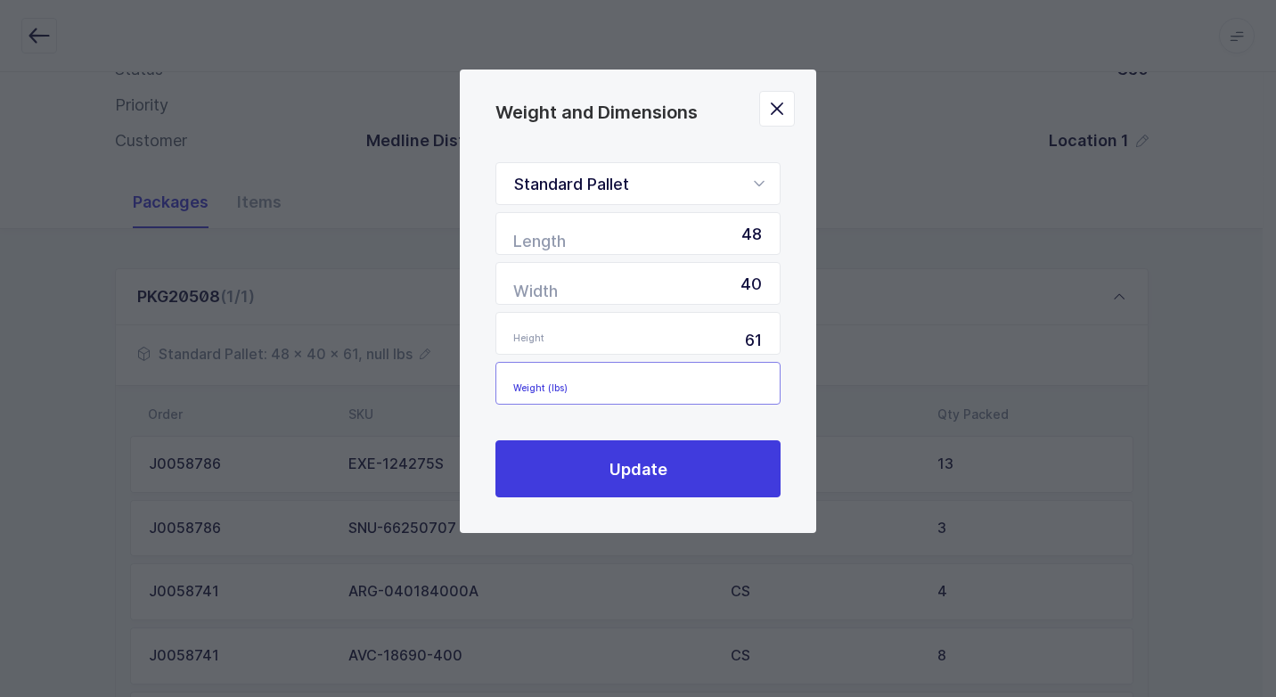
drag, startPoint x: 700, startPoint y: 384, endPoint x: 689, endPoint y: 393, distance: 14.6
click at [697, 388] on input "Weight (lbs)" at bounding box center [637, 383] width 285 height 43
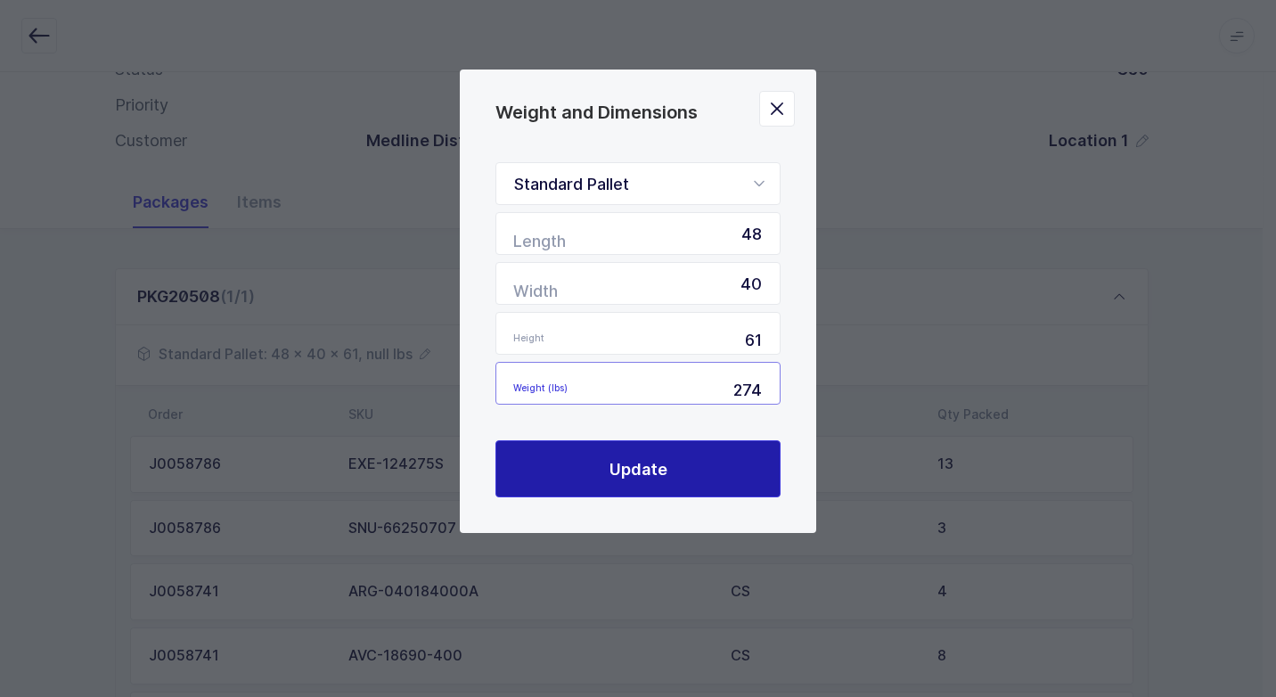
type input "274"
click at [673, 452] on button "Update" at bounding box center [637, 468] width 285 height 57
click at [668, 469] on button "Update" at bounding box center [637, 468] width 285 height 57
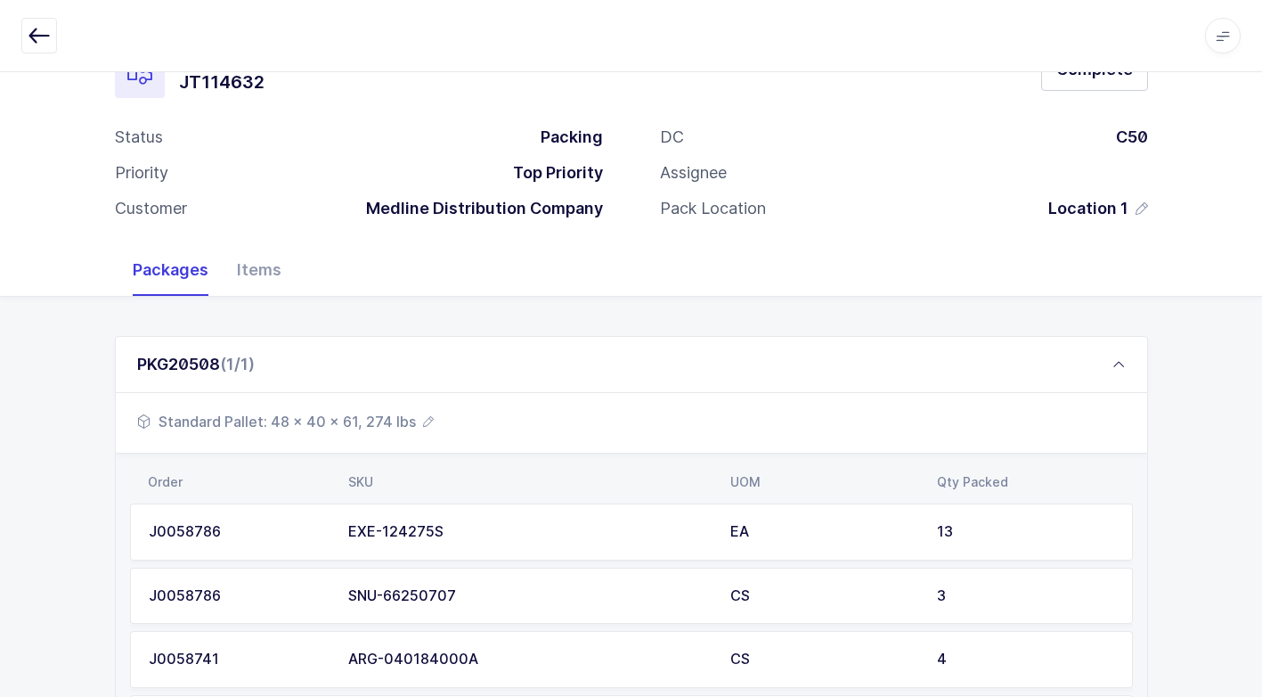
scroll to position [0, 0]
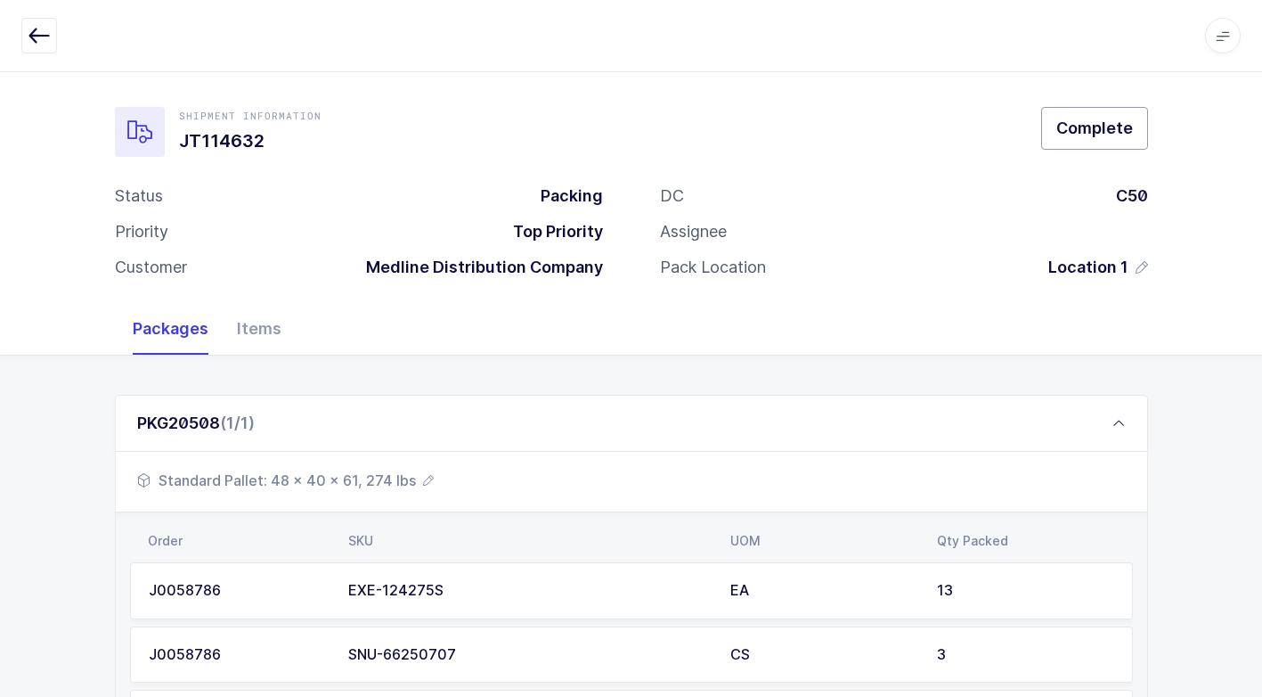
click at [1089, 143] on button "Complete" at bounding box center [1094, 128] width 107 height 43
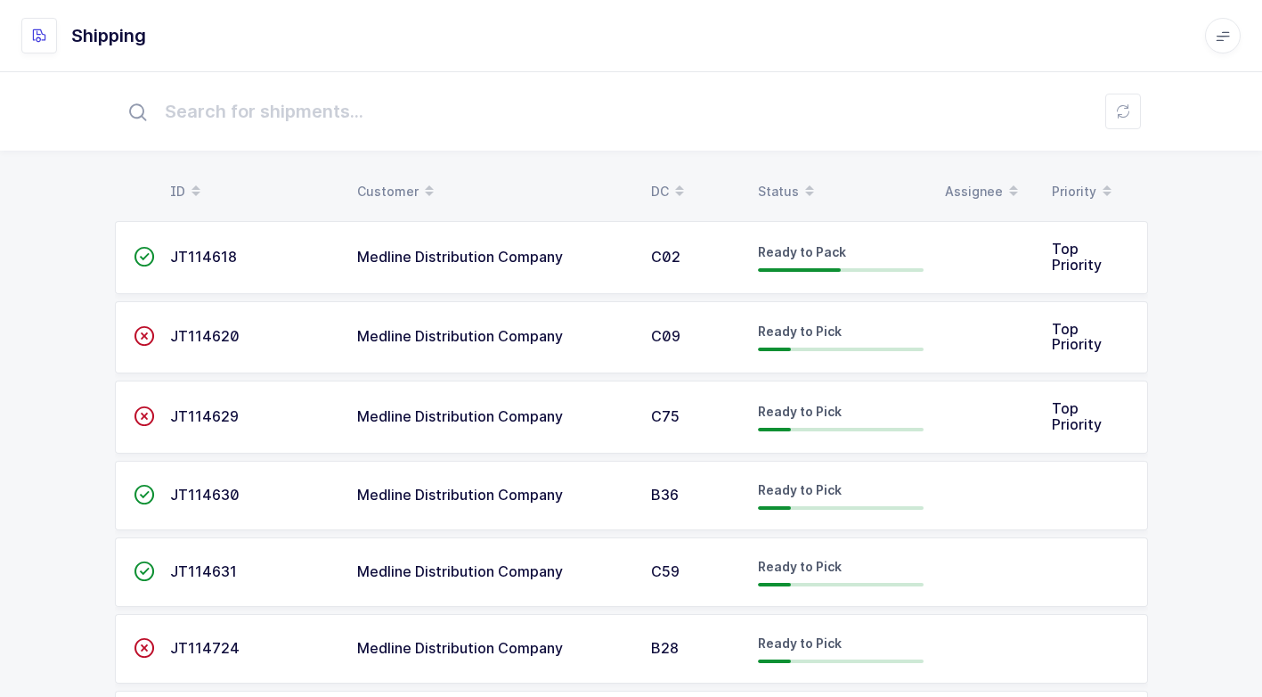
click at [549, 241] on td "Medline Distribution Company" at bounding box center [494, 257] width 294 height 73
drag, startPoint x: 549, startPoint y: 241, endPoint x: 555, endPoint y: 261, distance: 20.6
click at [555, 261] on span "Medline Distribution Company" at bounding box center [460, 257] width 206 height 18
click at [551, 261] on span "Medline Distribution Company" at bounding box center [460, 257] width 206 height 18
click at [814, 273] on td "Ready to Pack" at bounding box center [840, 257] width 187 height 73
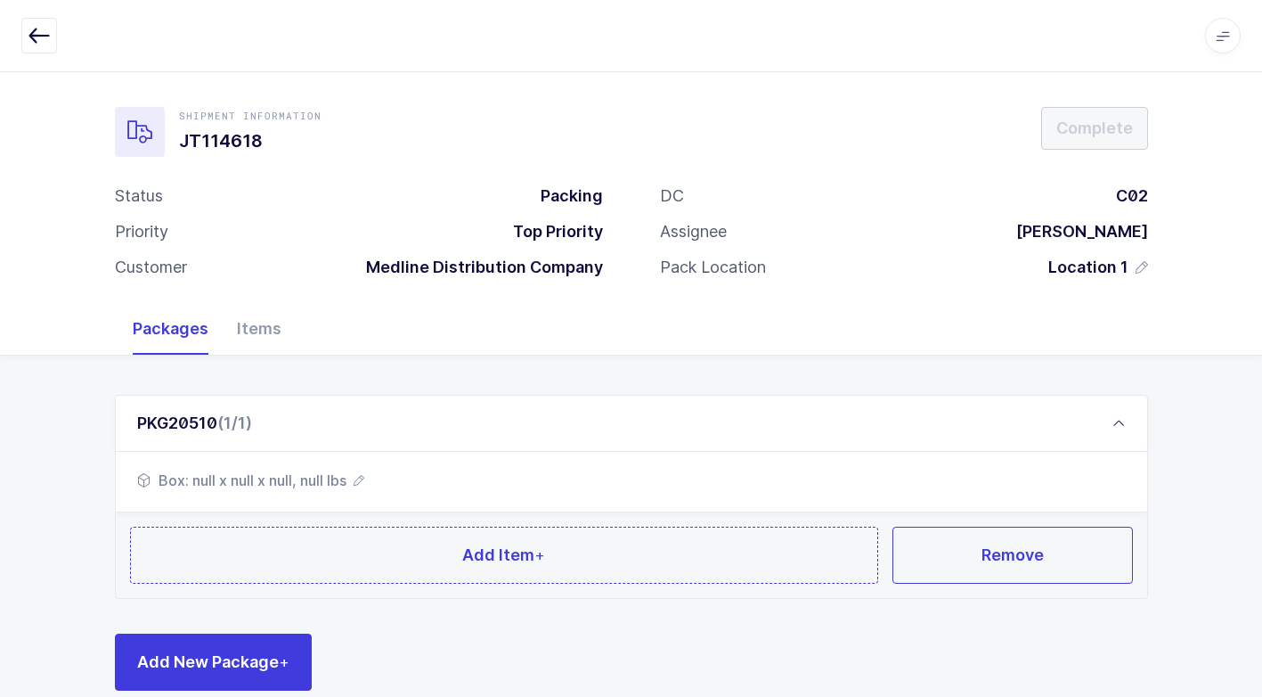
click at [329, 479] on span "Box: null x null x null, null lbs" at bounding box center [250, 479] width 227 height 21
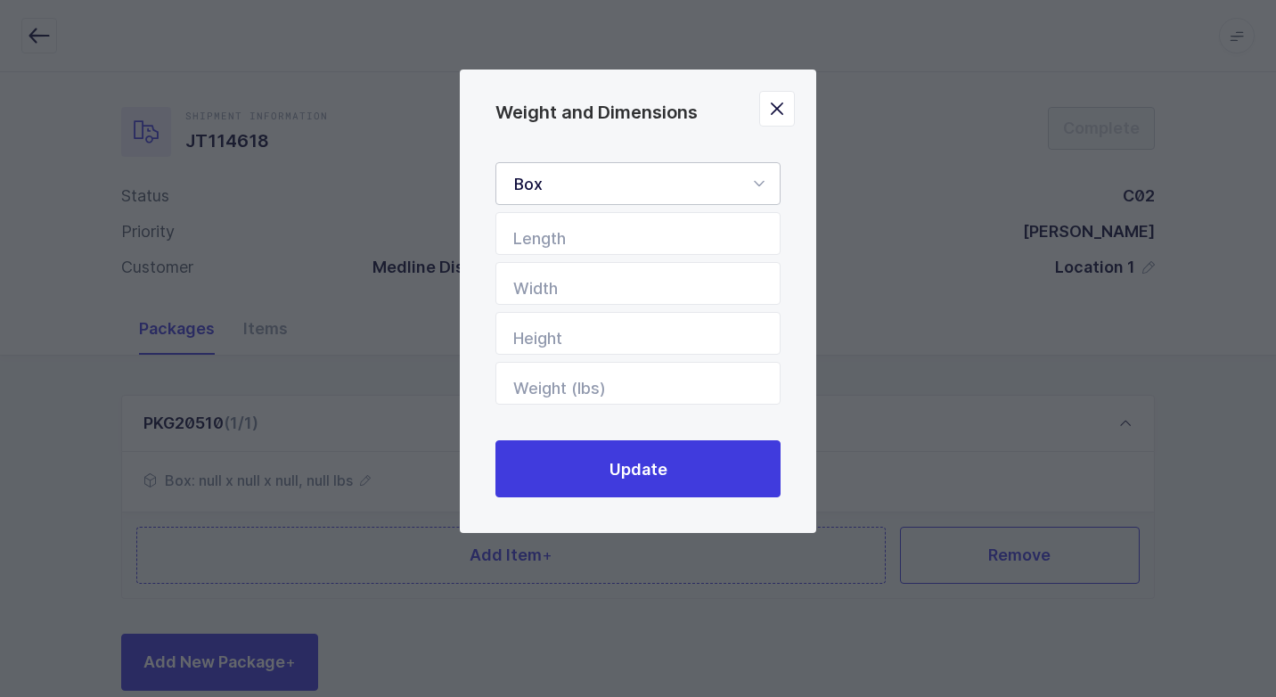
click at [762, 181] on icon "Weight and Dimensions" at bounding box center [758, 183] width 22 height 43
click at [623, 235] on span "Standard Pallet" at bounding box center [571, 234] width 115 height 19
type input "Standard Pallet"
type input "48"
type input "40"
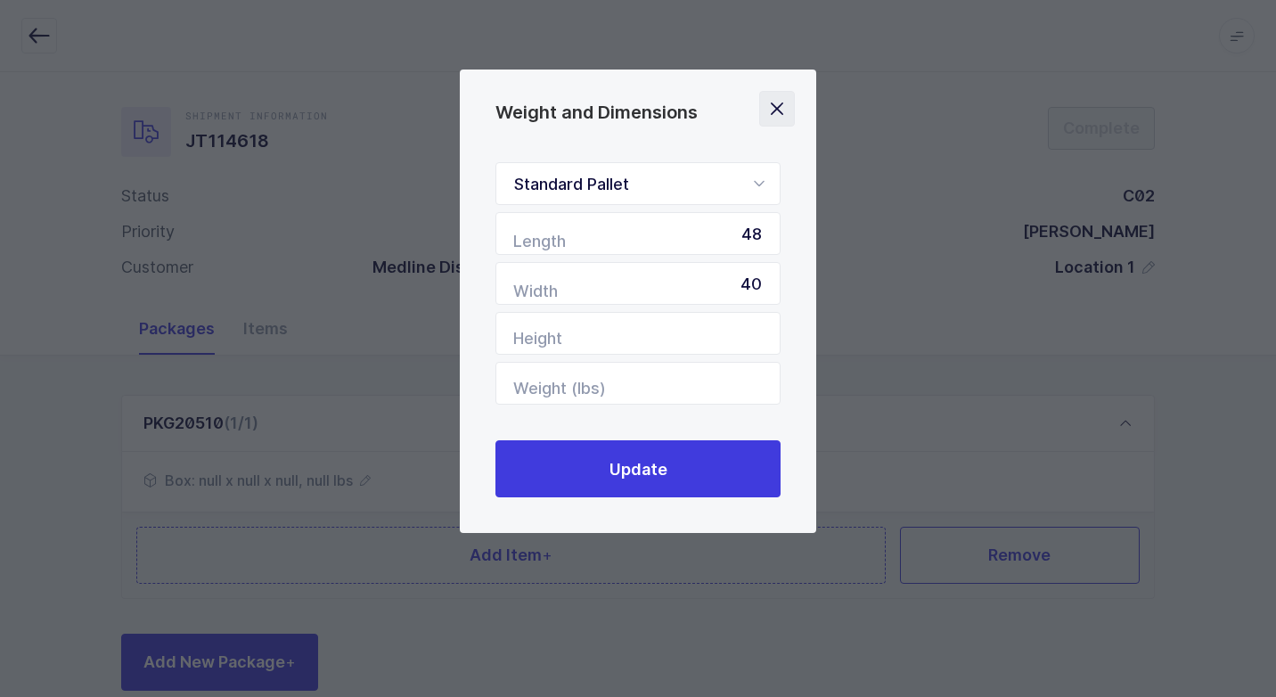
click at [779, 111] on icon "Close" at bounding box center [776, 108] width 25 height 25
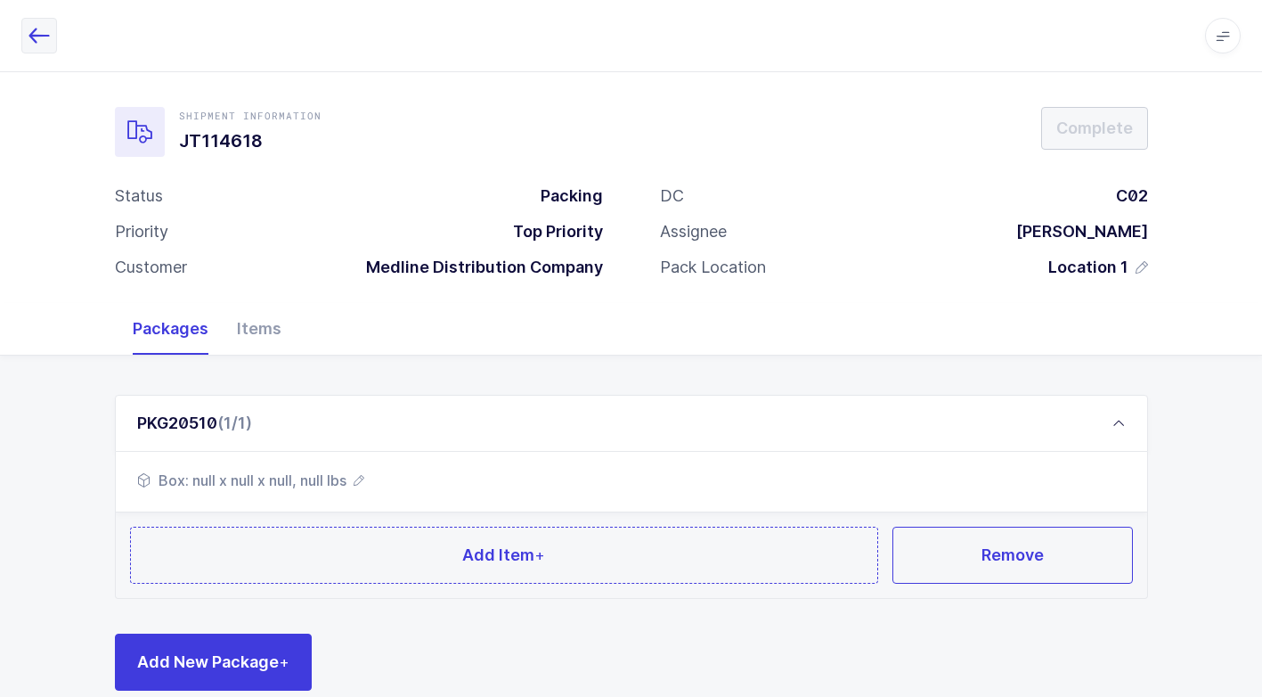
click at [52, 39] on button "button" at bounding box center [39, 36] width 36 height 36
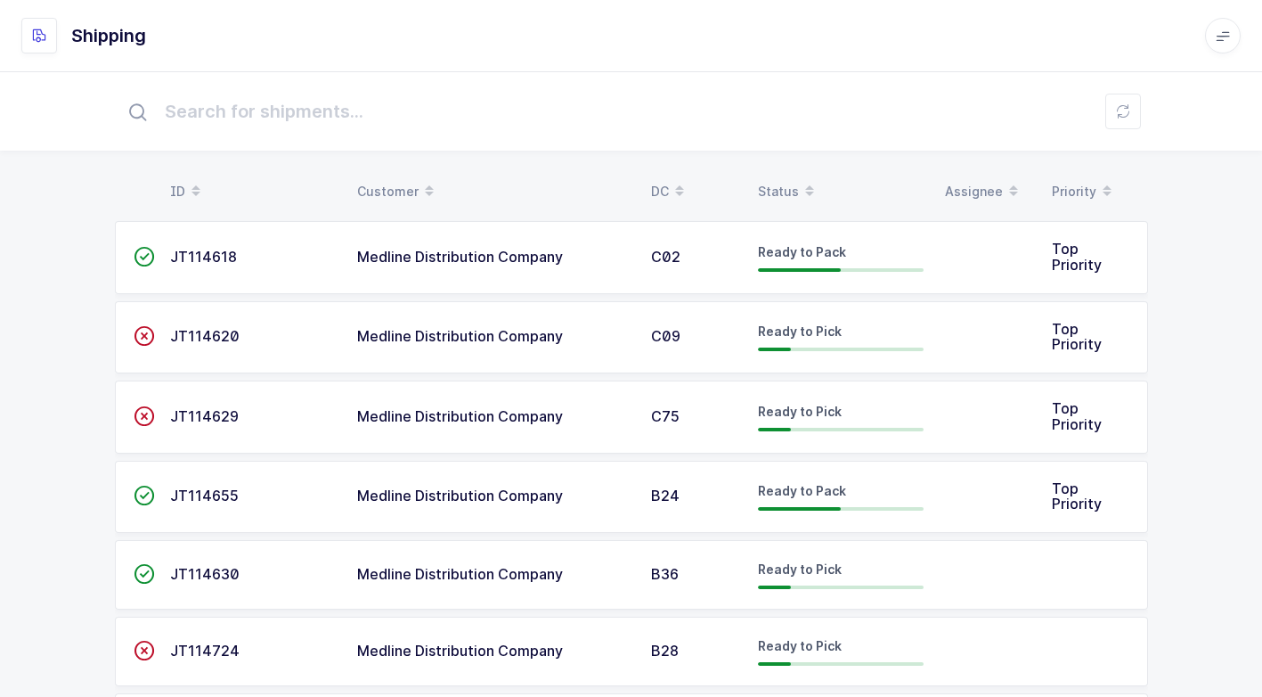
click at [689, 258] on div "C02" at bounding box center [694, 257] width 86 height 16
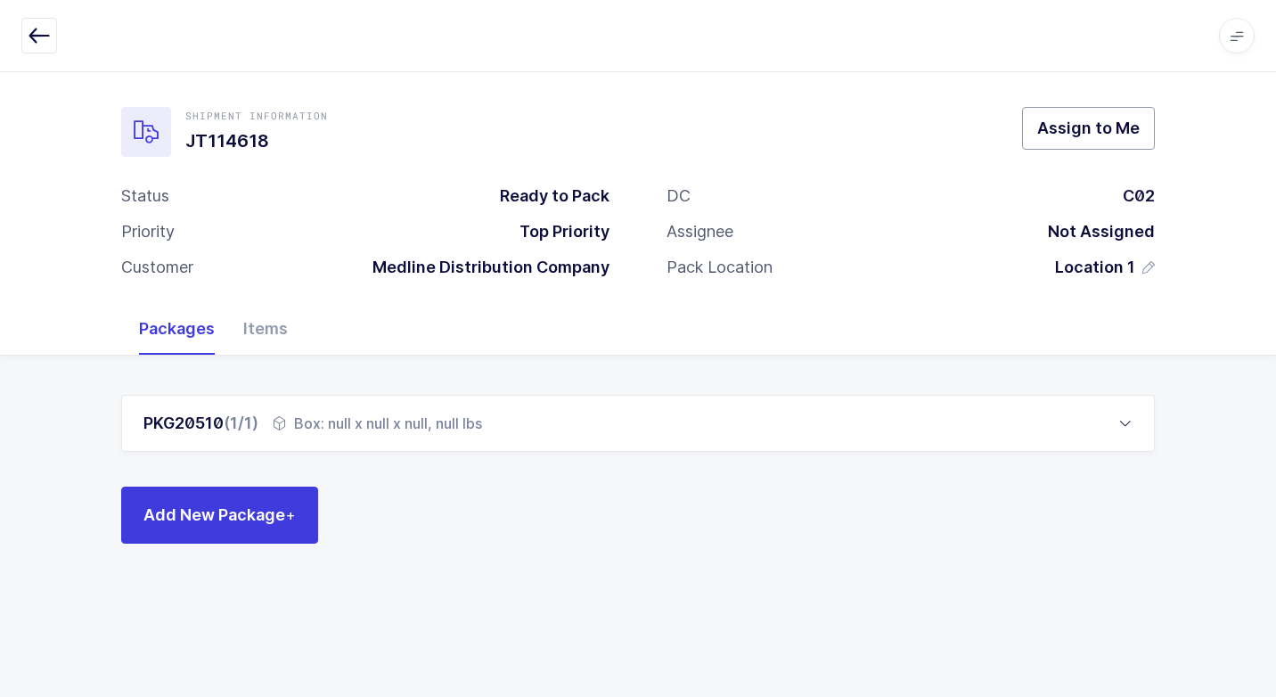
click at [1105, 137] on span "Assign to Me" at bounding box center [1088, 128] width 102 height 22
click at [311, 427] on div "Box: null x null x null, null lbs" at bounding box center [377, 422] width 209 height 21
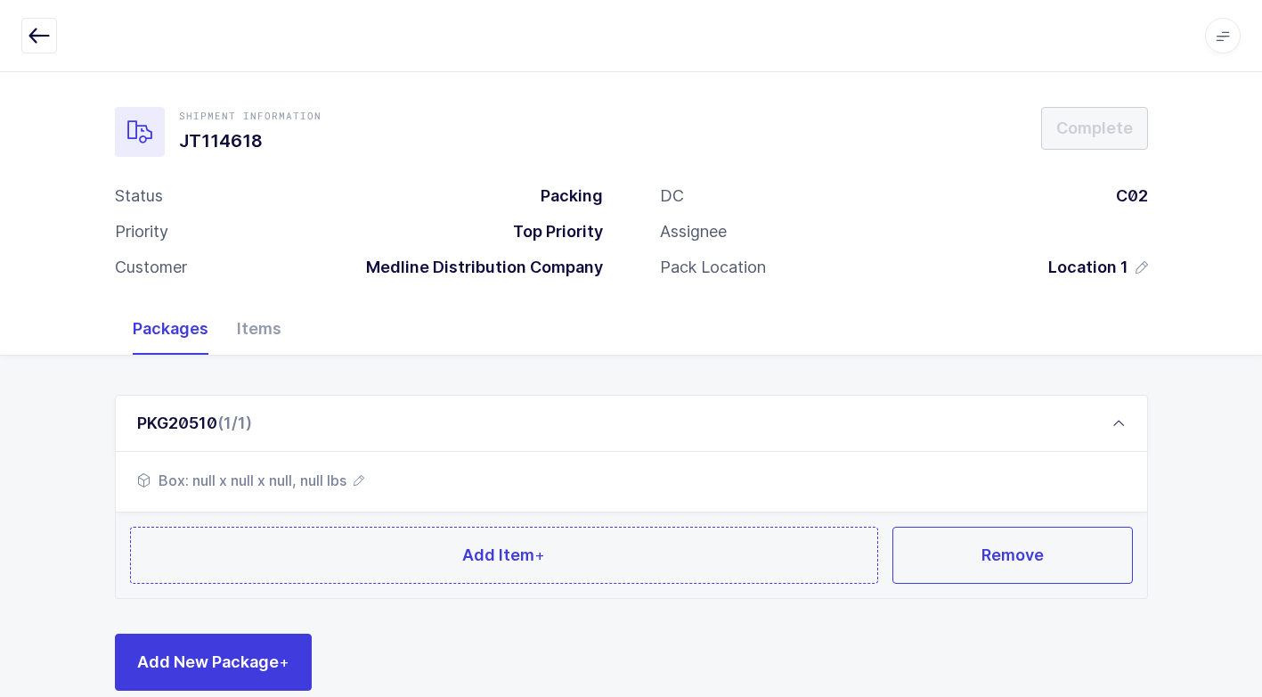
click at [335, 470] on span "Box: null x null x null, null lbs" at bounding box center [250, 479] width 227 height 21
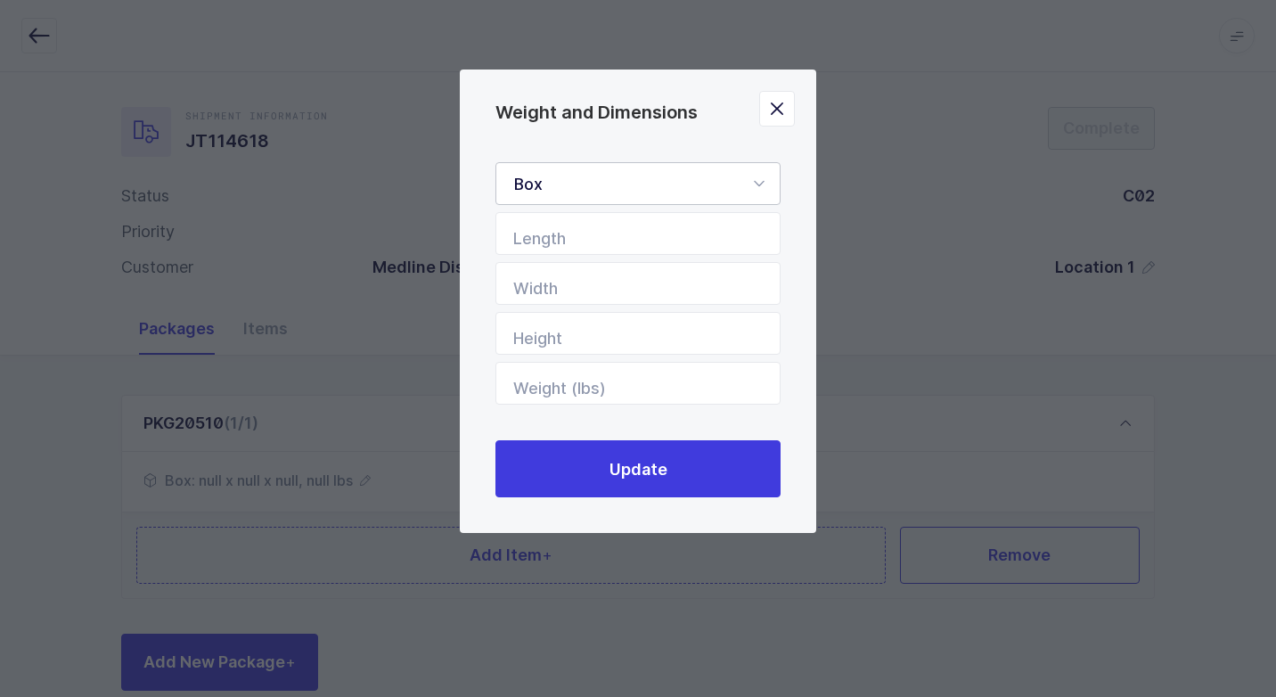
click at [754, 186] on icon "Weight and Dimensions" at bounding box center [758, 183] width 22 height 43
click at [676, 237] on li "Standard Pallet" at bounding box center [644, 235] width 282 height 34
type input "Standard Pallet"
type input "48"
type input "40"
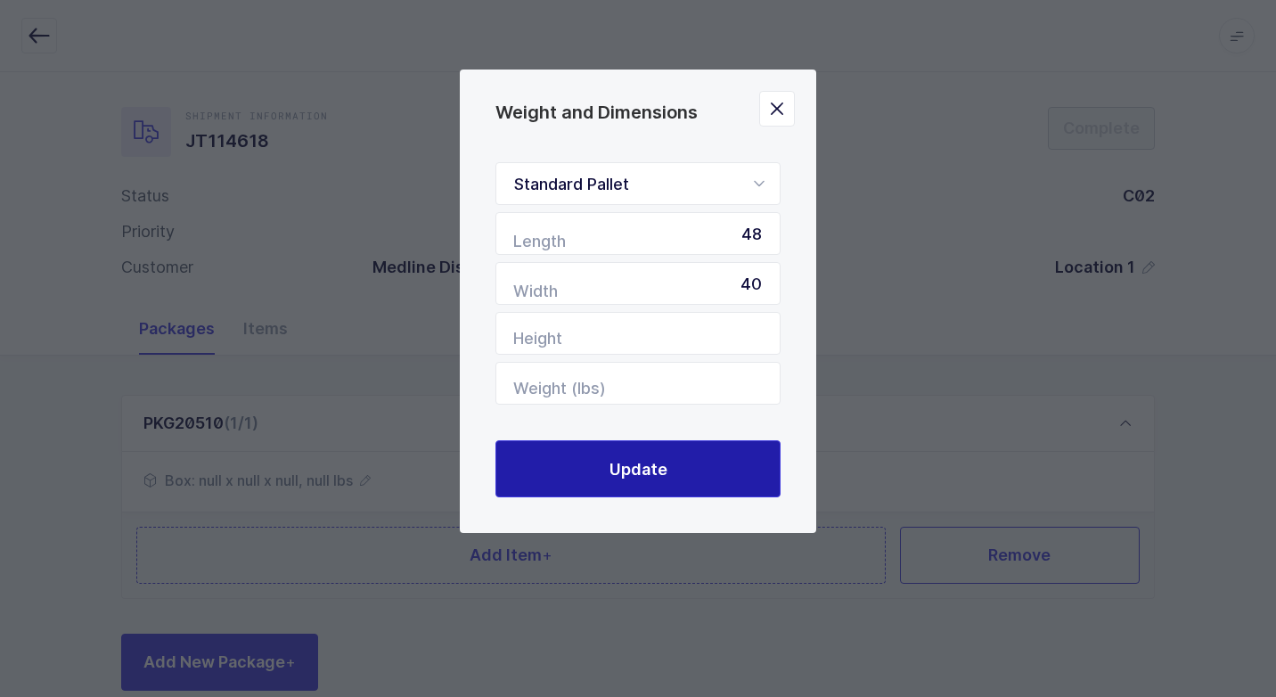
click at [675, 458] on button "Update" at bounding box center [637, 468] width 285 height 57
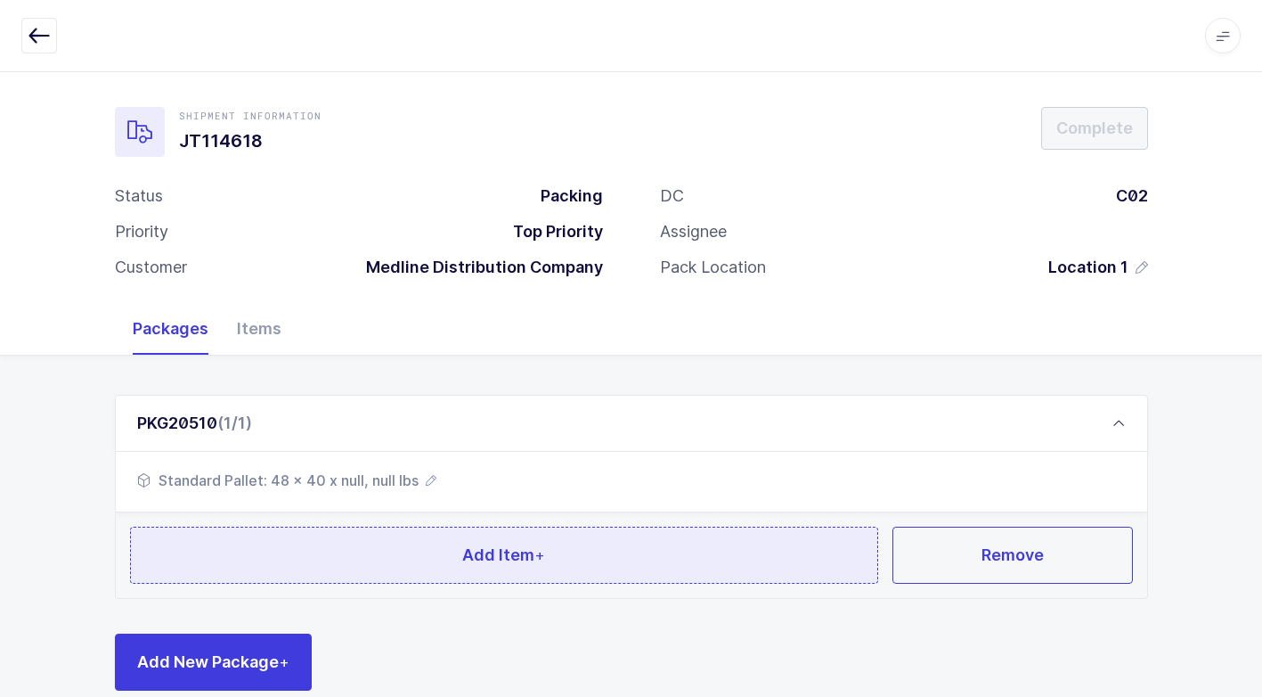
click at [351, 572] on button "Add Item +" at bounding box center [504, 554] width 749 height 57
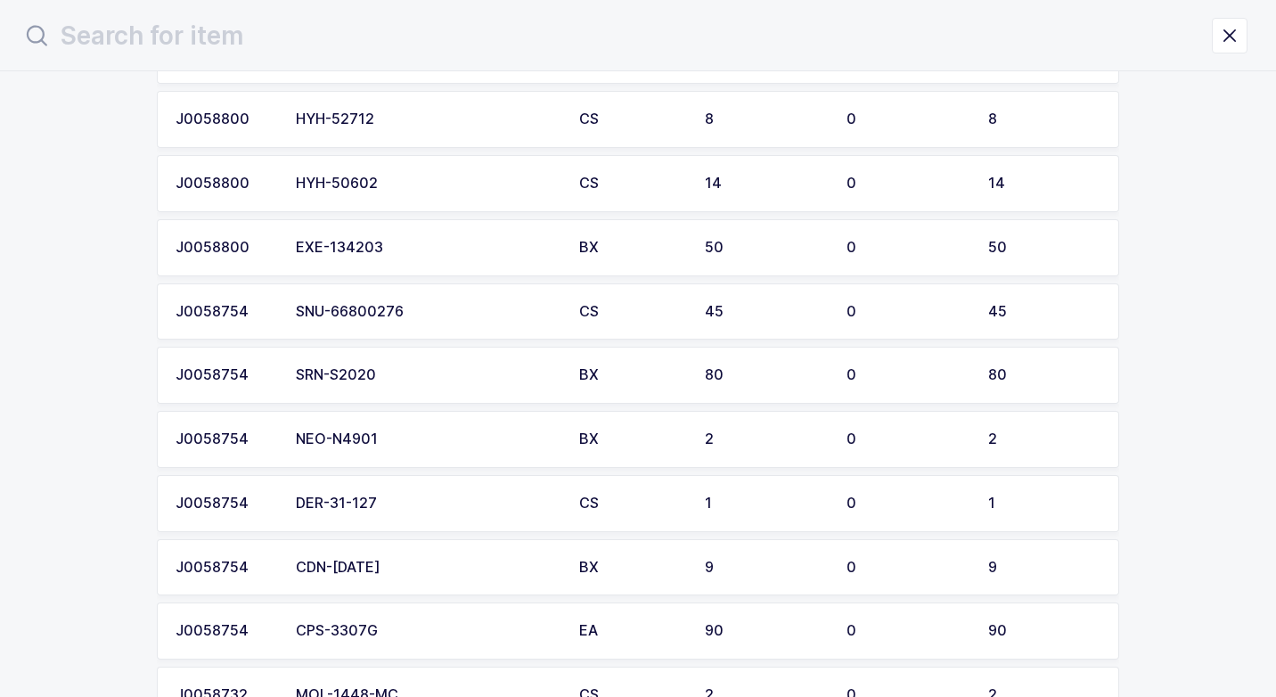
scroll to position [267, 0]
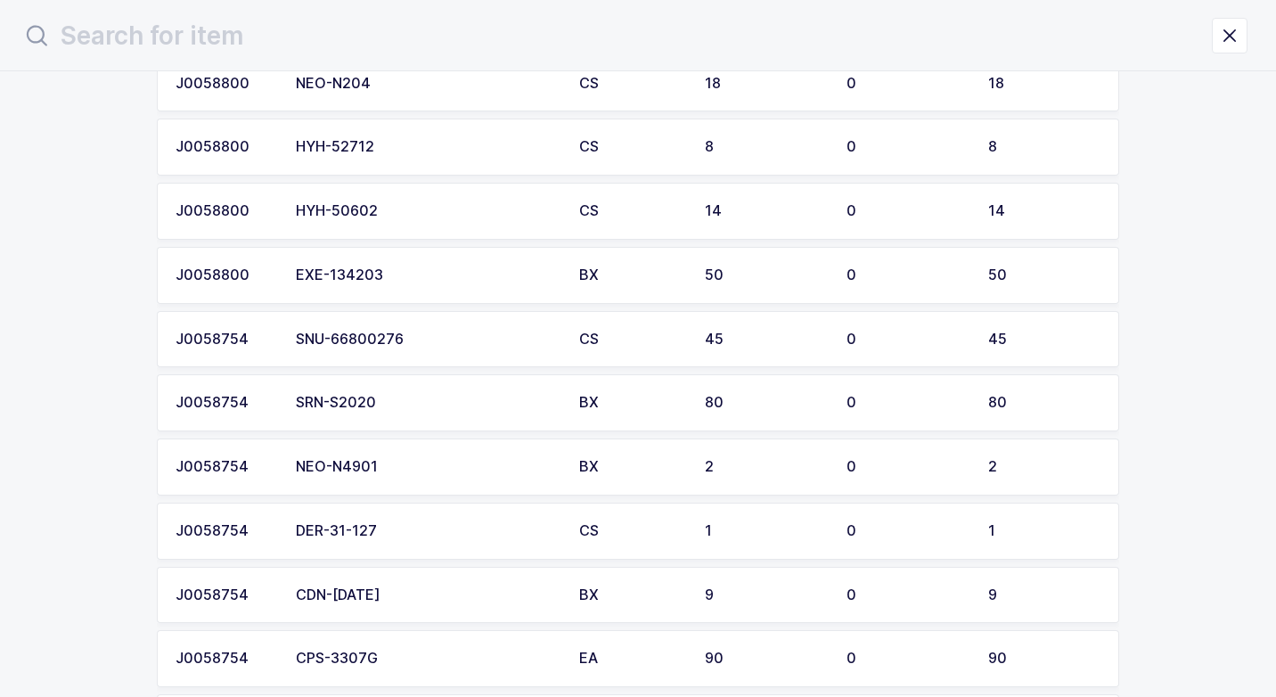
click at [391, 283] on td "EXE-134203" at bounding box center [426, 275] width 283 height 57
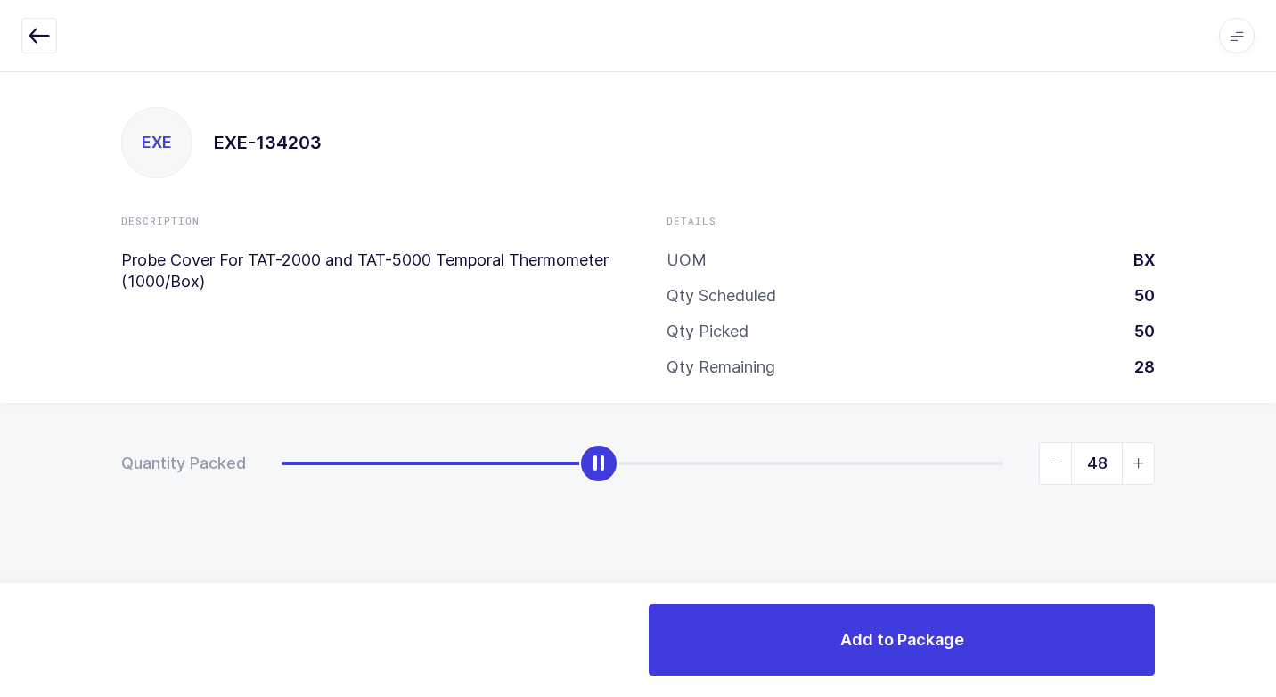
type input "50"
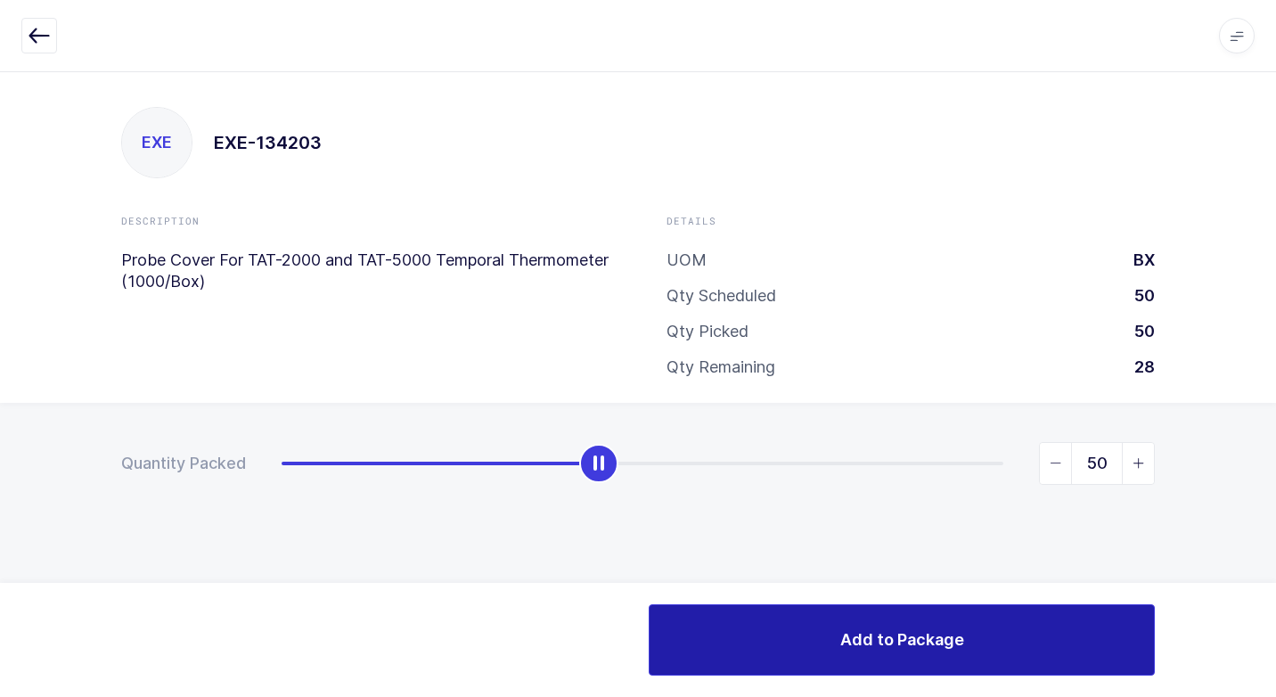
drag, startPoint x: 281, startPoint y: 470, endPoint x: 1019, endPoint y: 609, distance: 751.4
click at [1275, 507] on html "Apps Core [GEOGRAPHIC_DATA] Admin Mission Control Purchasing [PERSON_NAME] Logo…" at bounding box center [638, 348] width 1276 height 697
click at [751, 624] on button "Add to Package" at bounding box center [901, 639] width 506 height 71
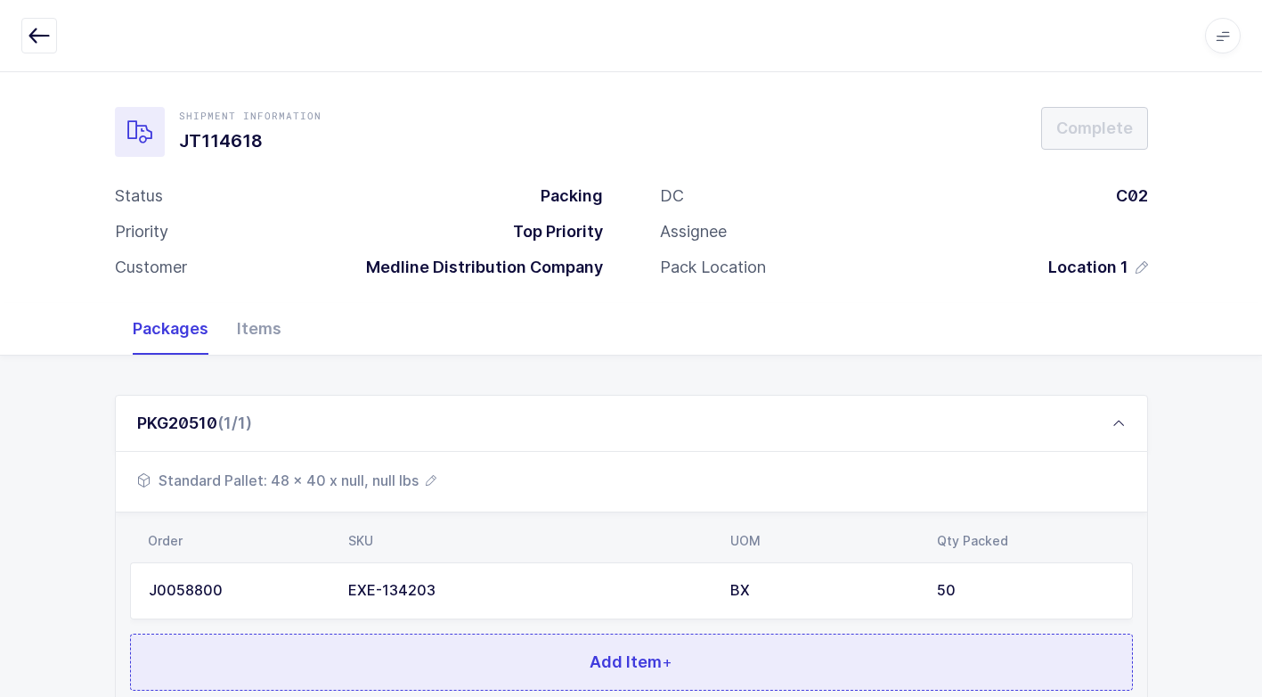
click at [505, 656] on button "Add Item +" at bounding box center [631, 661] width 1003 height 57
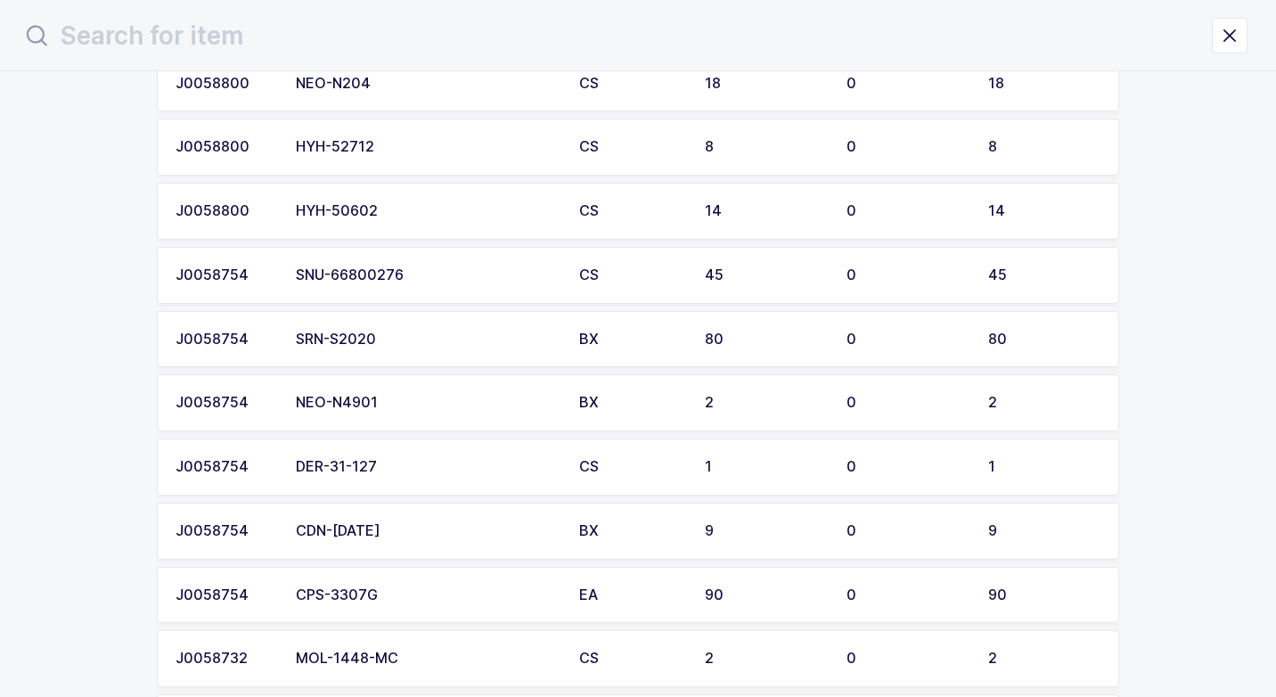
click at [419, 268] on div "SNU-66800276" at bounding box center [427, 275] width 262 height 16
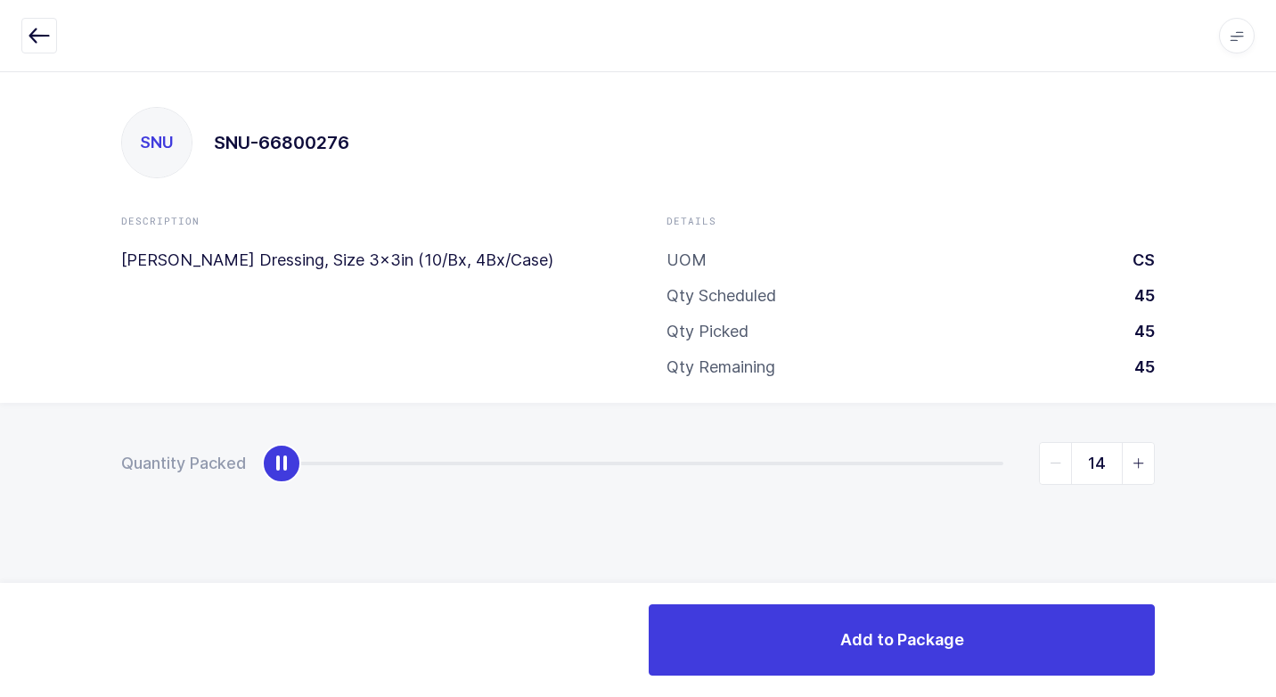
type input "45"
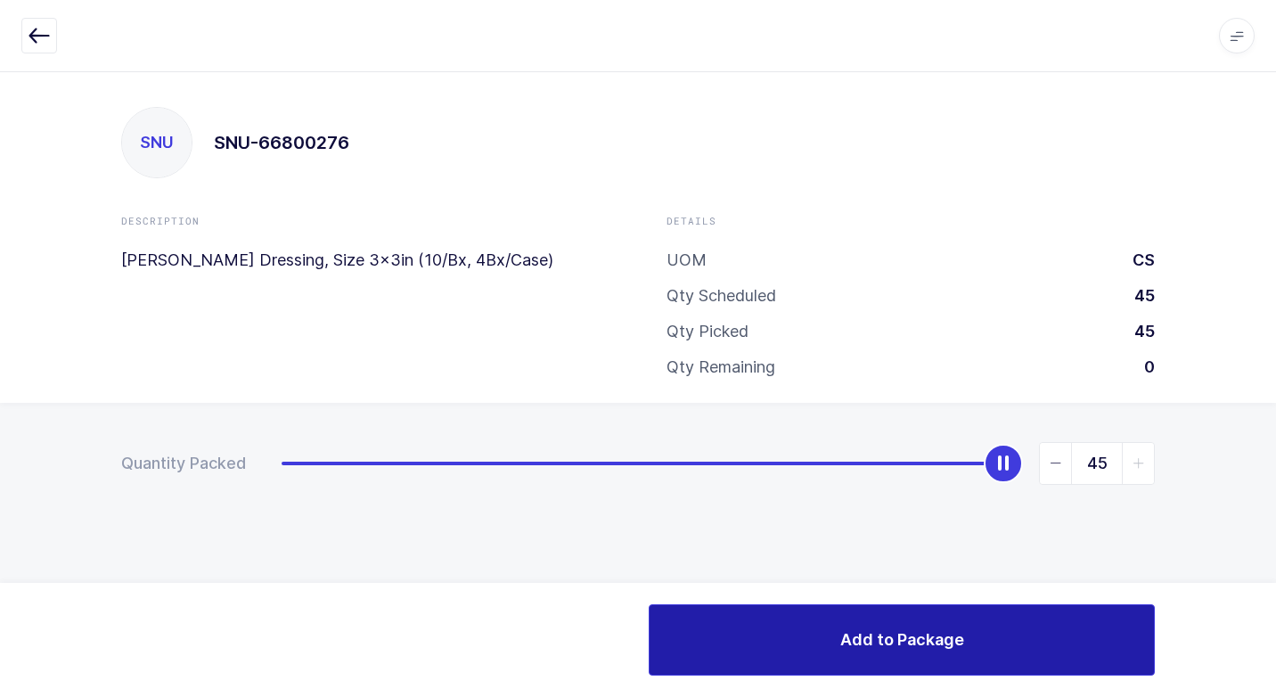
drag, startPoint x: 282, startPoint y: 463, endPoint x: 983, endPoint y: 652, distance: 726.0
click at [1271, 400] on div "SNU SNU-66800276 Description [PERSON_NAME] Dressing, Size 3x3in (10/Bx, 4Bx/Cas…" at bounding box center [638, 383] width 1276 height 625
drag, startPoint x: 824, startPoint y: 654, endPoint x: 812, endPoint y: 654, distance: 11.6
click at [821, 654] on button "Add to Package" at bounding box center [901, 639] width 506 height 71
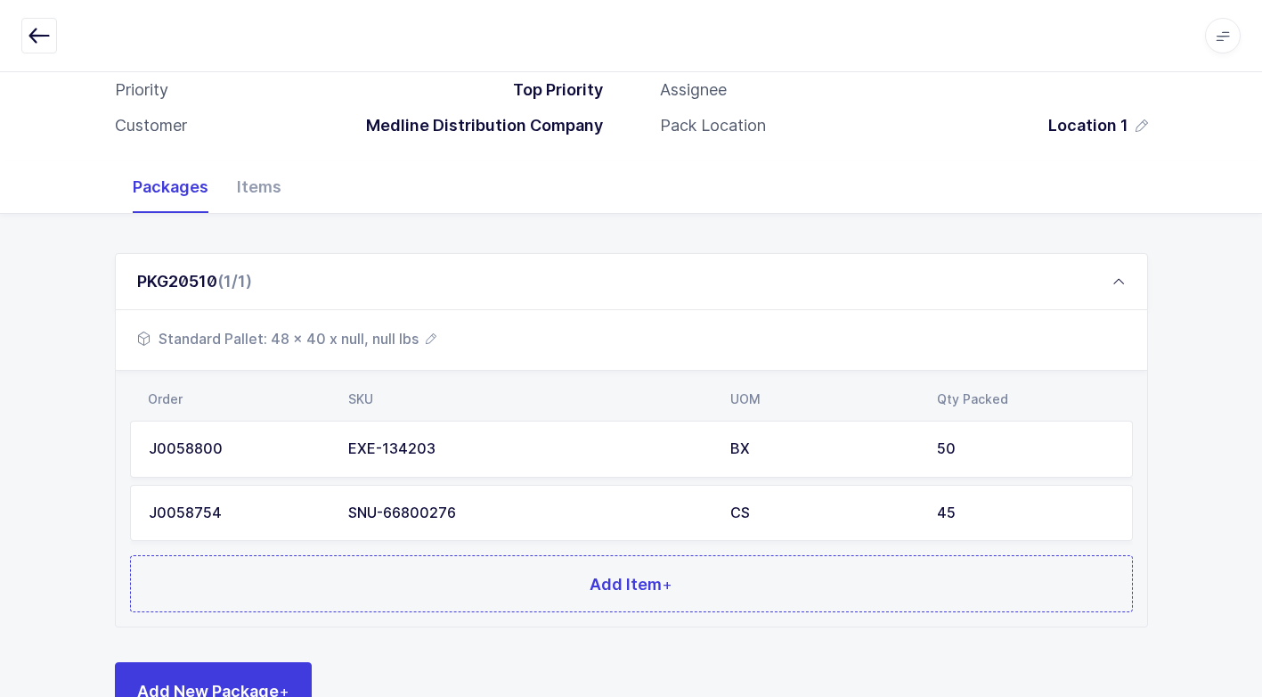
scroll to position [200, 0]
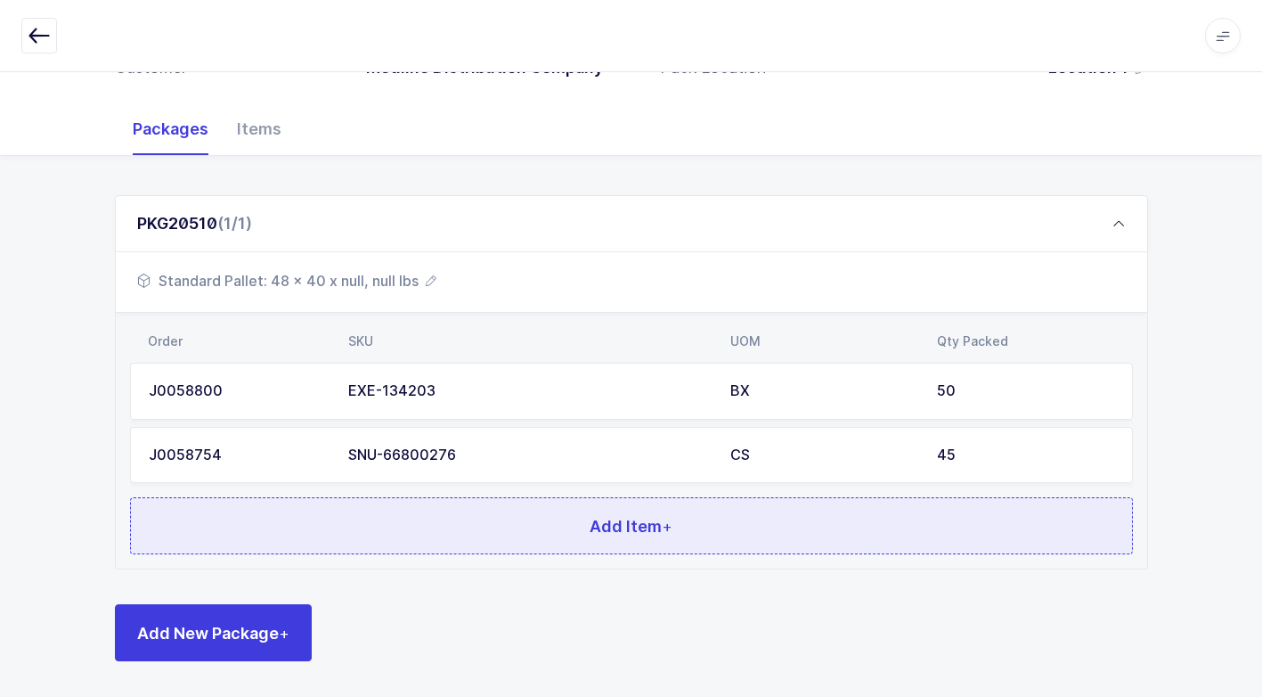
click at [563, 538] on button "Add Item +" at bounding box center [631, 525] width 1003 height 57
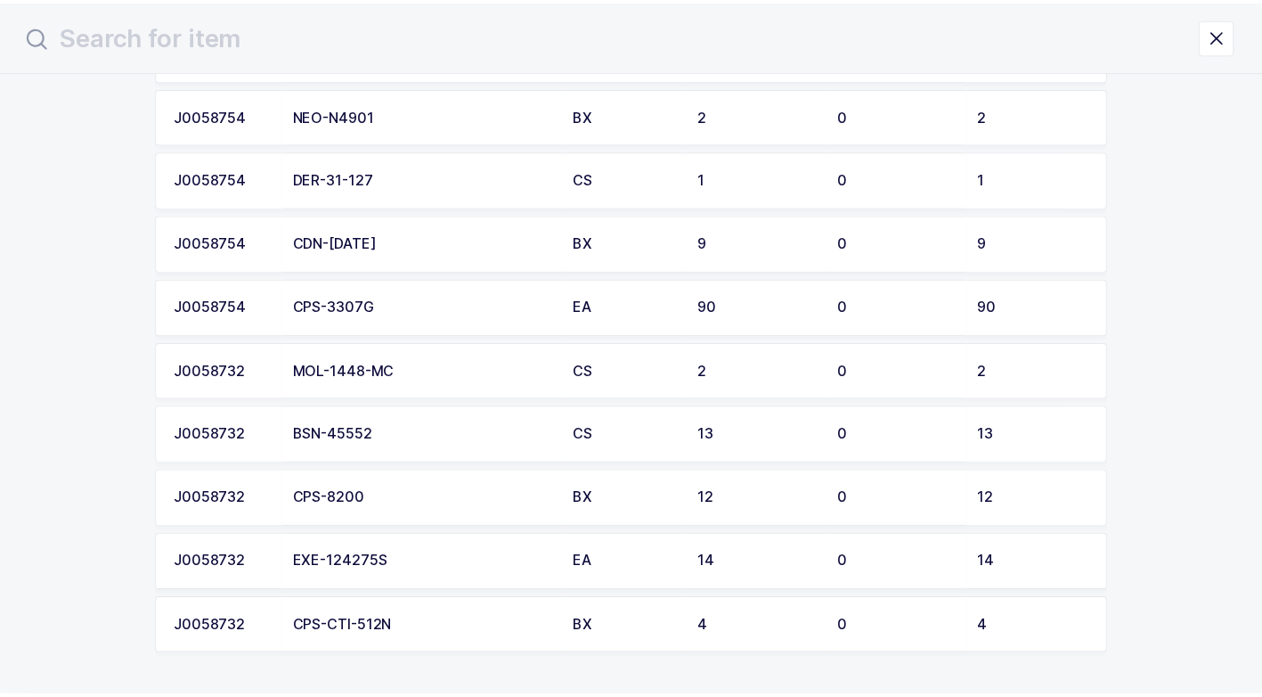
scroll to position [534, 0]
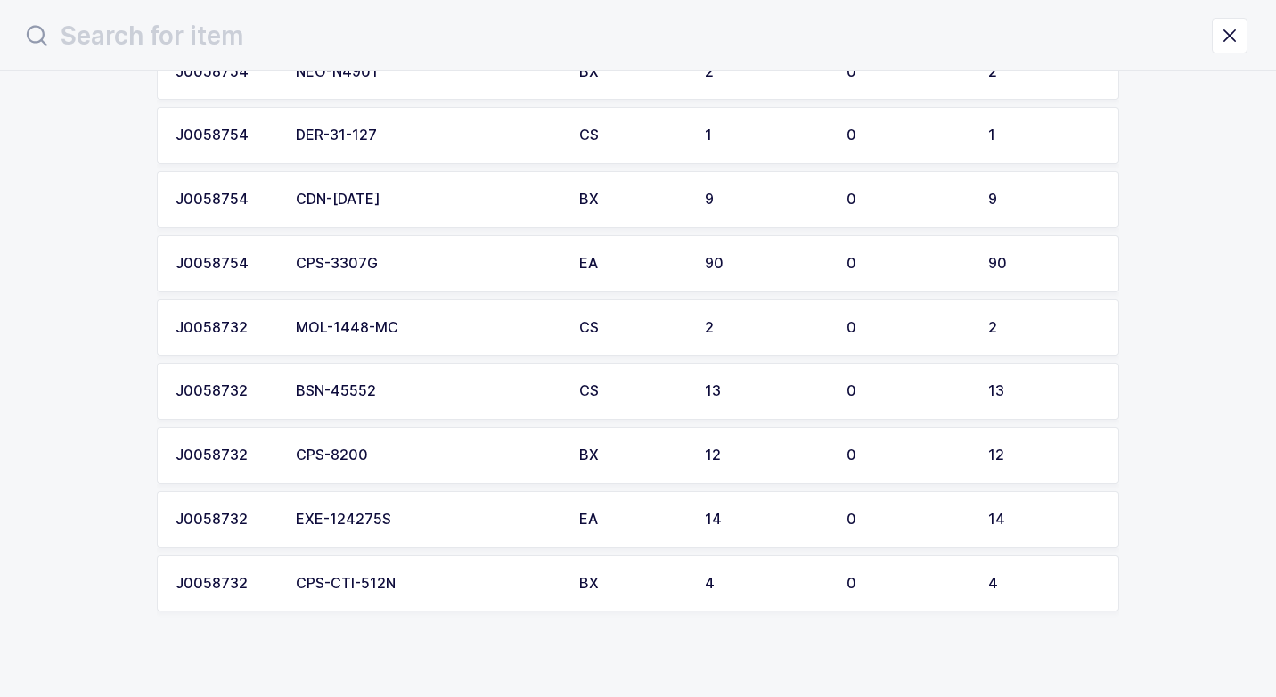
click at [436, 400] on td "BSN-45552" at bounding box center [426, 391] width 283 height 57
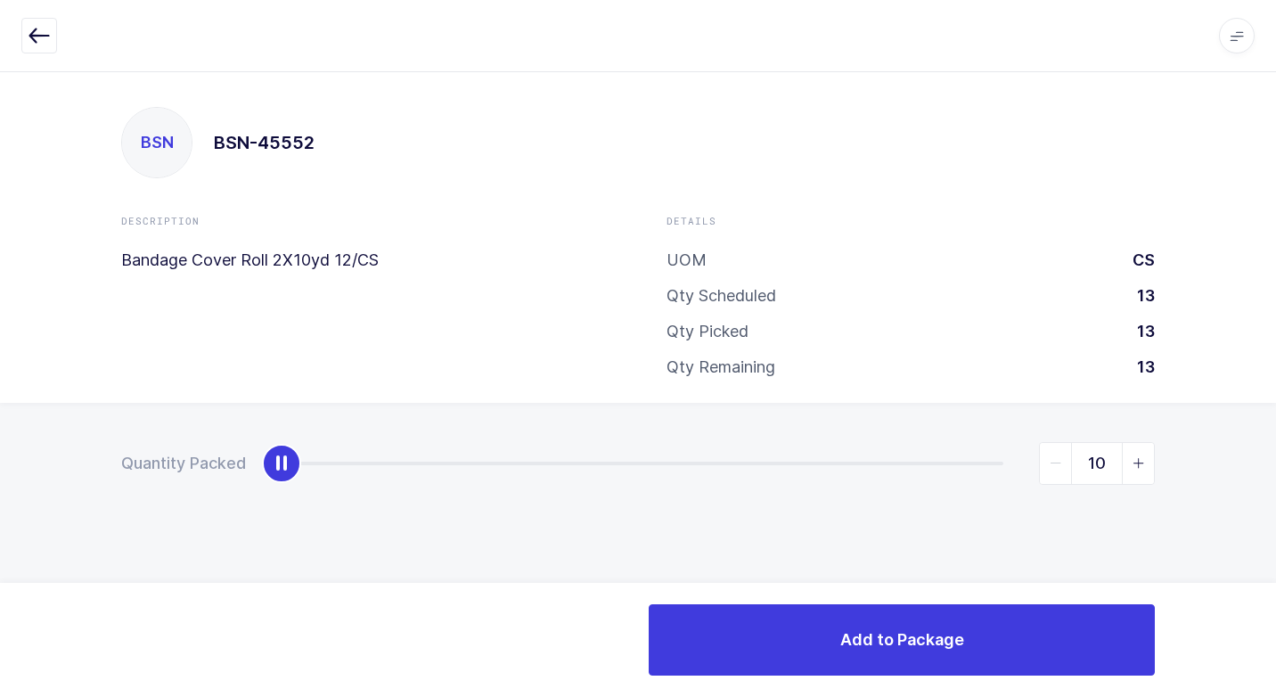
type input "13"
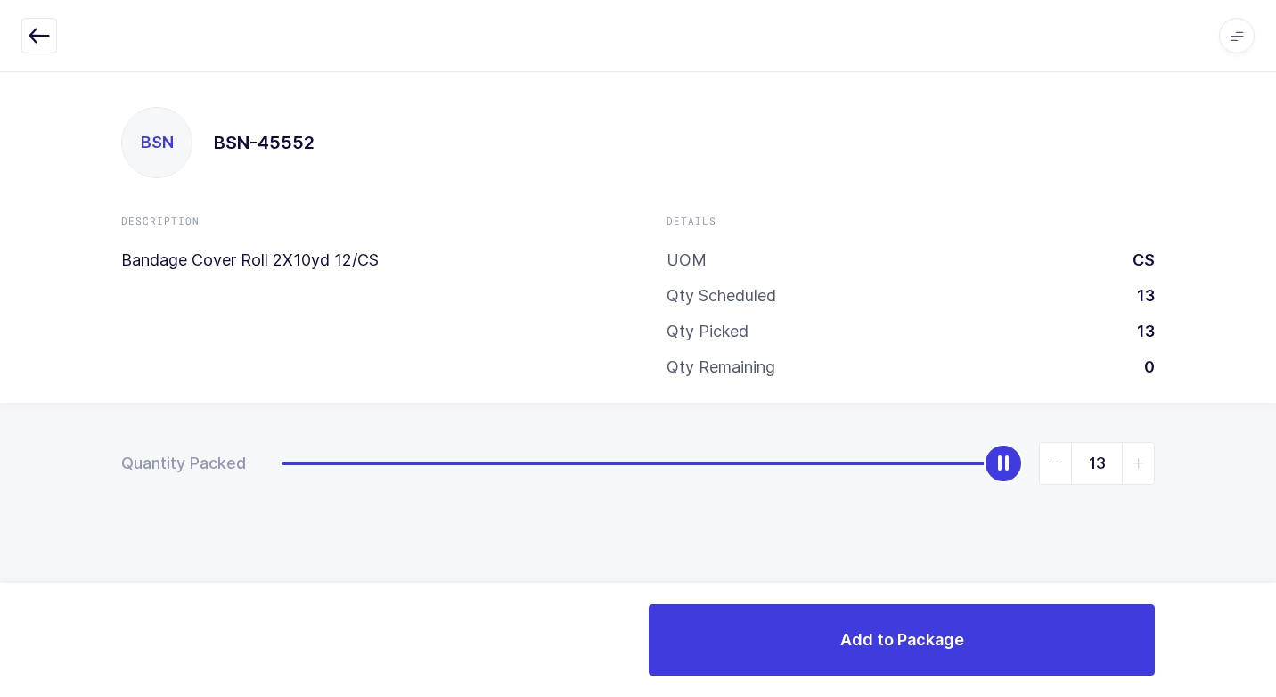
drag, startPoint x: 282, startPoint y: 470, endPoint x: 1278, endPoint y: 422, distance: 997.1
click at [1275, 422] on html "Apps Core [GEOGRAPHIC_DATA] Admin Mission Control Purchasing [PERSON_NAME] Logo…" at bounding box center [638, 348] width 1276 height 697
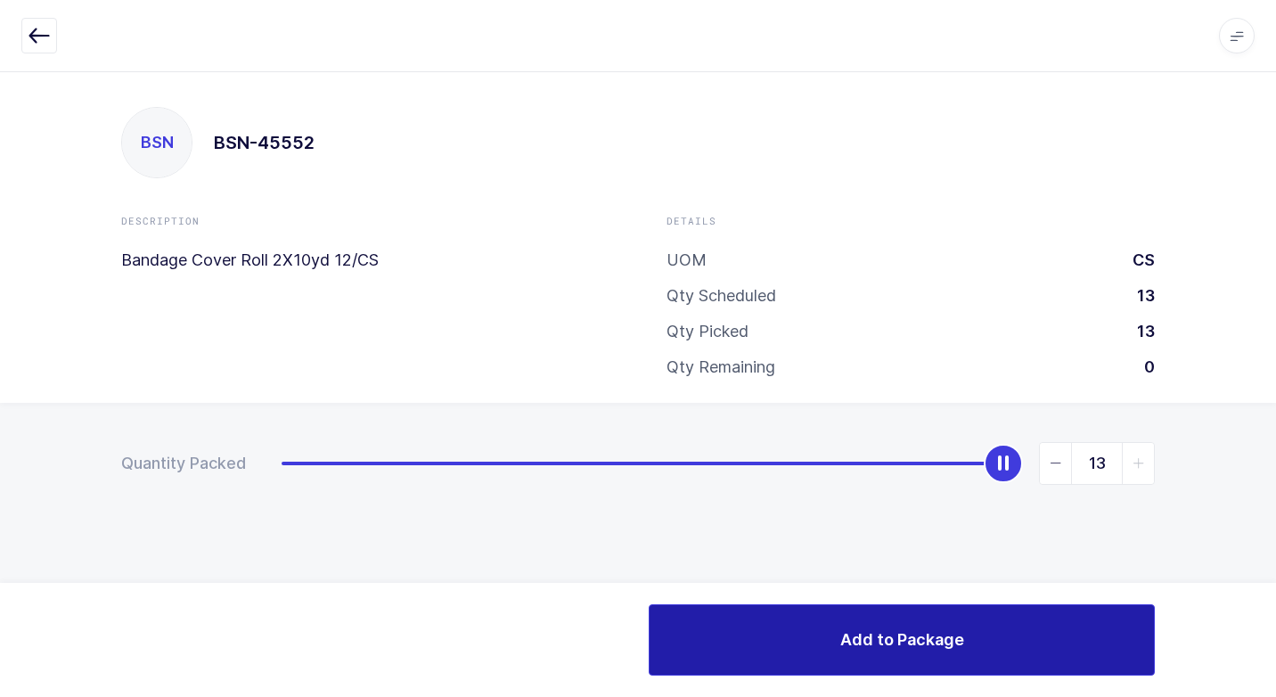
drag, startPoint x: 758, startPoint y: 624, endPoint x: 749, endPoint y: 626, distance: 9.1
click at [751, 626] on button "Add to Package" at bounding box center [901, 639] width 506 height 71
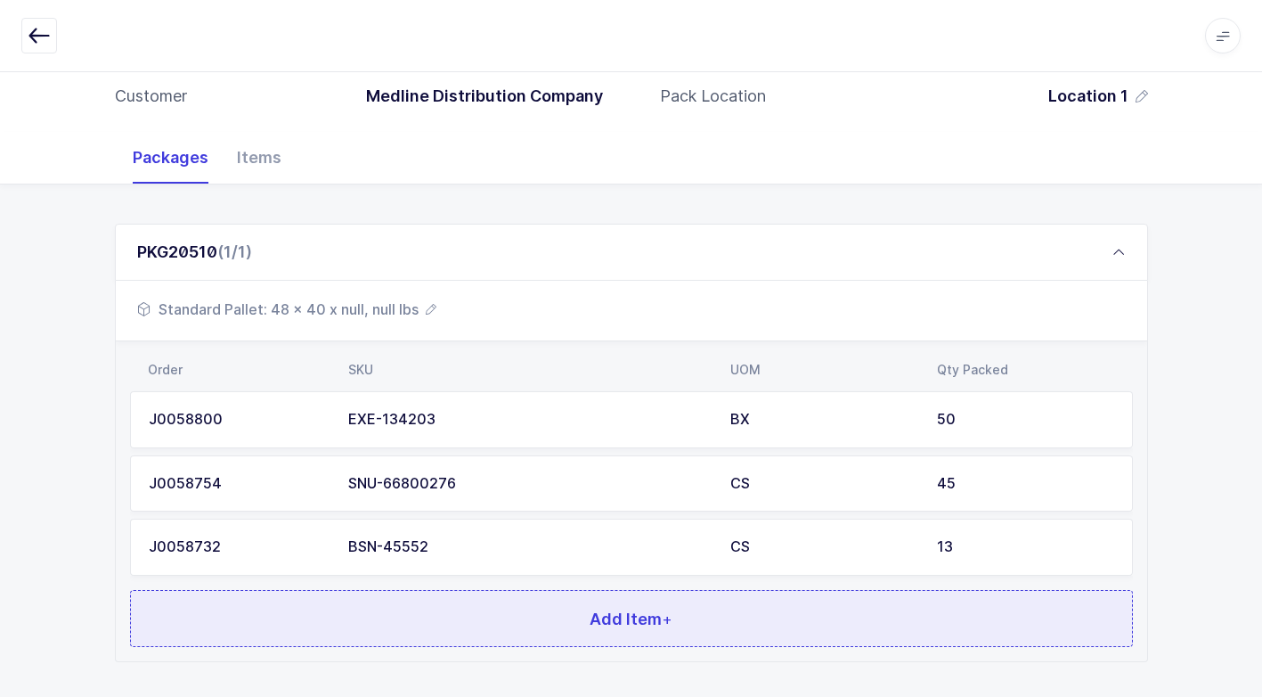
scroll to position [264, 0]
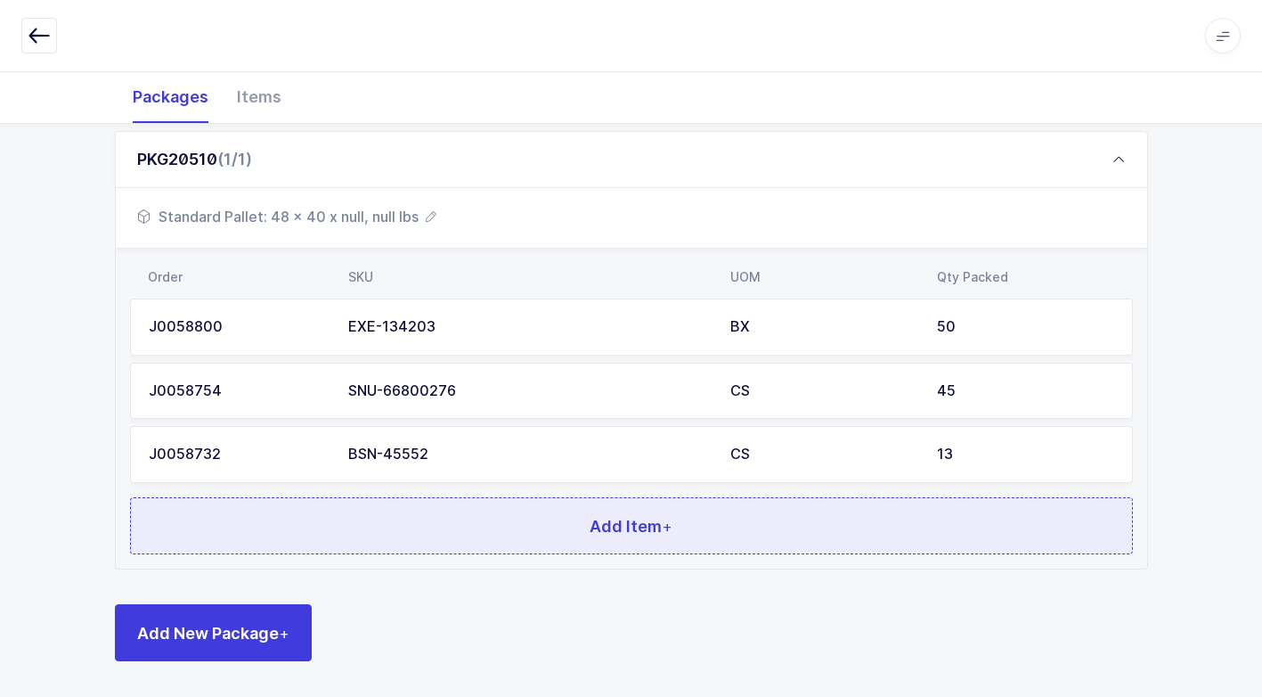
click at [570, 541] on button "Add Item +" at bounding box center [631, 525] width 1003 height 57
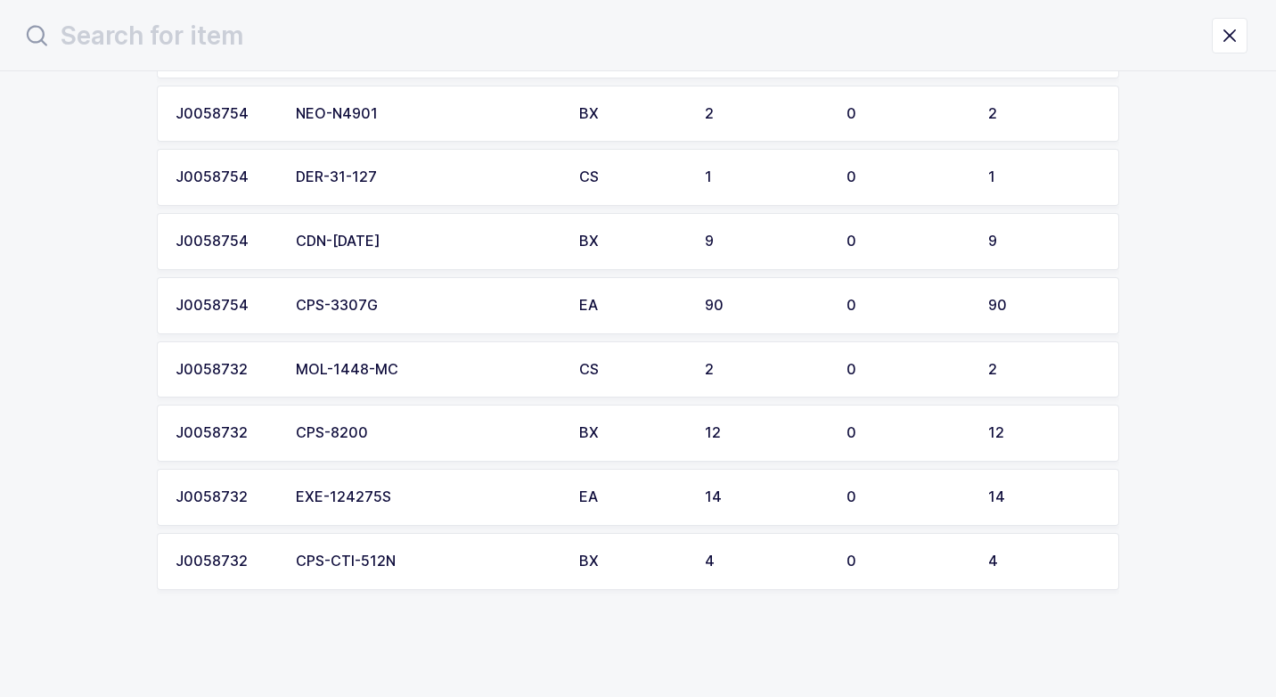
scroll to position [404, 0]
